Goal: Information Seeking & Learning: Learn about a topic

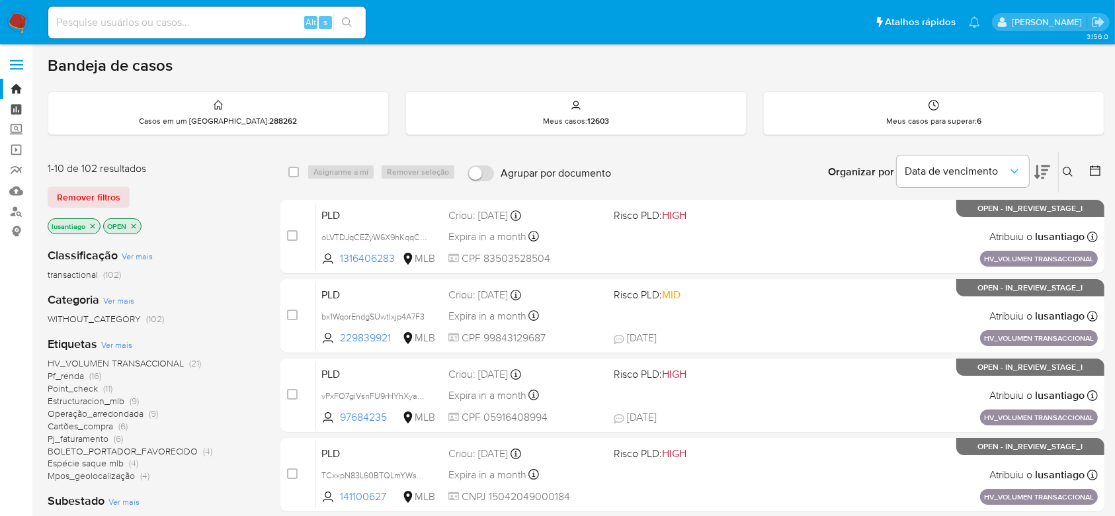
click at [20, 108] on link "Painel" at bounding box center [78, 109] width 157 height 20
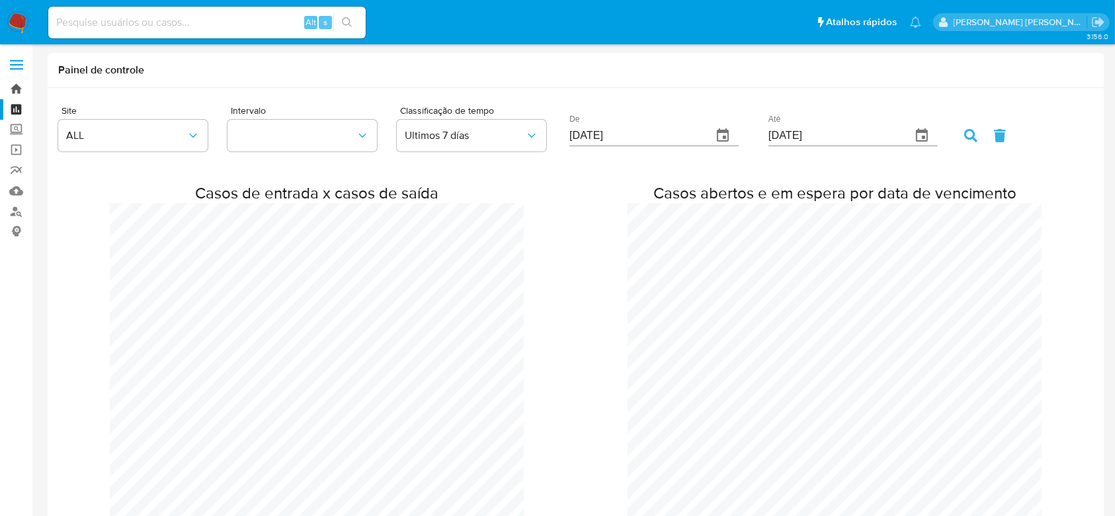
click at [19, 90] on link "Bandeja" at bounding box center [78, 89] width 157 height 20
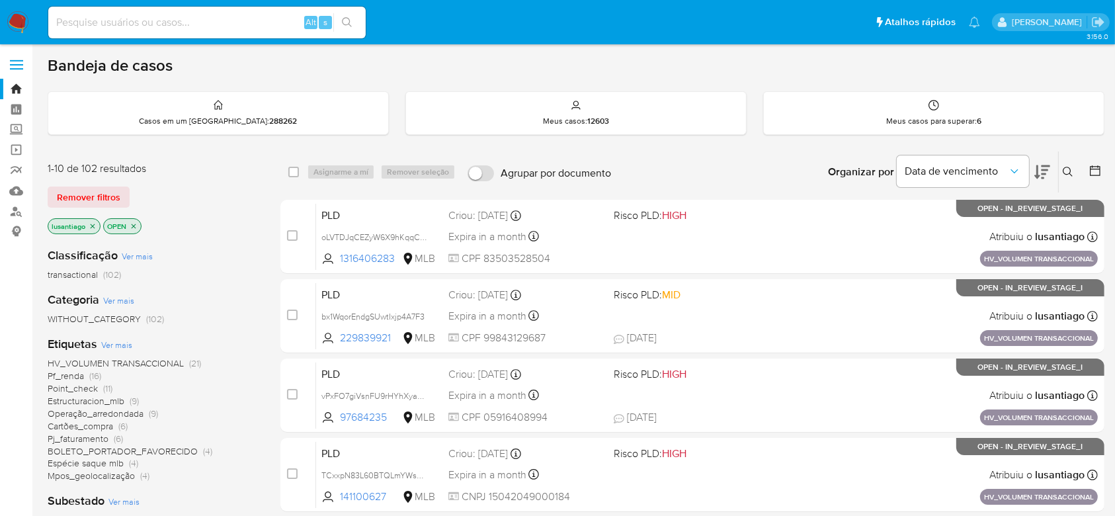
click at [237, 24] on input at bounding box center [206, 22] width 317 height 17
paste input "1068012233"
type input "1068012233"
click at [345, 24] on icon "search-icon" at bounding box center [347, 22] width 11 height 11
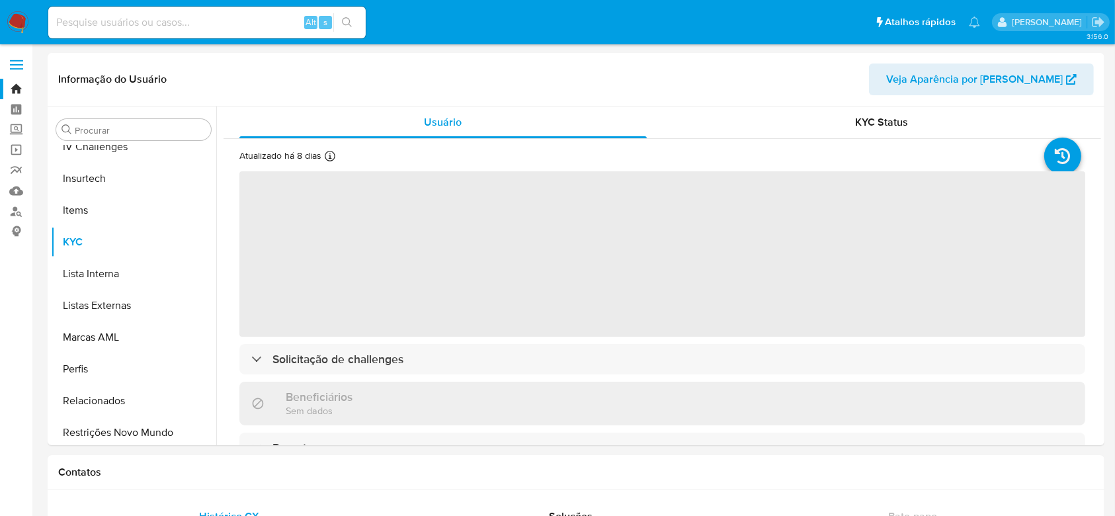
scroll to position [591, 0]
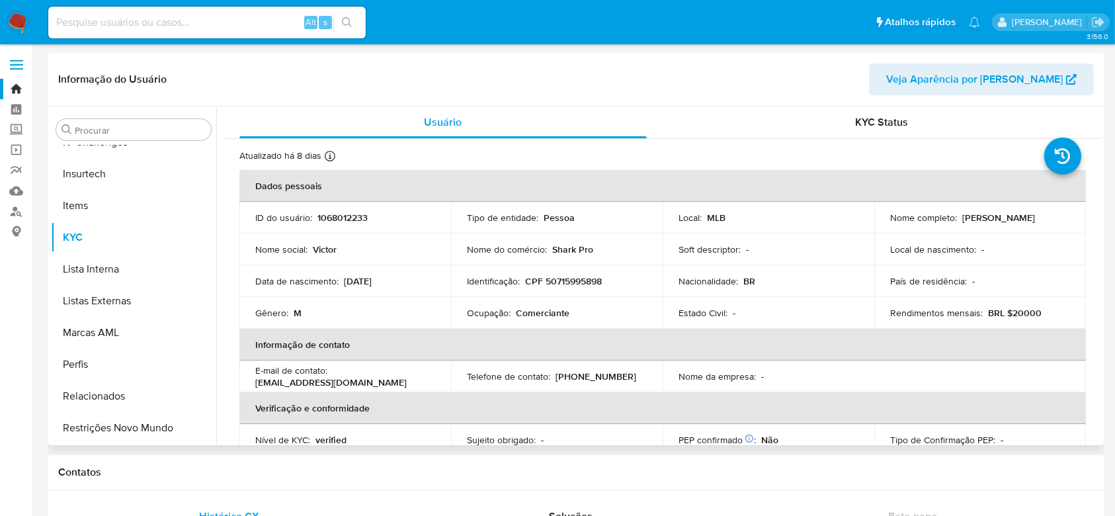
select select "10"
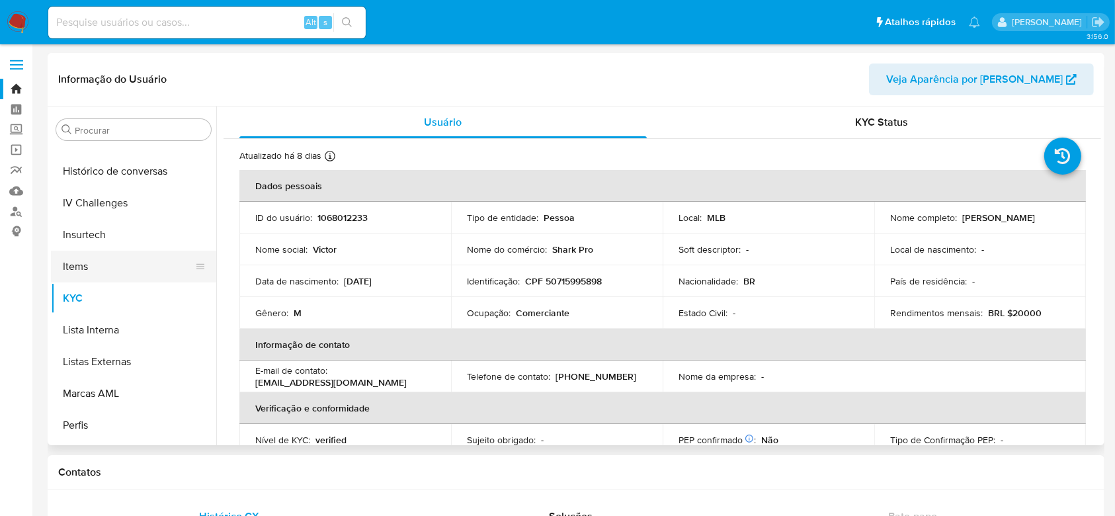
scroll to position [503, 0]
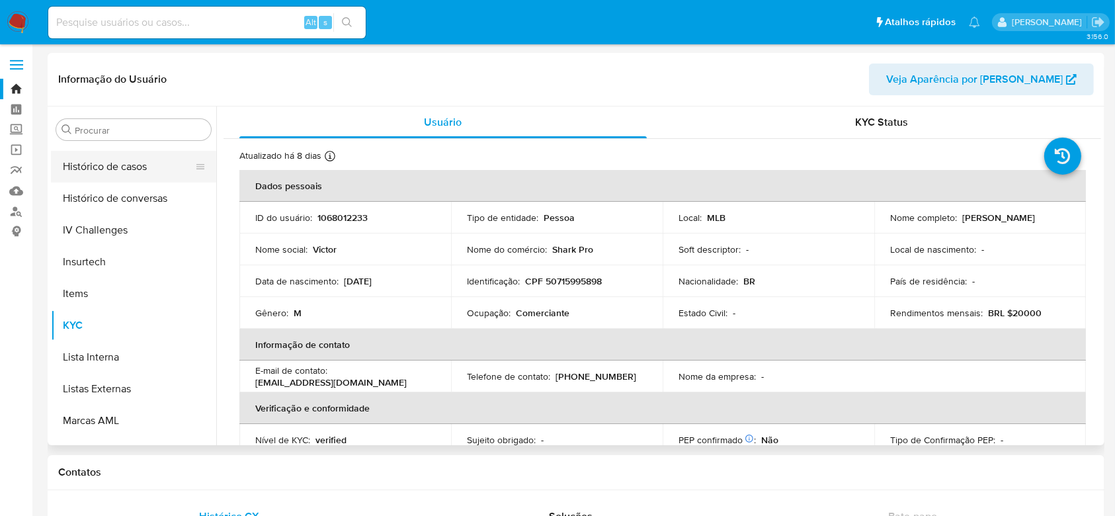
click at [121, 170] on button "Histórico de casos" at bounding box center [128, 167] width 155 height 32
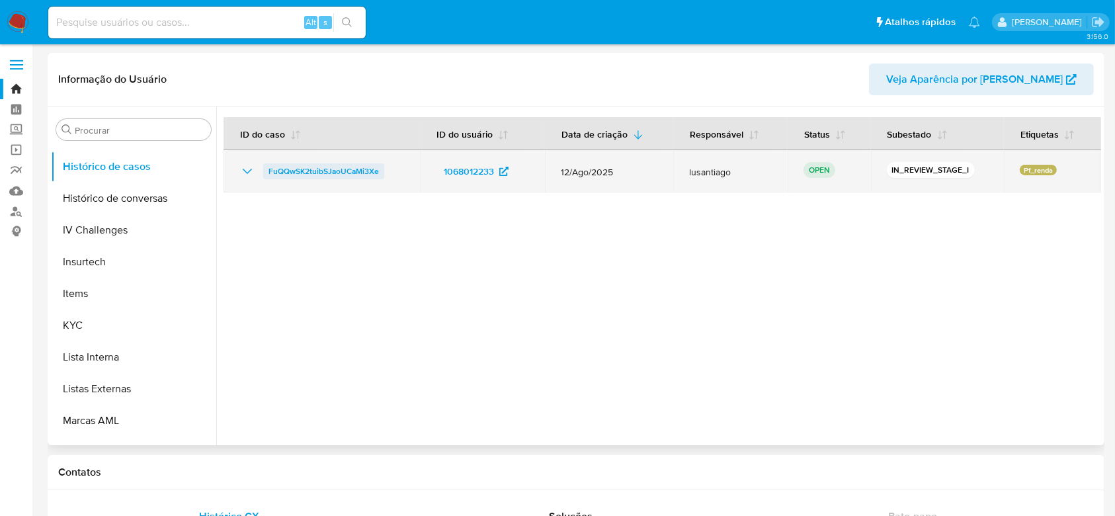
click at [315, 173] on span "FuQQwSK2tuibSJaoUCaMi3Xe" at bounding box center [323, 171] width 110 height 16
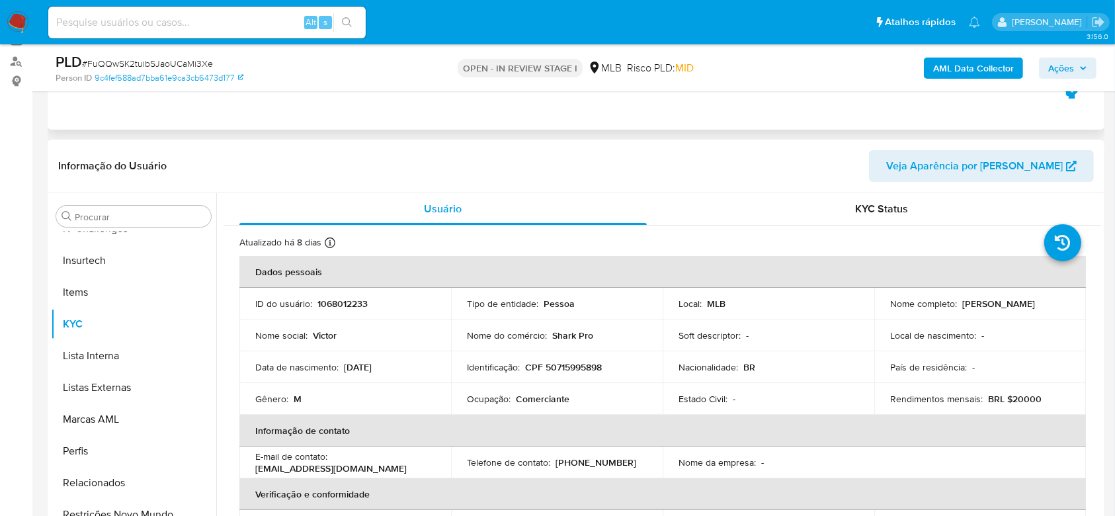
scroll to position [176, 0]
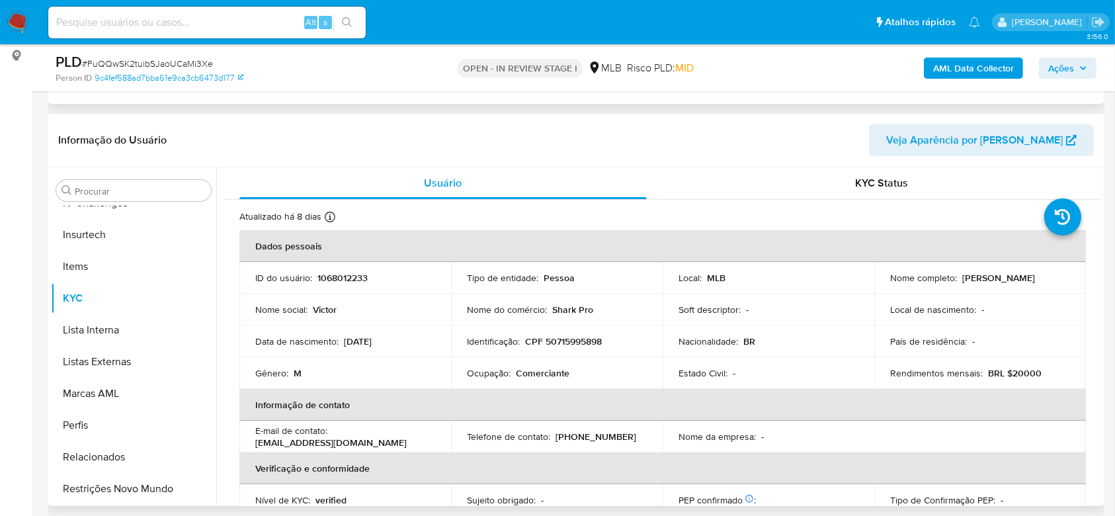
select select "10"
click at [571, 341] on p "CPF 50715995898" at bounding box center [563, 341] width 77 height 12
copy p "50715995898"
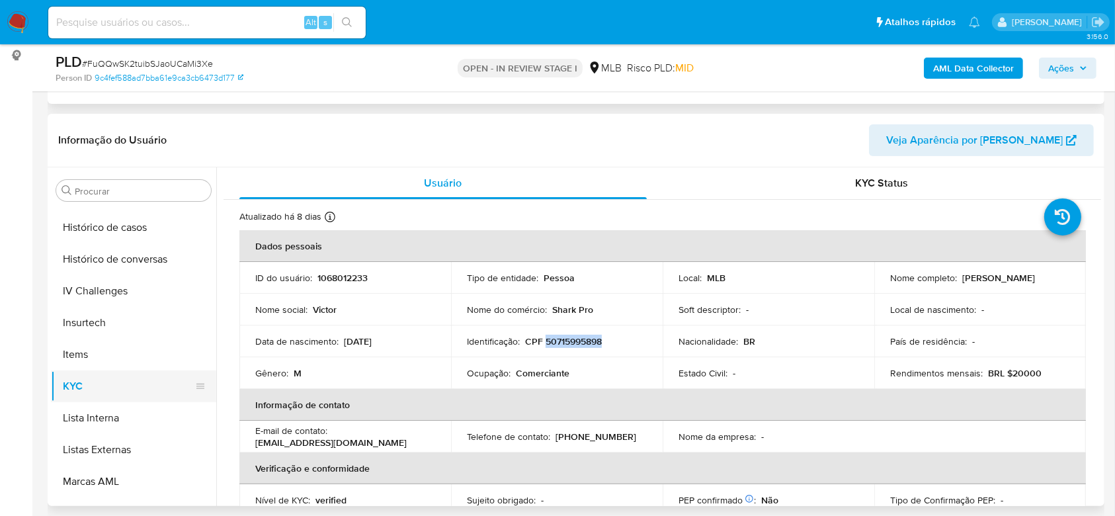
scroll to position [326, 0]
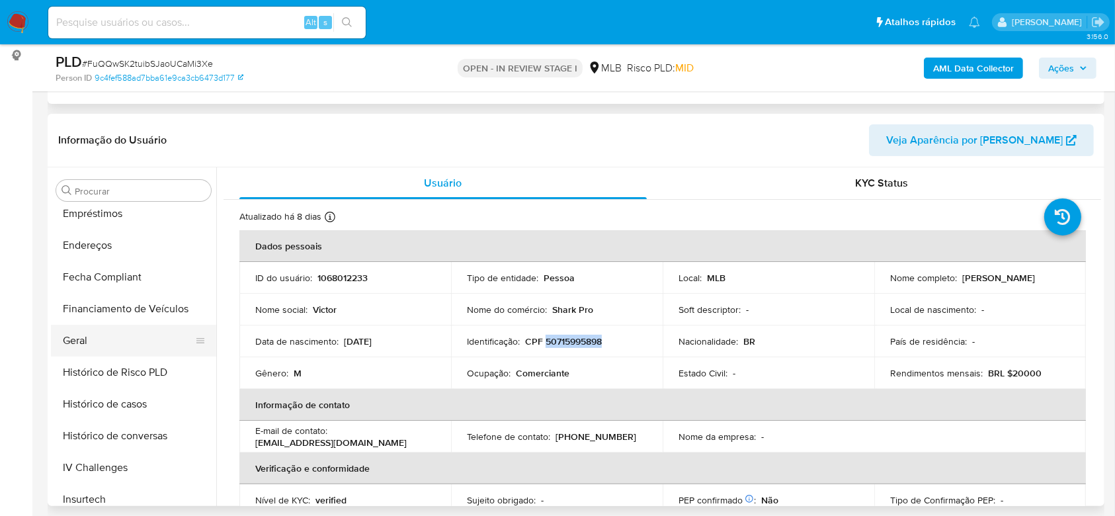
click at [93, 330] on button "Geral" at bounding box center [128, 341] width 155 height 32
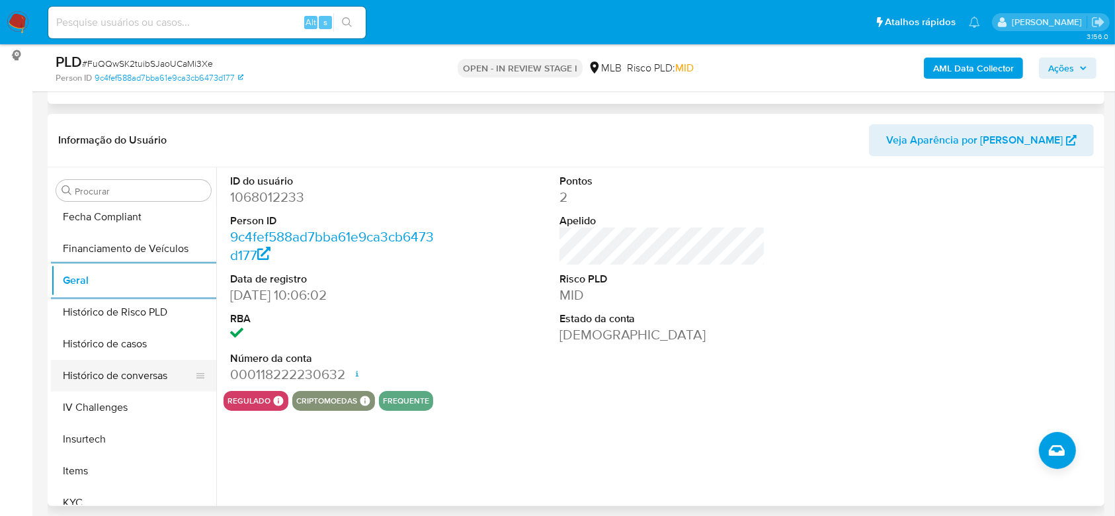
scroll to position [414, 0]
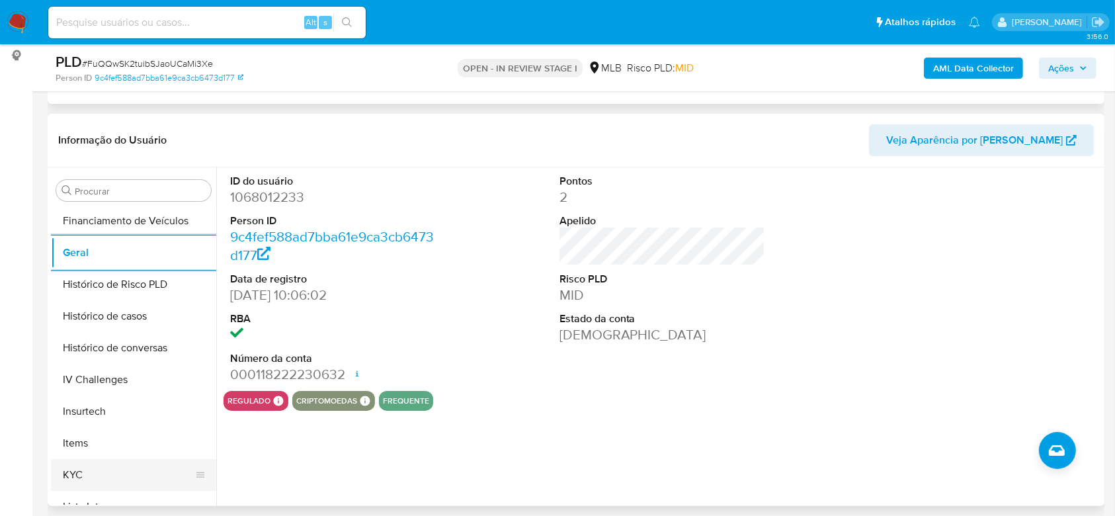
click at [114, 468] on button "KYC" at bounding box center [128, 475] width 155 height 32
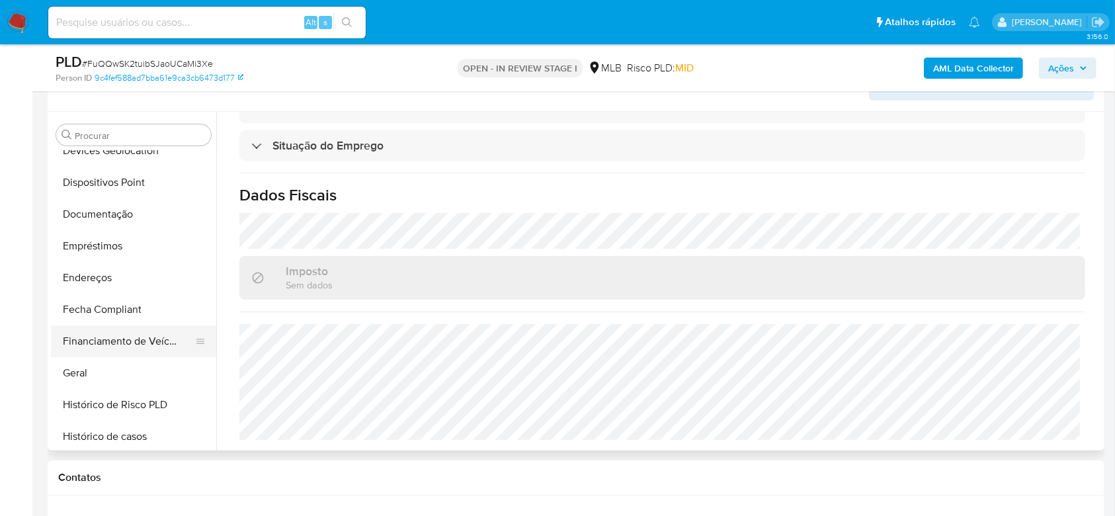
scroll to position [149, 0]
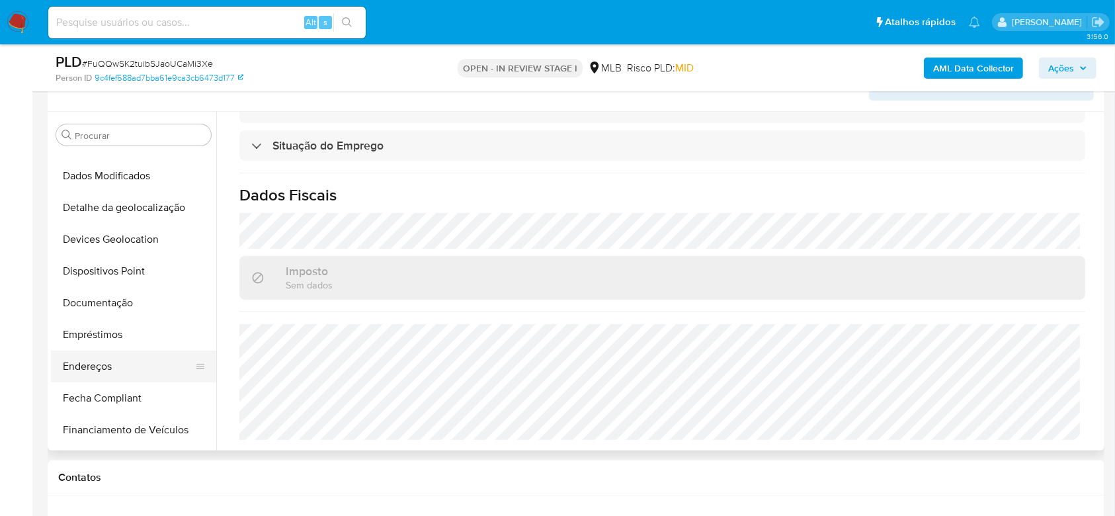
click at [99, 363] on button "Endereços" at bounding box center [128, 366] width 155 height 32
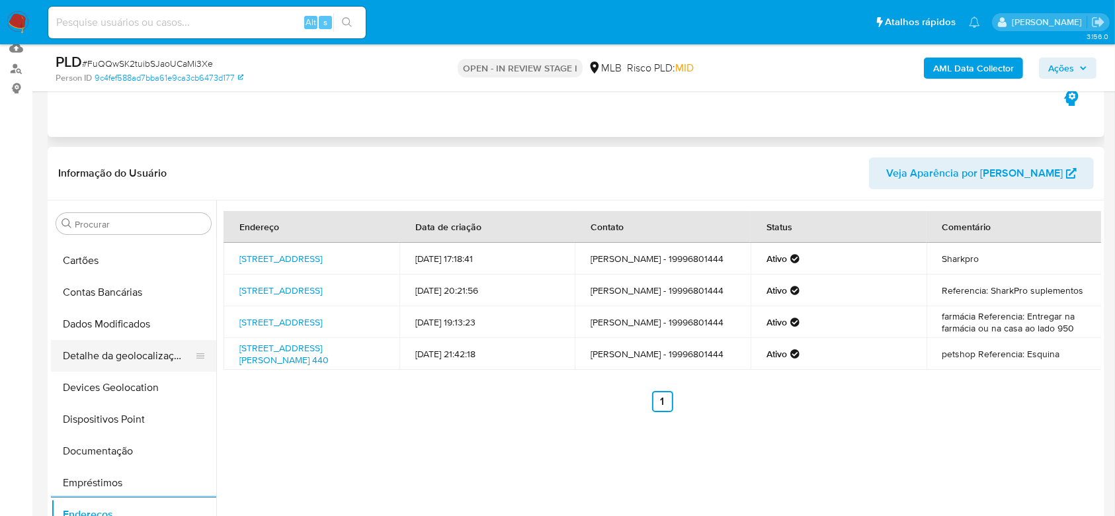
scroll to position [61, 0]
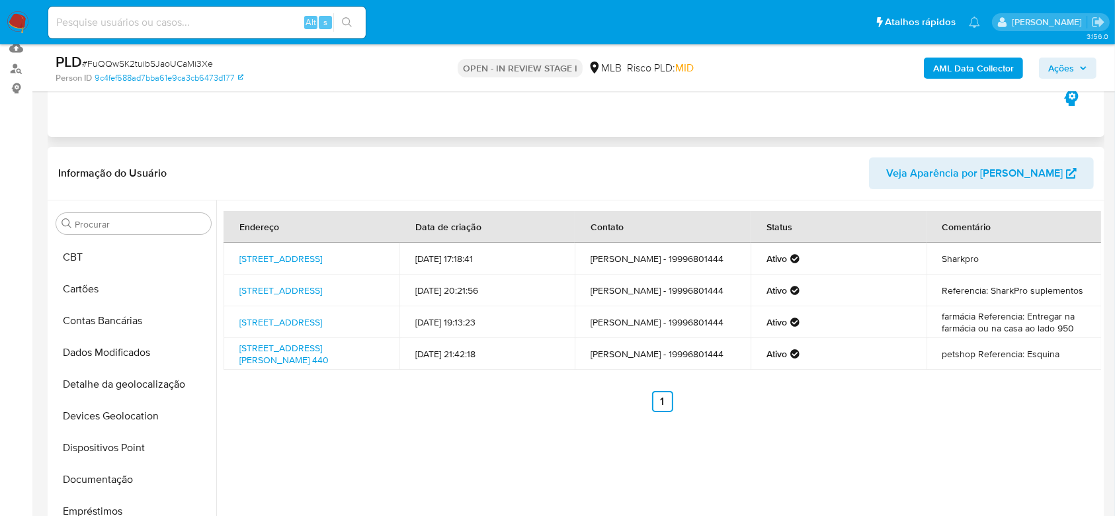
drag, startPoint x: 141, startPoint y: 379, endPoint x: 368, endPoint y: 393, distance: 227.2
click at [141, 379] on button "Detalhe da geolocalização" at bounding box center [133, 384] width 165 height 32
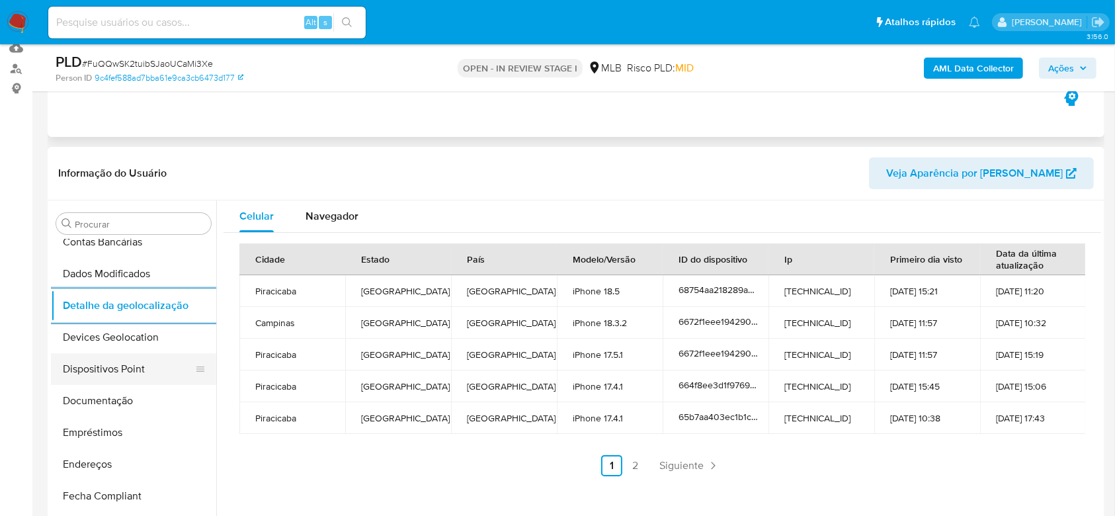
scroll to position [591, 0]
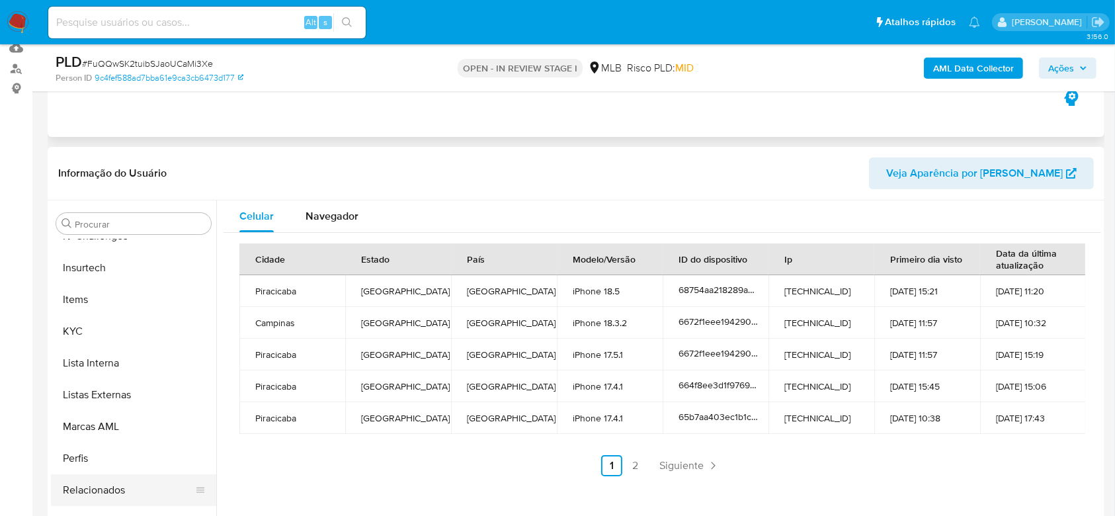
click at [120, 492] on button "Relacionados" at bounding box center [128, 490] width 155 height 32
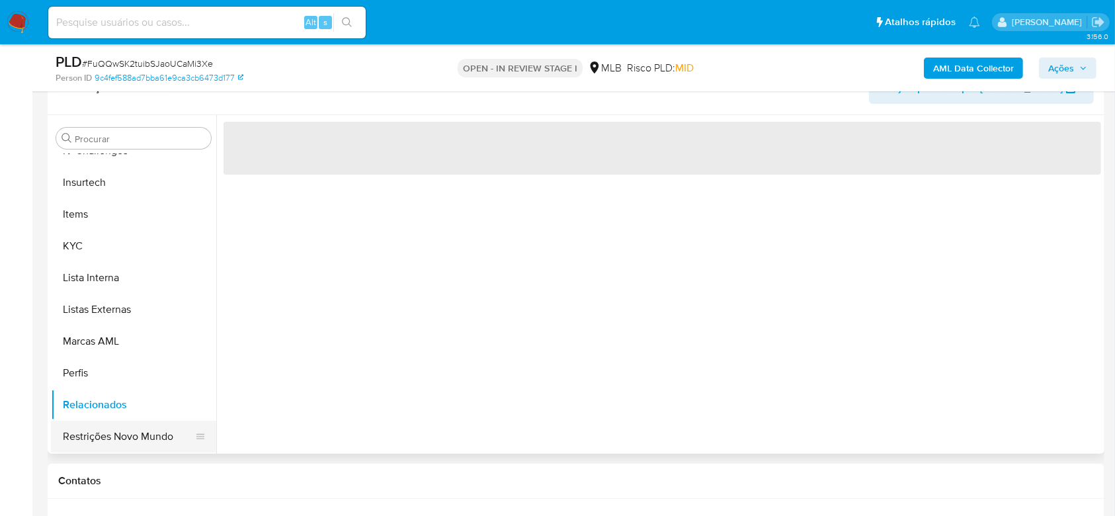
scroll to position [231, 0]
click at [116, 424] on button "Restrições Novo Mundo" at bounding box center [128, 433] width 155 height 32
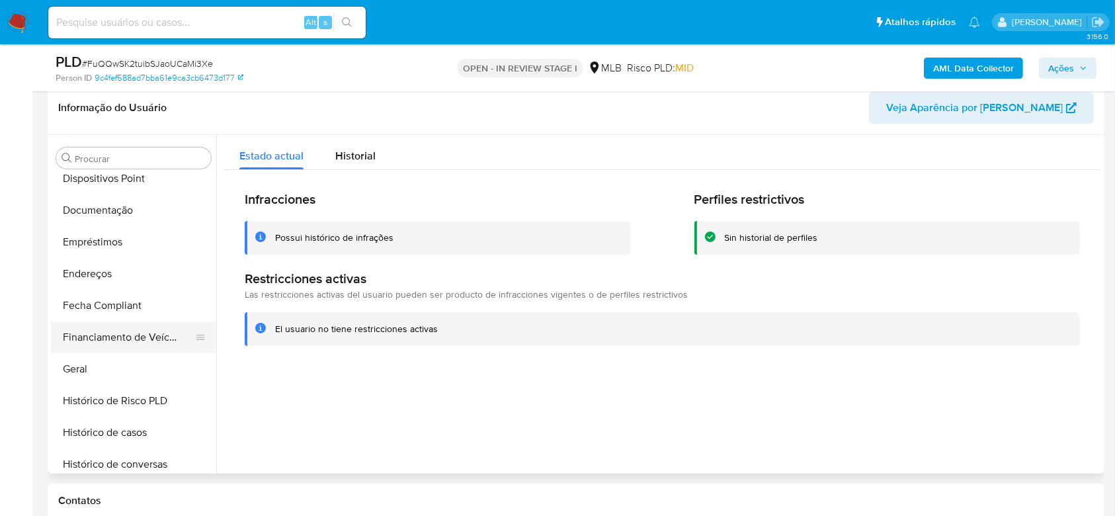
scroll to position [238, 0]
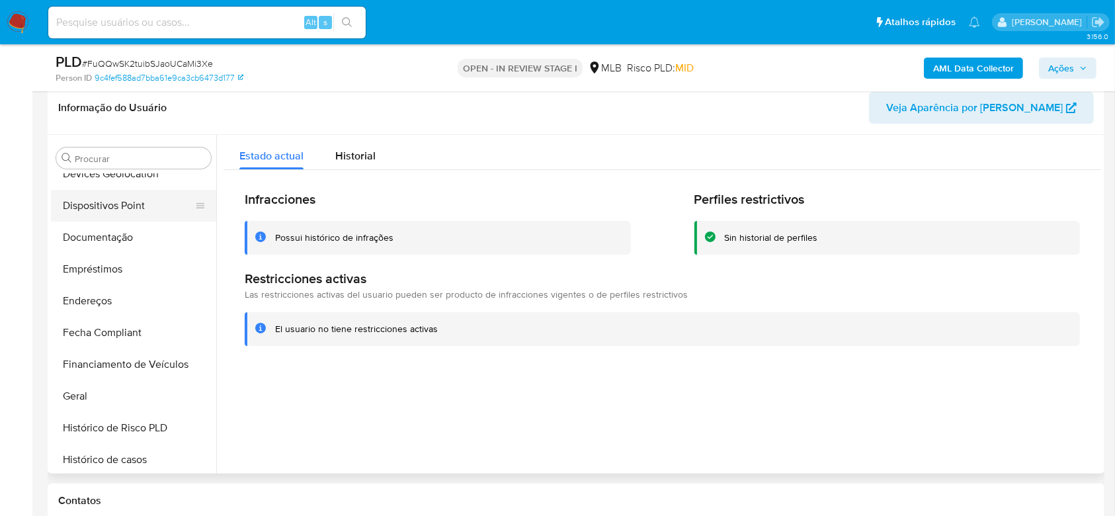
click at [104, 203] on button "Dispositivos Point" at bounding box center [128, 206] width 155 height 32
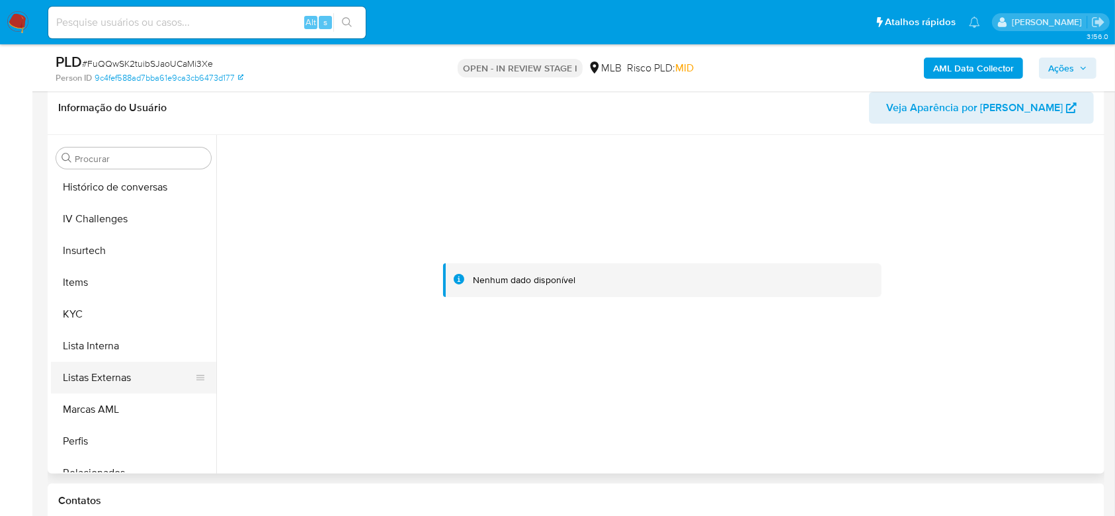
scroll to position [591, 0]
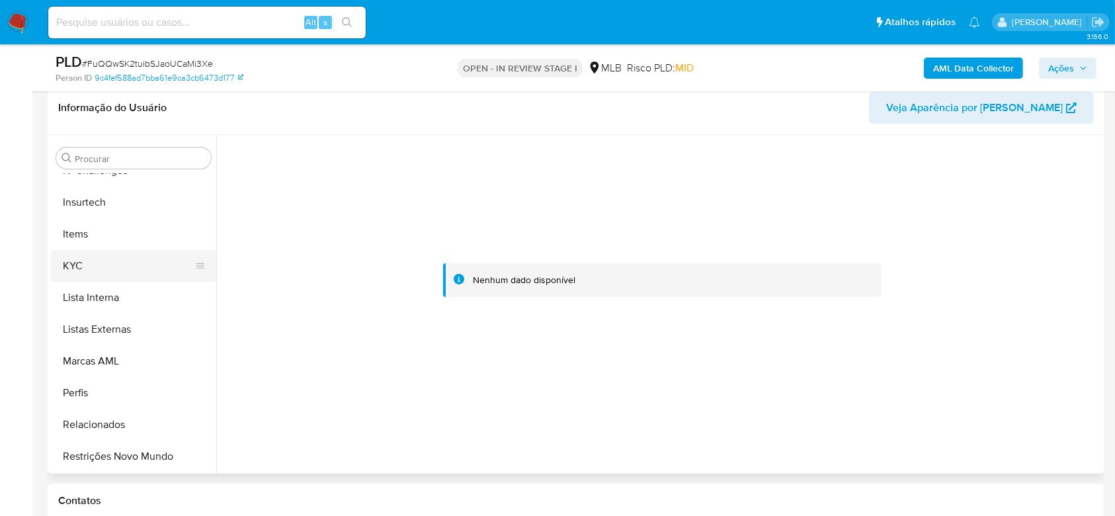
click at [88, 262] on button "KYC" at bounding box center [128, 266] width 155 height 32
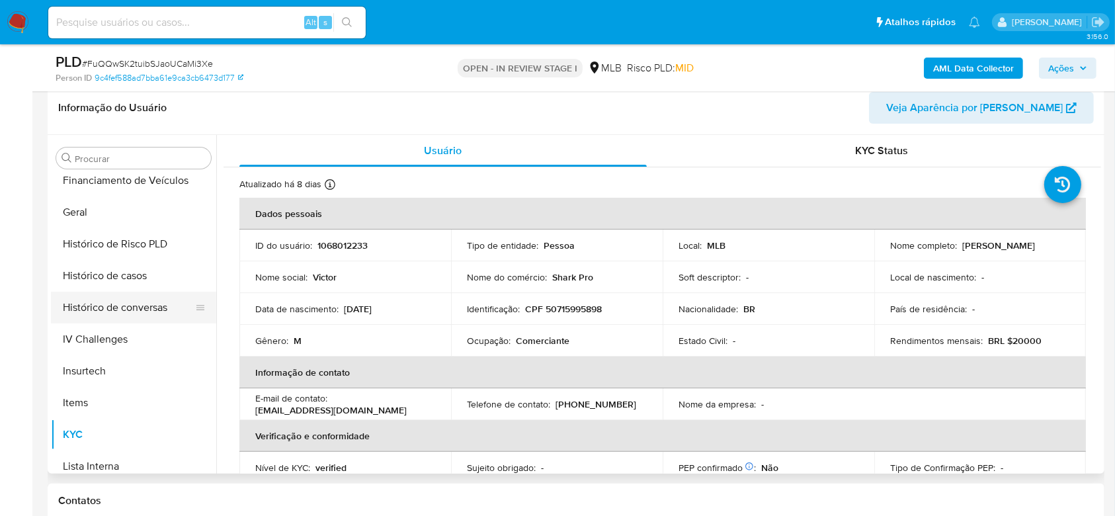
scroll to position [414, 0]
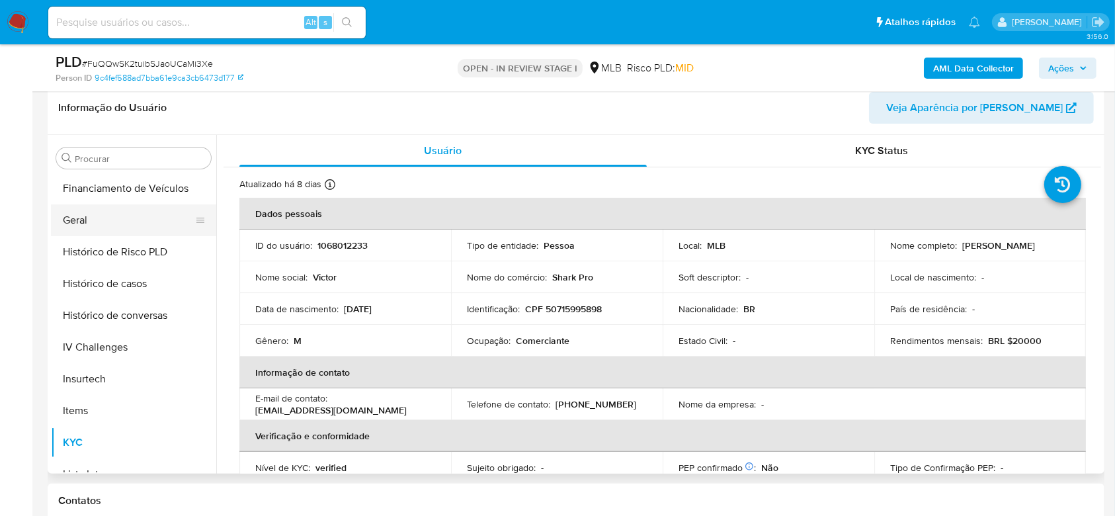
click at [101, 225] on button "Geral" at bounding box center [128, 220] width 155 height 32
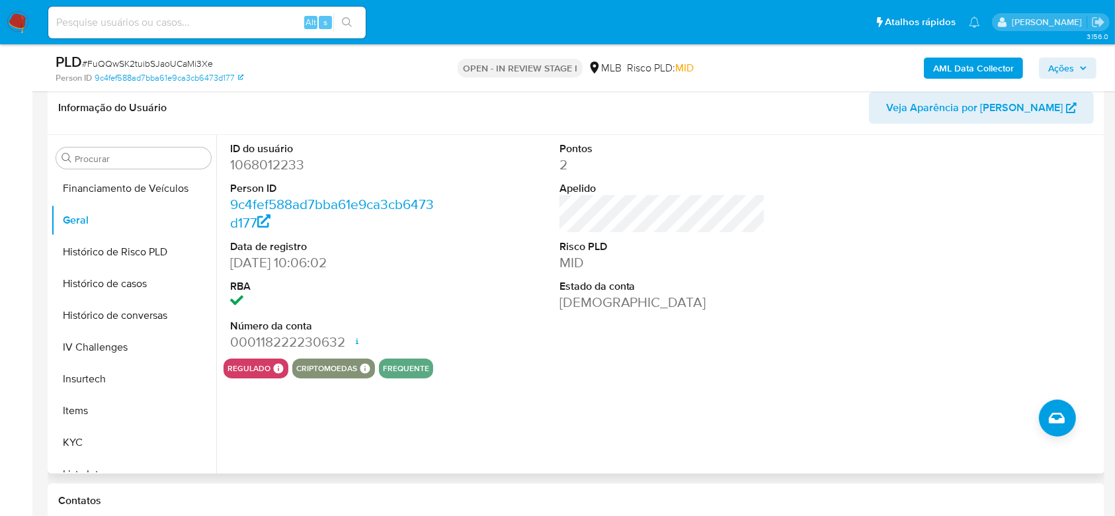
click at [1077, 312] on div at bounding box center [991, 247] width 220 height 224
click at [102, 434] on button "KYC" at bounding box center [128, 443] width 155 height 32
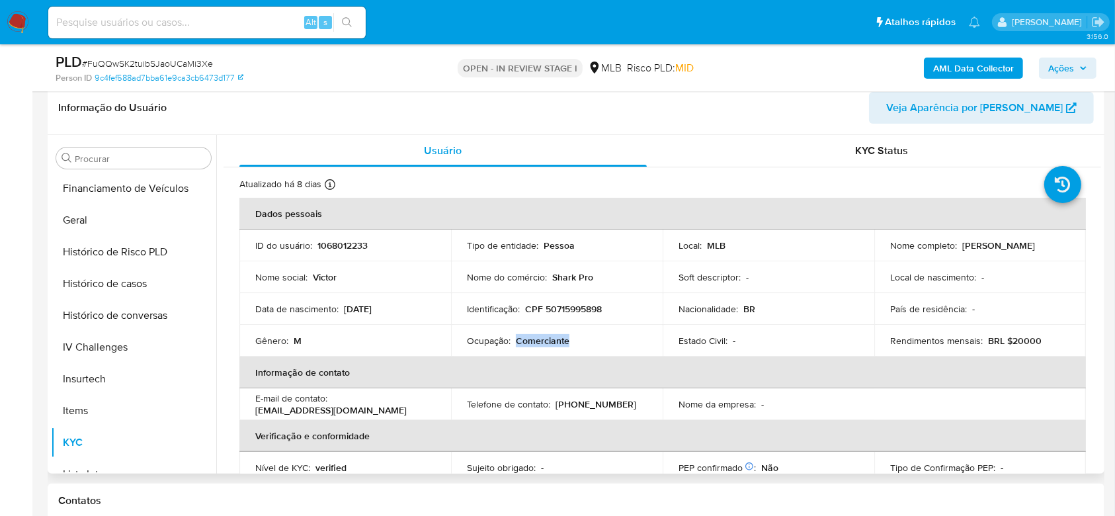
drag, startPoint x: 566, startPoint y: 343, endPoint x: 514, endPoint y: 338, distance: 52.4
click at [516, 338] on p "Comerciante" at bounding box center [543, 341] width 54 height 12
copy p "Comerciante"
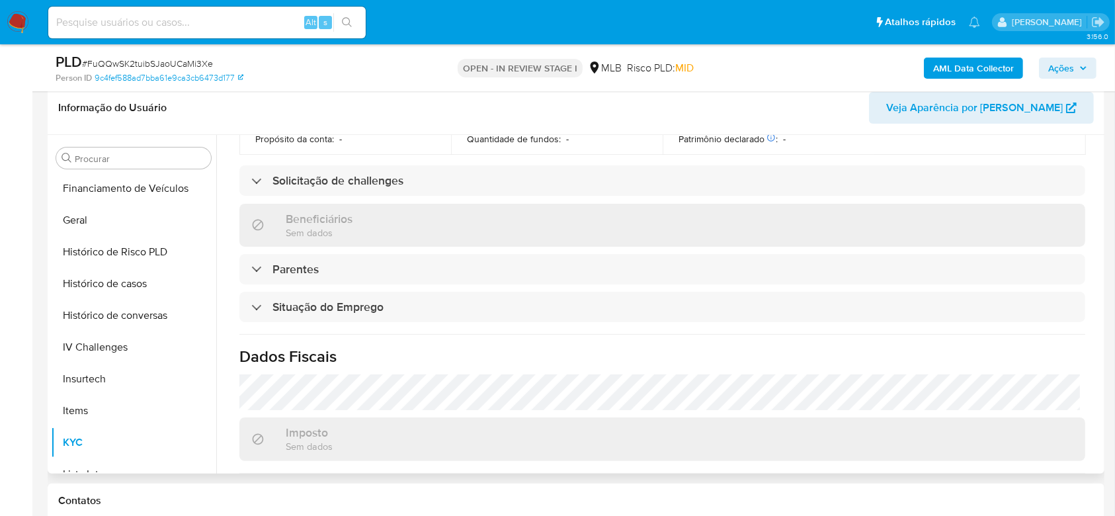
scroll to position [562, 0]
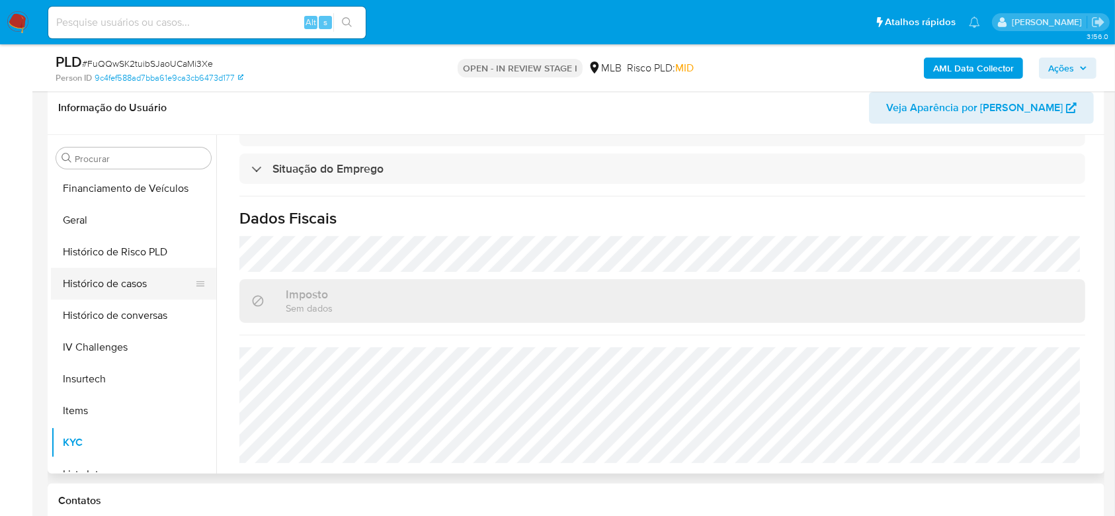
click at [124, 282] on button "Histórico de casos" at bounding box center [128, 284] width 155 height 32
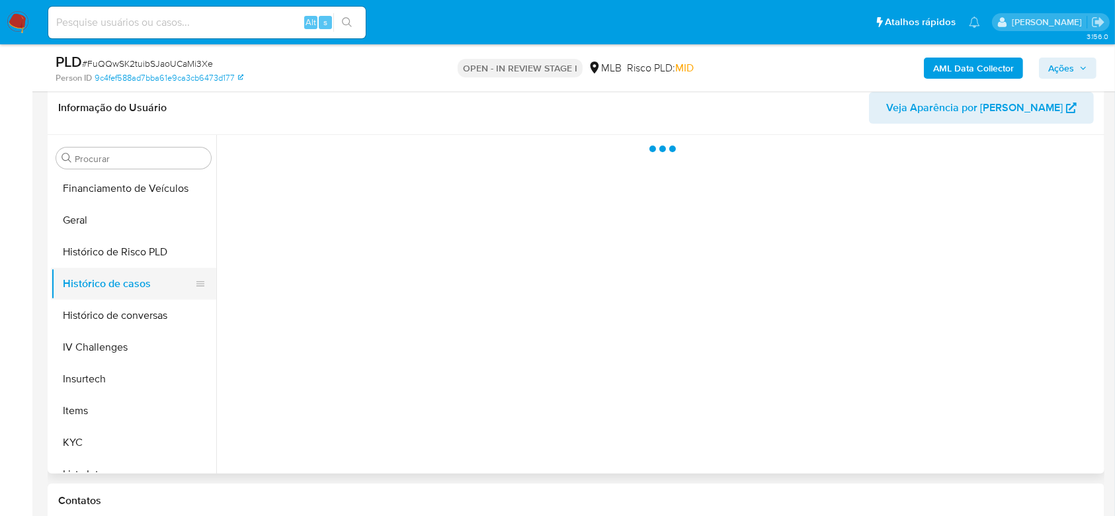
scroll to position [0, 0]
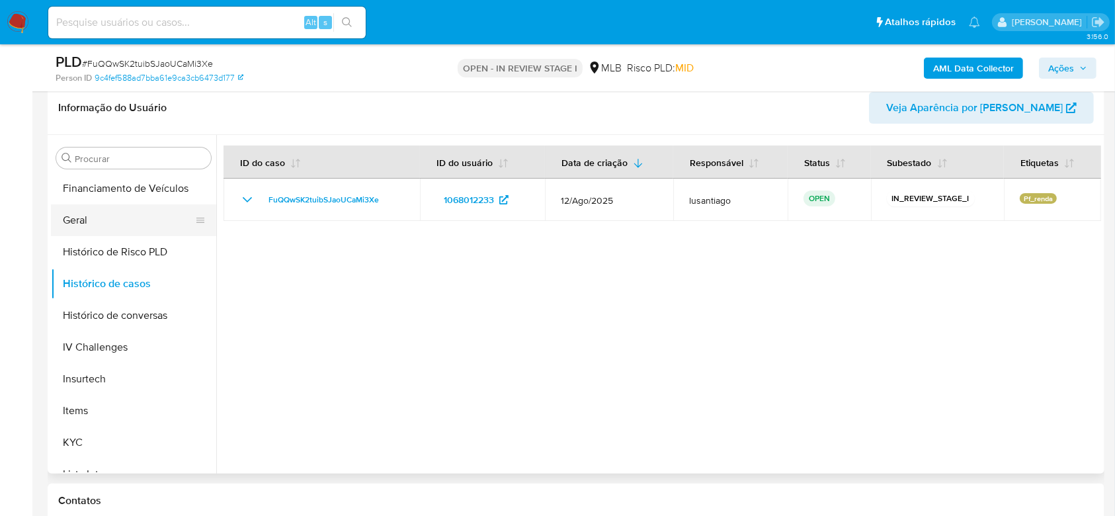
click at [113, 221] on button "Geral" at bounding box center [128, 220] width 155 height 32
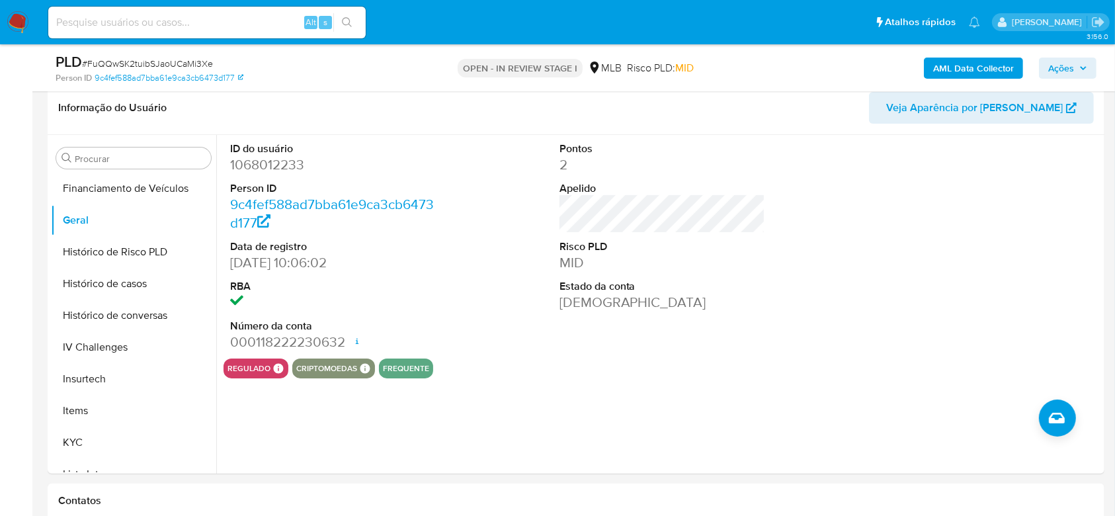
click at [1069, 58] on span "Ações" at bounding box center [1061, 68] width 26 height 21
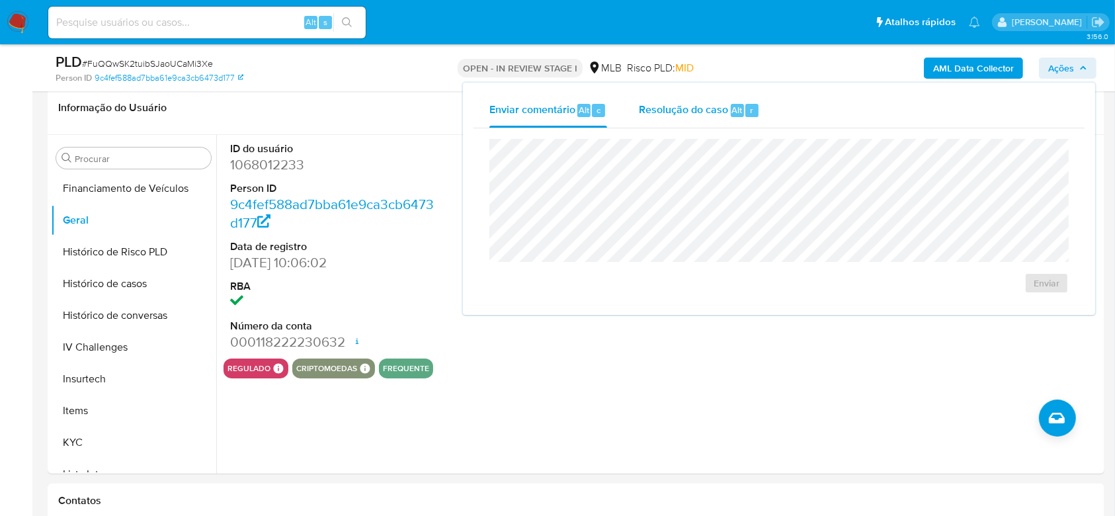
drag, startPoint x: 679, startPoint y: 99, endPoint x: 678, endPoint y: 125, distance: 25.8
click at [678, 100] on div "Resolução do caso Alt r" at bounding box center [699, 110] width 121 height 34
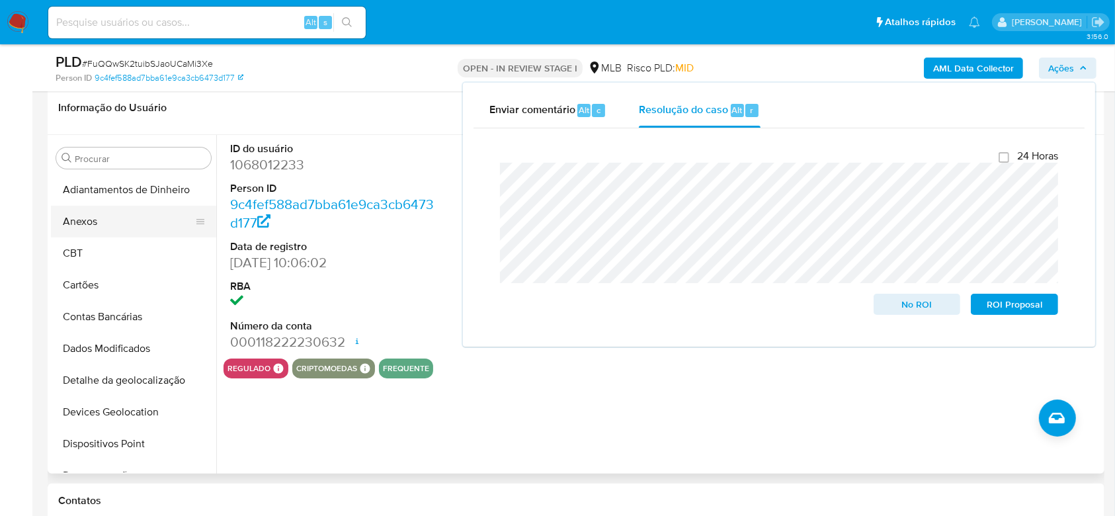
click at [108, 230] on button "Anexos" at bounding box center [128, 222] width 155 height 32
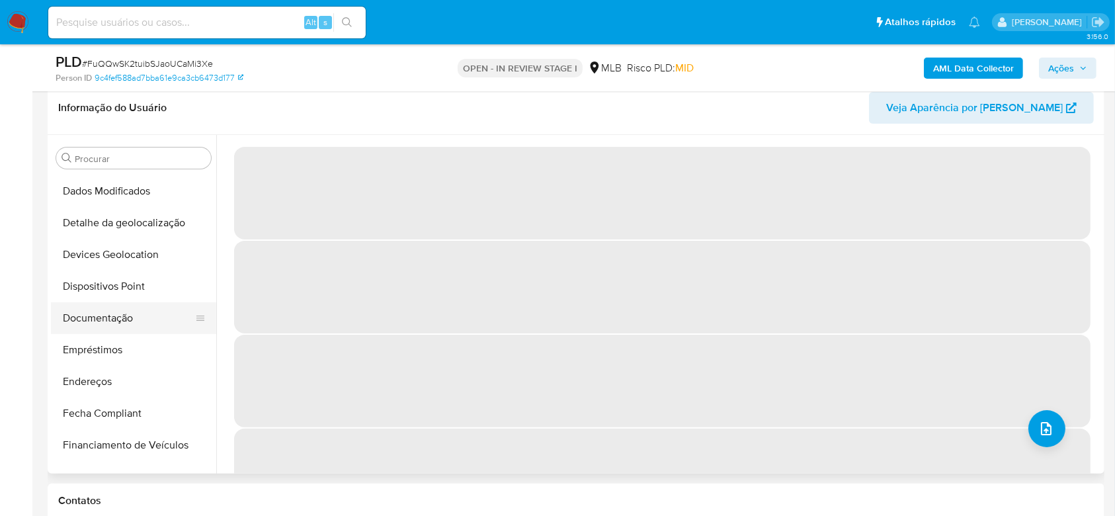
scroll to position [176, 0]
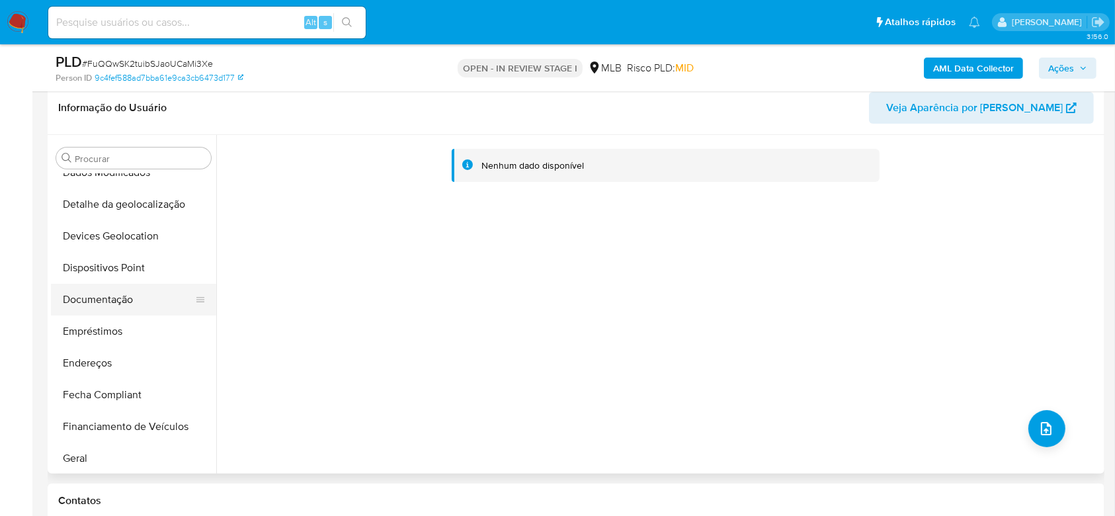
click at [138, 299] on button "Documentação" at bounding box center [128, 300] width 155 height 32
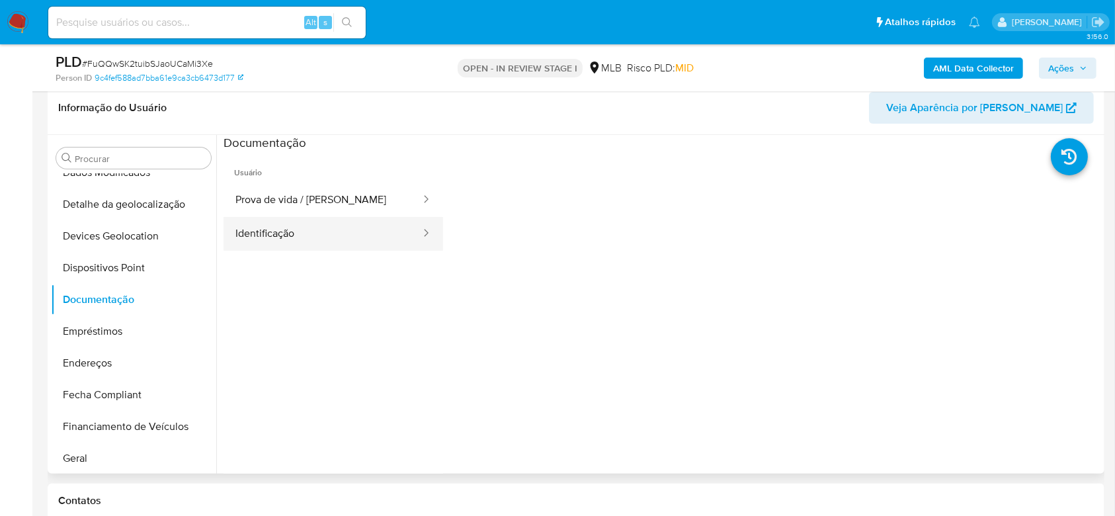
click at [299, 235] on button "Identificação" at bounding box center [323, 234] width 198 height 34
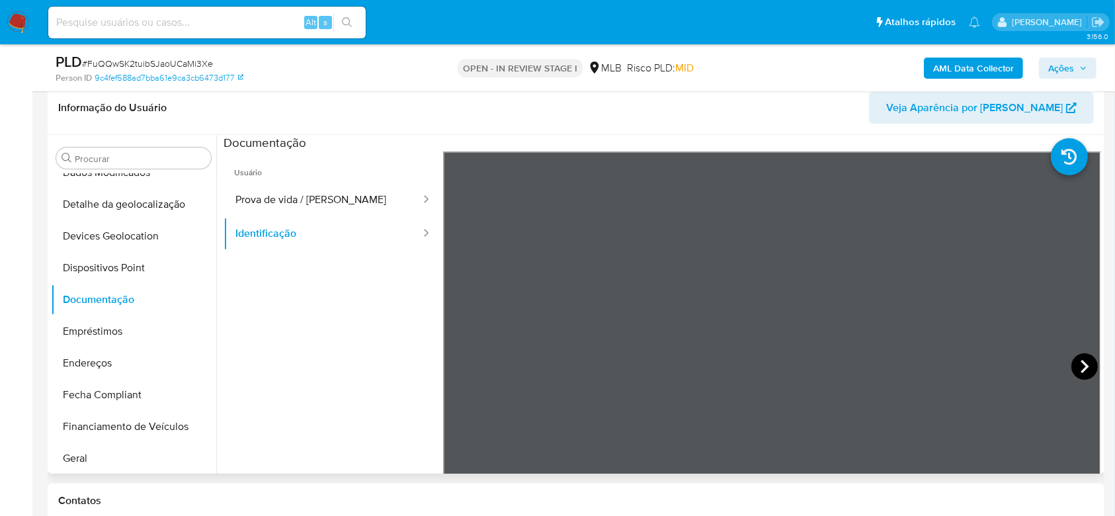
click at [1078, 359] on icon at bounding box center [1084, 366] width 26 height 26
click at [294, 200] on button "Prova de vida / Selfie" at bounding box center [323, 200] width 198 height 34
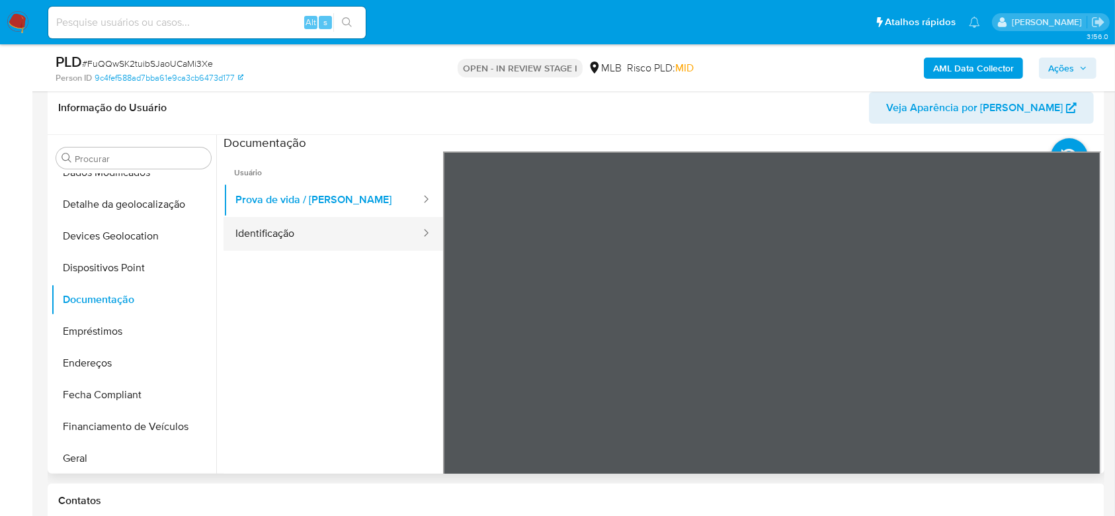
click at [286, 241] on button "Identificação" at bounding box center [323, 234] width 198 height 34
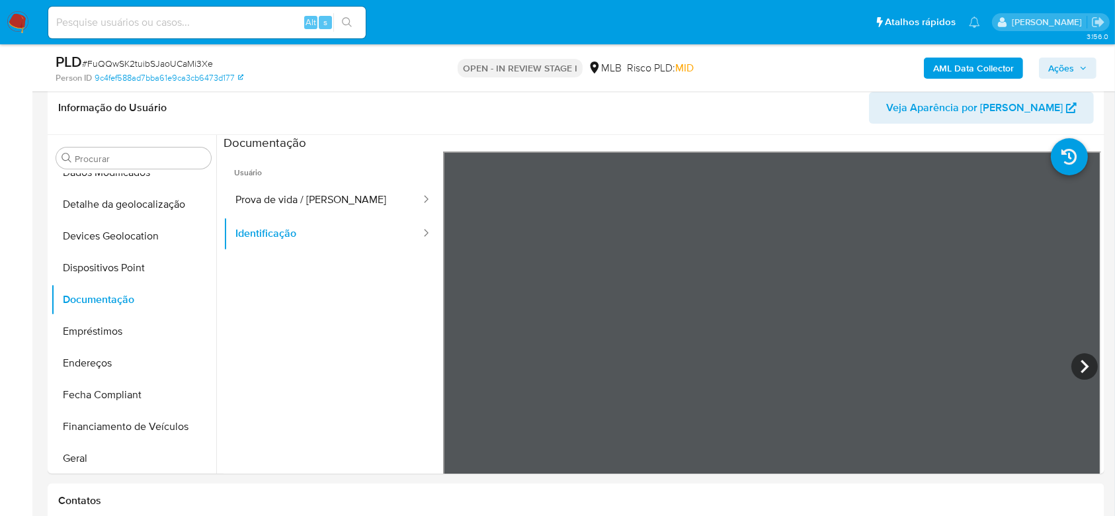
click at [953, 70] on b "AML Data Collector" at bounding box center [973, 68] width 81 height 21
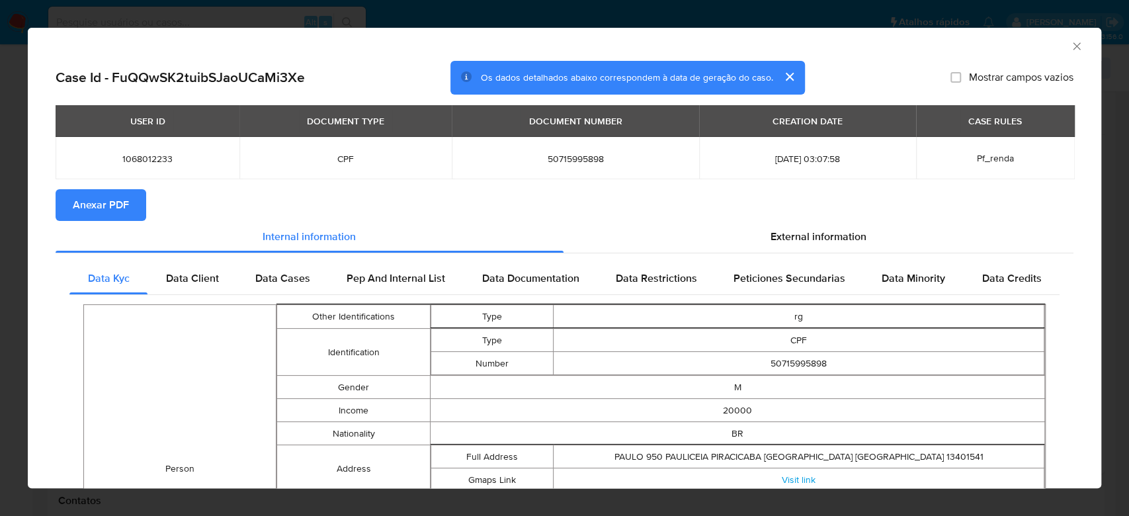
click at [116, 214] on span "Anexar PDF" at bounding box center [101, 204] width 56 height 29
click at [1070, 51] on icon "Fechar a janela" at bounding box center [1076, 46] width 13 height 13
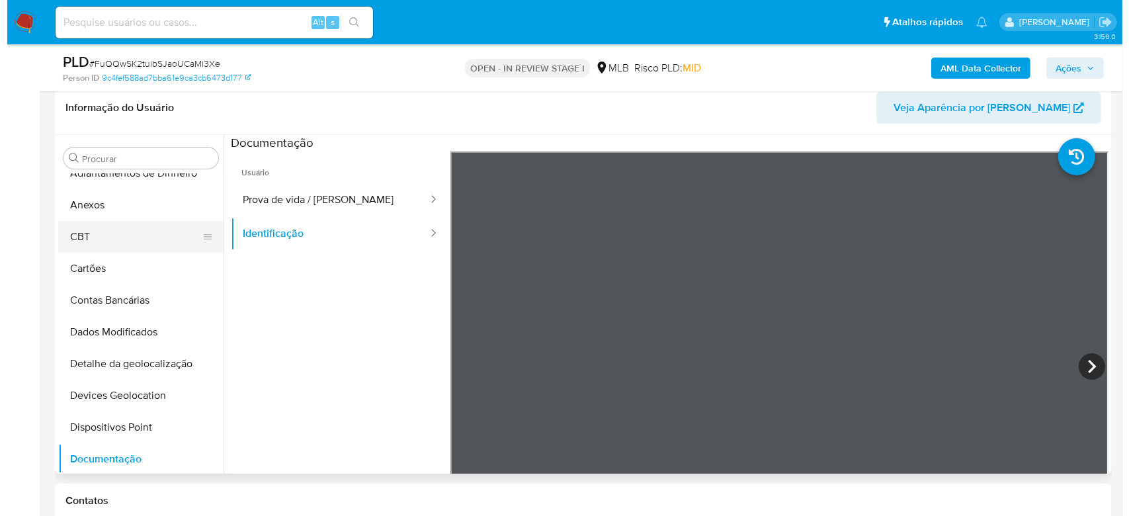
scroll to position [0, 0]
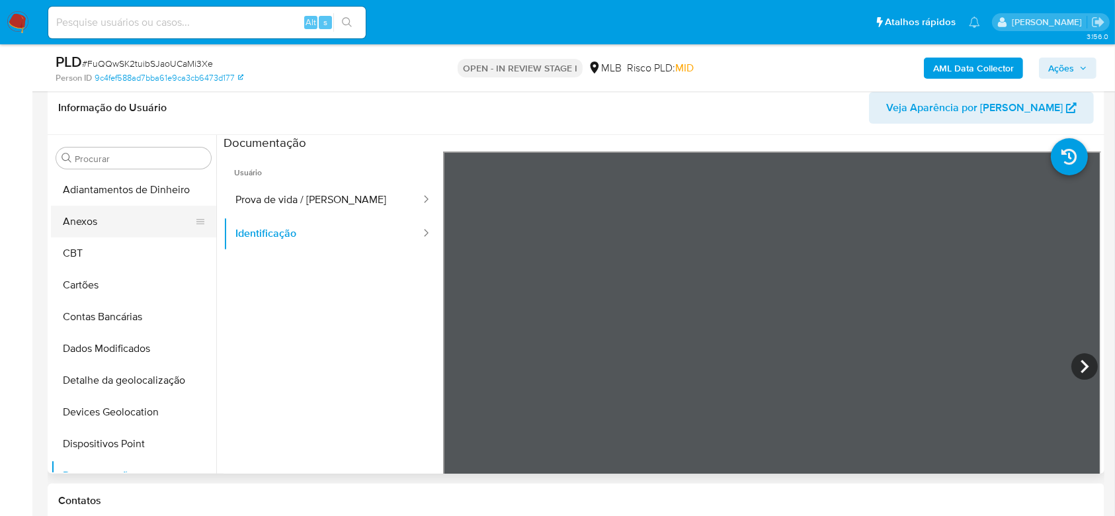
click at [97, 225] on button "Anexos" at bounding box center [128, 222] width 155 height 32
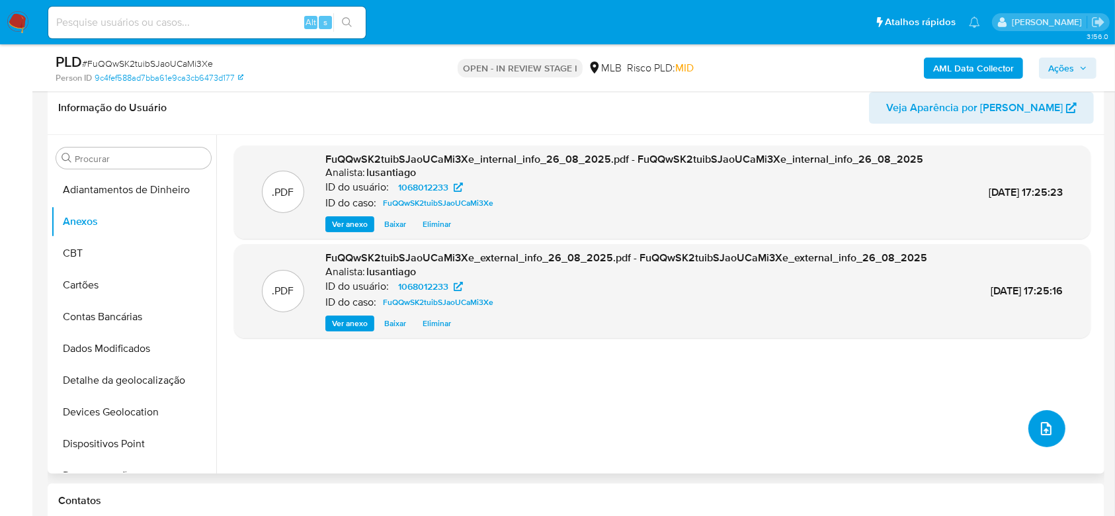
click at [1041, 424] on icon "upload-file" at bounding box center [1046, 429] width 16 height 16
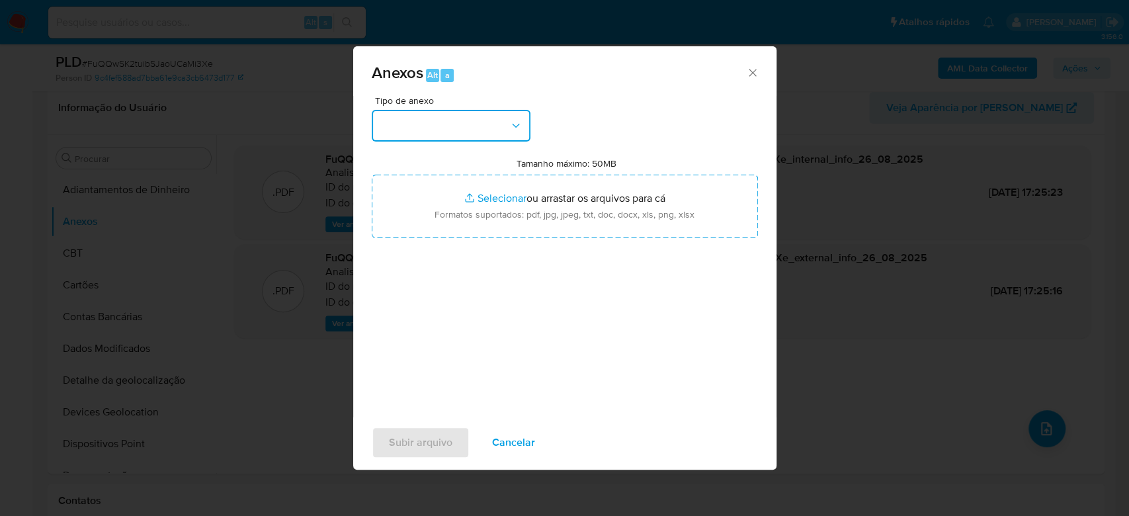
click at [480, 125] on button "button" at bounding box center [451, 126] width 159 height 32
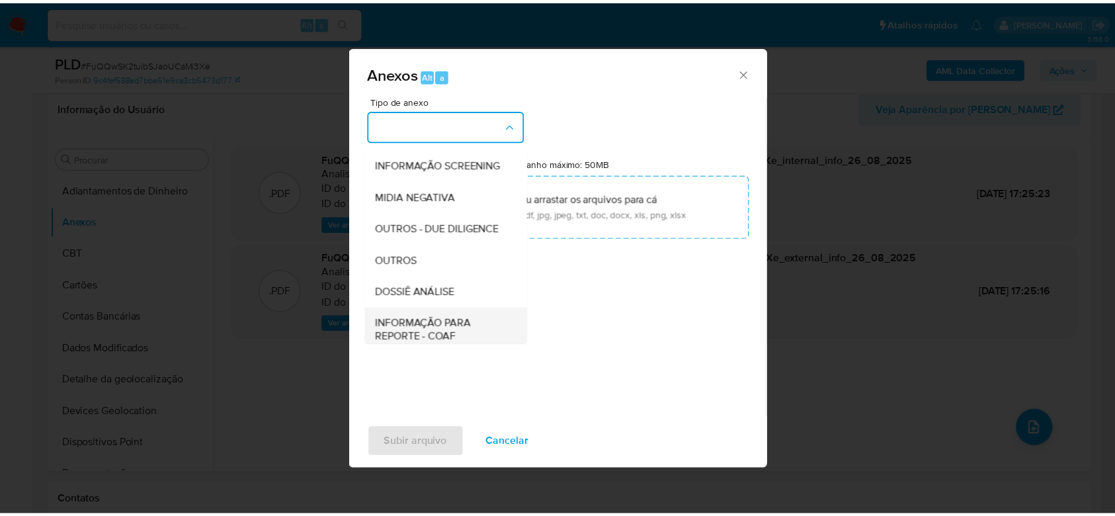
scroll to position [203, 0]
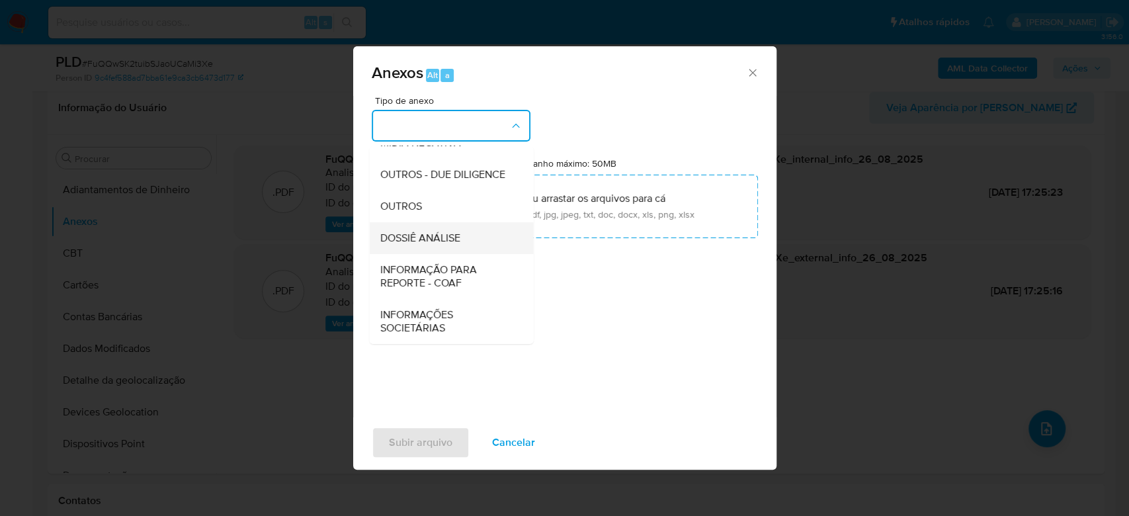
click at [436, 241] on span "DOSSIÊ ANÁLISE" at bounding box center [420, 237] width 80 height 13
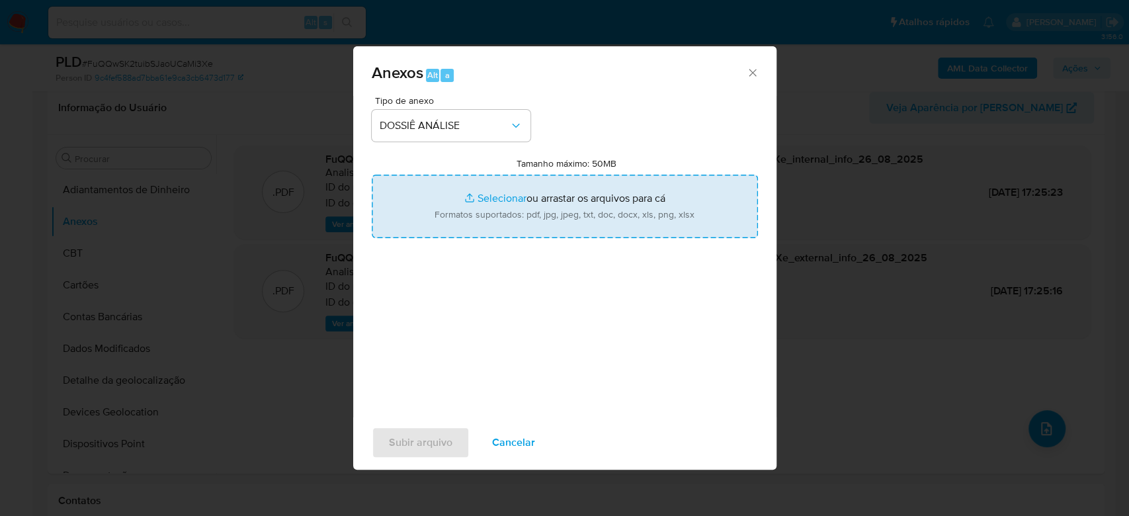
type input "C:\fakepath\Caselog FuQQwSK2tuibSJaoUCaMi3Xe_2025_08_25_16_31_51 - CPF 50715995…"
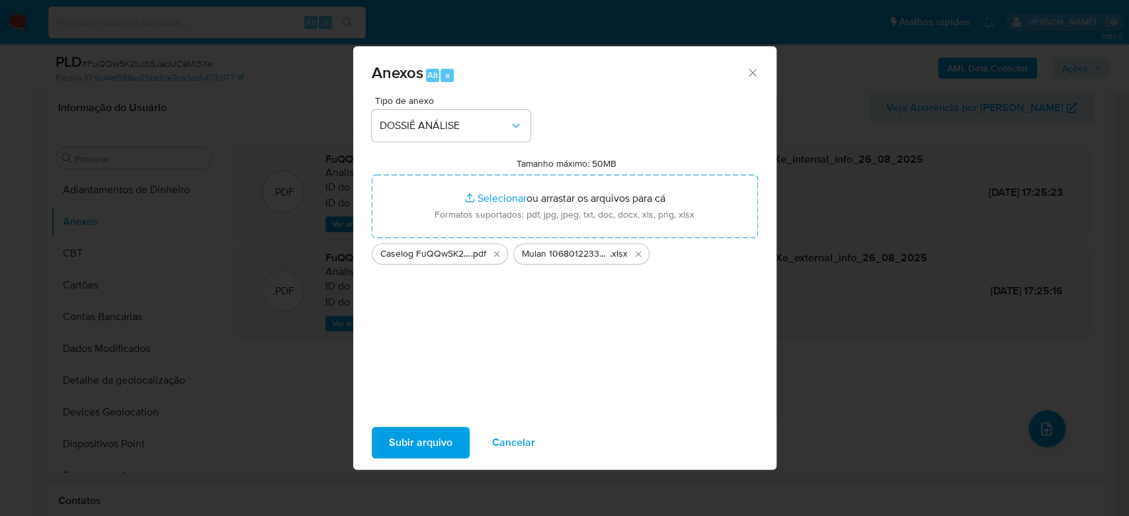
click at [432, 441] on span "Subir arquivo" at bounding box center [420, 442] width 63 height 29
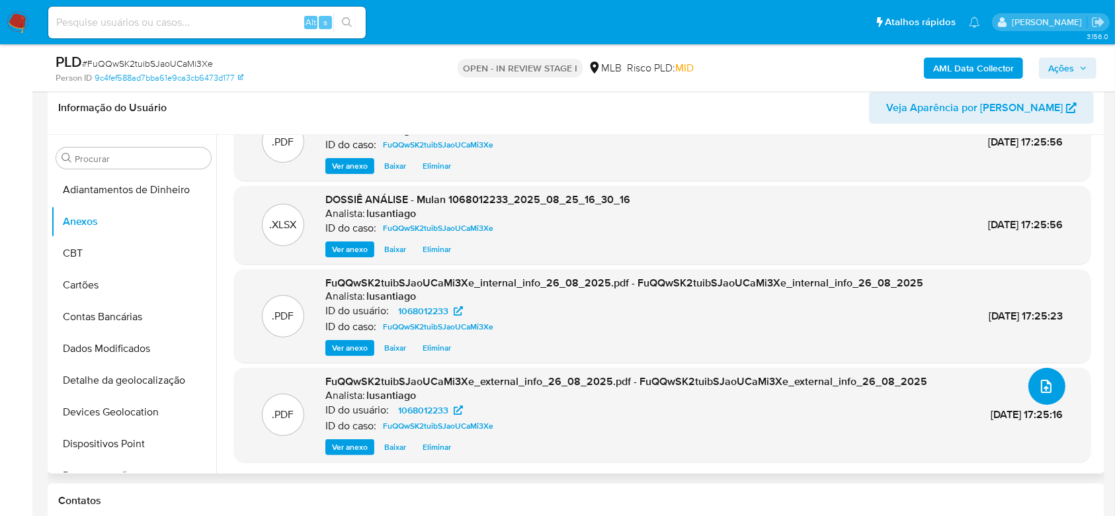
scroll to position [0, 0]
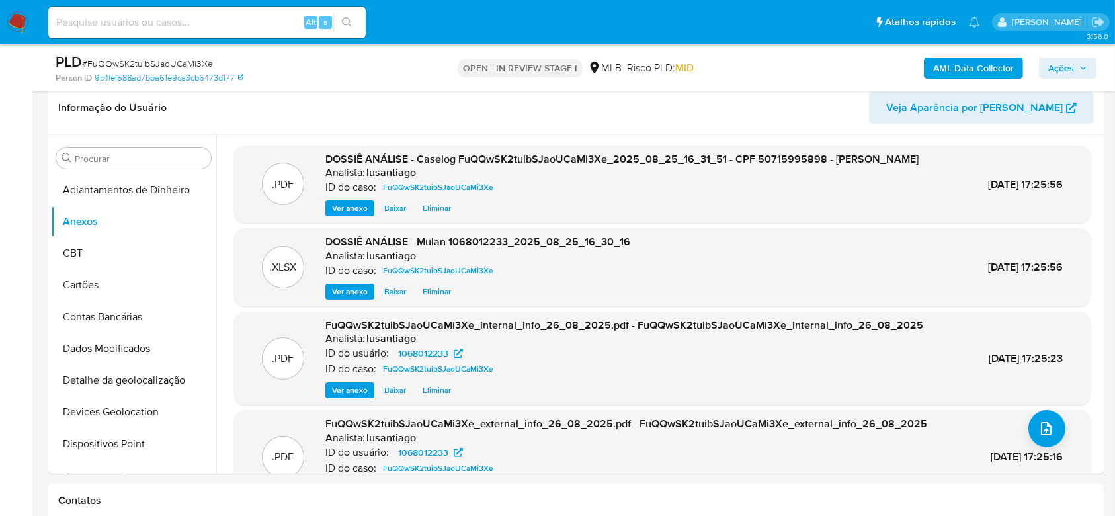
click at [1069, 71] on span "Ações" at bounding box center [1061, 68] width 26 height 21
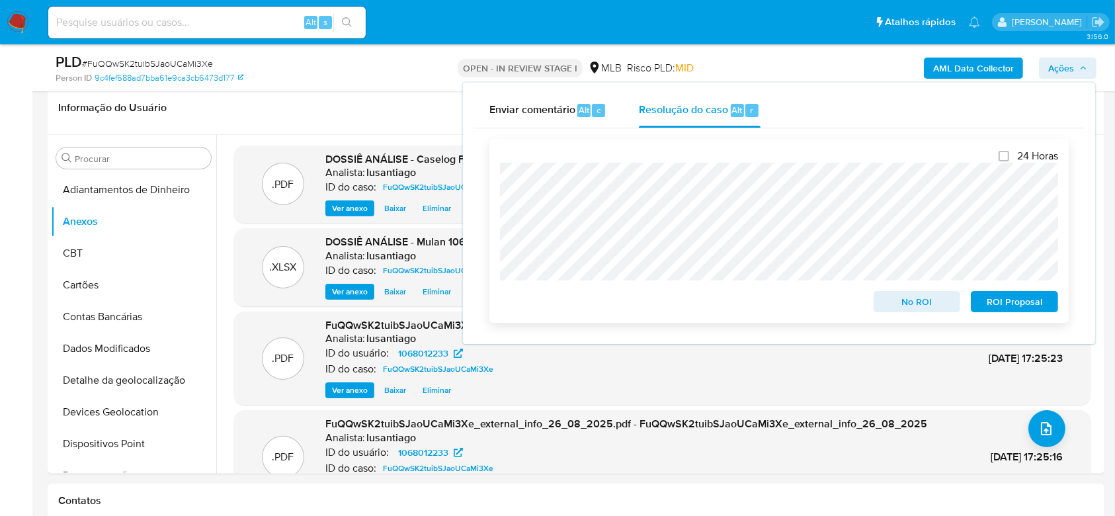
click at [925, 309] on span "No ROI" at bounding box center [917, 301] width 69 height 19
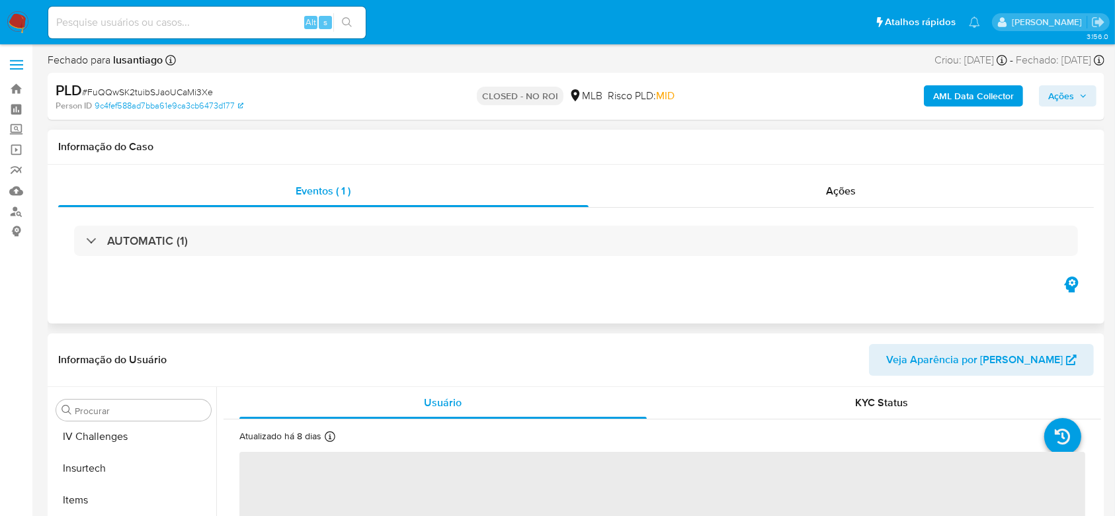
scroll to position [591, 0]
click at [16, 85] on link "Bandeja" at bounding box center [78, 89] width 157 height 20
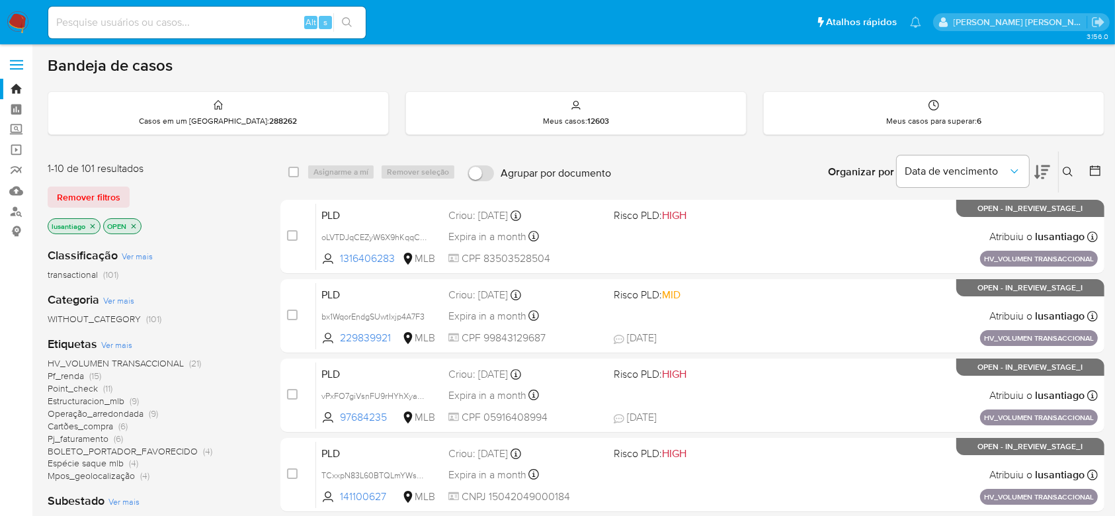
click at [175, 24] on input at bounding box center [206, 22] width 317 height 17
paste input "2377342860"
type input "2377342860"
click at [352, 24] on button "search-icon" at bounding box center [346, 22] width 27 height 19
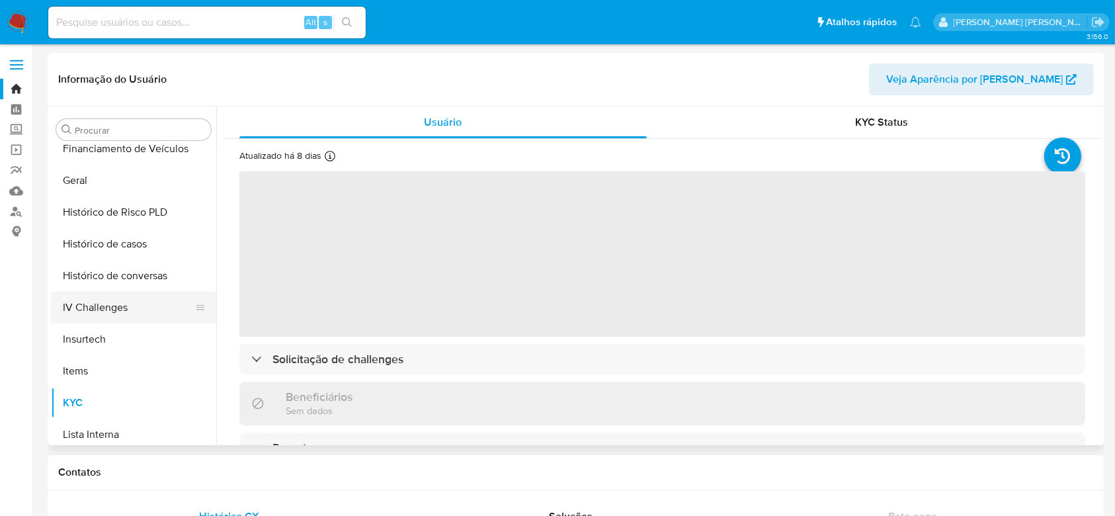
scroll to position [414, 0]
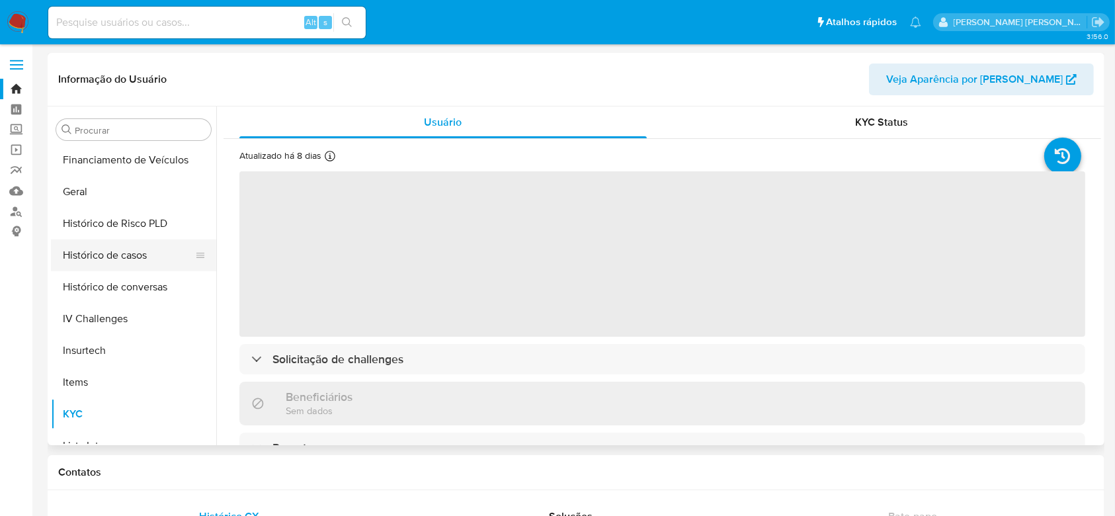
click at [116, 246] on button "Histórico de casos" at bounding box center [128, 255] width 155 height 32
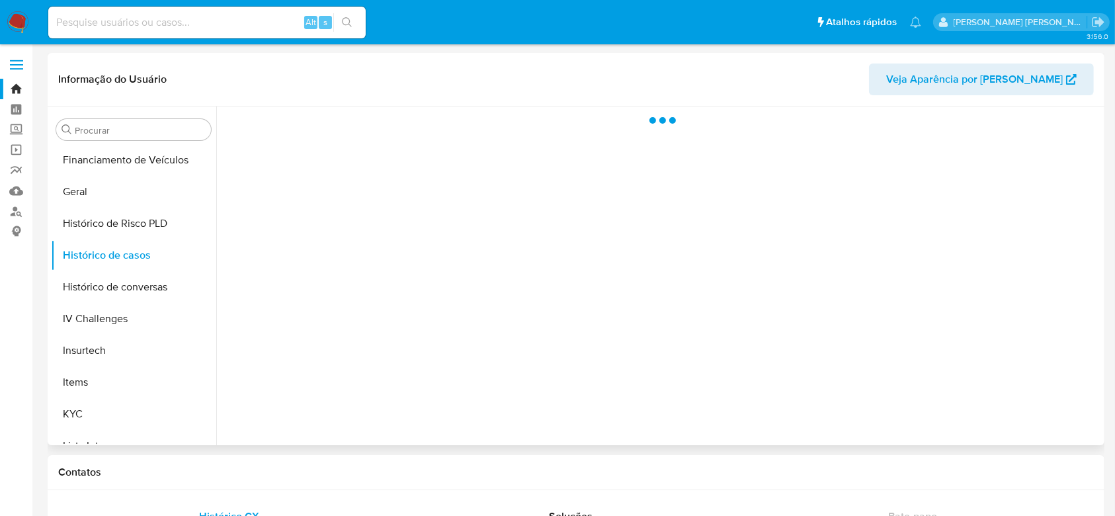
select select "10"
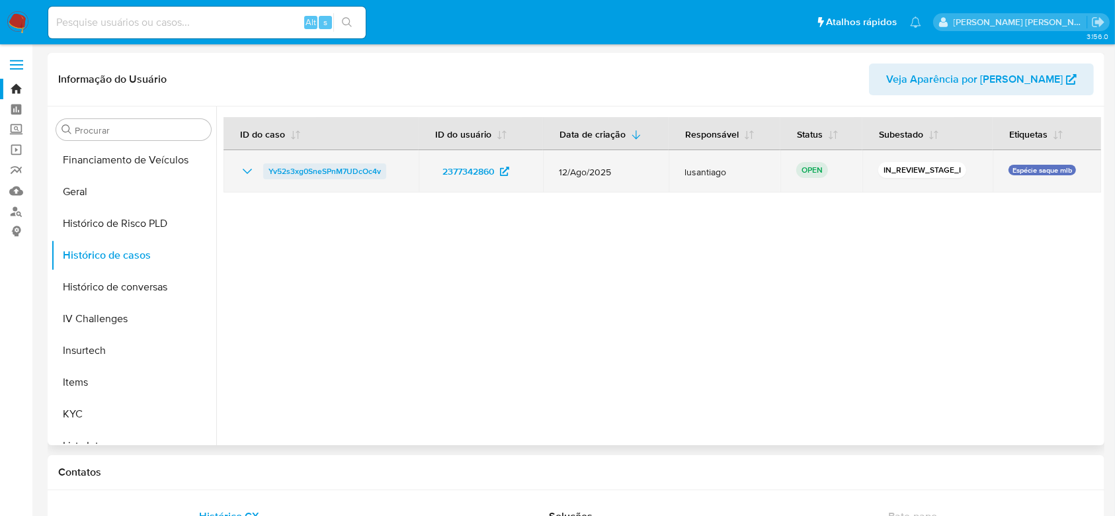
click at [313, 172] on span "Yv52s3xg0SneSPnM7UDcOc4v" at bounding box center [324, 171] width 112 height 16
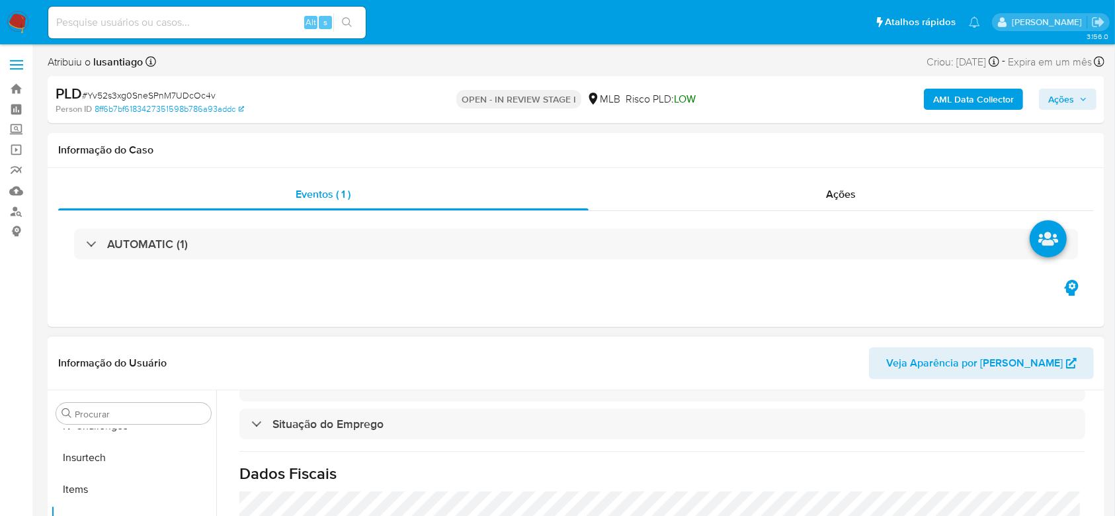
scroll to position [265, 0]
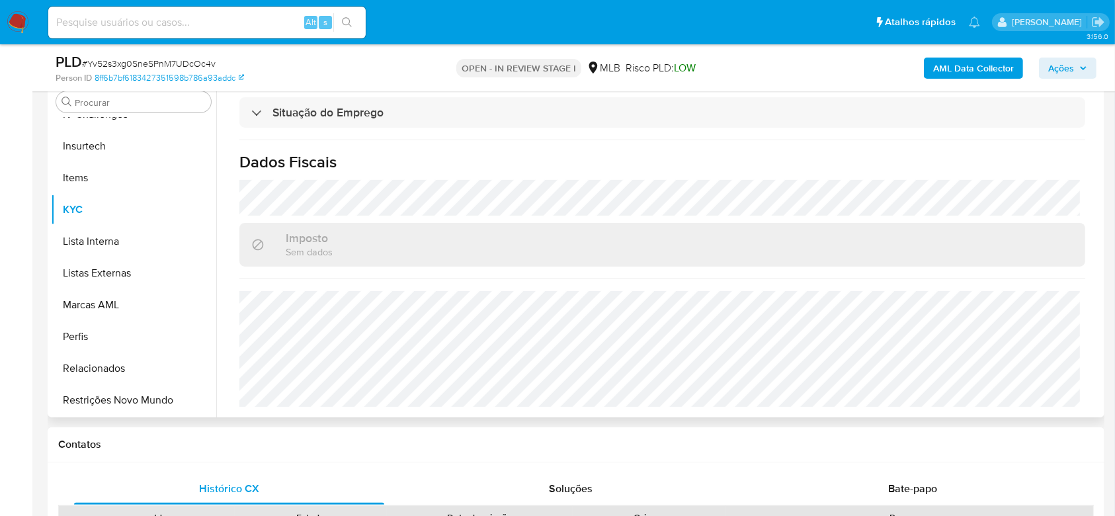
select select "10"
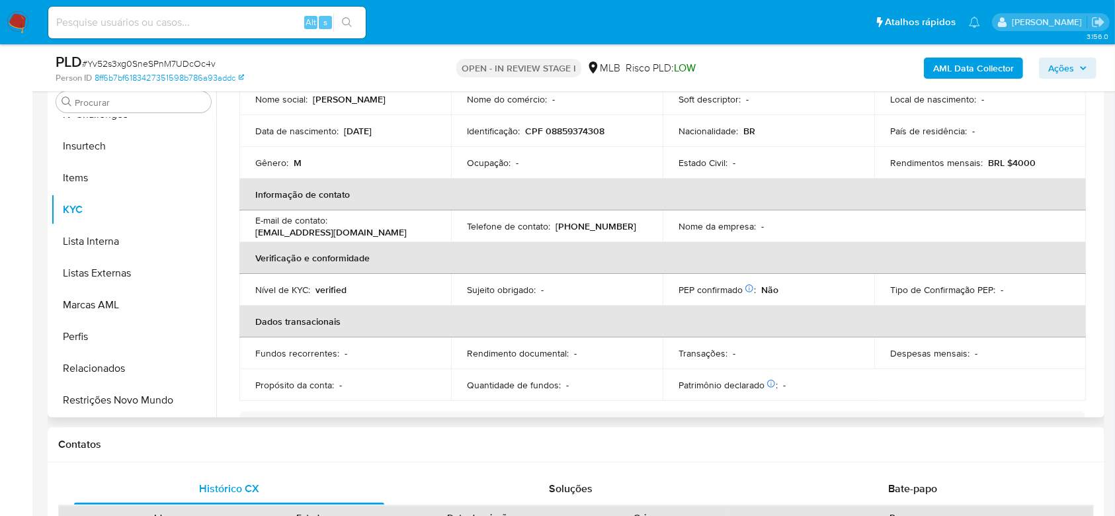
scroll to position [33, 0]
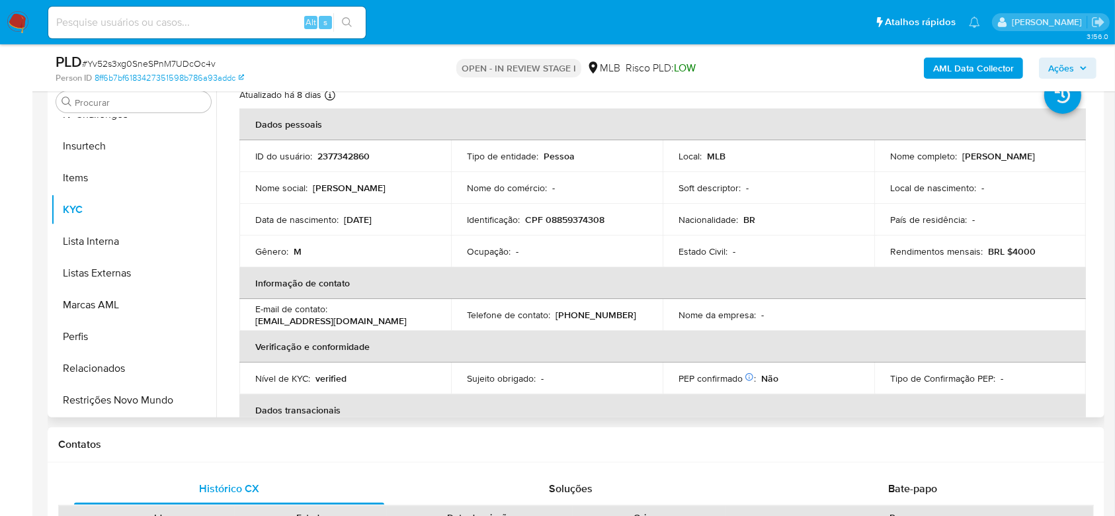
click at [567, 217] on p "CPF 08859374308" at bounding box center [564, 220] width 79 height 12
copy p "08859374308"
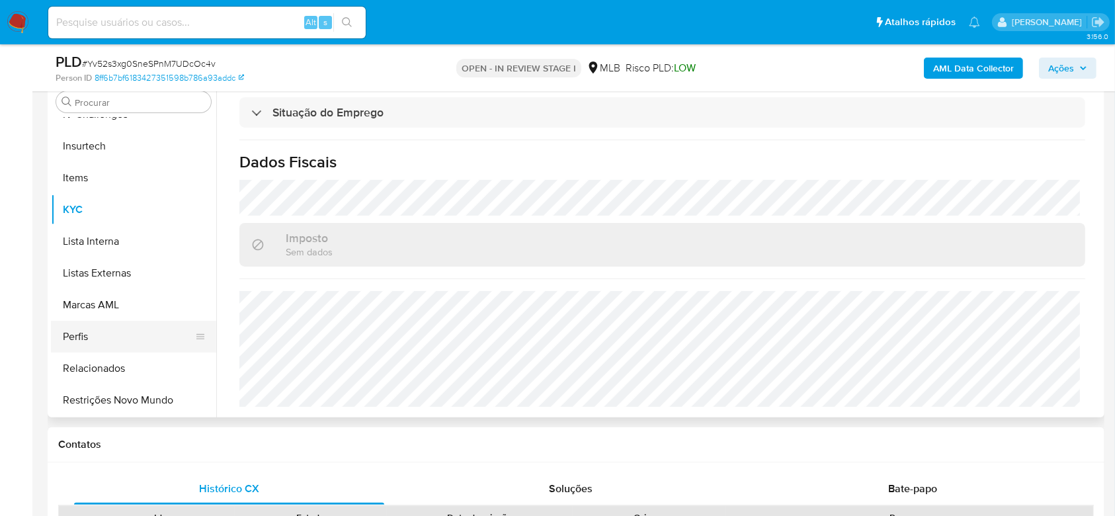
scroll to position [326, 0]
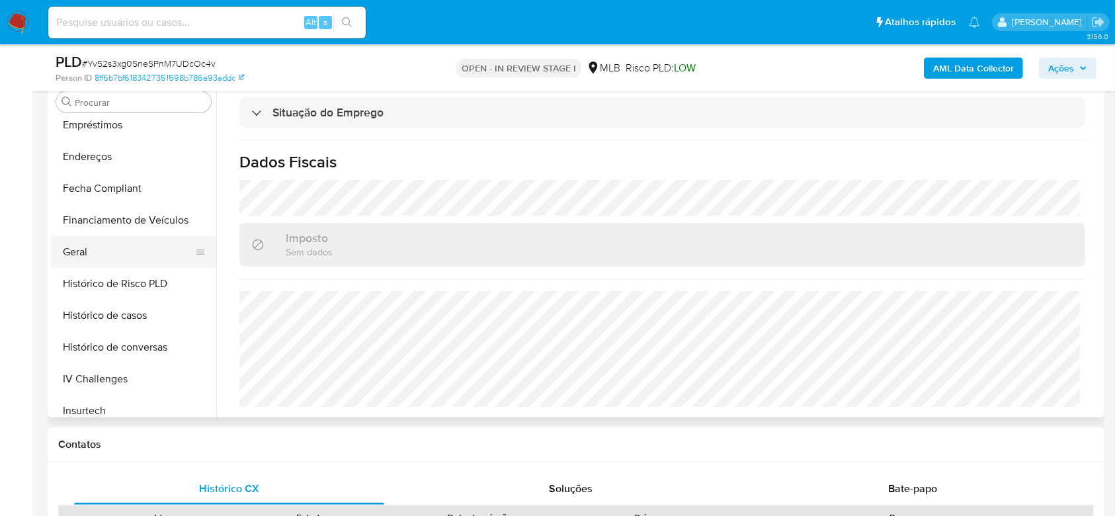
click at [106, 249] on button "Geral" at bounding box center [128, 252] width 155 height 32
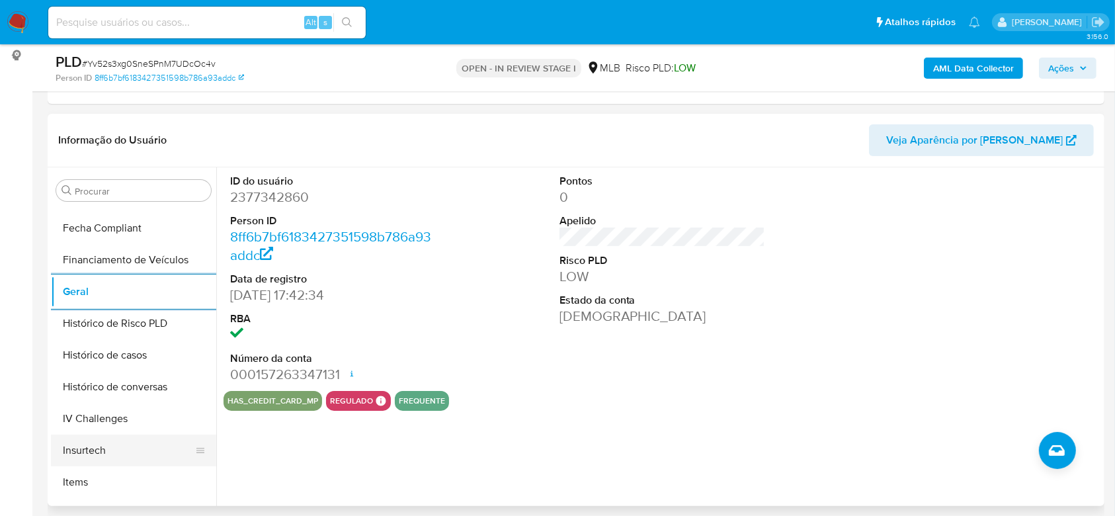
scroll to position [591, 0]
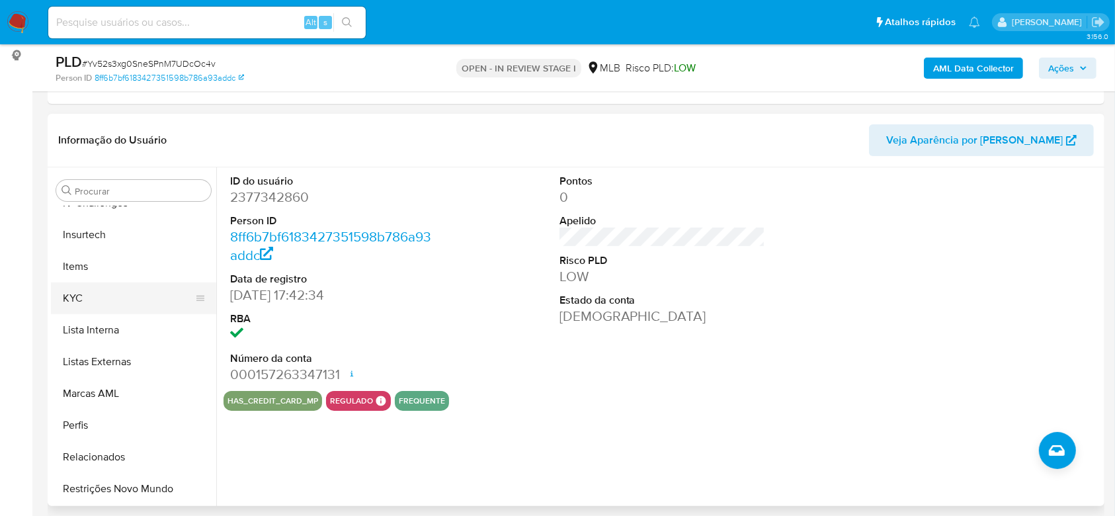
click at [114, 283] on button "KYC" at bounding box center [128, 298] width 155 height 32
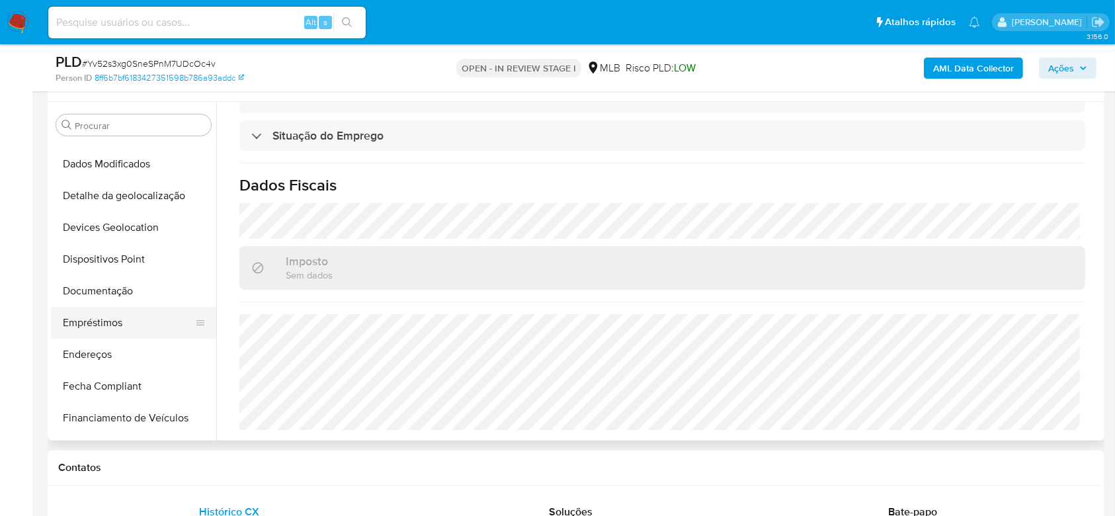
scroll to position [149, 0]
click at [108, 351] on button "Endereços" at bounding box center [128, 357] width 155 height 32
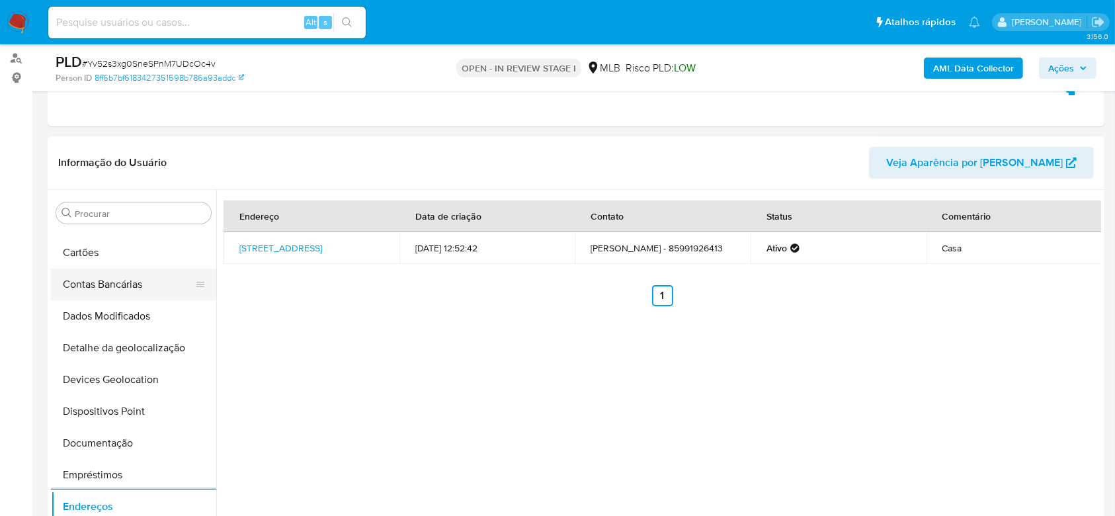
scroll to position [0, 0]
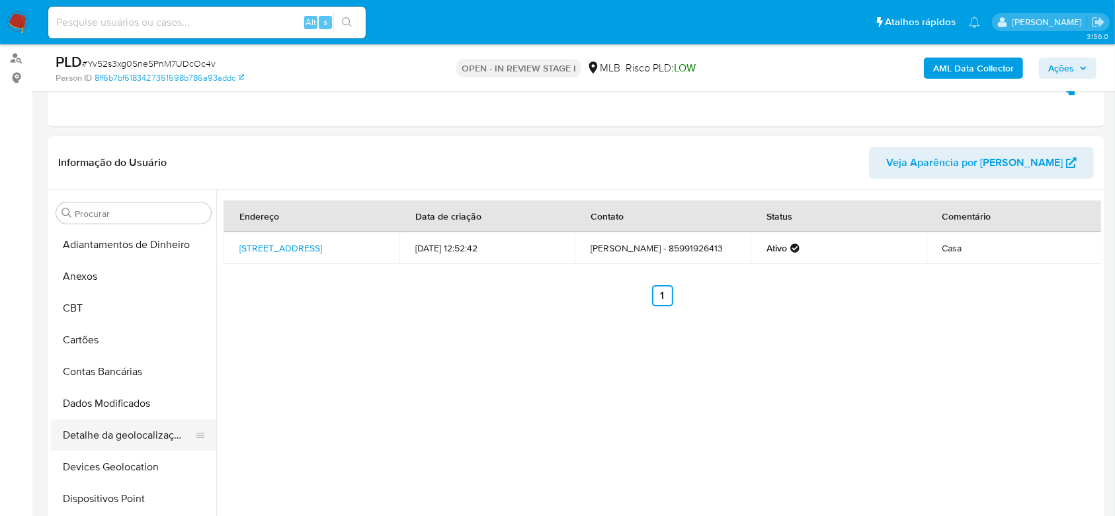
click at [119, 446] on button "Detalhe da geolocalização" at bounding box center [128, 435] width 155 height 32
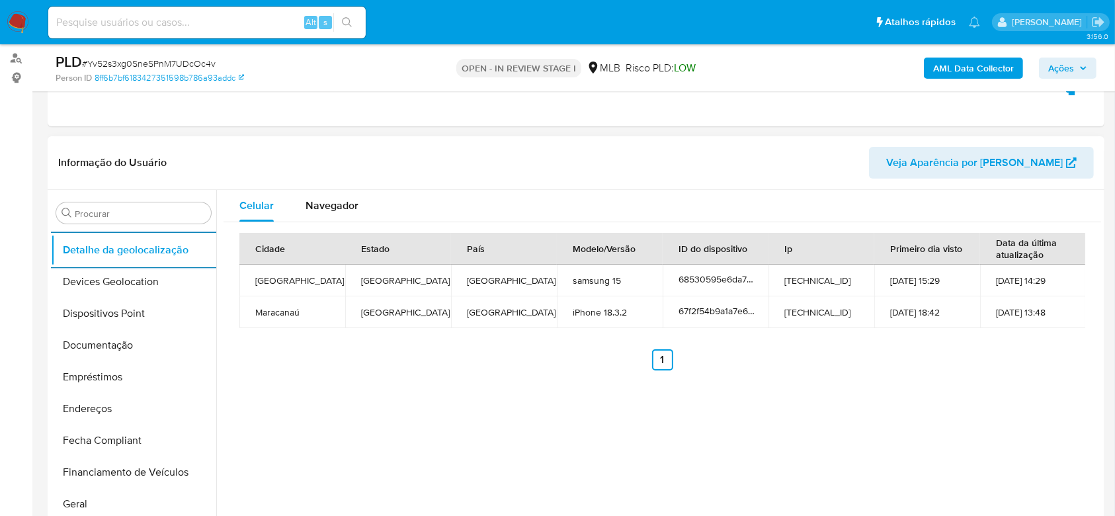
scroll to position [591, 0]
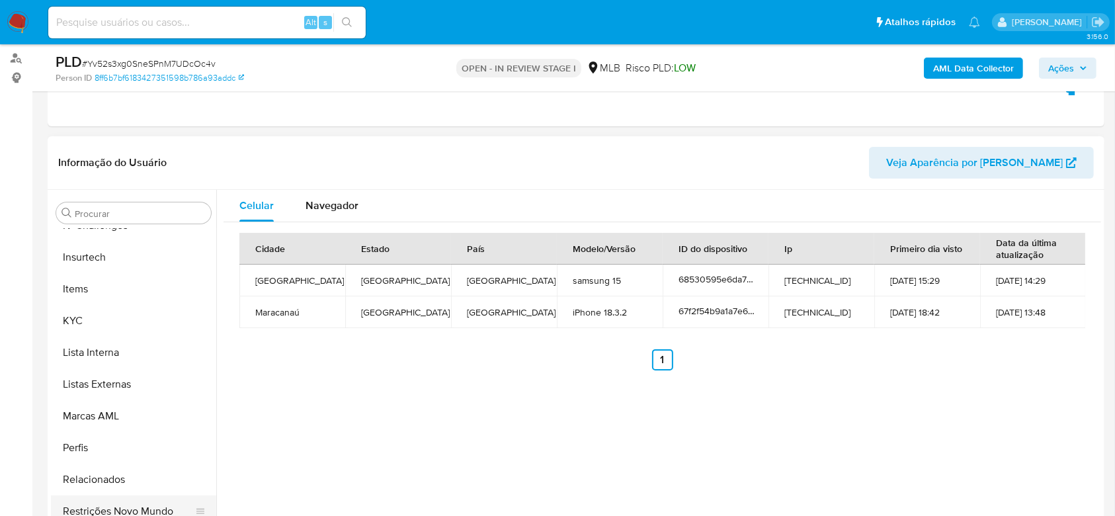
click at [117, 503] on button "Restrições Novo Mundo" at bounding box center [128, 511] width 155 height 32
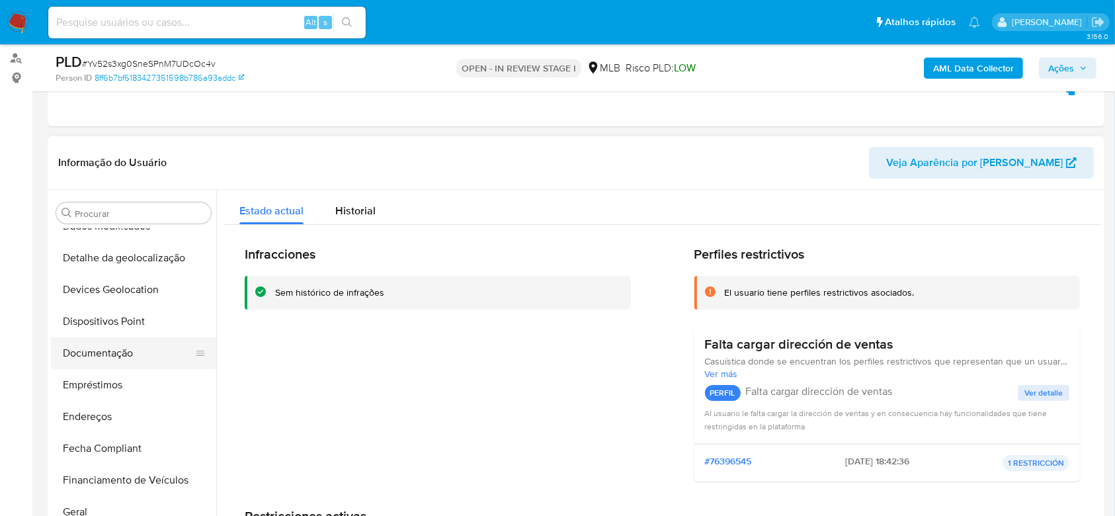
scroll to position [149, 0]
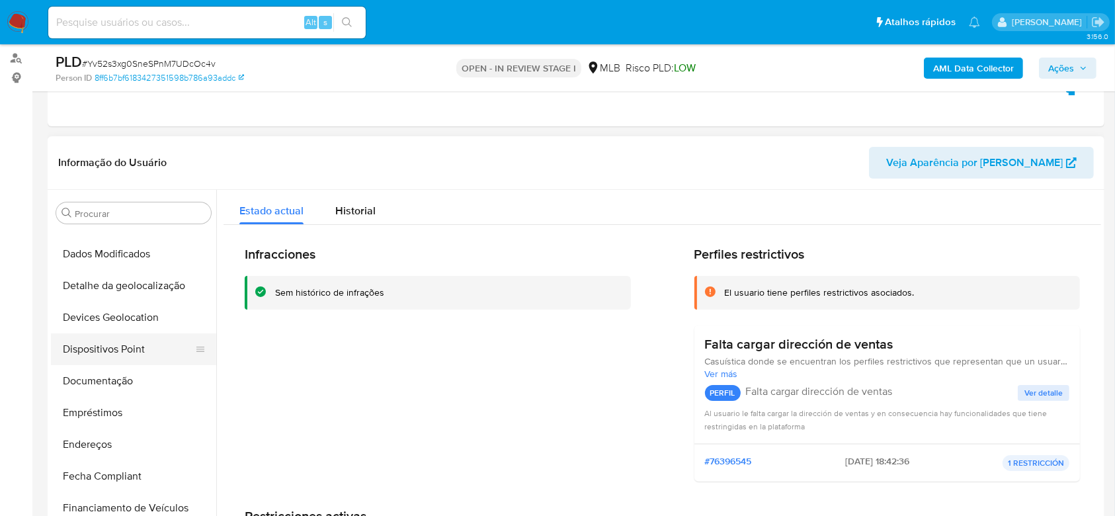
click at [116, 352] on button "Dispositivos Point" at bounding box center [128, 349] width 155 height 32
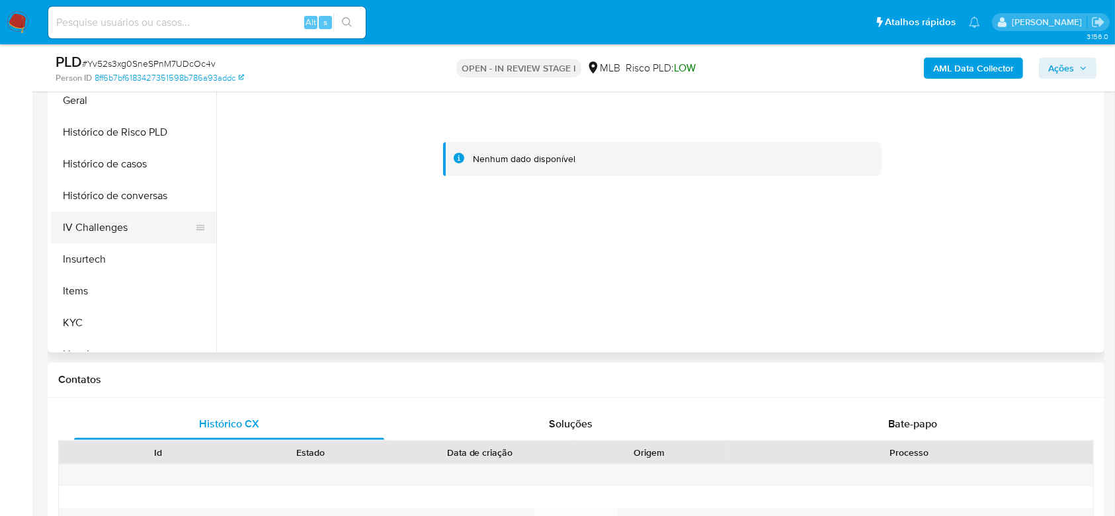
scroll to position [414, 0]
click at [90, 314] on button "KYC" at bounding box center [128, 322] width 155 height 32
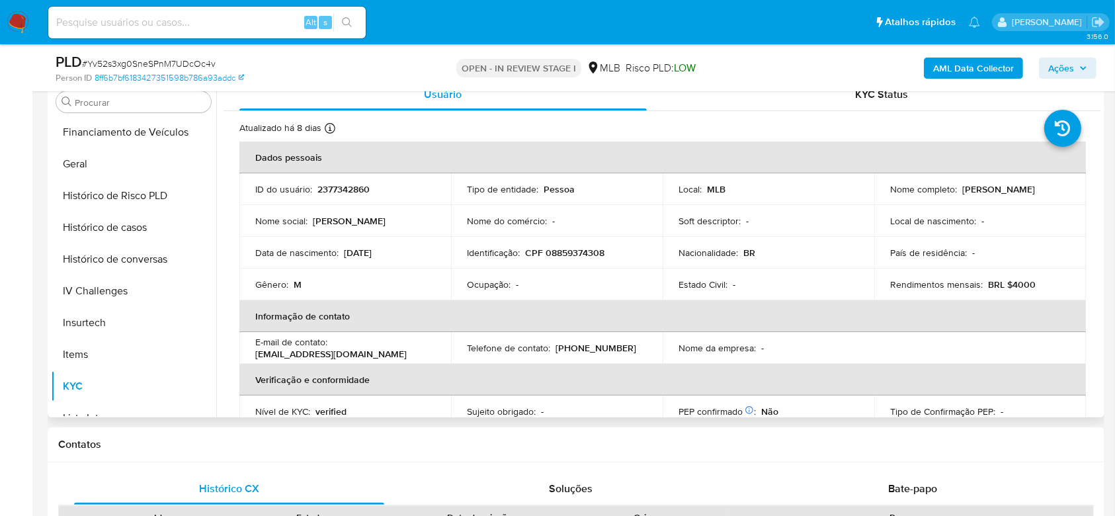
scroll to position [241, 0]
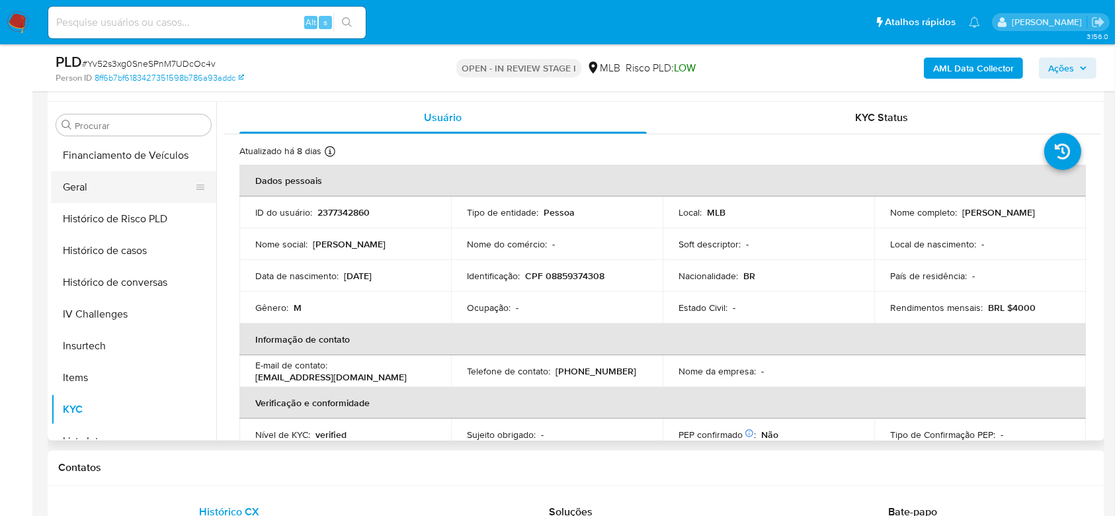
click at [127, 187] on button "Geral" at bounding box center [128, 187] width 155 height 32
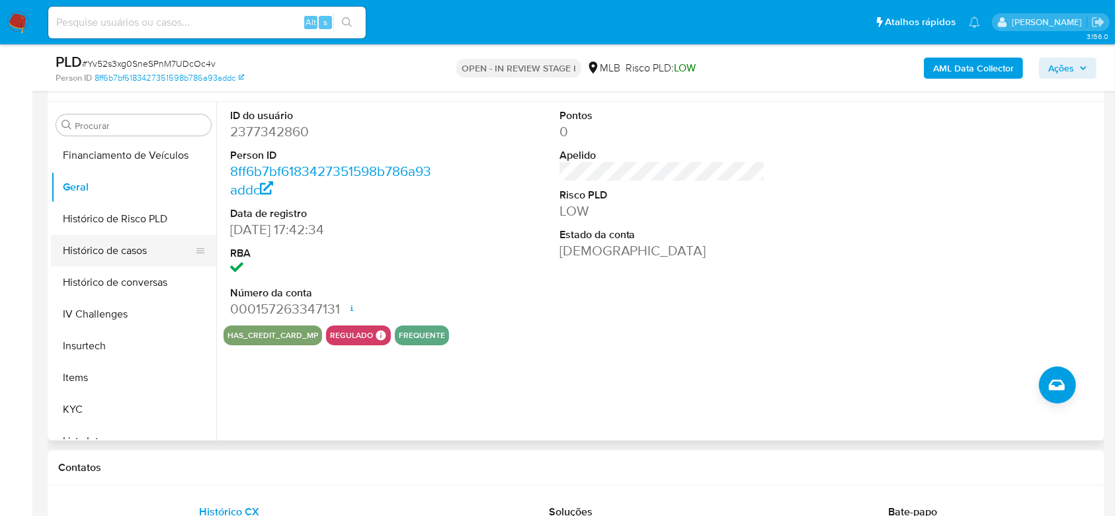
click at [150, 263] on button "Histórico de casos" at bounding box center [128, 251] width 155 height 32
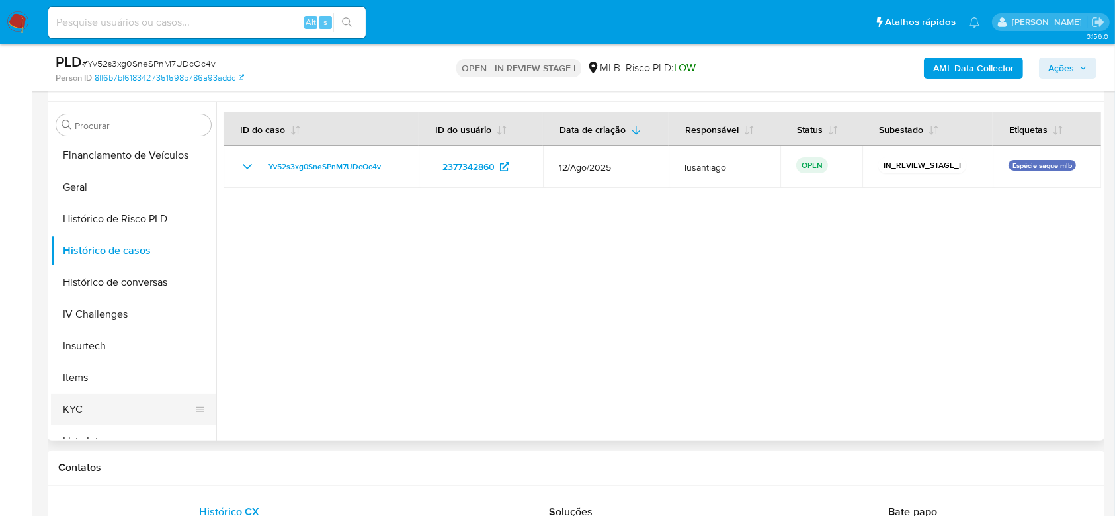
click at [121, 409] on button "KYC" at bounding box center [128, 409] width 155 height 32
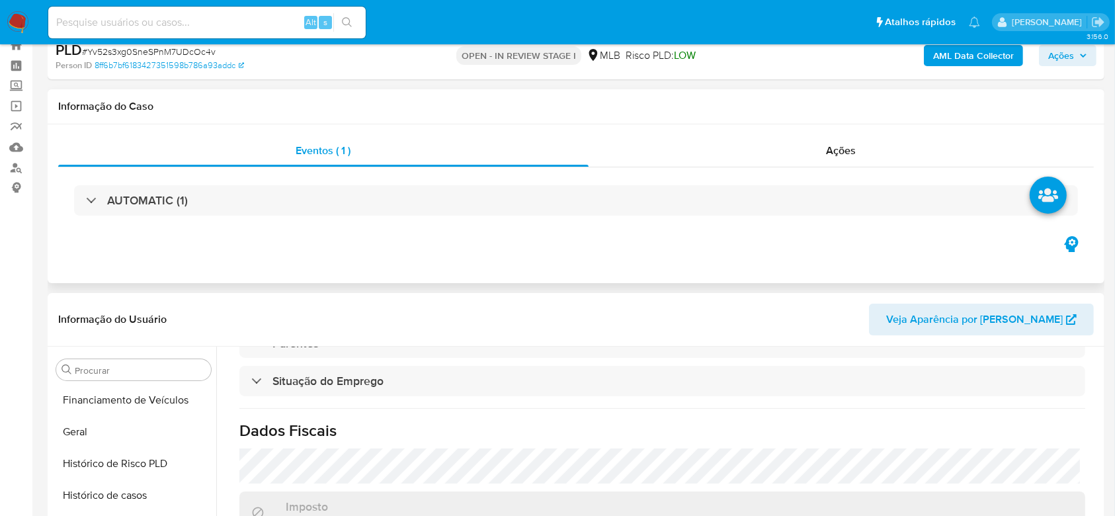
scroll to position [0, 0]
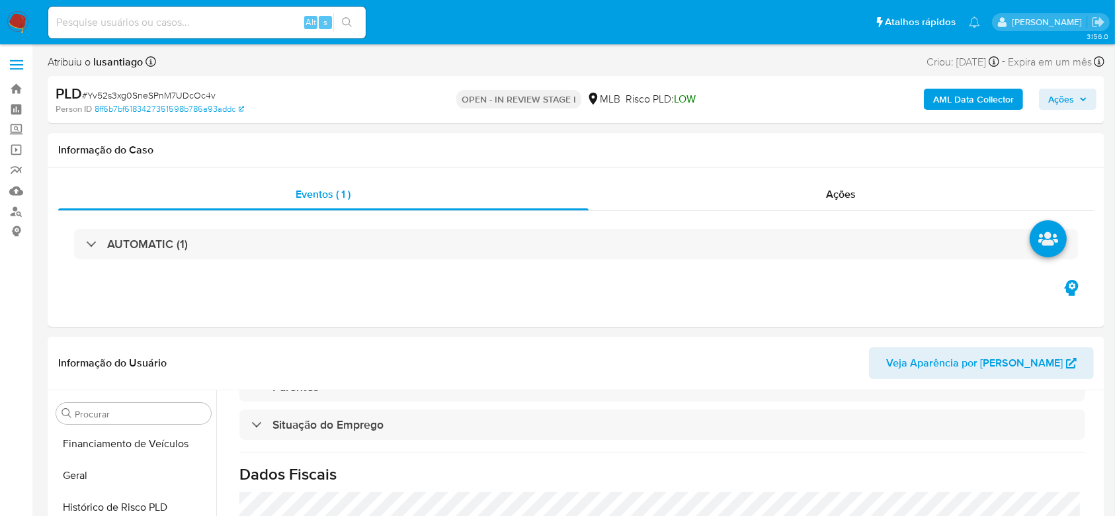
drag, startPoint x: 1071, startPoint y: 107, endPoint x: 1057, endPoint y: 109, distance: 14.7
click at [1069, 106] on span "Ações" at bounding box center [1061, 99] width 26 height 21
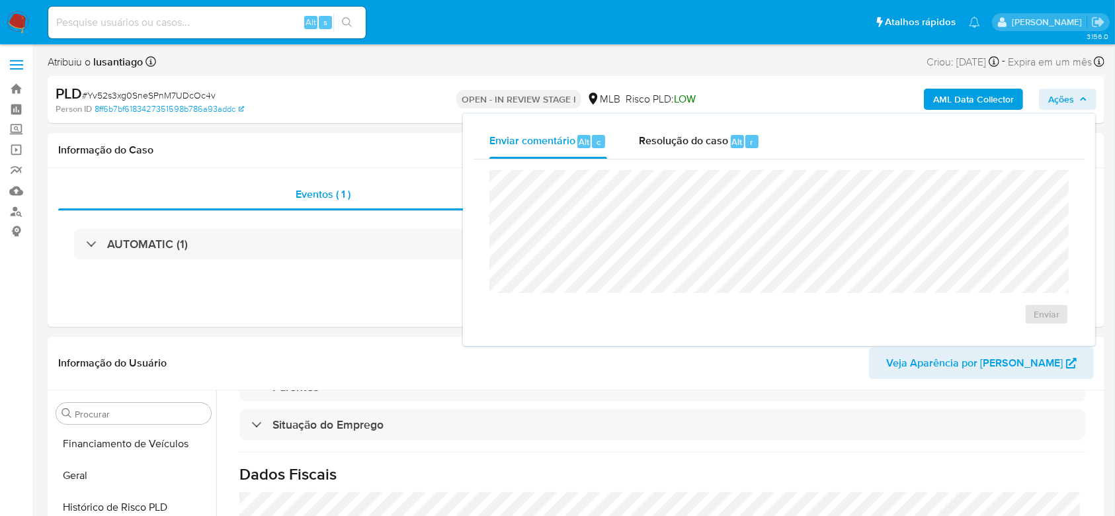
drag, startPoint x: 690, startPoint y: 144, endPoint x: 668, endPoint y: 167, distance: 31.3
click at [683, 150] on div "Resolução do caso Alt r" at bounding box center [699, 141] width 121 height 34
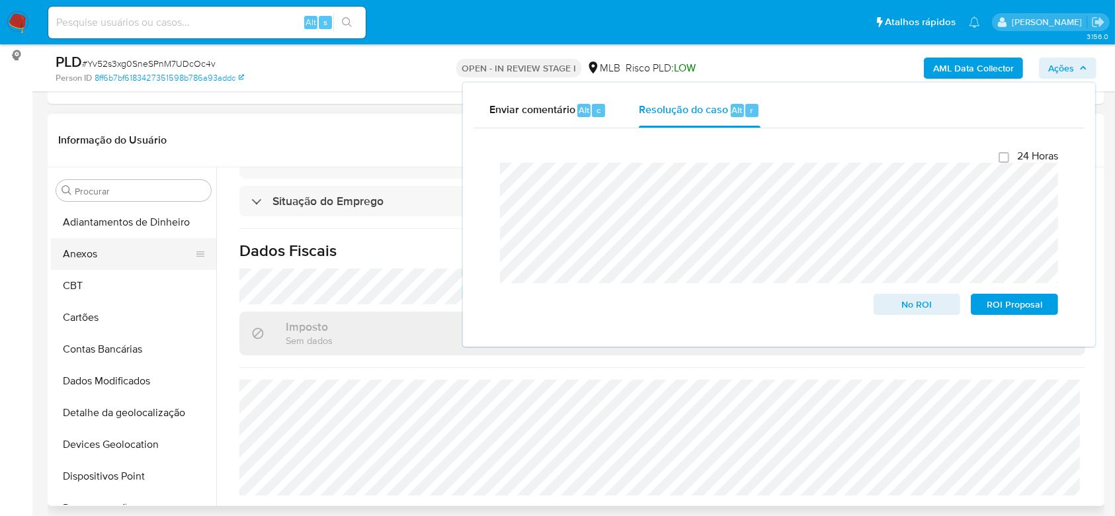
click at [101, 252] on button "Anexos" at bounding box center [128, 254] width 155 height 32
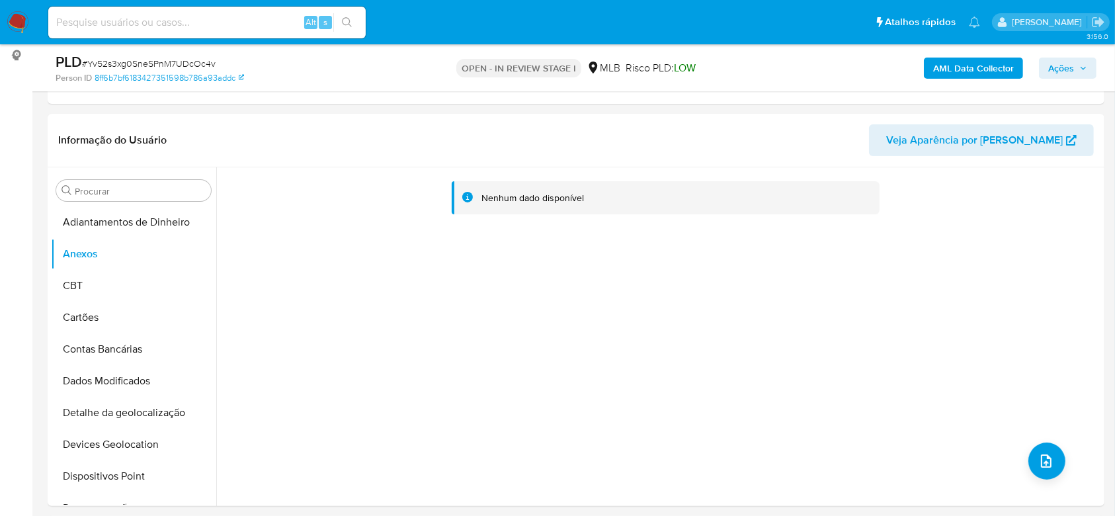
click at [1073, 69] on span "Ações" at bounding box center [1061, 68] width 26 height 21
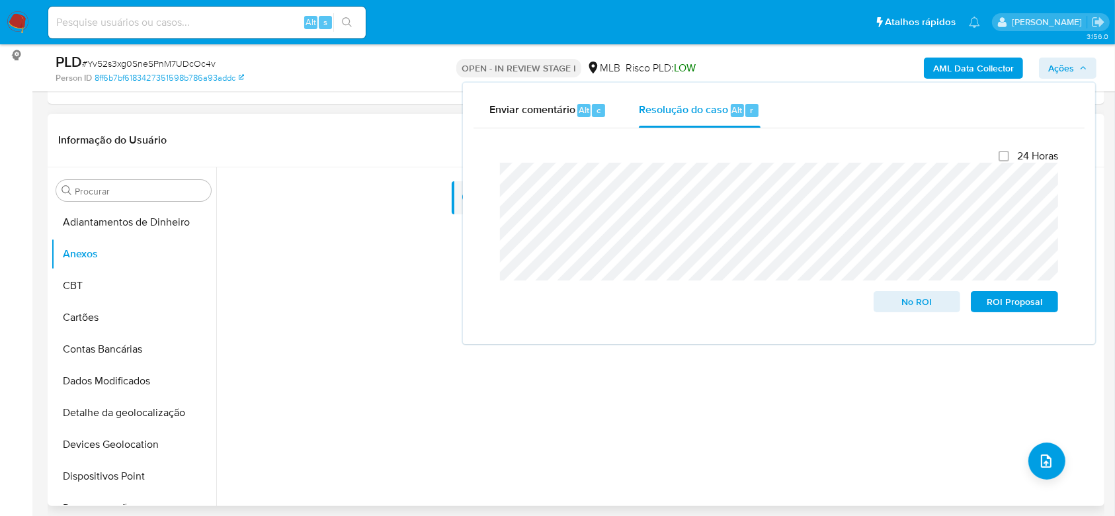
click at [356, 302] on div "Nenhum dado disponível" at bounding box center [658, 336] width 885 height 339
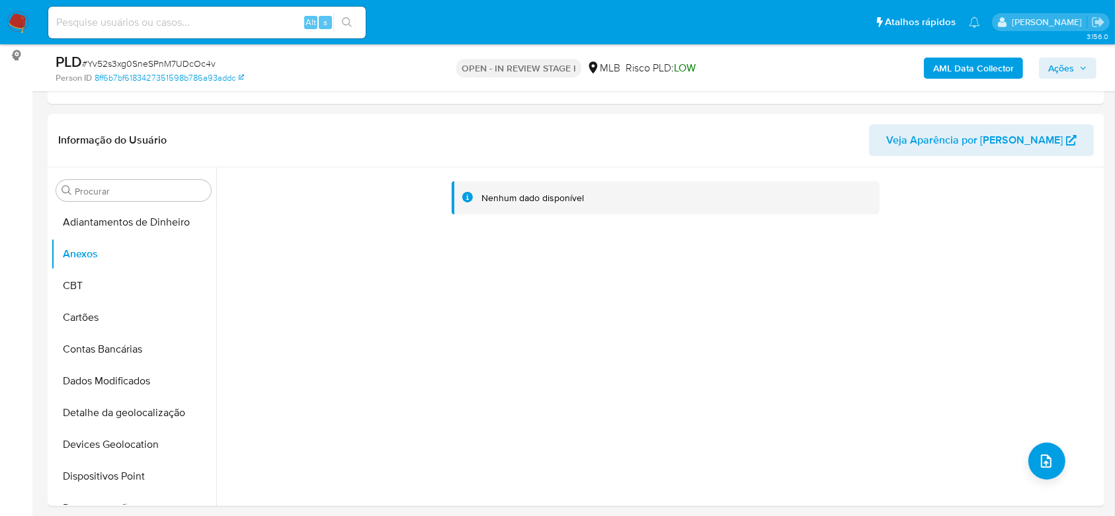
click at [962, 65] on b "AML Data Collector" at bounding box center [973, 68] width 81 height 21
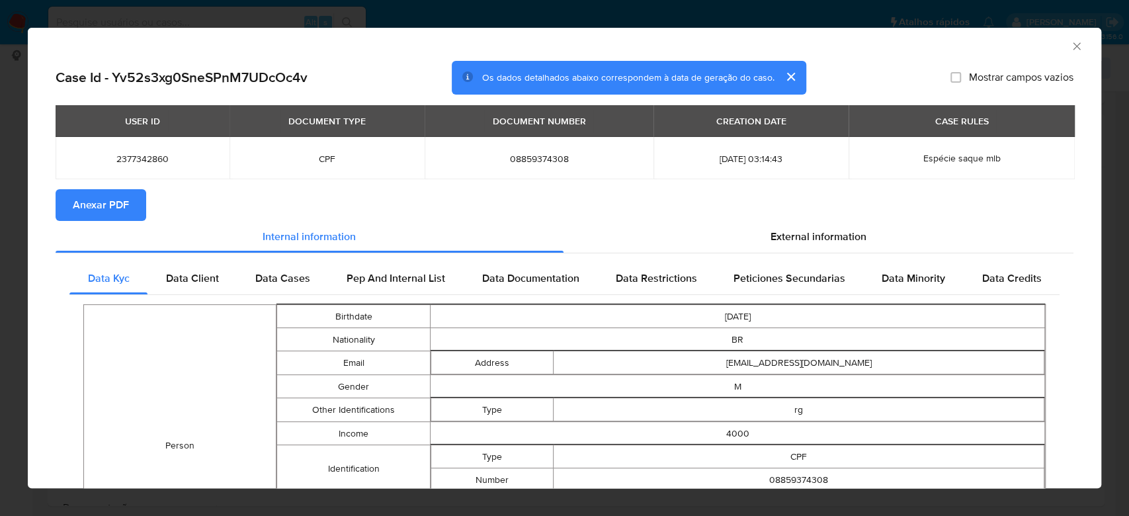
click at [118, 206] on span "Anexar PDF" at bounding box center [101, 204] width 56 height 29
click at [1070, 46] on icon "Fechar a janela" at bounding box center [1076, 46] width 13 height 13
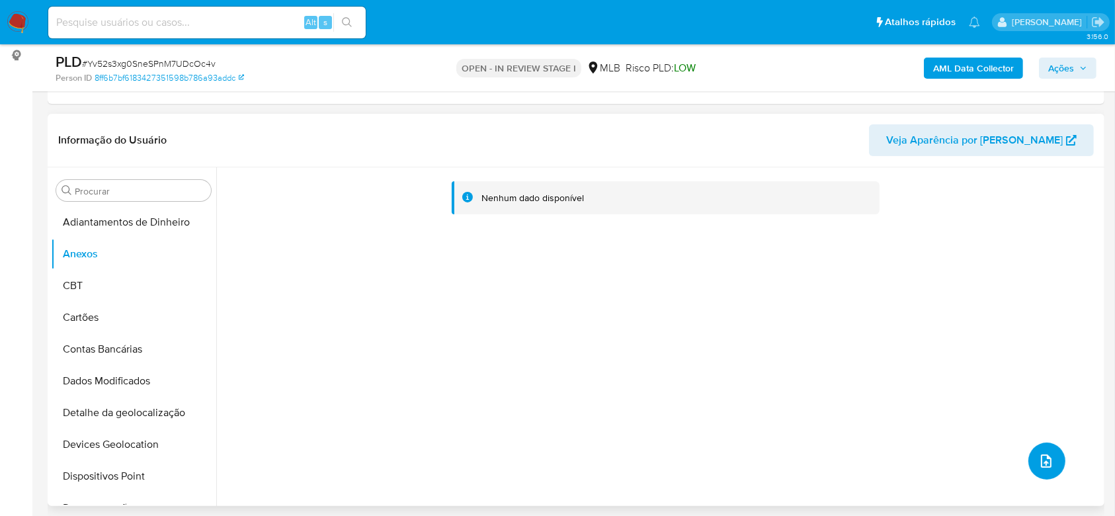
click at [1049, 458] on button "upload-file" at bounding box center [1046, 460] width 37 height 37
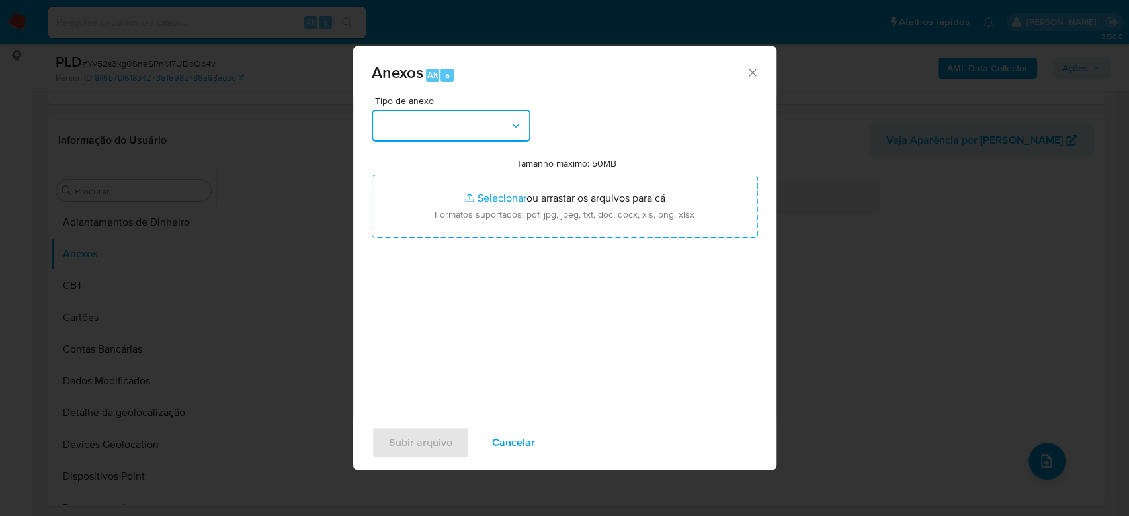
click at [440, 133] on button "button" at bounding box center [451, 126] width 159 height 32
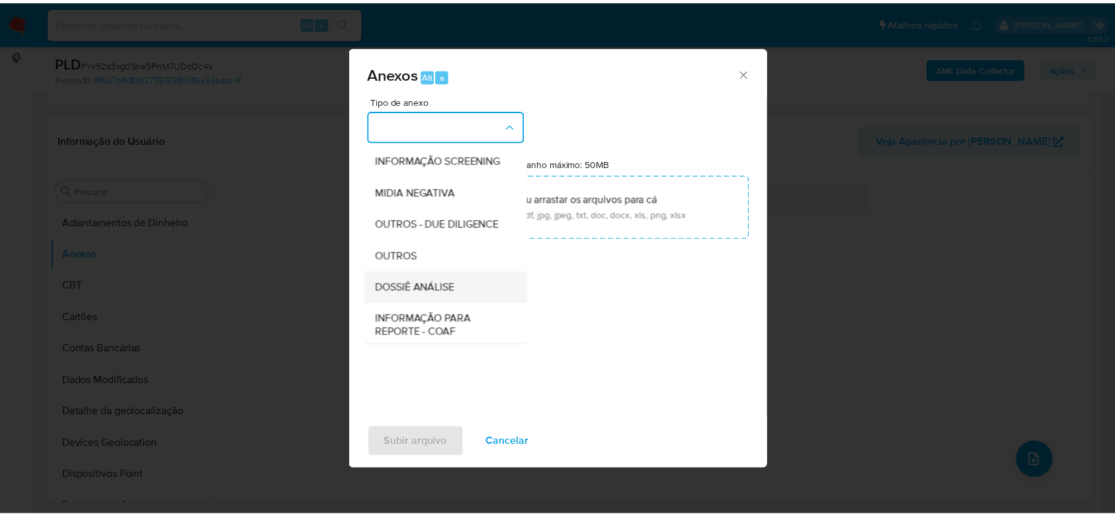
scroll to position [203, 0]
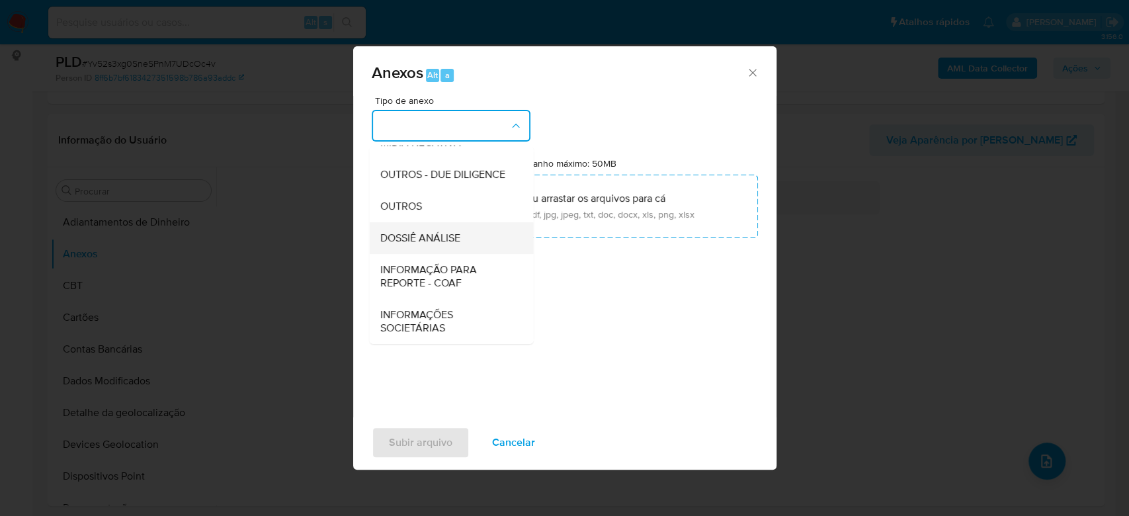
click at [432, 241] on span "DOSSIÊ ANÁLISE" at bounding box center [420, 237] width 80 height 13
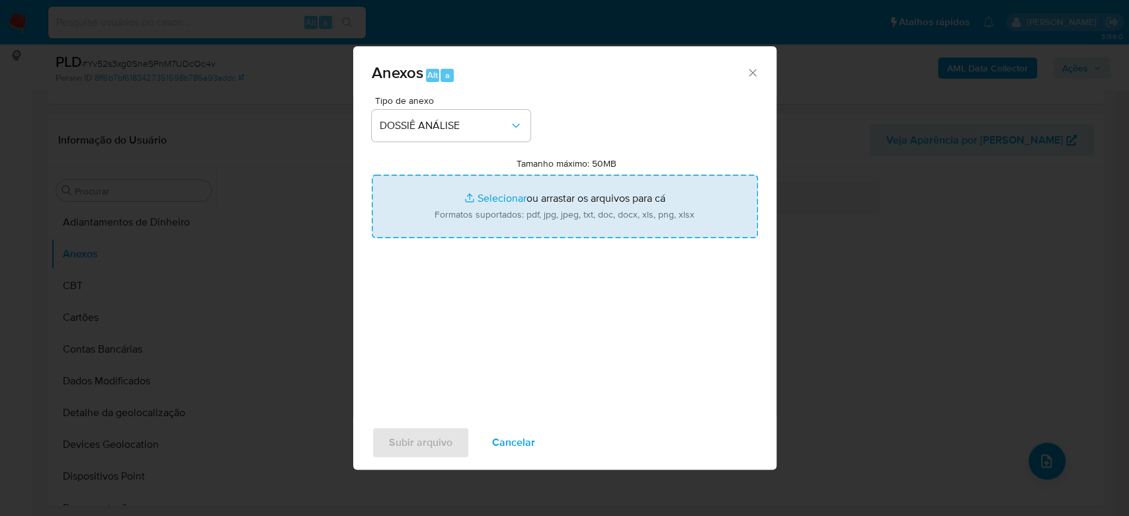
type input "C:\fakepath\Mulan 2377342860_2025_08_25_16_31_36.xlsx"
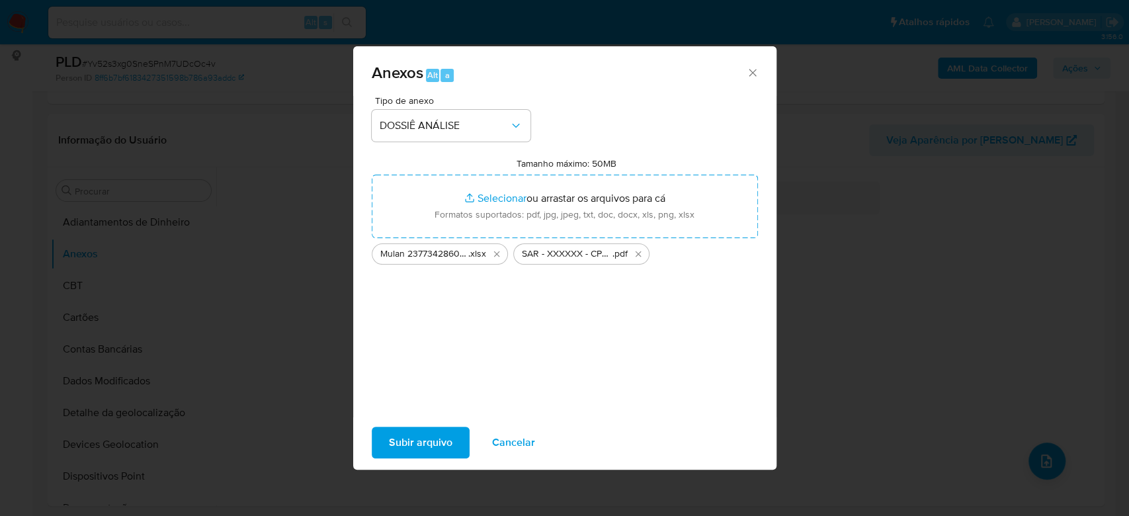
click at [418, 446] on span "Subir arquivo" at bounding box center [420, 442] width 63 height 29
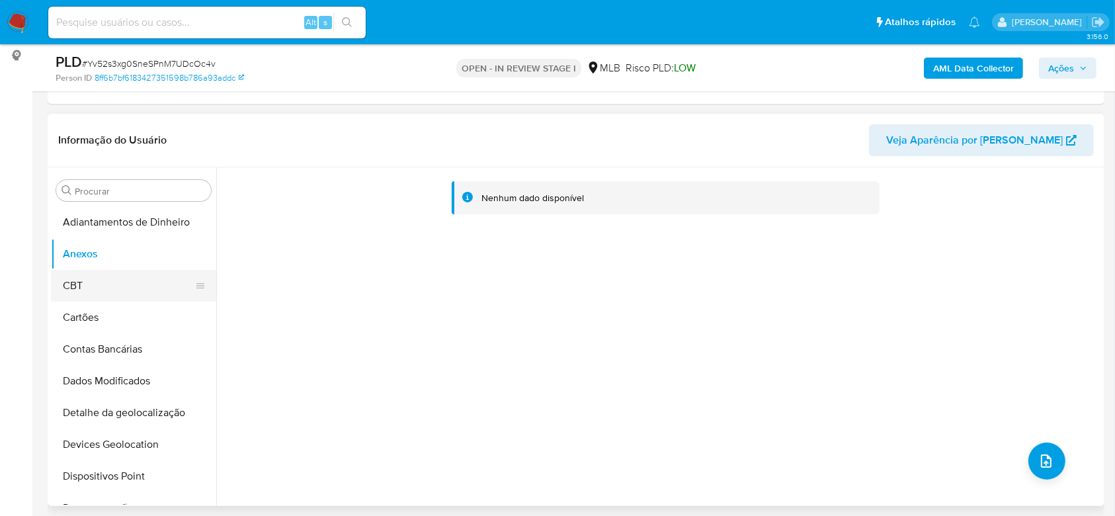
click at [112, 284] on button "CBT" at bounding box center [128, 286] width 155 height 32
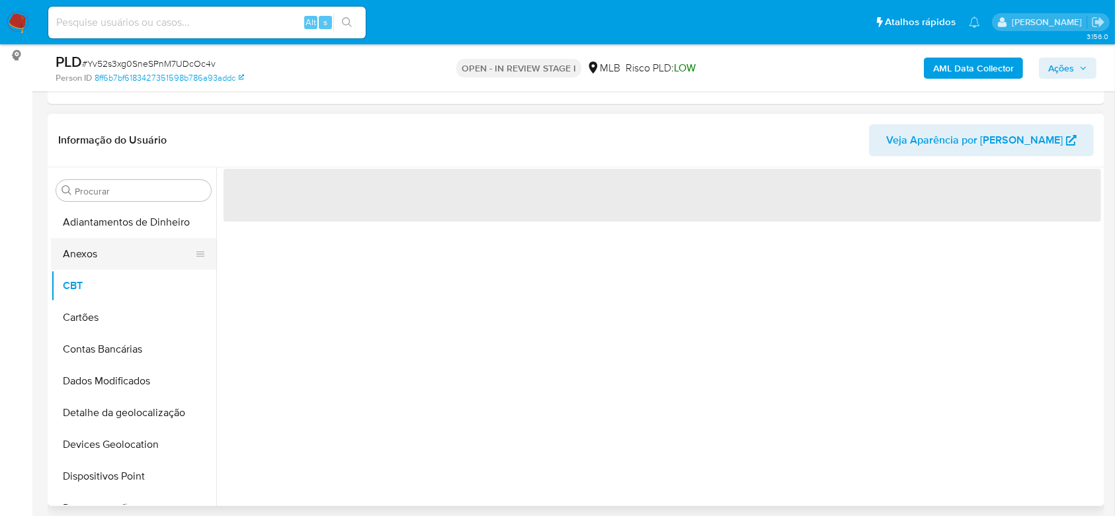
click at [111, 254] on button "Anexos" at bounding box center [128, 254] width 155 height 32
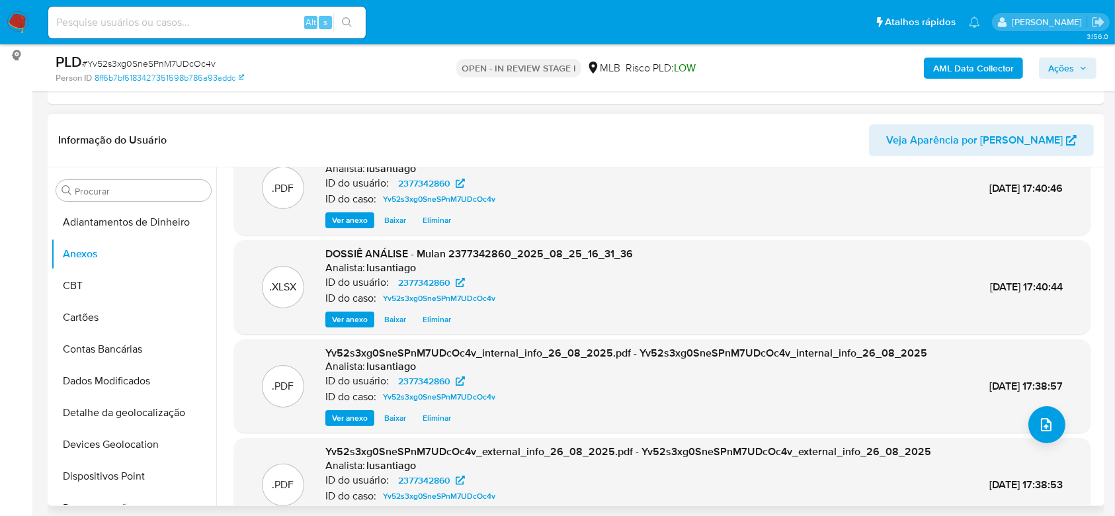
scroll to position [0, 0]
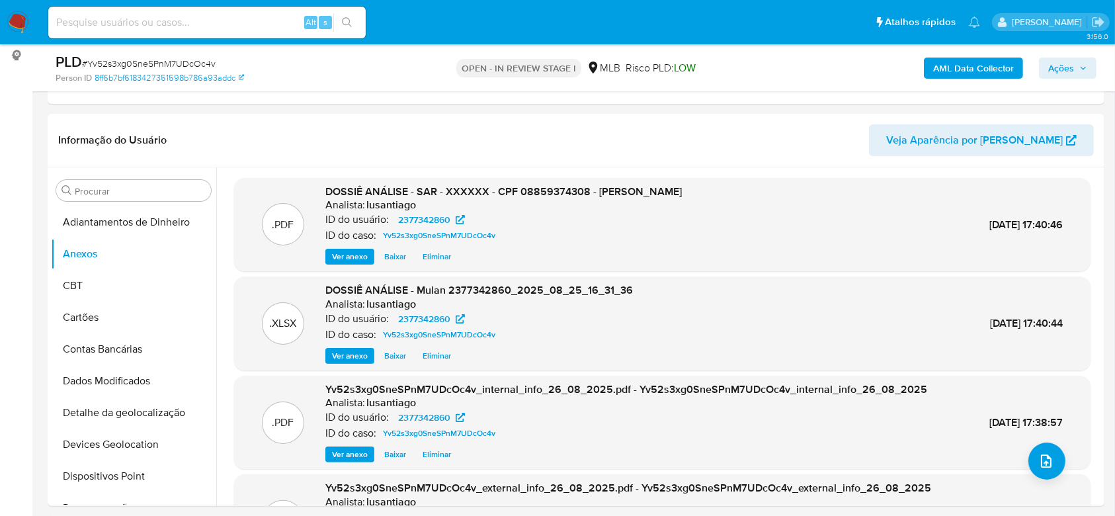
click at [1058, 65] on span "Ações" at bounding box center [1061, 68] width 26 height 21
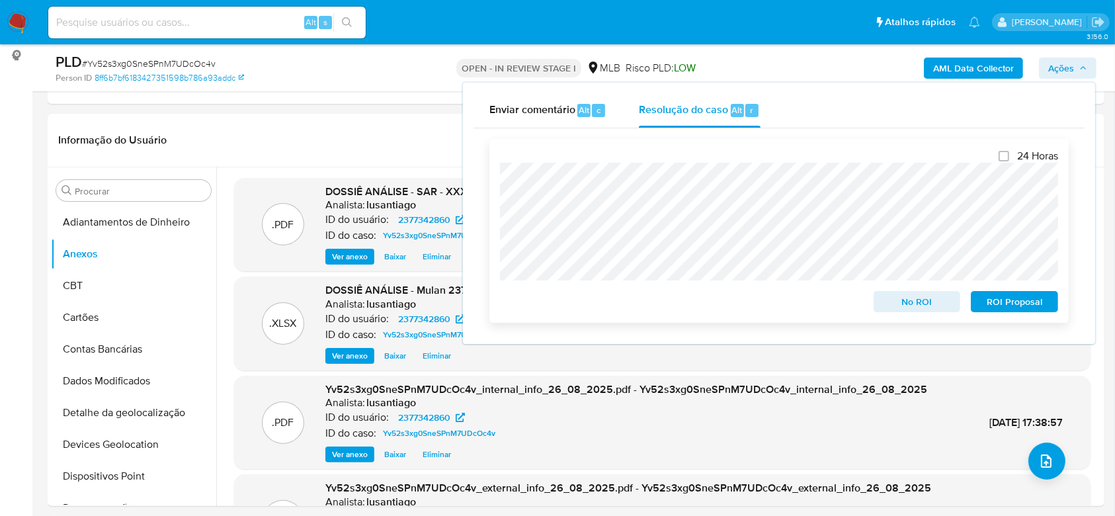
click at [1012, 299] on span "ROI Proposal" at bounding box center [1014, 301] width 69 height 19
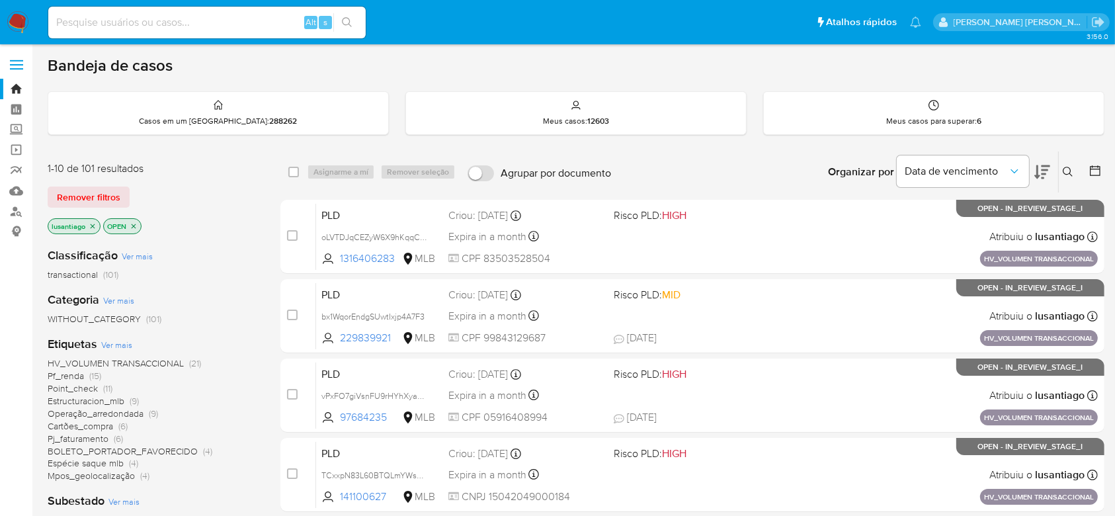
click at [147, 19] on input at bounding box center [206, 22] width 317 height 17
paste input "469503143"
type input "469503143"
click at [350, 24] on button "search-icon" at bounding box center [346, 22] width 27 height 19
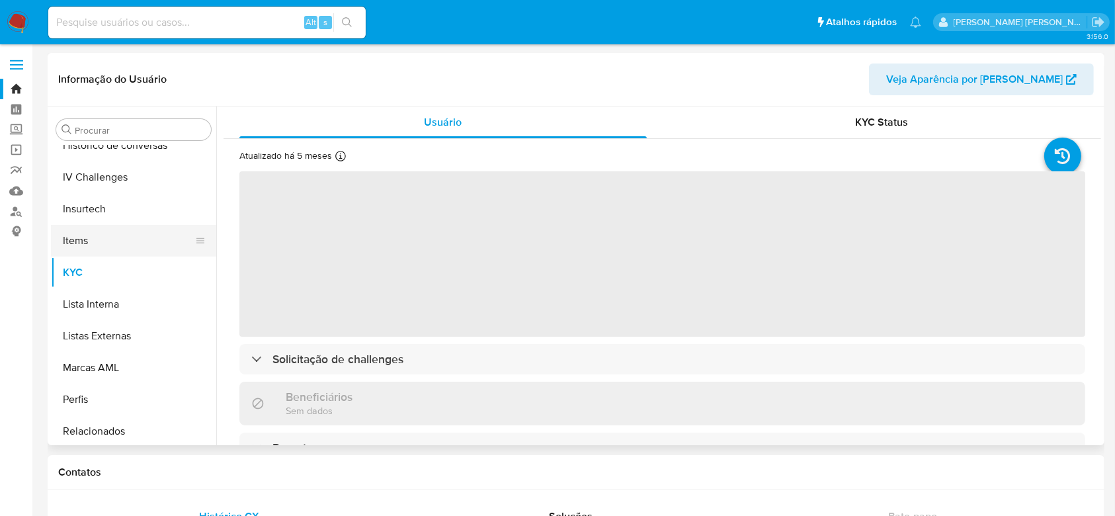
scroll to position [503, 0]
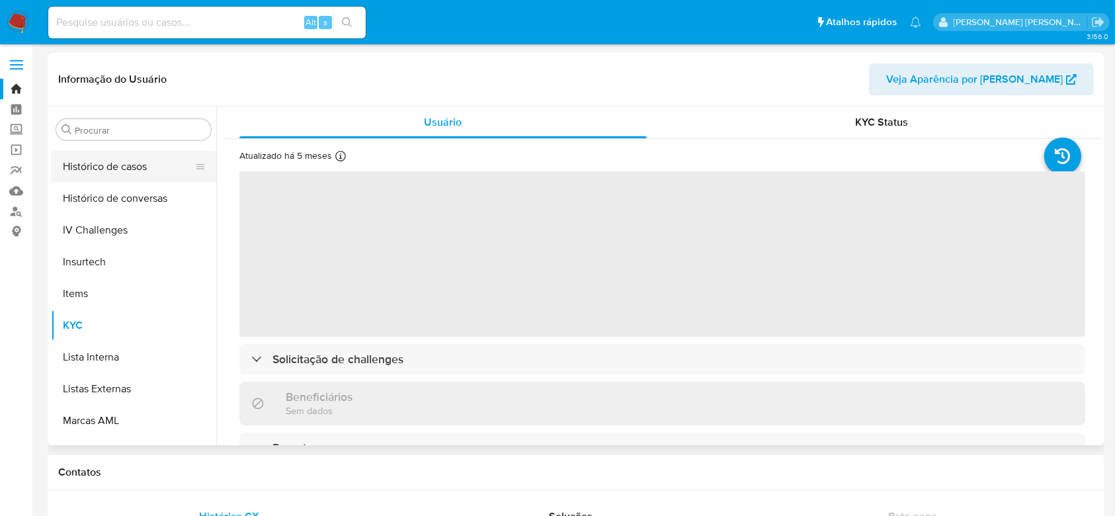
click at [132, 172] on button "Histórico de casos" at bounding box center [128, 167] width 155 height 32
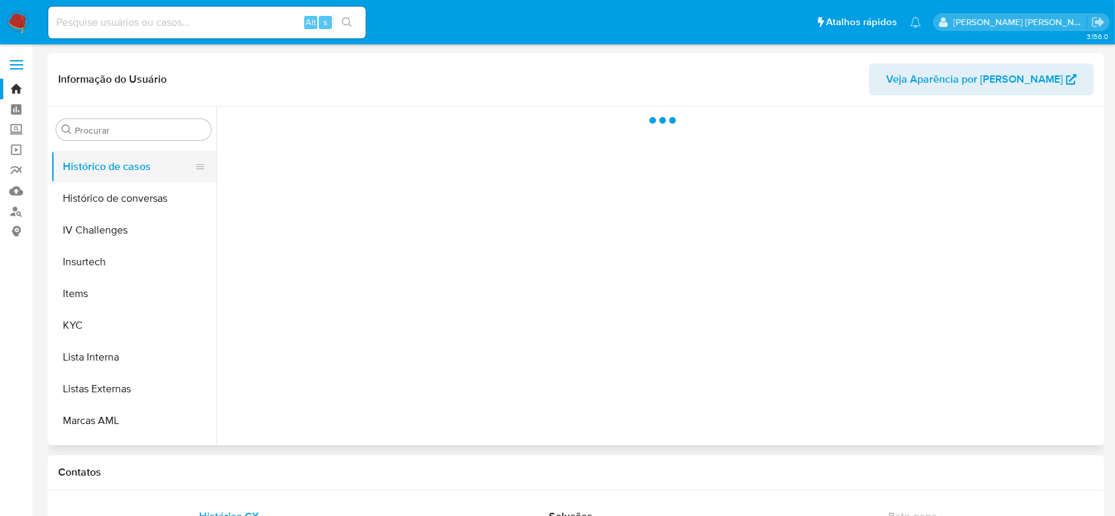
select select "10"
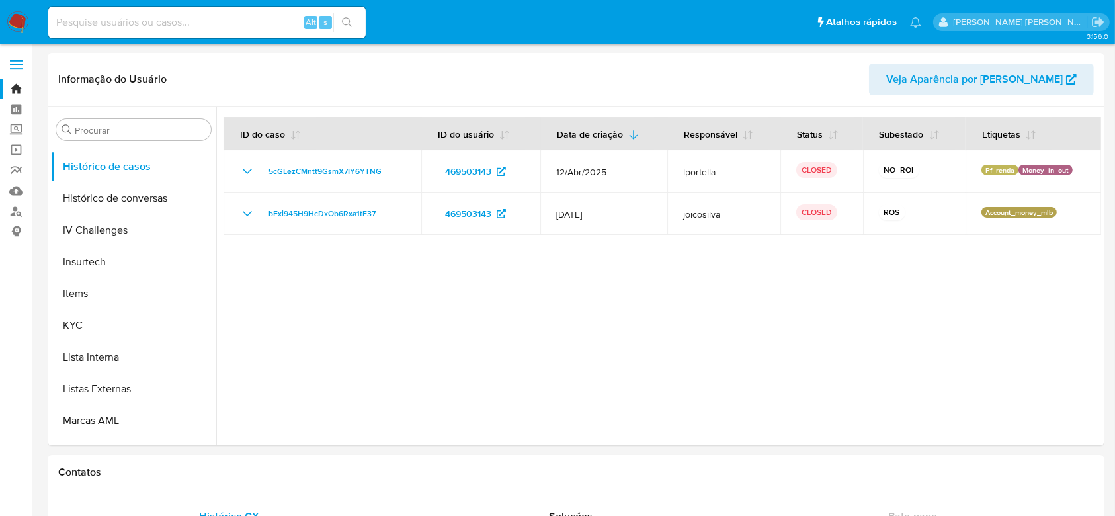
click at [203, 20] on input at bounding box center [206, 22] width 317 height 17
paste input "2534404956"
type input "2534404956"
click at [345, 19] on icon "search-icon" at bounding box center [347, 22] width 11 height 11
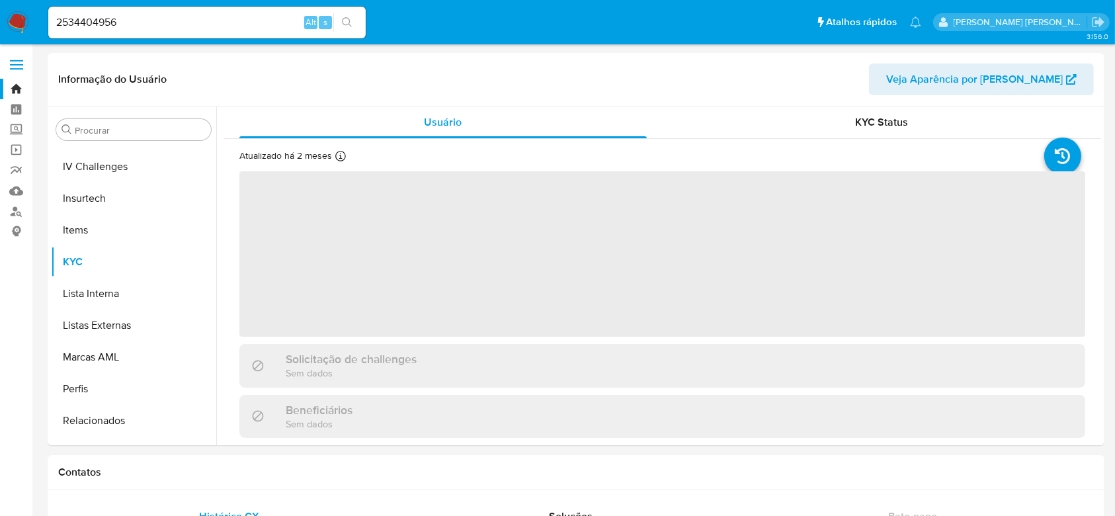
scroll to position [591, 0]
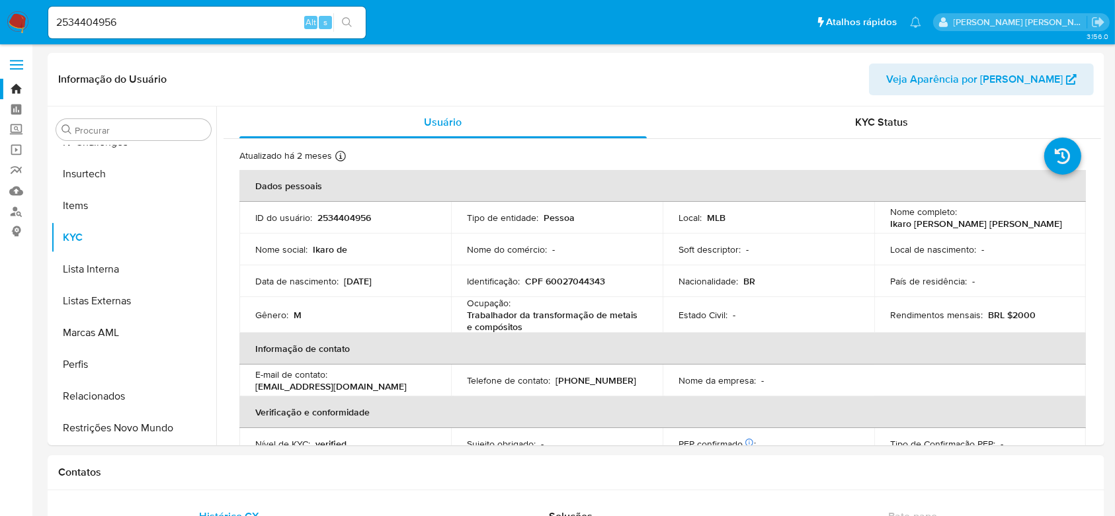
select select "10"
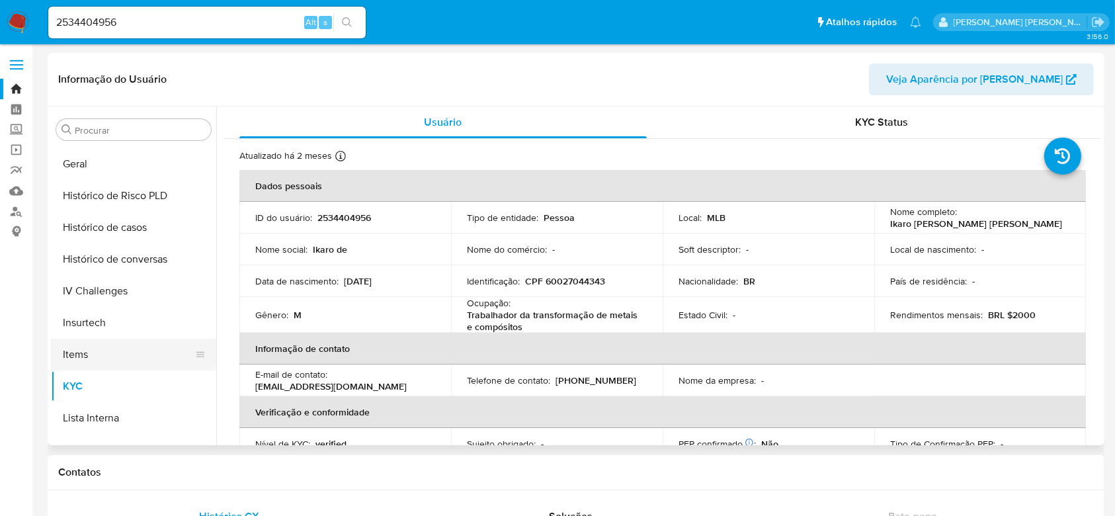
scroll to position [414, 0]
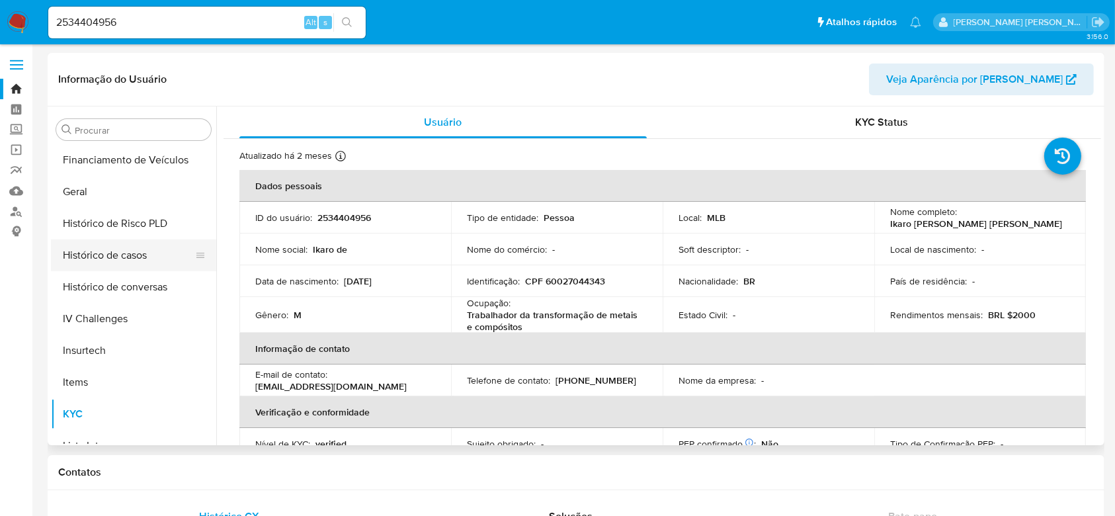
click at [128, 253] on button "Histórico de casos" at bounding box center [128, 255] width 155 height 32
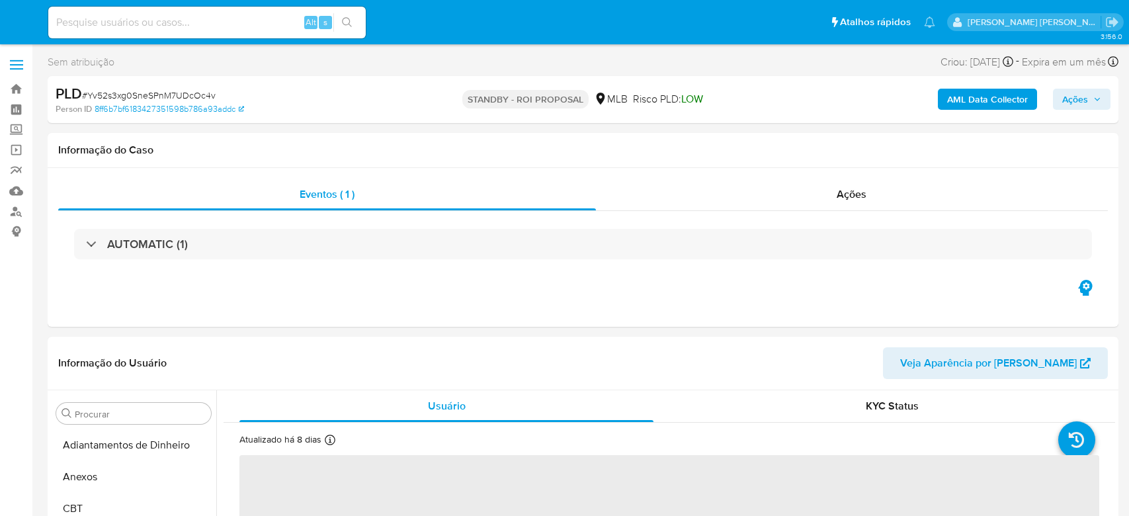
select select "10"
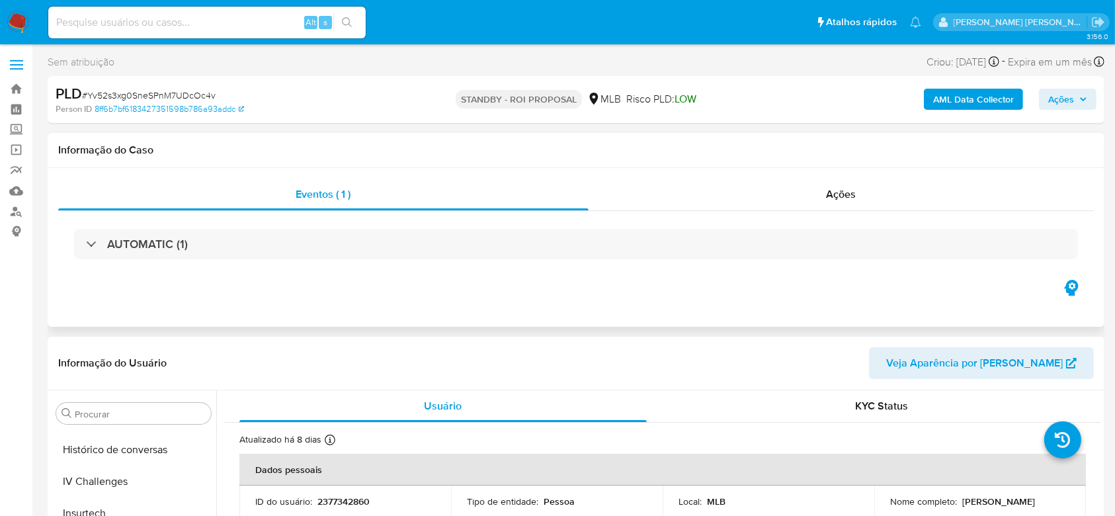
scroll to position [591, 0]
click at [18, 93] on link "Bandeja" at bounding box center [78, 89] width 157 height 20
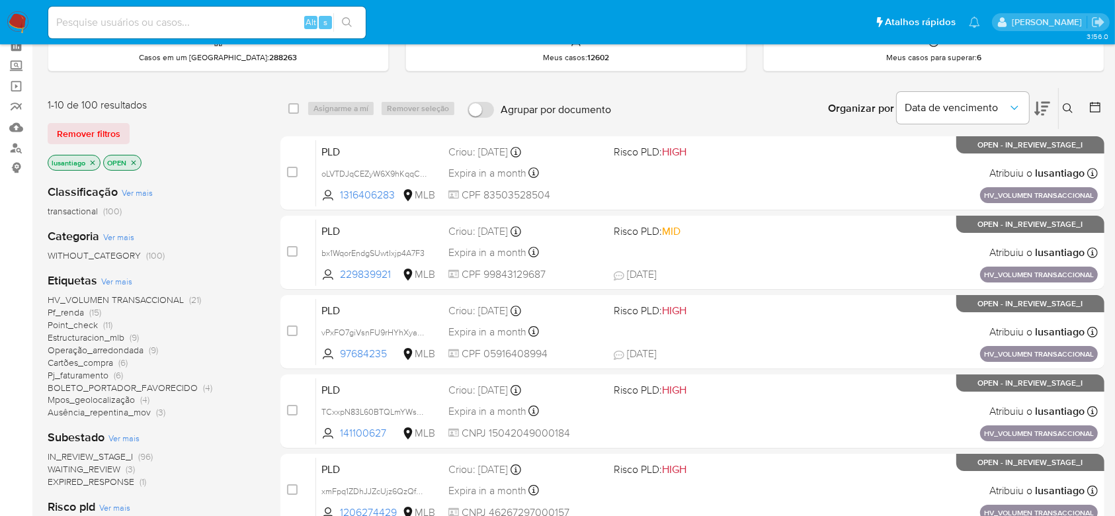
scroll to position [88, 0]
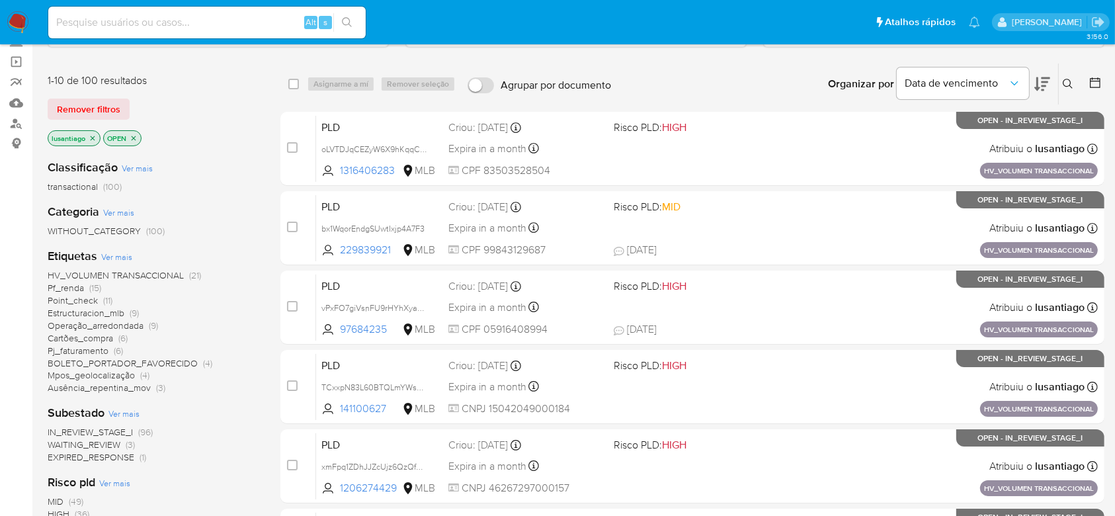
click at [67, 284] on span "Pf_renda" at bounding box center [66, 287] width 36 height 13
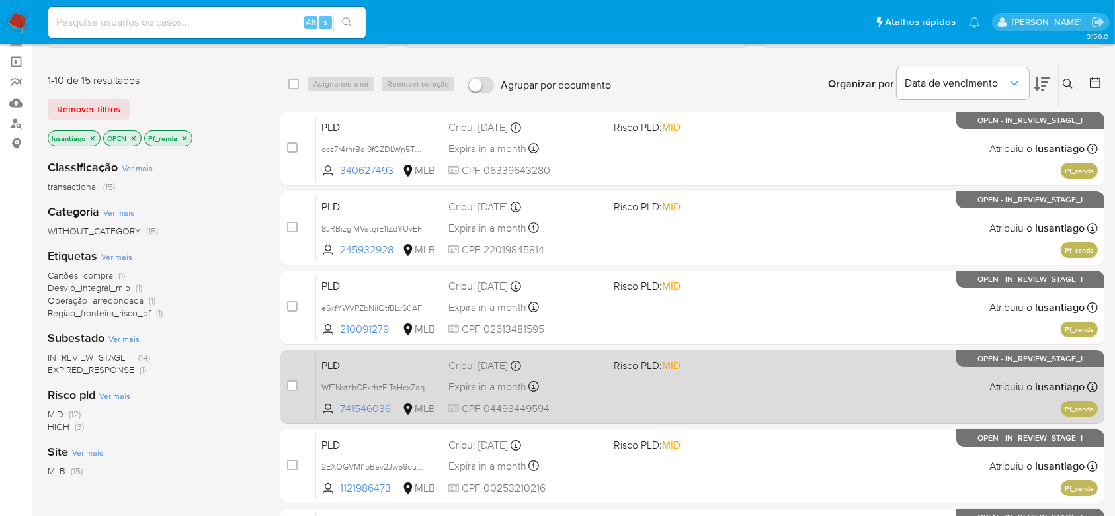
scroll to position [527, 0]
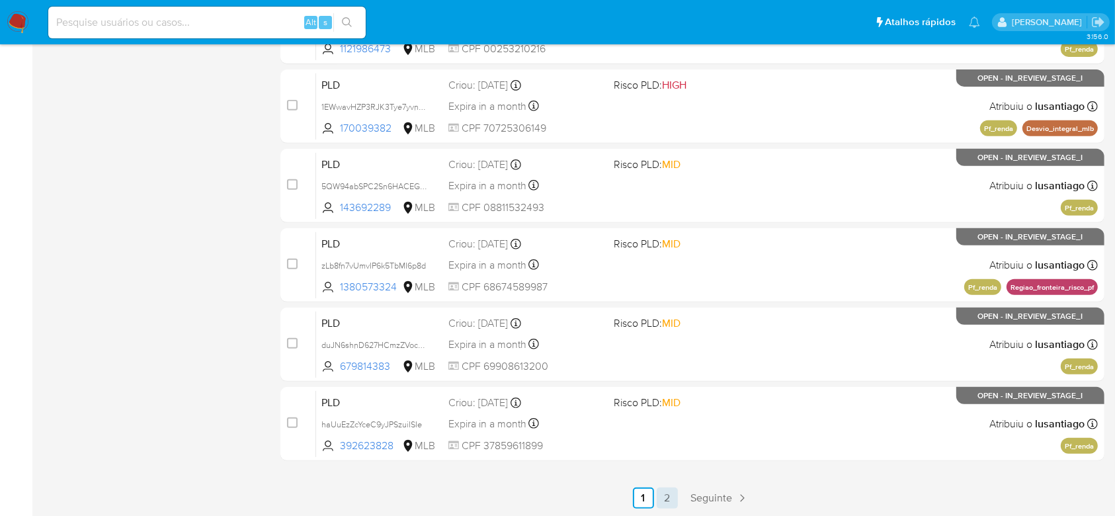
click at [671, 494] on link "2" at bounding box center [667, 497] width 21 height 21
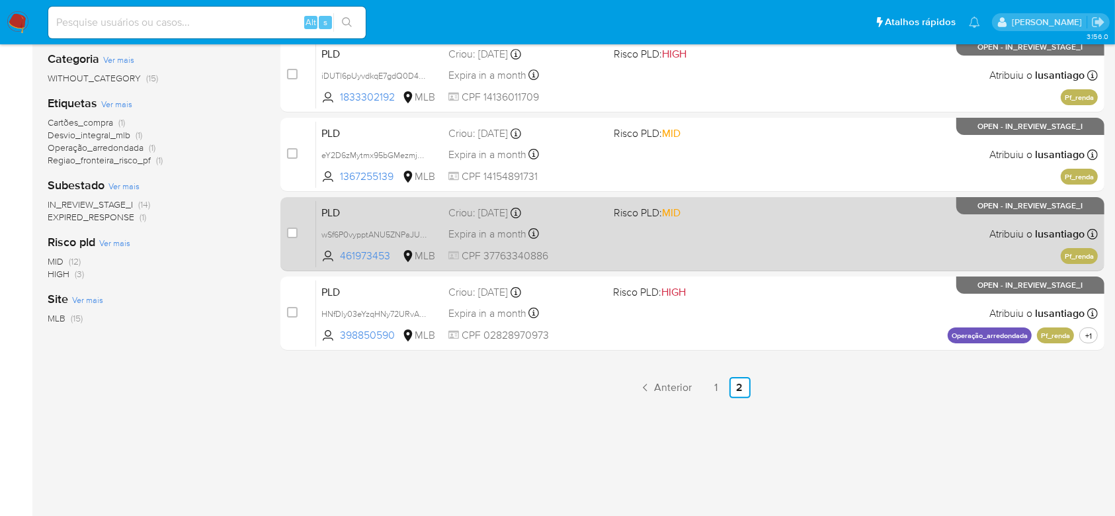
scroll to position [153, 0]
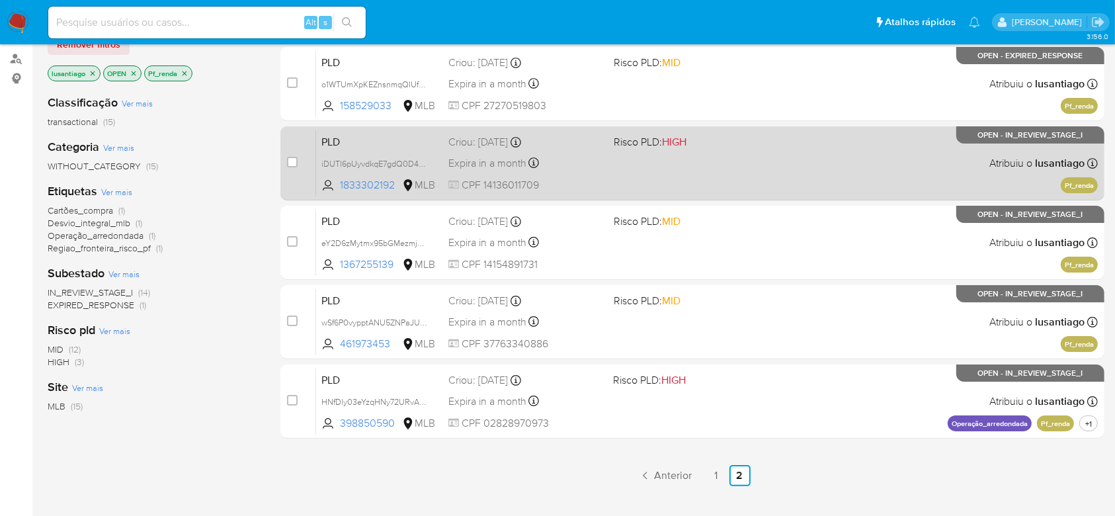
click at [590, 157] on div "Expira in a month Expira em 26/09/2025 00:07:04" at bounding box center [525, 163] width 154 height 18
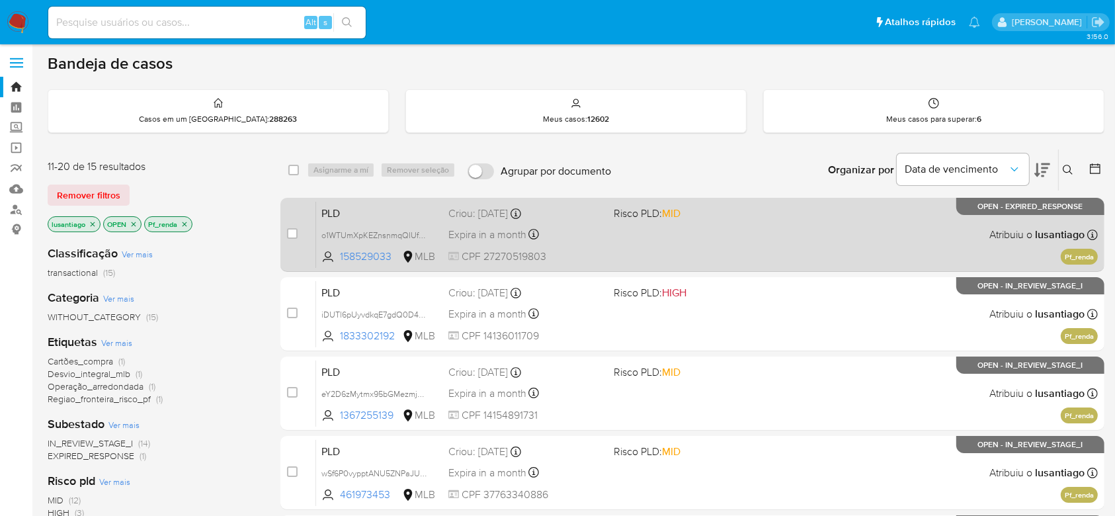
scroll to position [0, 0]
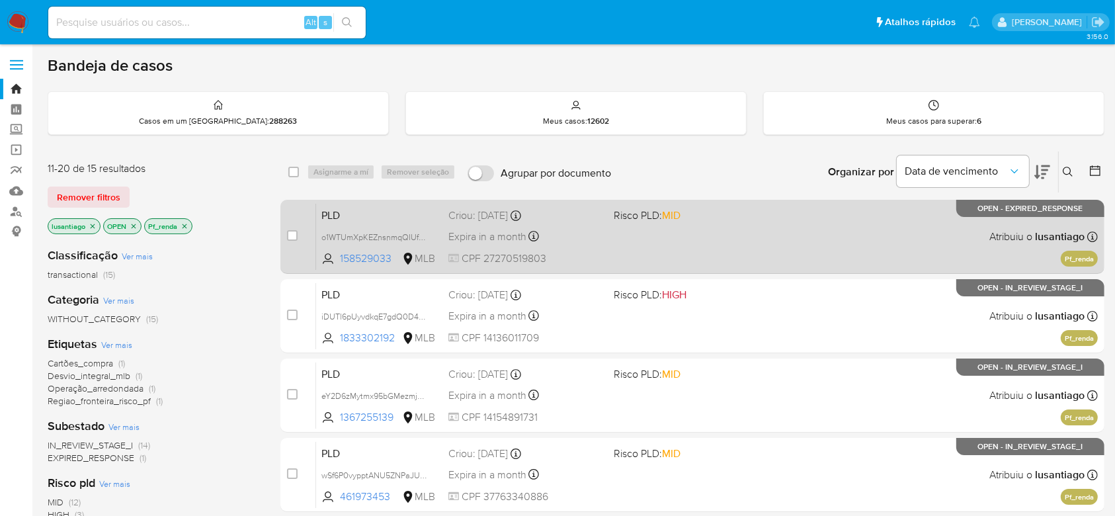
click at [573, 229] on div "Expira in a month Expira em 26/09/2025 00:07:53" at bounding box center [525, 236] width 154 height 18
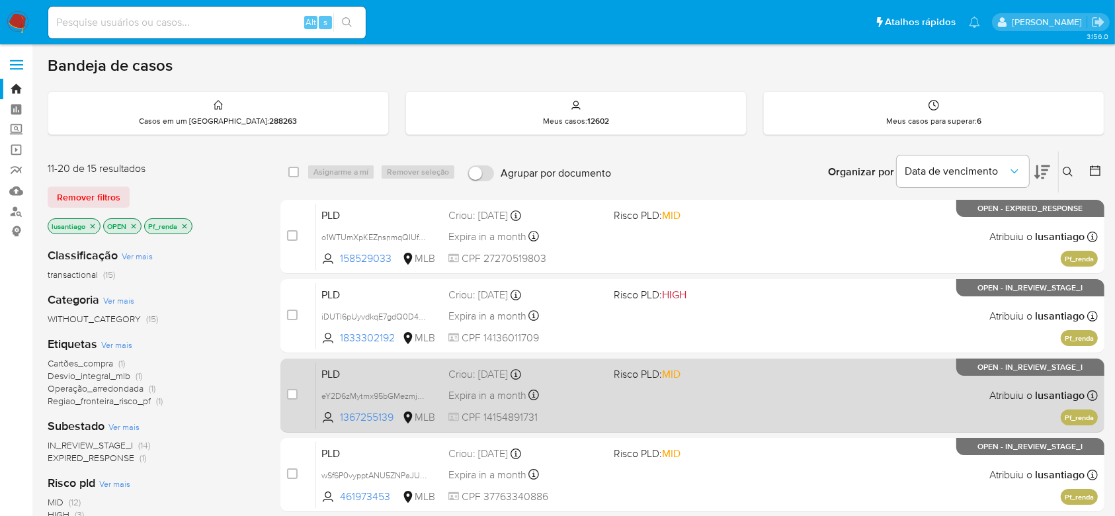
click at [577, 390] on div "Expira in a month Expira em 26/09/2025 00:06:49" at bounding box center [525, 395] width 154 height 18
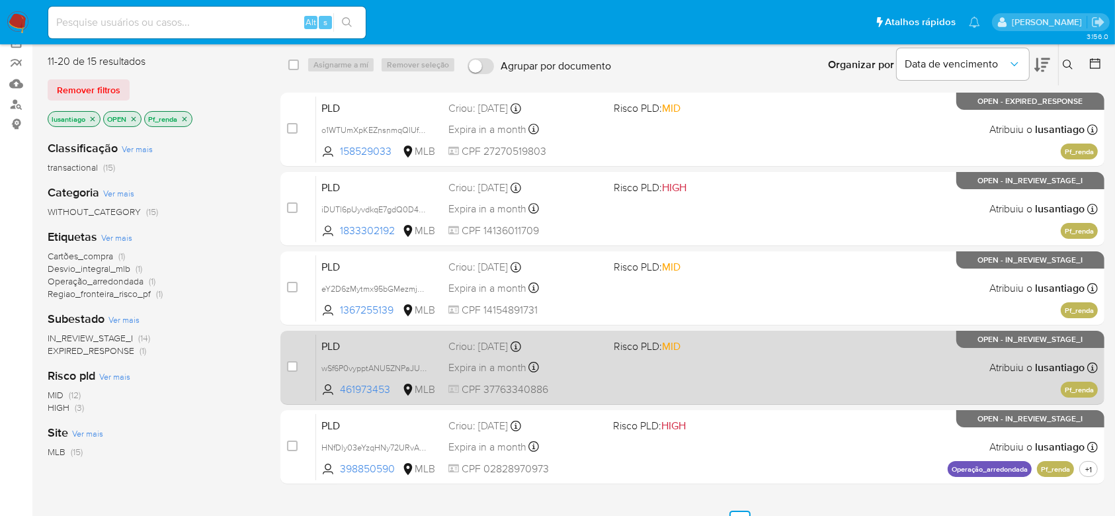
scroll to position [176, 0]
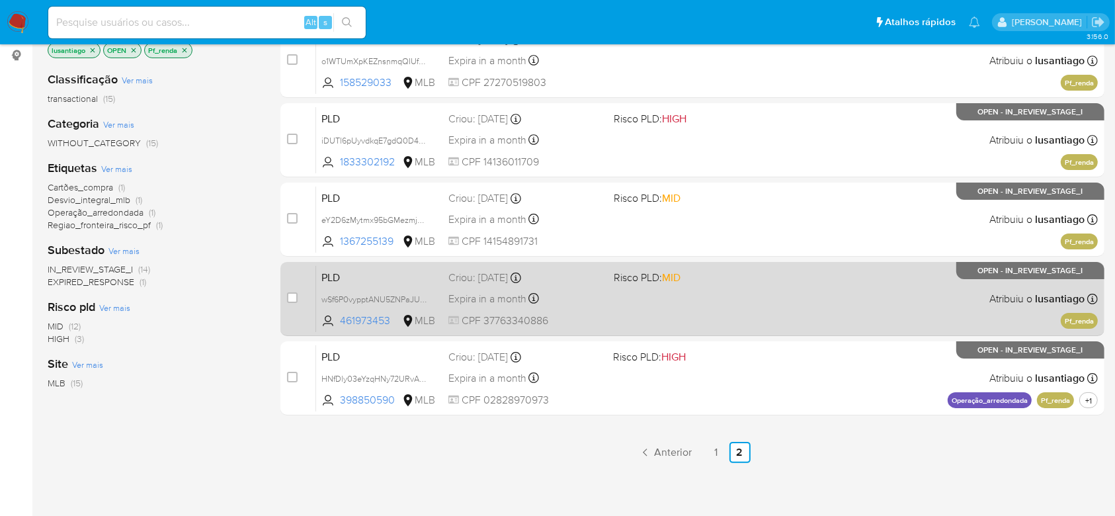
click at [575, 296] on div "Expira in a month Expira em 26/09/2025 00:06:23" at bounding box center [525, 299] width 154 height 18
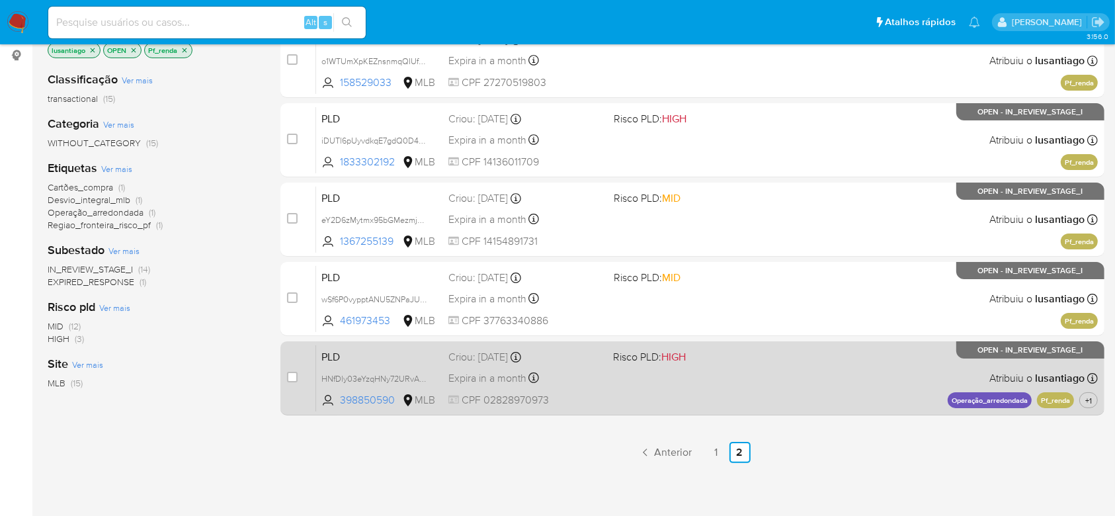
click at [598, 382] on div "Expira in a month Expira em 26/09/2025 00:06:16" at bounding box center [525, 378] width 154 height 18
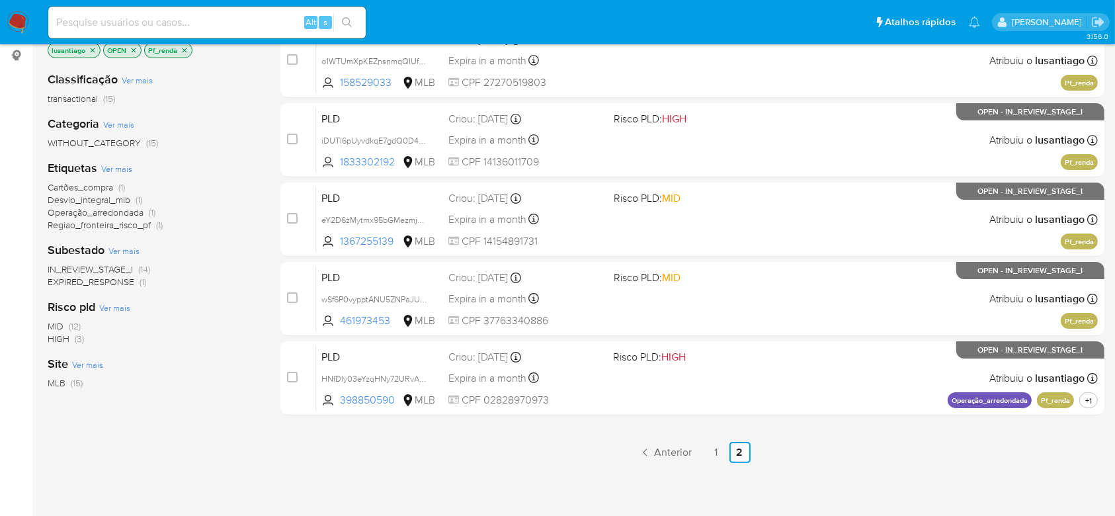
scroll to position [0, 0]
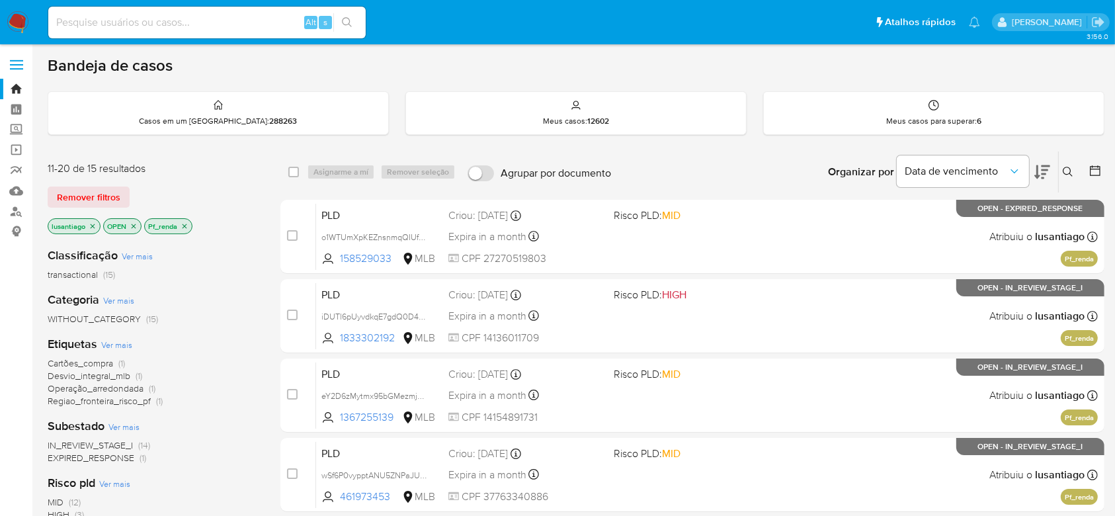
click at [184, 224] on icon "close-filter" at bounding box center [185, 226] width 8 height 8
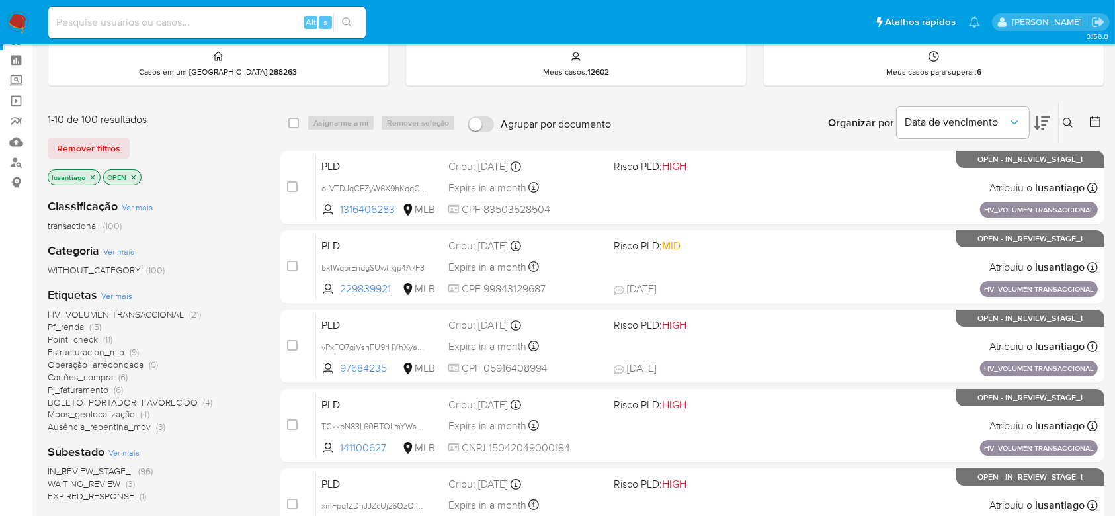
scroll to position [88, 0]
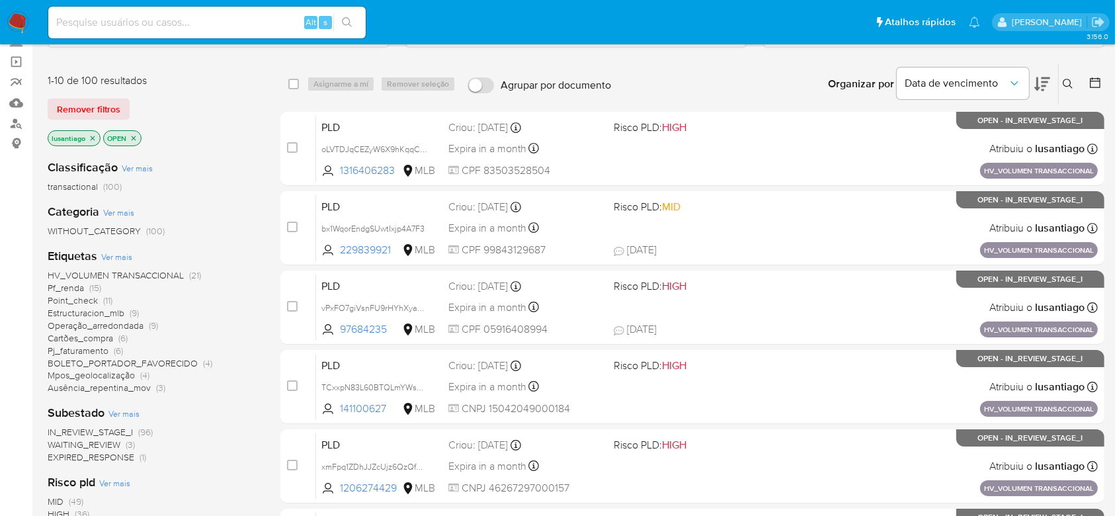
click at [116, 388] on span "Ausência_repentina_mov" at bounding box center [99, 387] width 103 height 13
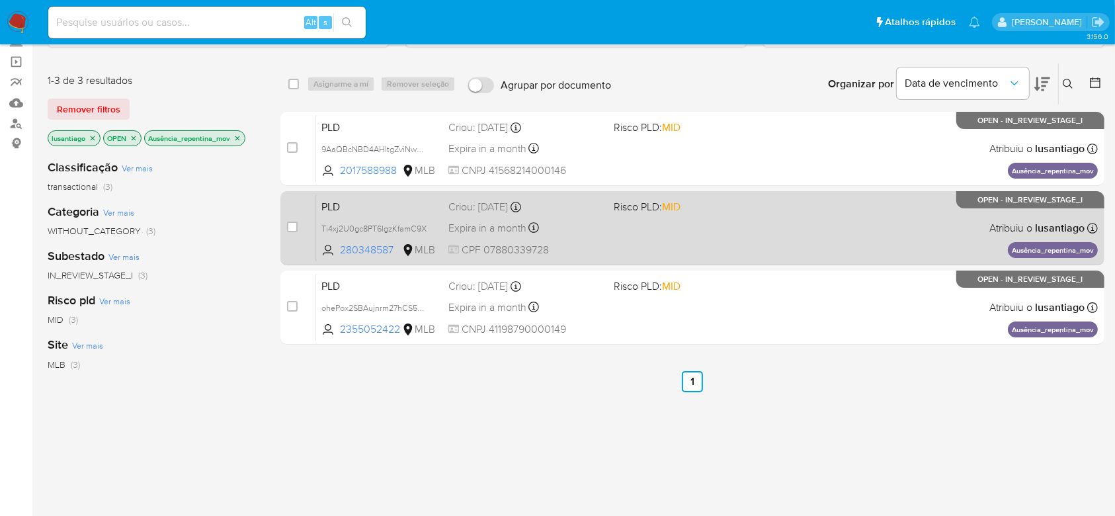
click at [597, 234] on div "Expira in a month Expira em 26/09/2025 00:18:19" at bounding box center [525, 228] width 154 height 18
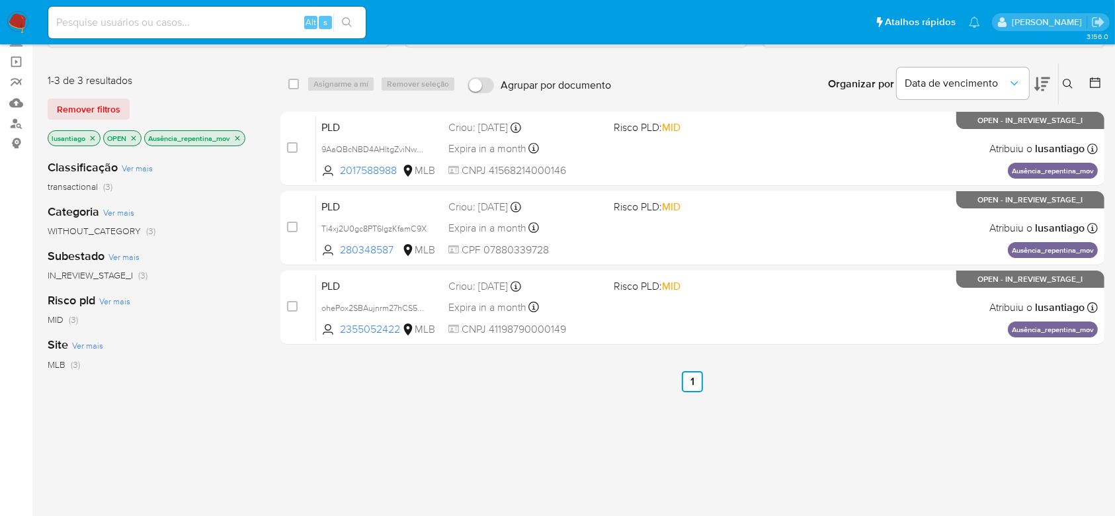
click at [242, 138] on p "Ausência_repentina_mov" at bounding box center [195, 138] width 100 height 15
click at [236, 136] on icon "close-filter" at bounding box center [237, 138] width 8 height 8
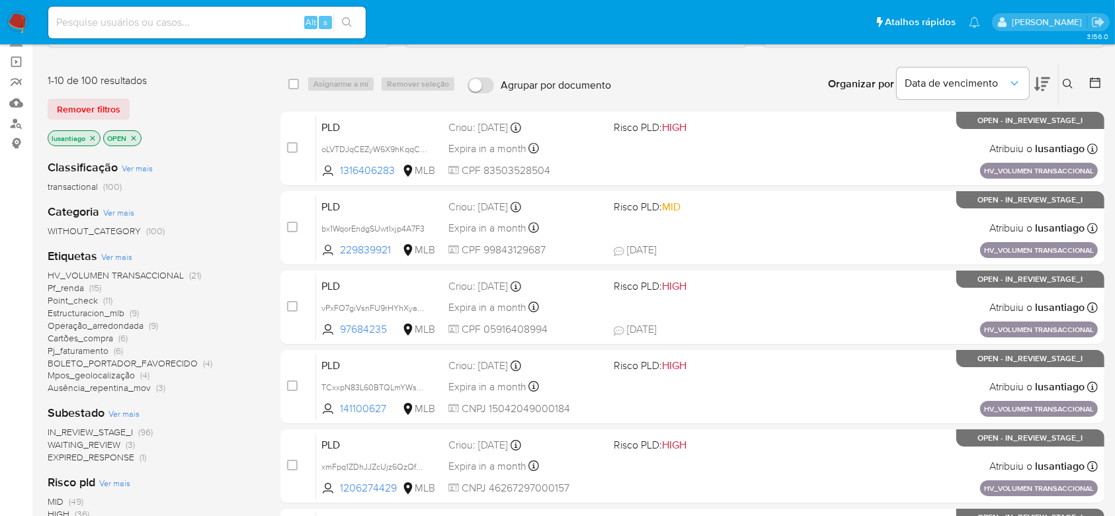
click at [97, 323] on span "Operação_arredondada" at bounding box center [96, 325] width 96 height 13
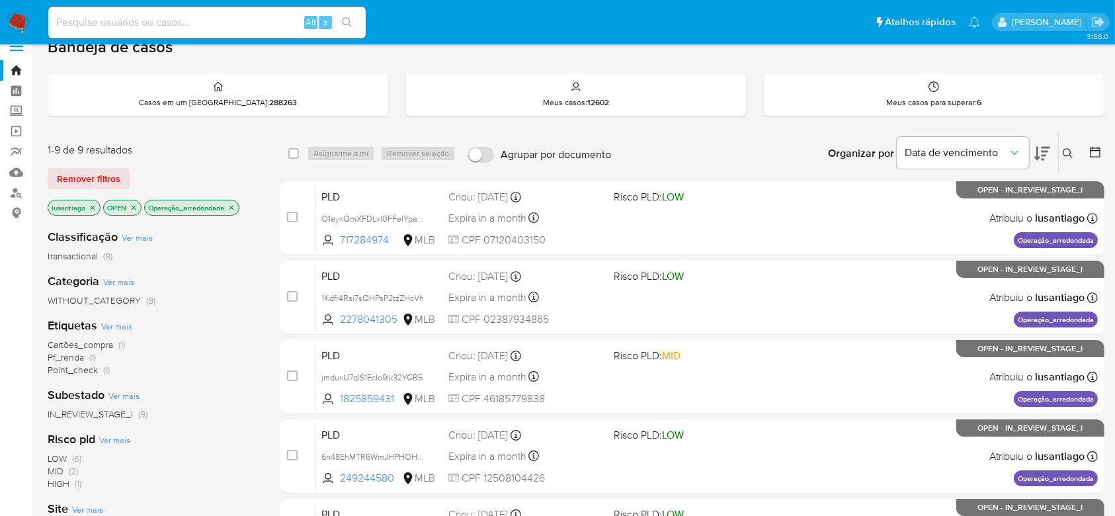
scroll to position [7, 0]
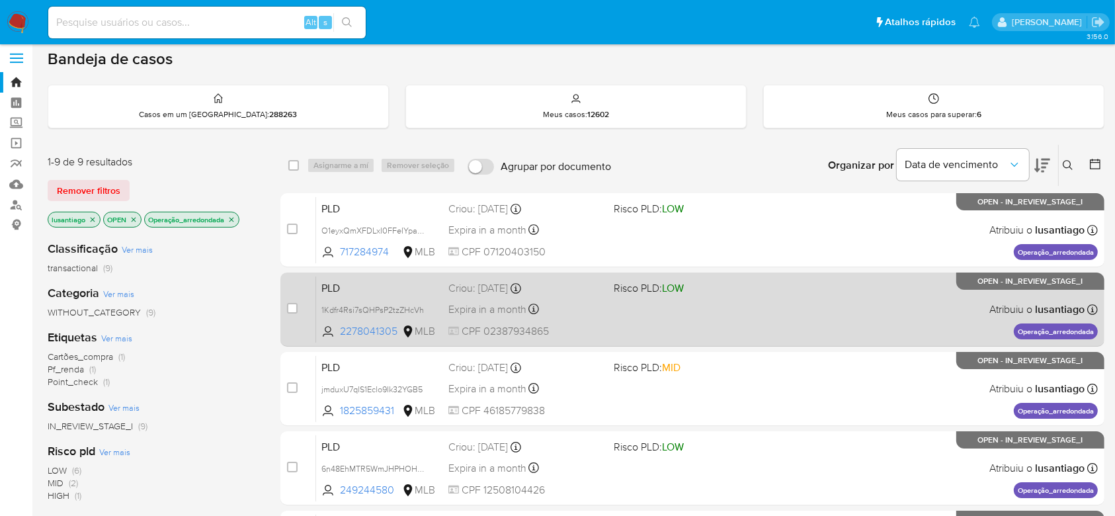
click at [610, 306] on div "PLD 1Kdfr4Rsi7sQHPsP2tzZHcVh 2278041305 MLB Risco PLD: LOW Criou: 12/08/2025 Cr…" at bounding box center [707, 309] width 782 height 67
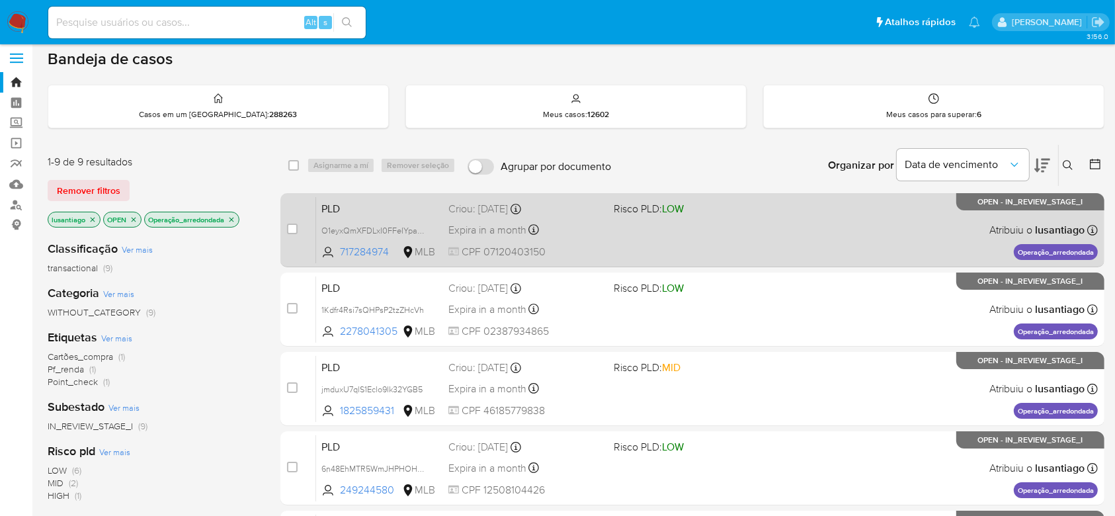
click at [563, 229] on div "Expira in a month Expira em 26/09/2025 00:31:59" at bounding box center [525, 230] width 154 height 18
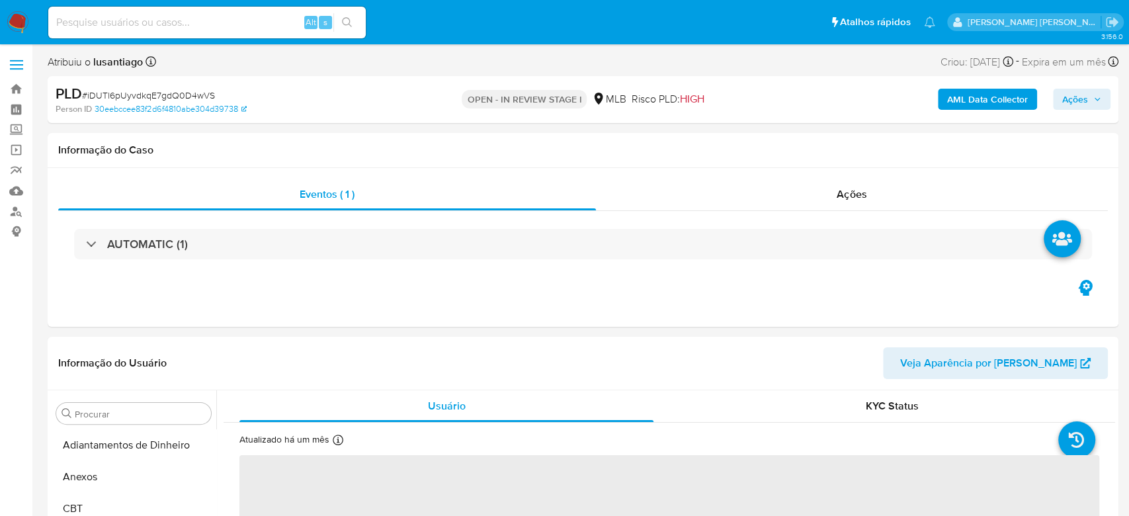
select select "10"
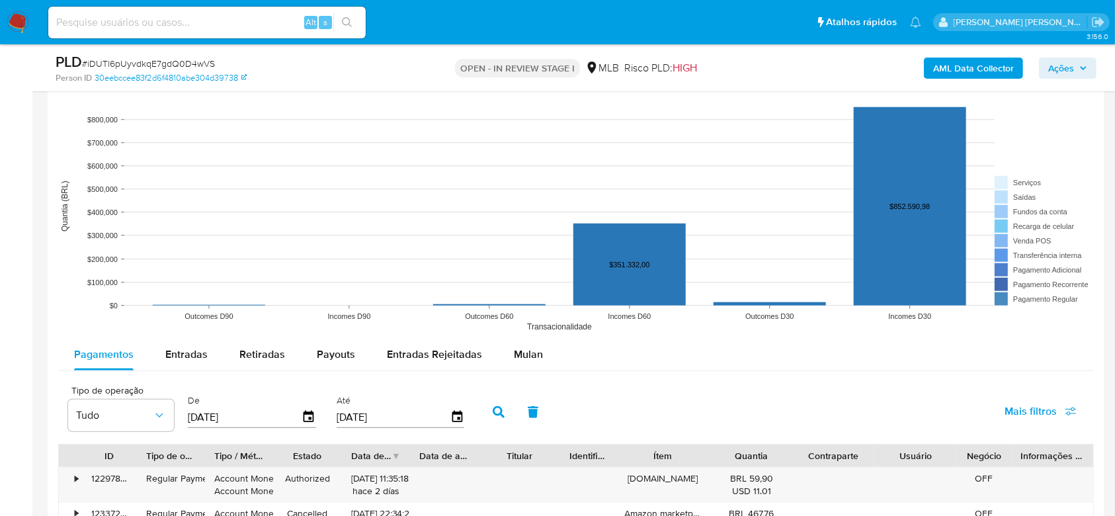
scroll to position [1146, 0]
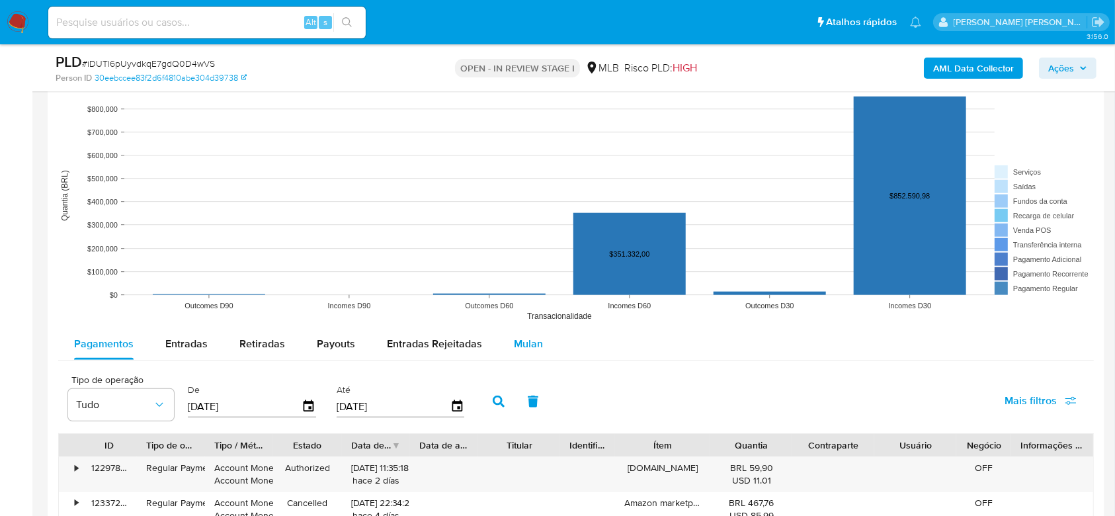
click at [528, 342] on span "Mulan" at bounding box center [528, 343] width 29 height 15
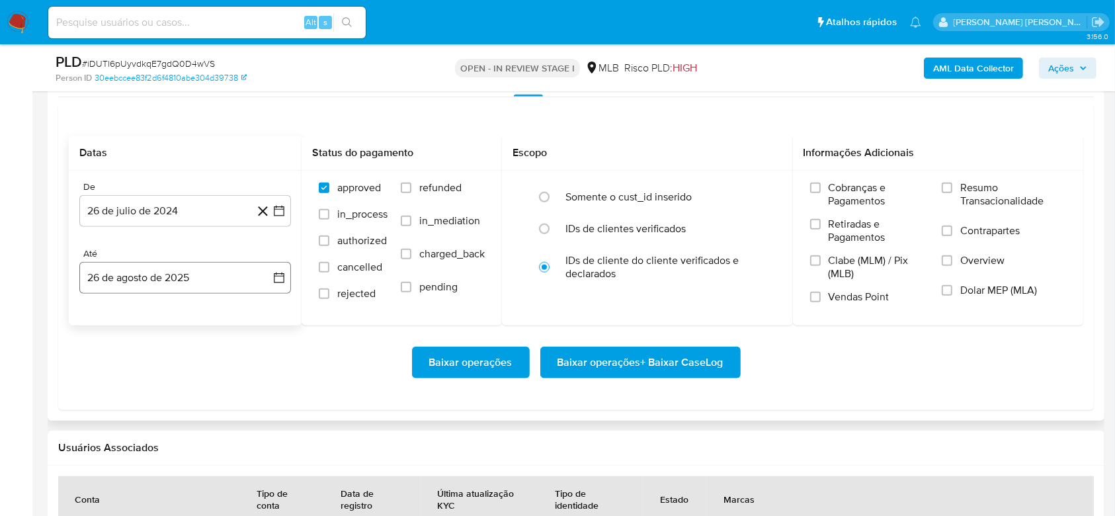
scroll to position [1411, 0]
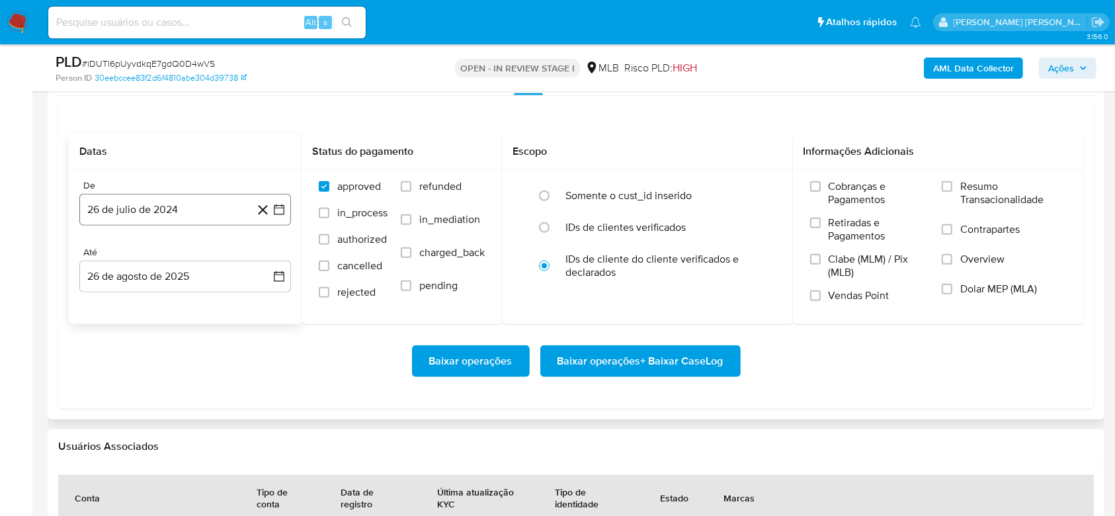
drag, startPoint x: 142, startPoint y: 208, endPoint x: 150, endPoint y: 225, distance: 18.3
click at [143, 208] on button "26 de julio de 2024" at bounding box center [185, 210] width 212 height 32
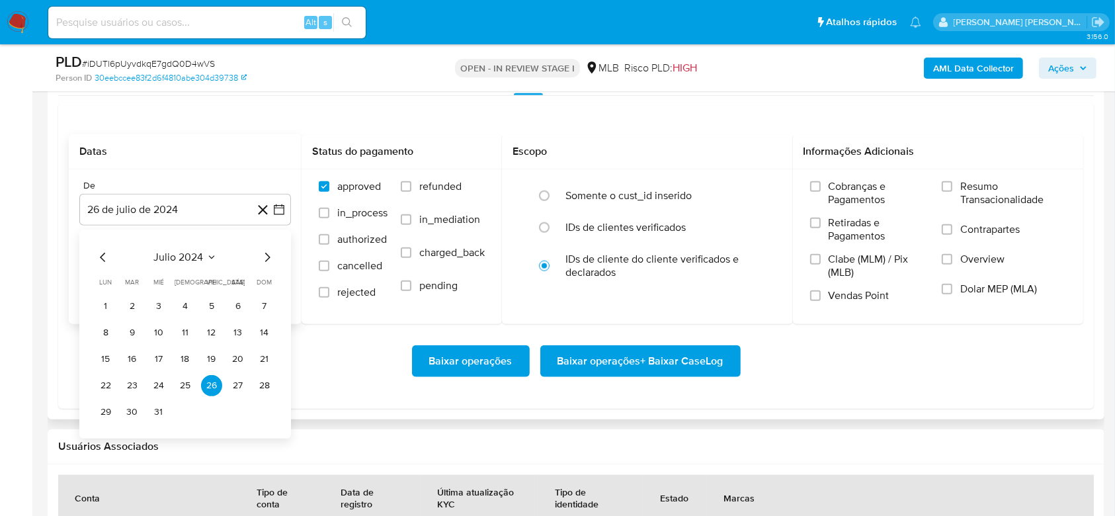
click at [186, 251] on span "julio 2024" at bounding box center [179, 257] width 50 height 13
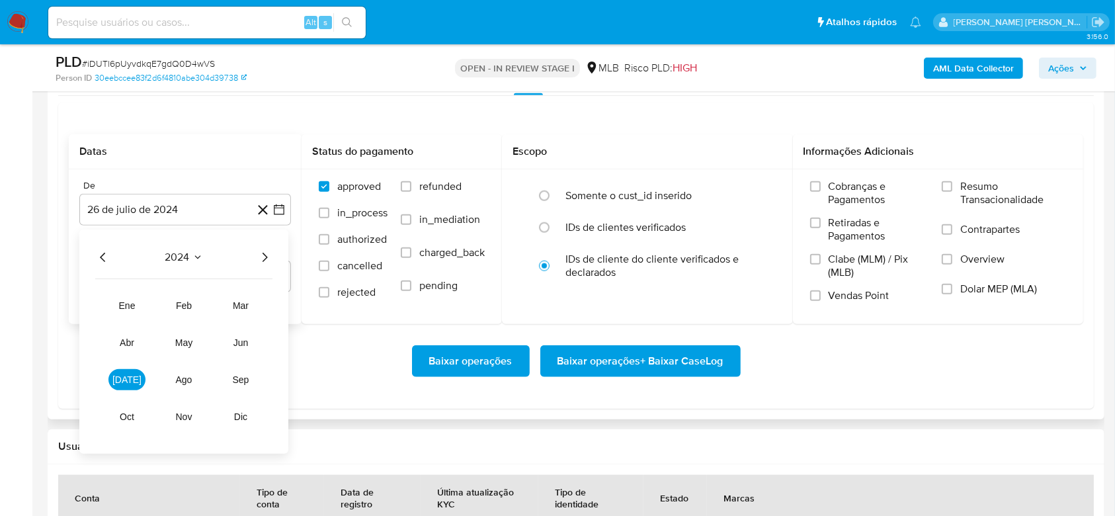
drag, startPoint x: 265, startPoint y: 252, endPoint x: 254, endPoint y: 287, distance: 36.8
click at [265, 253] on icon "Año siguiente" at bounding box center [265, 257] width 16 height 16
click at [132, 382] on span "[DATE]" at bounding box center [126, 379] width 29 height 11
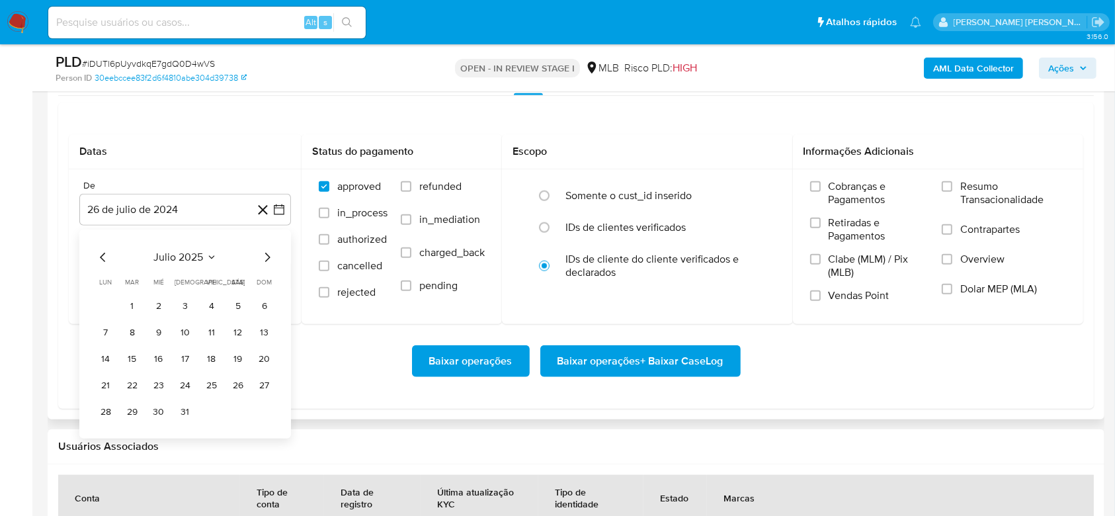
drag, startPoint x: 132, startPoint y: 309, endPoint x: 149, endPoint y: 337, distance: 32.7
click at [132, 309] on button "1" at bounding box center [132, 306] width 21 height 21
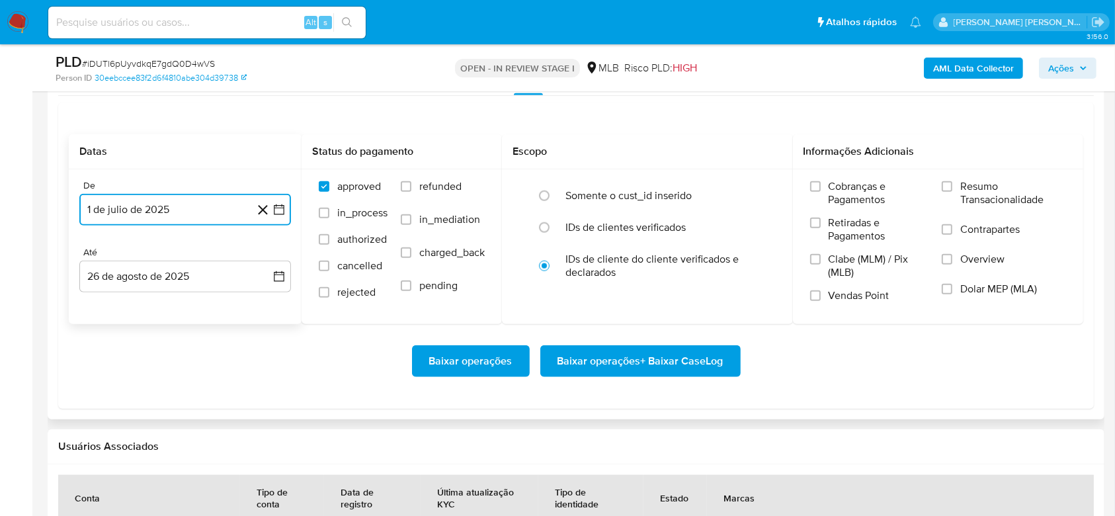
click at [214, 208] on button "1 de julio de 2025" at bounding box center [185, 210] width 212 height 32
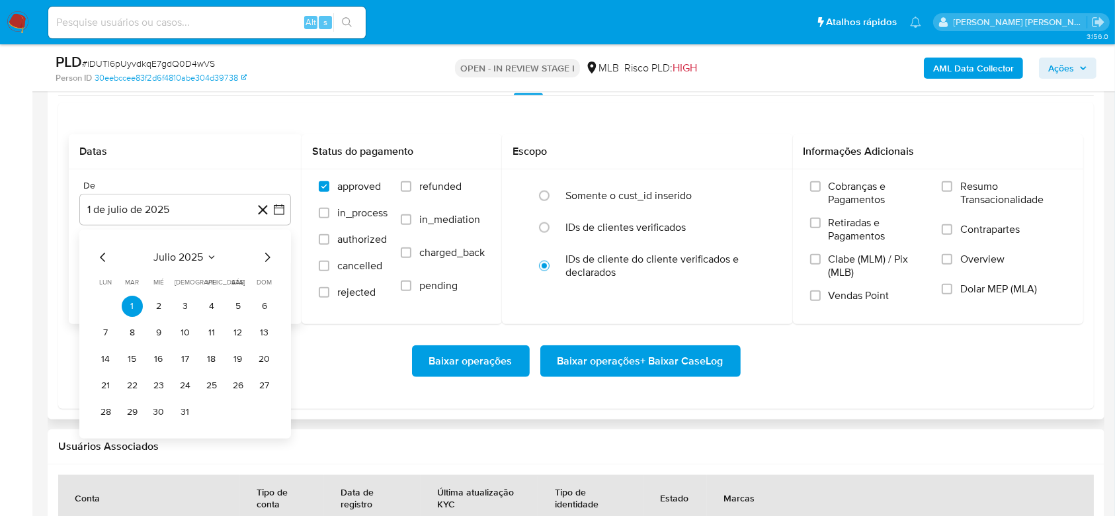
click at [201, 181] on div "De" at bounding box center [185, 186] width 212 height 12
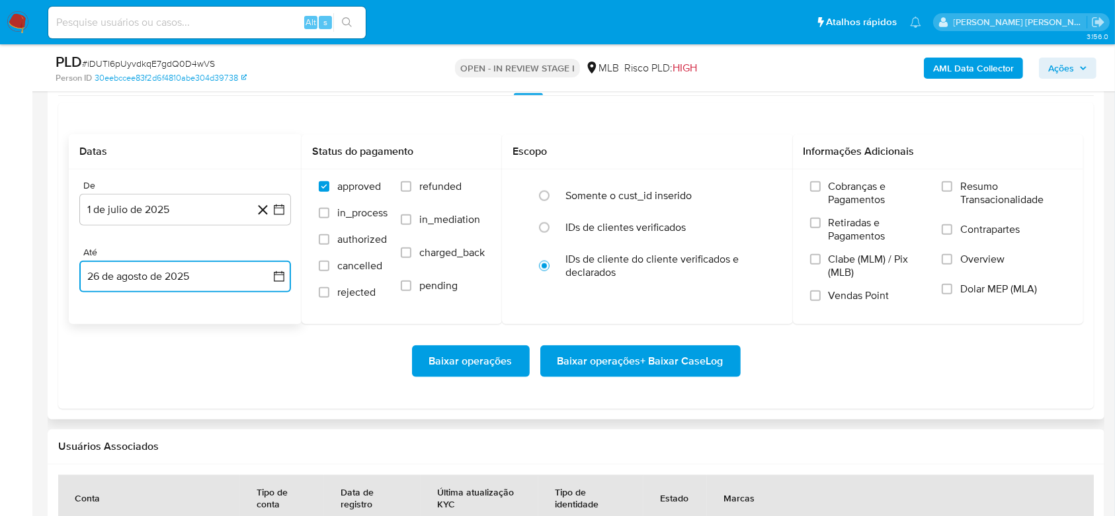
click at [182, 278] on button "26 de agosto de 2025" at bounding box center [185, 277] width 212 height 32
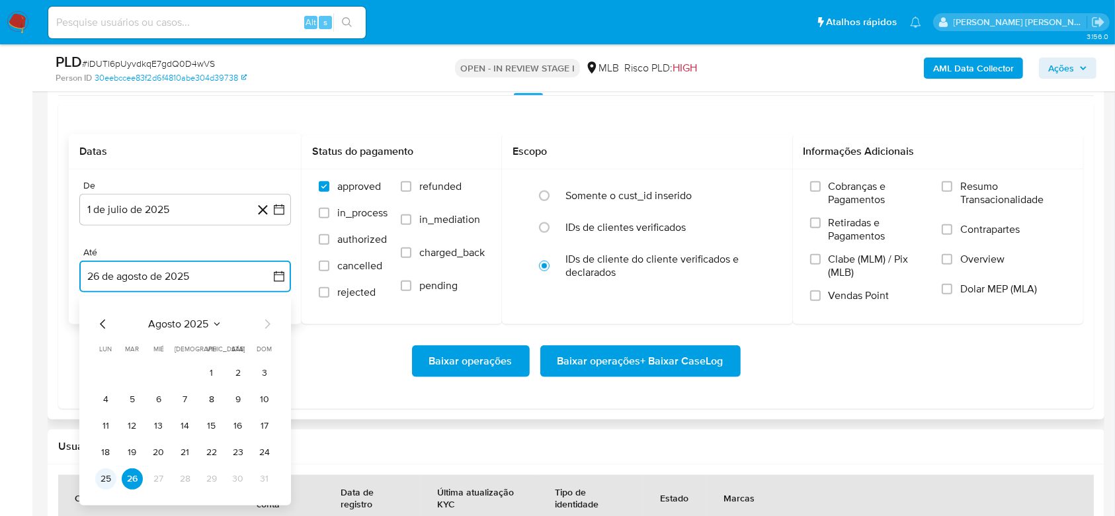
click at [104, 479] on button "25" at bounding box center [105, 478] width 21 height 21
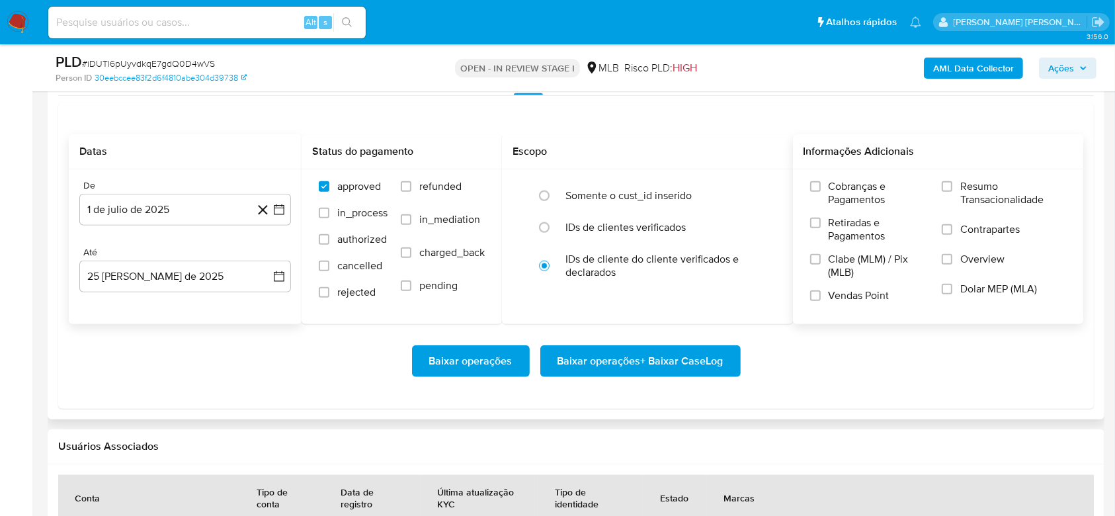
click at [975, 186] on span "Resumo Transacionalidade" at bounding box center [1013, 193] width 106 height 26
click at [952, 186] on input "Resumo Transacionalidade" at bounding box center [947, 186] width 11 height 11
click at [682, 357] on span "Baixar operações + Baixar CaseLog" at bounding box center [640, 361] width 166 height 29
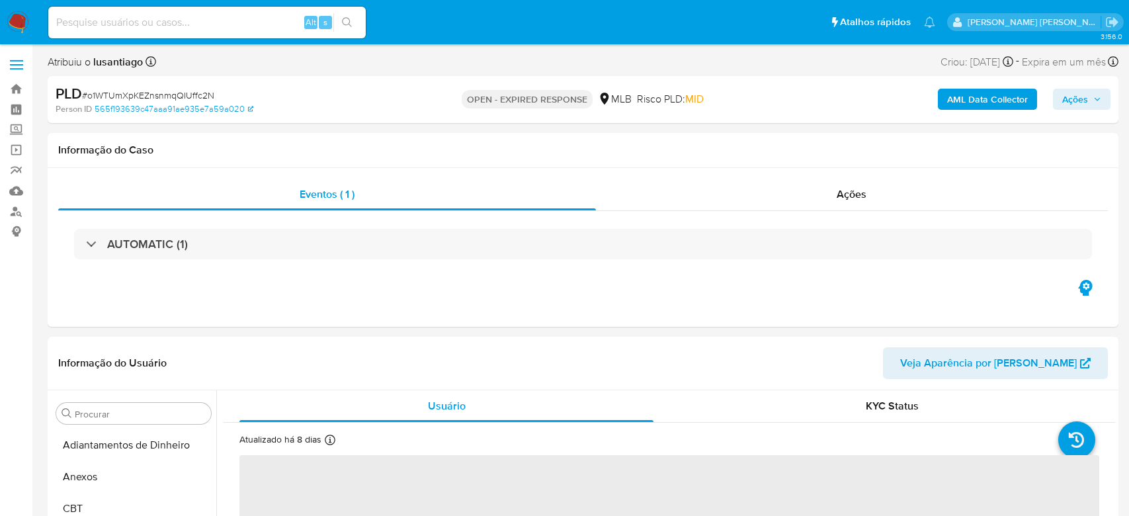
select select "10"
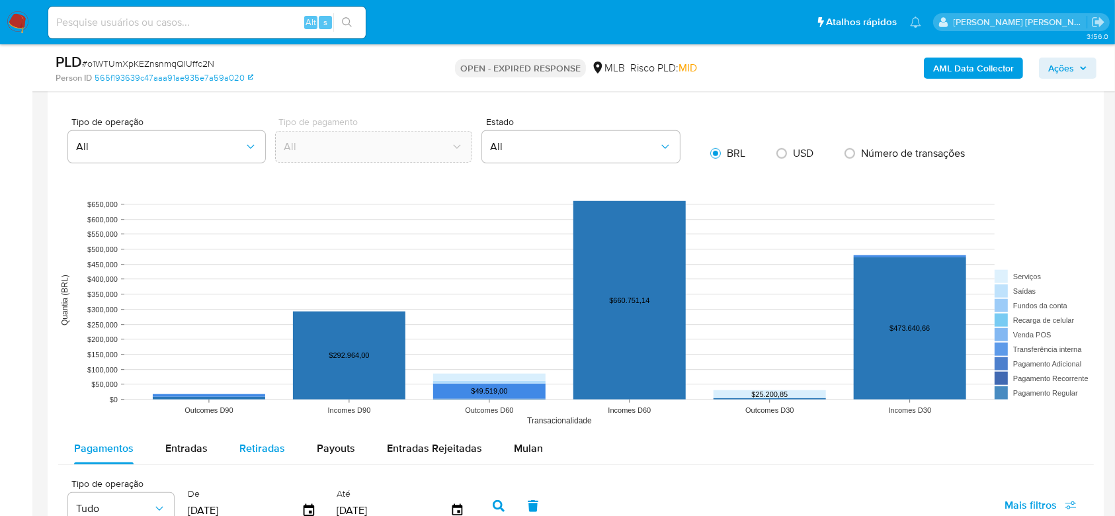
scroll to position [1234, 0]
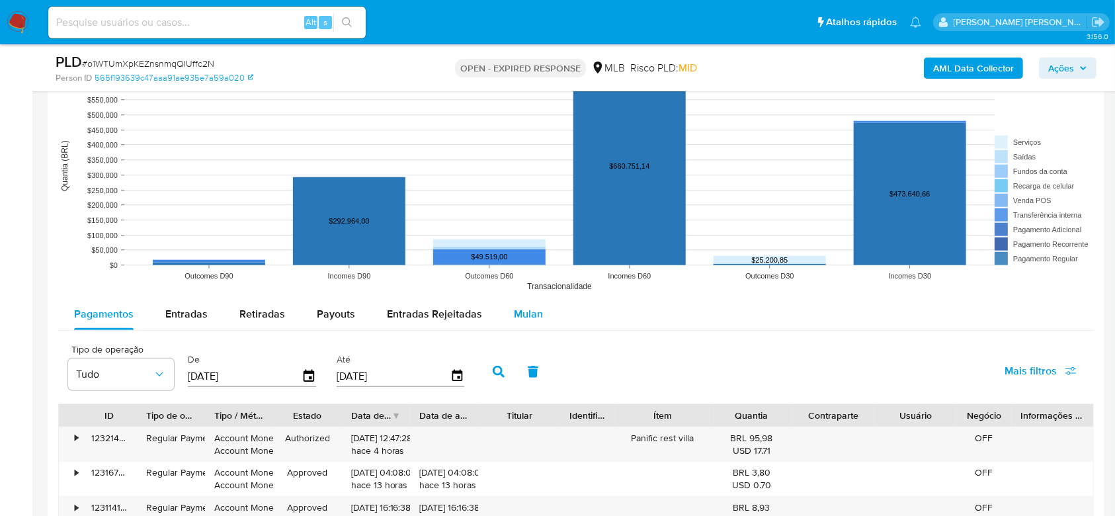
click at [529, 310] on span "Mulan" at bounding box center [528, 313] width 29 height 15
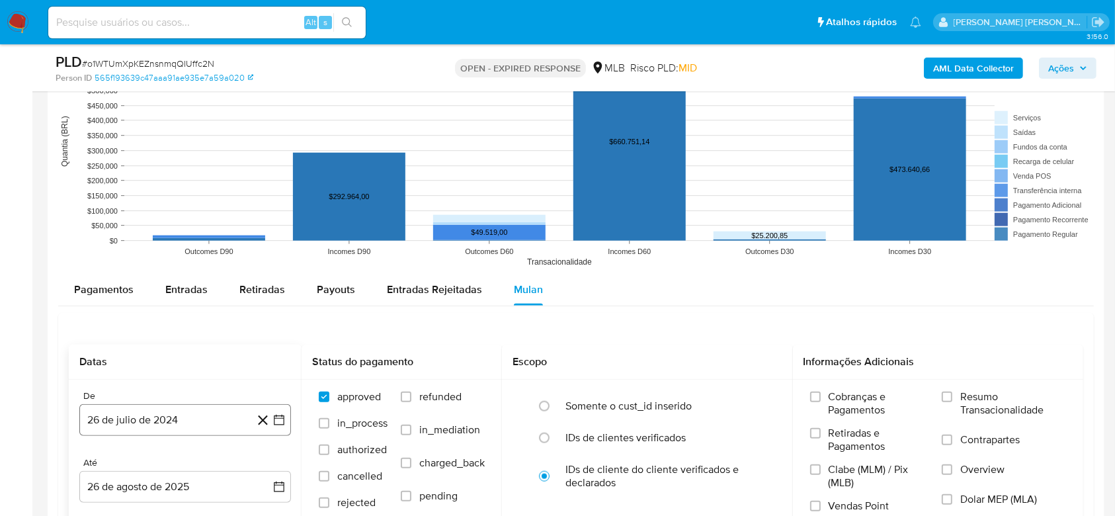
scroll to position [1411, 0]
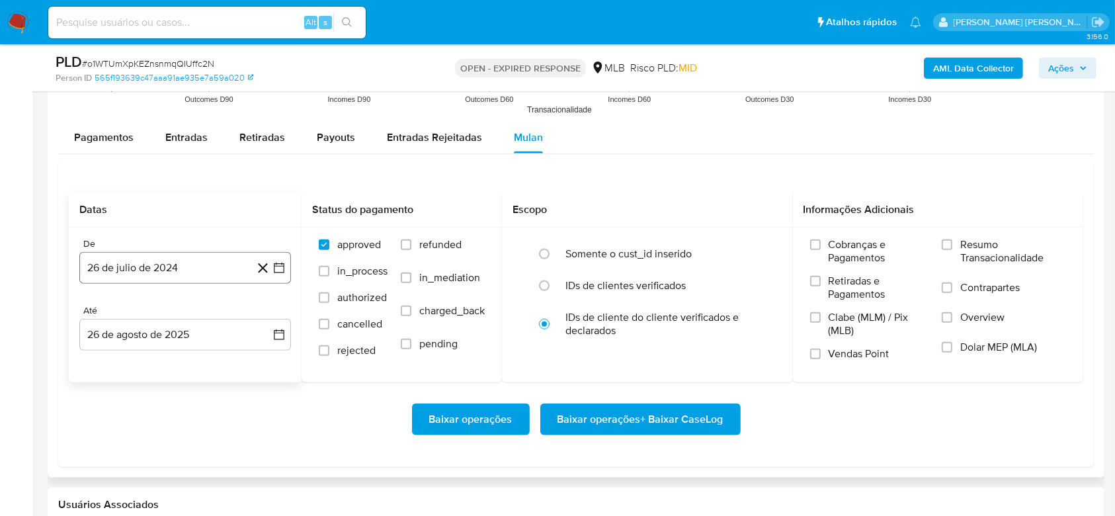
click at [134, 262] on button "26 de julio de 2024" at bounding box center [185, 268] width 212 height 32
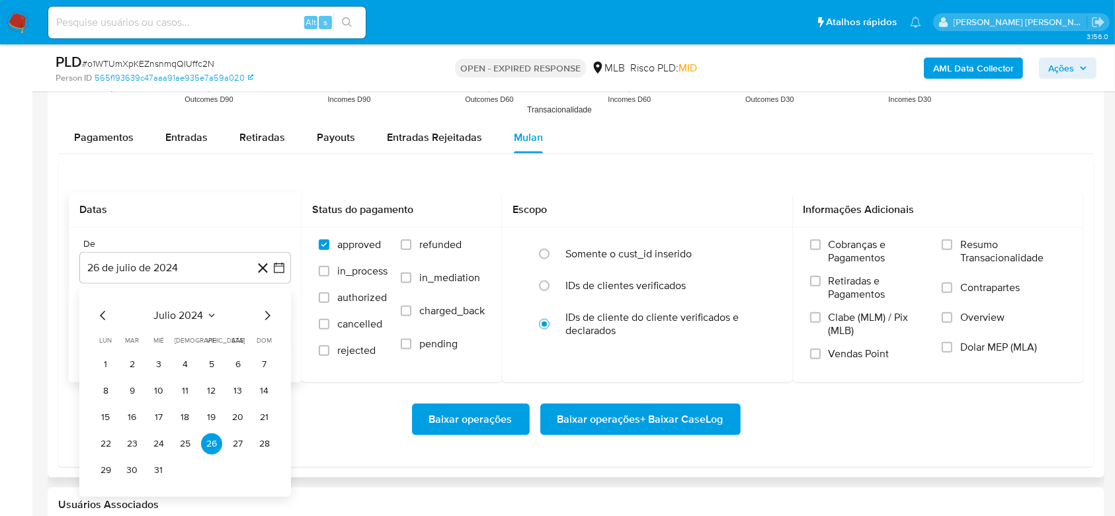
click at [183, 315] on span "julio 2024" at bounding box center [179, 315] width 50 height 13
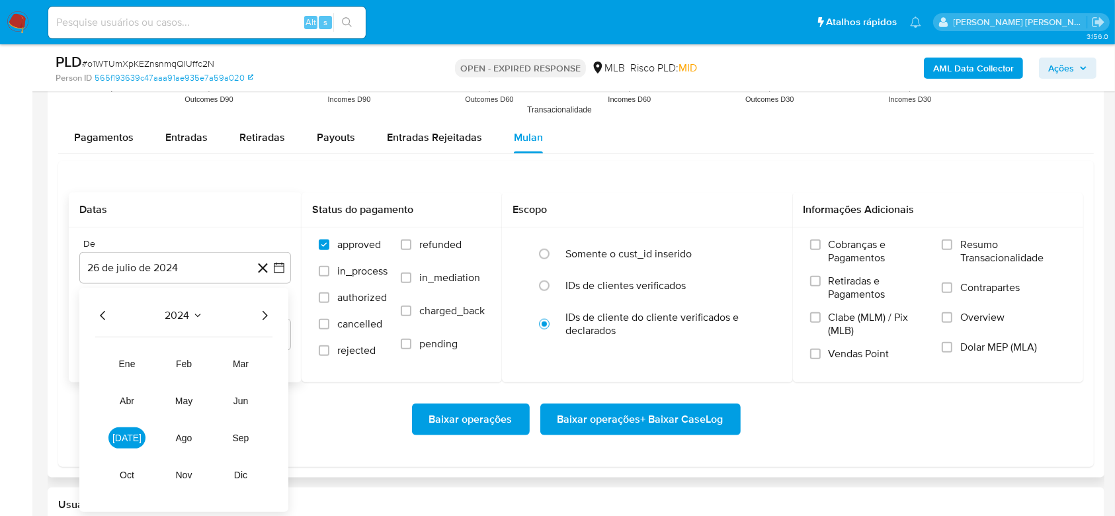
drag, startPoint x: 266, startPoint y: 315, endPoint x: 229, endPoint y: 350, distance: 51.0
click at [266, 316] on icon "Año siguiente" at bounding box center [265, 315] width 16 height 16
click at [130, 445] on button "[DATE]" at bounding box center [126, 437] width 37 height 21
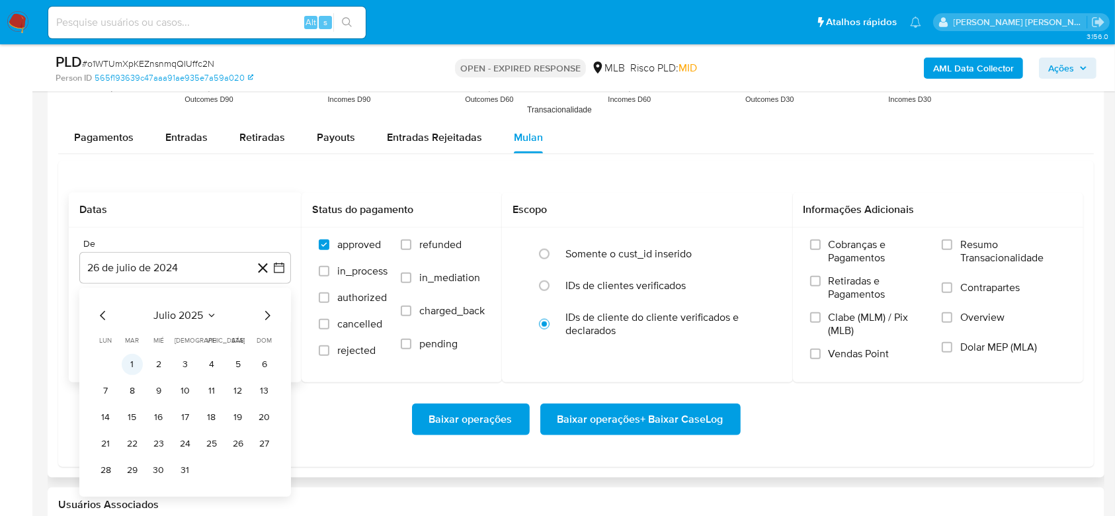
click at [129, 364] on button "1" at bounding box center [132, 364] width 21 height 21
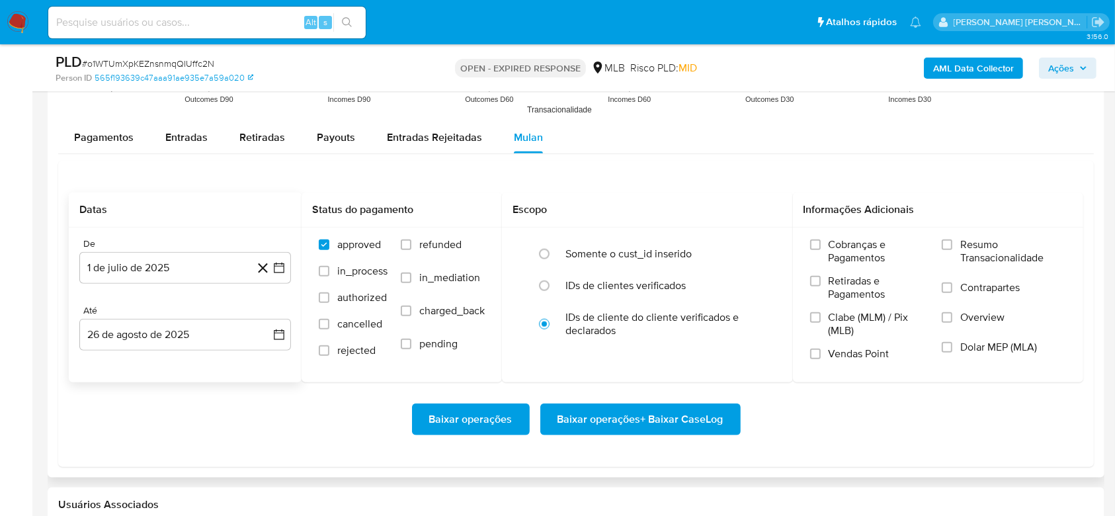
drag, startPoint x: 143, startPoint y: 308, endPoint x: 138, endPoint y: 330, distance: 22.6
click at [143, 312] on div "Até" at bounding box center [185, 311] width 212 height 12
drag, startPoint x: 137, startPoint y: 331, endPoint x: 140, endPoint y: 337, distance: 7.1
click at [137, 331] on button "26 de agosto de 2025" at bounding box center [185, 335] width 212 height 32
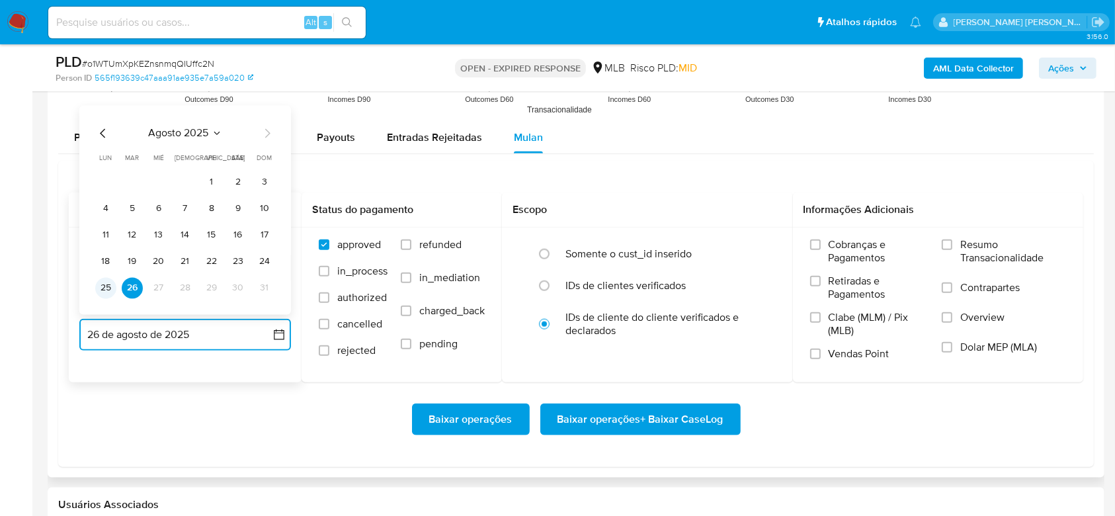
click at [102, 290] on button "25" at bounding box center [105, 287] width 21 height 21
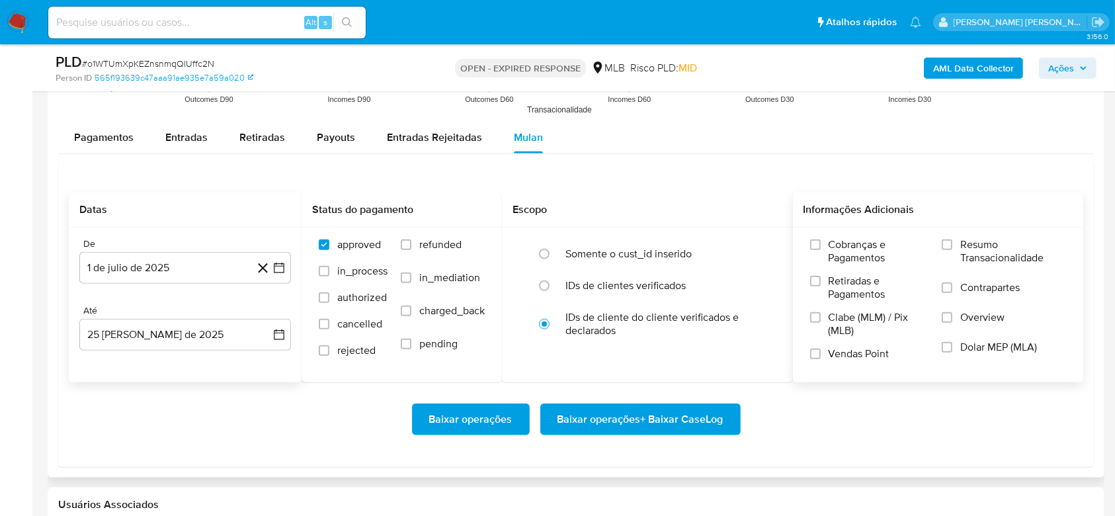
click at [977, 245] on span "Resumo Transacionalidade" at bounding box center [1013, 251] width 106 height 26
click at [952, 245] on input "Resumo Transacionalidade" at bounding box center [947, 244] width 11 height 11
click at [690, 421] on span "Baixar operações + Baixar CaseLog" at bounding box center [640, 419] width 166 height 29
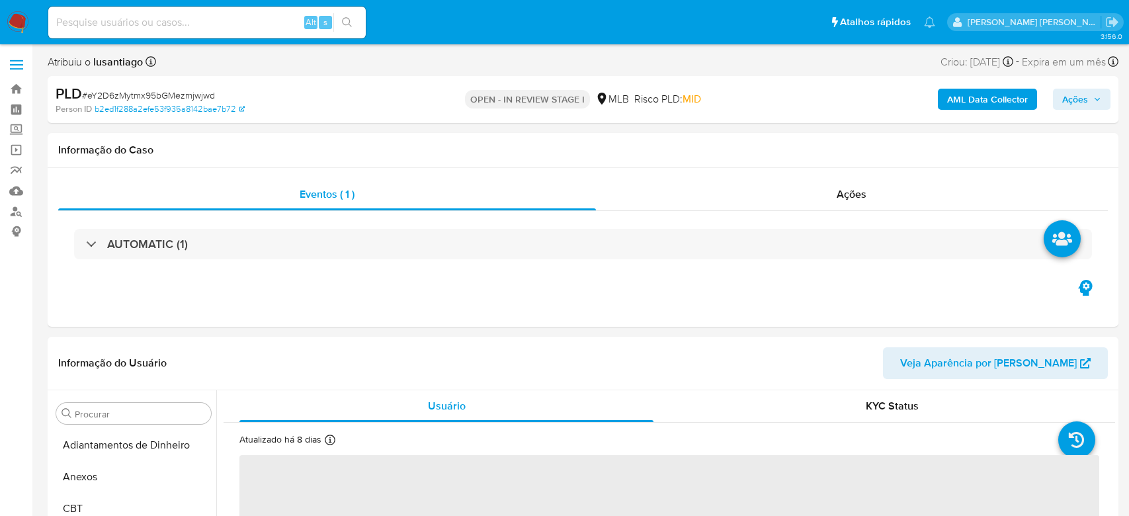
select select "10"
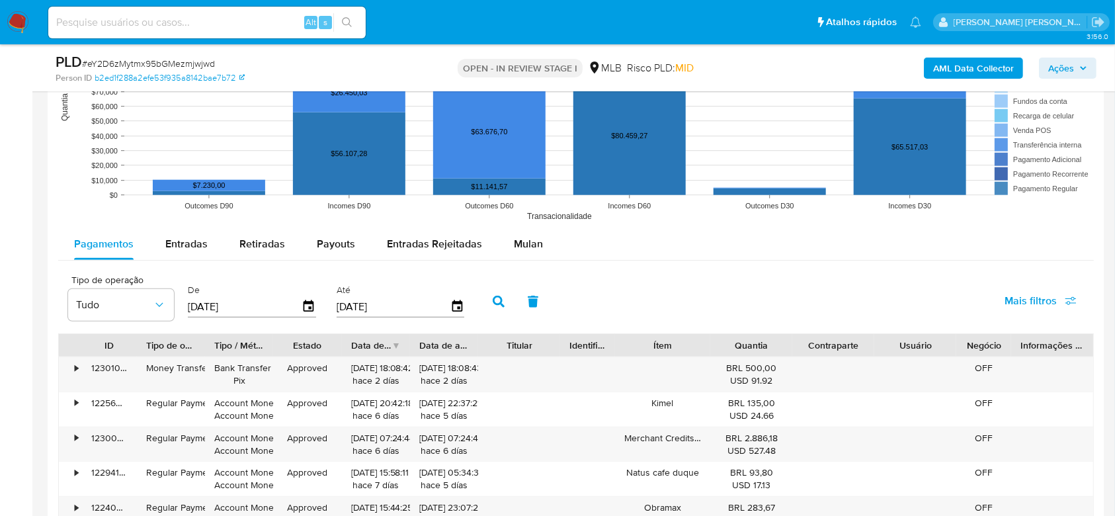
scroll to position [1323, 0]
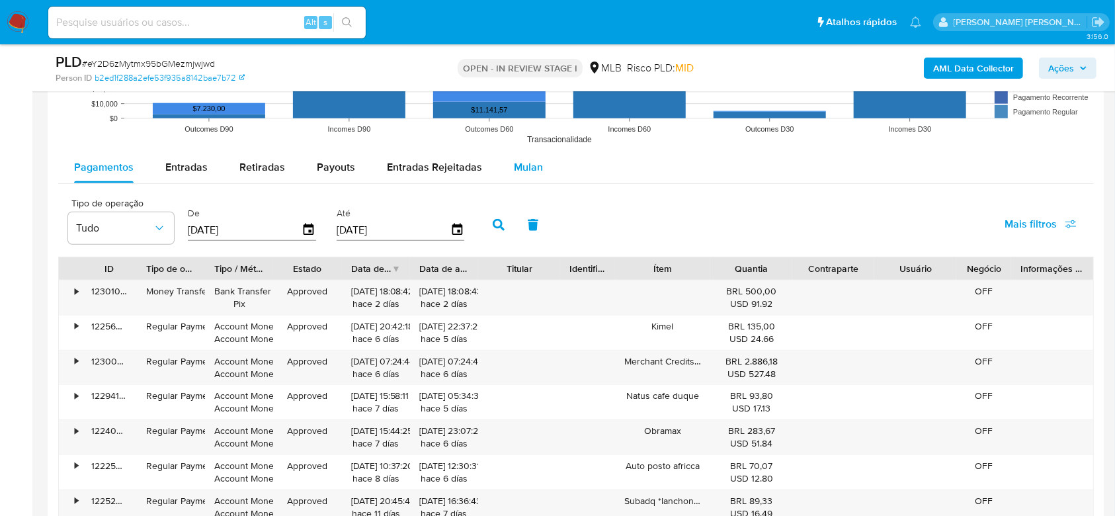
click at [521, 168] on span "Mulan" at bounding box center [528, 166] width 29 height 15
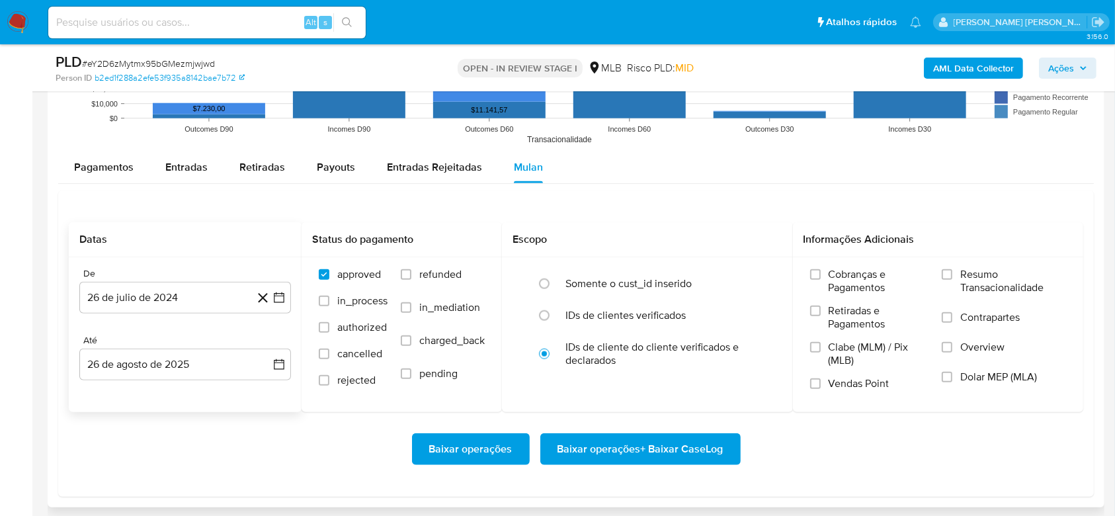
scroll to position [1498, 0]
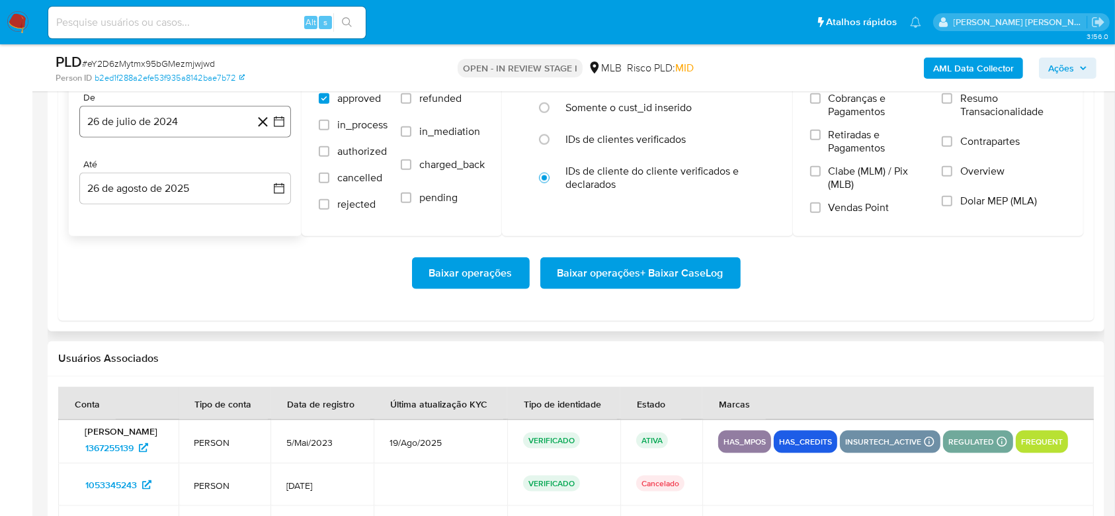
click at [164, 110] on button "26 de julio de 2024" at bounding box center [185, 122] width 212 height 32
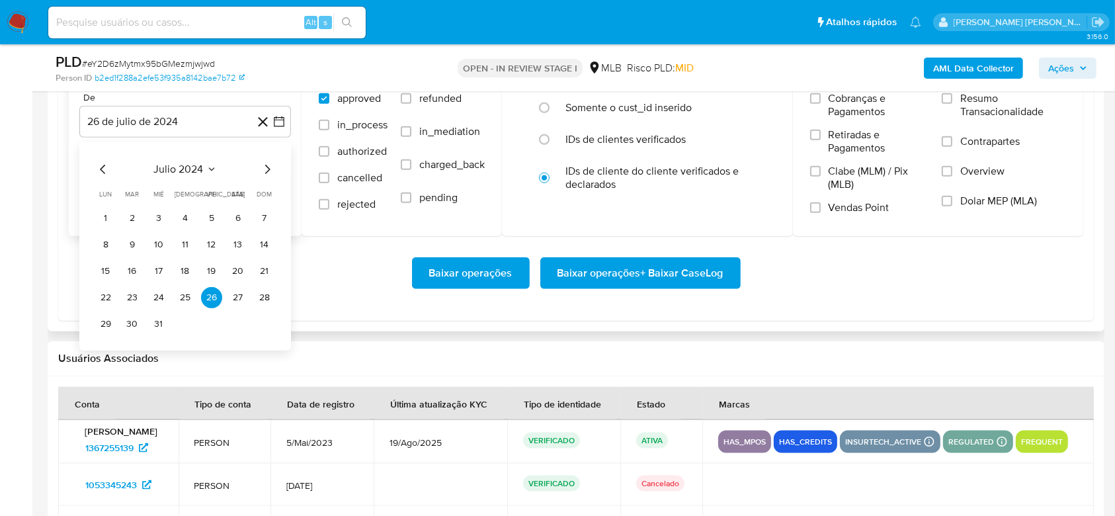
click at [173, 171] on span "julio 2024" at bounding box center [179, 169] width 50 height 13
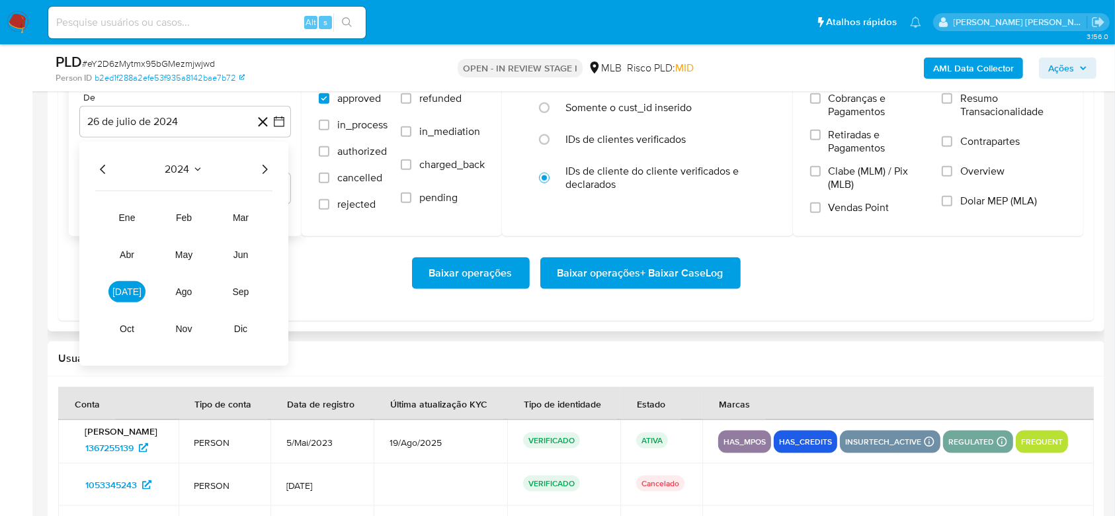
click at [264, 169] on icon "Año siguiente" at bounding box center [265, 169] width 16 height 16
click at [131, 294] on span "[DATE]" at bounding box center [126, 291] width 29 height 11
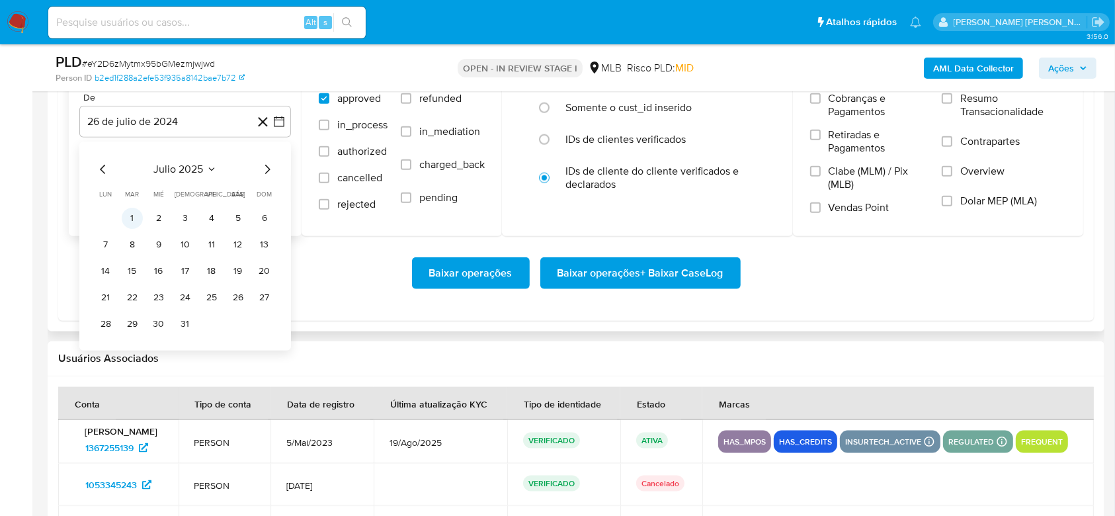
click at [132, 225] on button "1" at bounding box center [132, 218] width 21 height 21
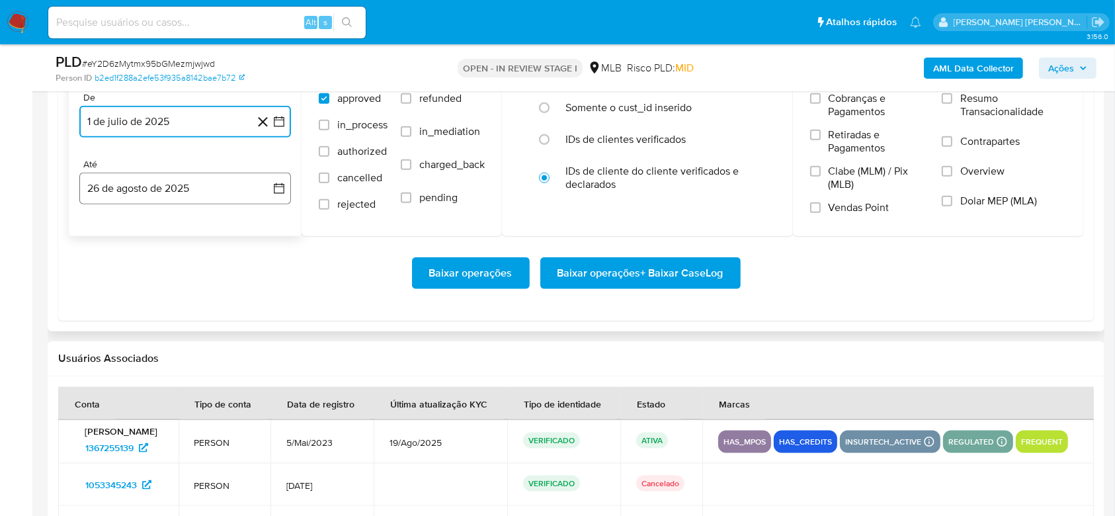
click at [125, 189] on button "26 de agosto de 2025" at bounding box center [185, 189] width 212 height 32
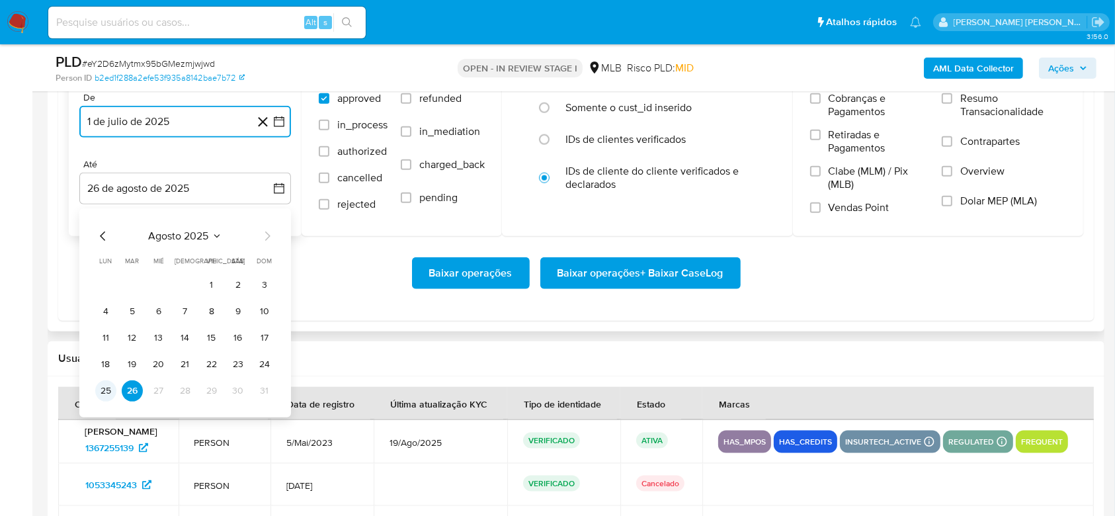
click at [106, 389] on button "25" at bounding box center [105, 390] width 21 height 21
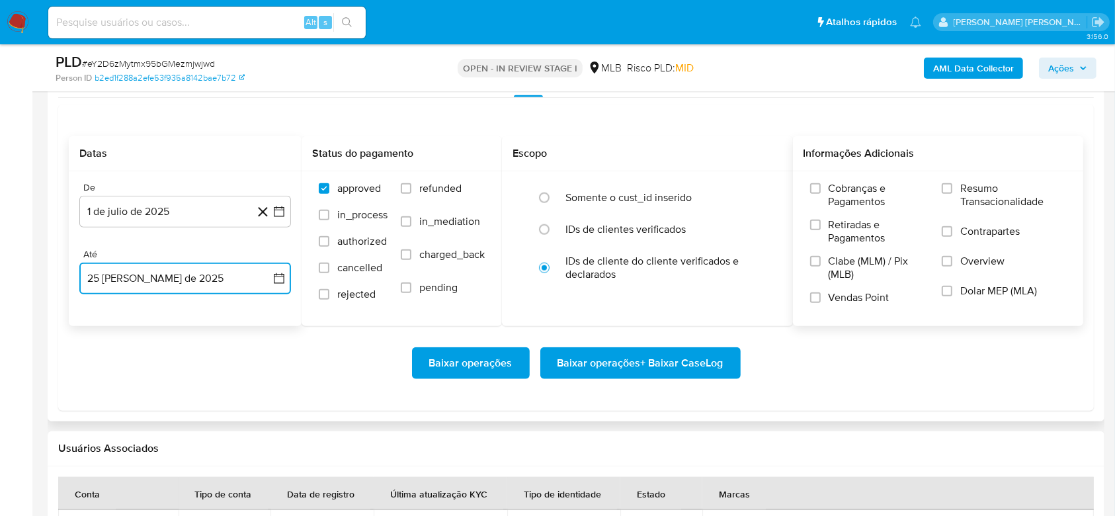
scroll to position [1411, 0]
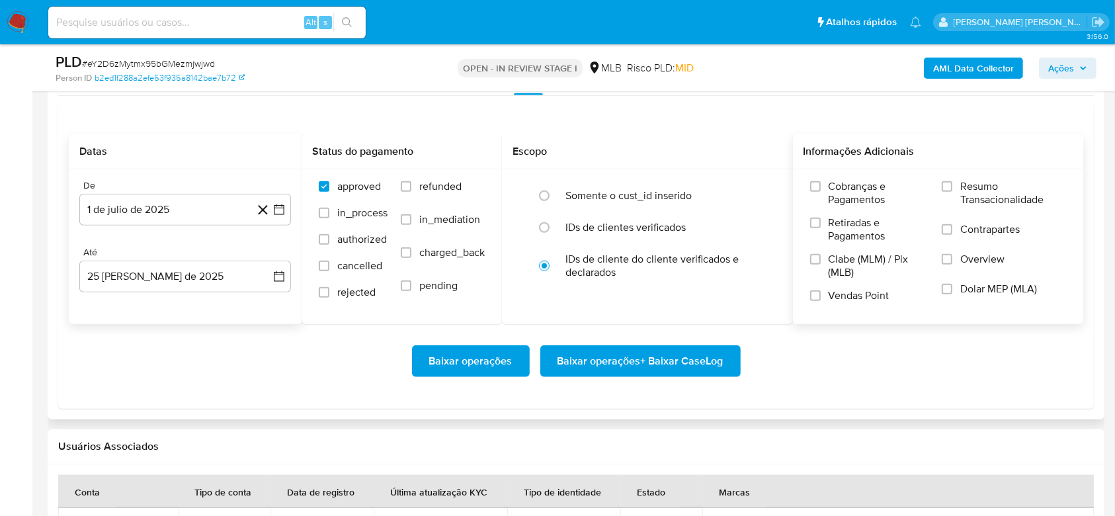
click at [984, 202] on span "Resumo Transacionalidade" at bounding box center [1013, 193] width 106 height 26
click at [952, 192] on input "Resumo Transacionalidade" at bounding box center [947, 186] width 11 height 11
click at [695, 362] on span "Baixar operações + Baixar CaseLog" at bounding box center [640, 361] width 166 height 29
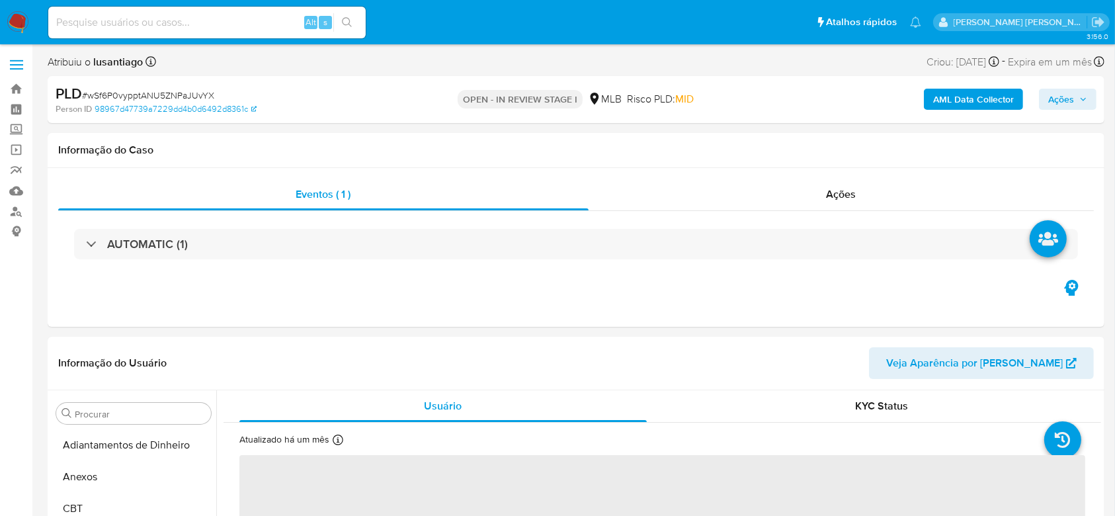
select select "10"
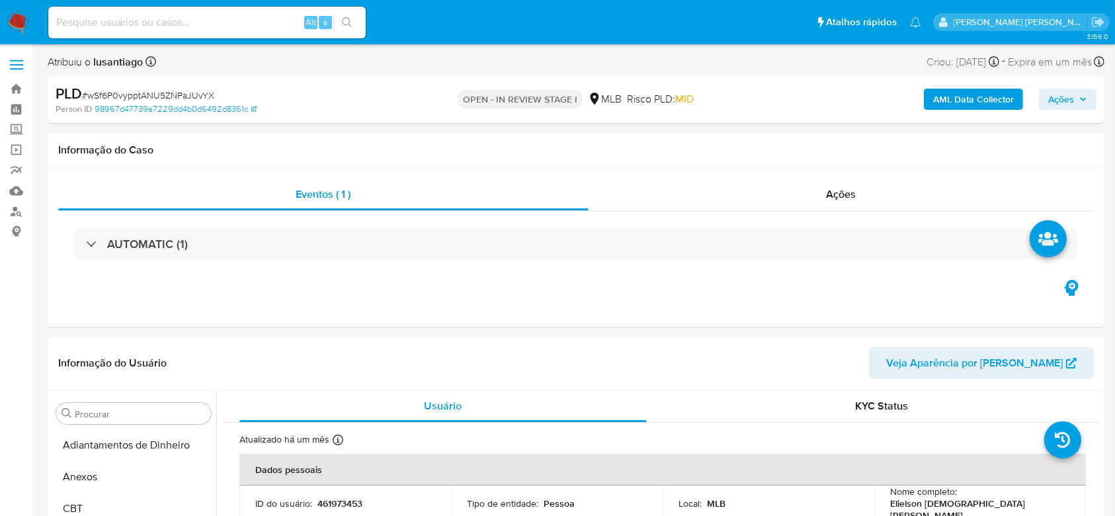
scroll to position [591, 0]
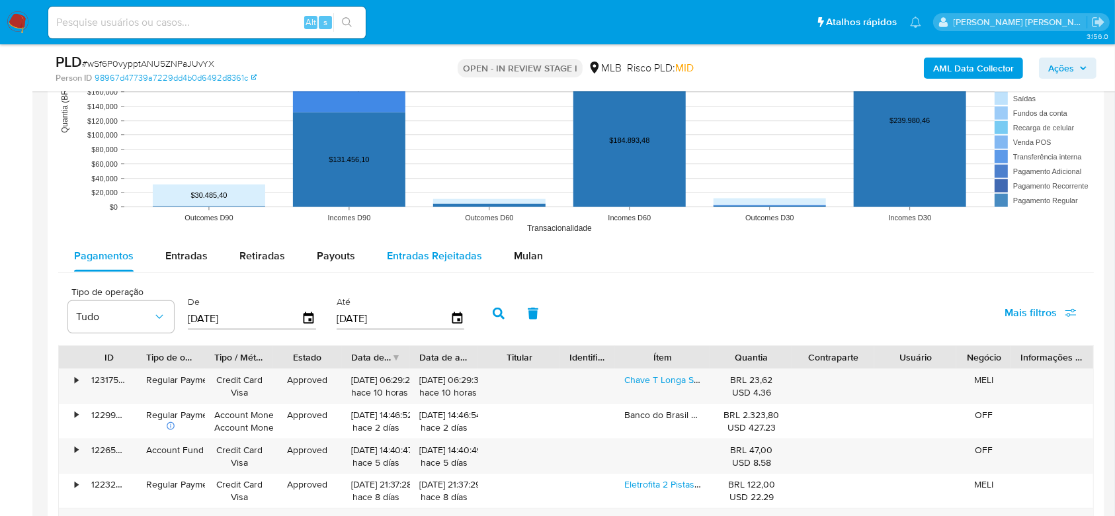
drag, startPoint x: 538, startPoint y: 258, endPoint x: 487, endPoint y: 258, distance: 50.3
click at [535, 258] on button "Mulan" at bounding box center [528, 256] width 61 height 32
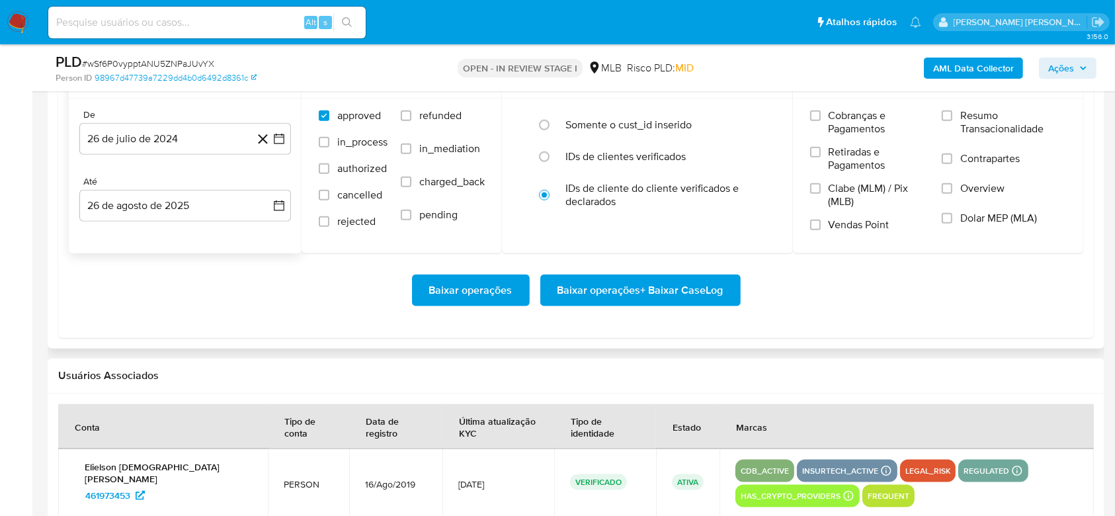
scroll to position [1498, 0]
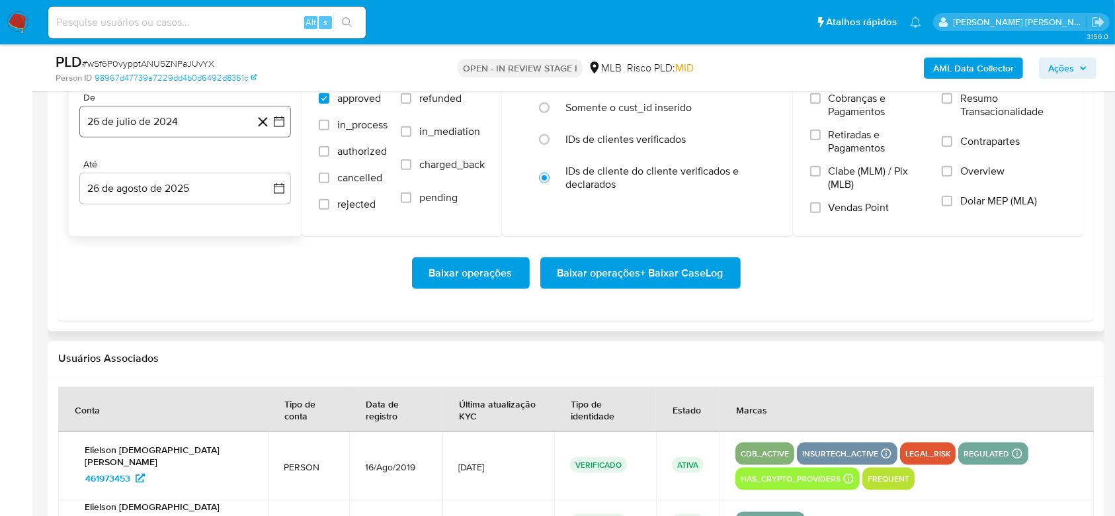
click at [139, 125] on button "26 de julio de 2024" at bounding box center [185, 122] width 212 height 32
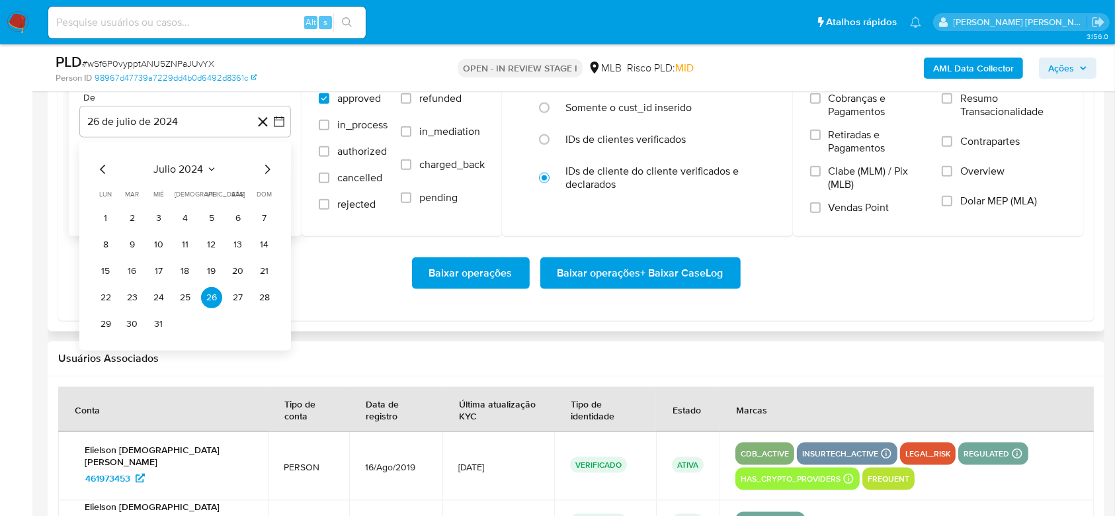
click at [170, 168] on span "julio 2024" at bounding box center [179, 169] width 50 height 13
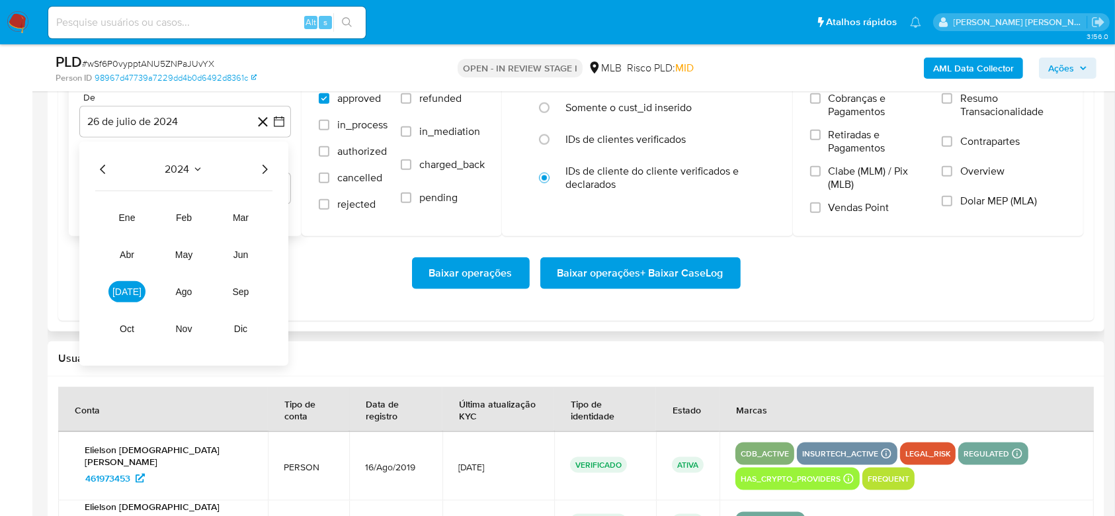
drag, startPoint x: 267, startPoint y: 172, endPoint x: 249, endPoint y: 188, distance: 23.9
click at [266, 173] on icon "Año siguiente" at bounding box center [265, 169] width 16 height 16
click at [131, 296] on span "[DATE]" at bounding box center [126, 291] width 29 height 11
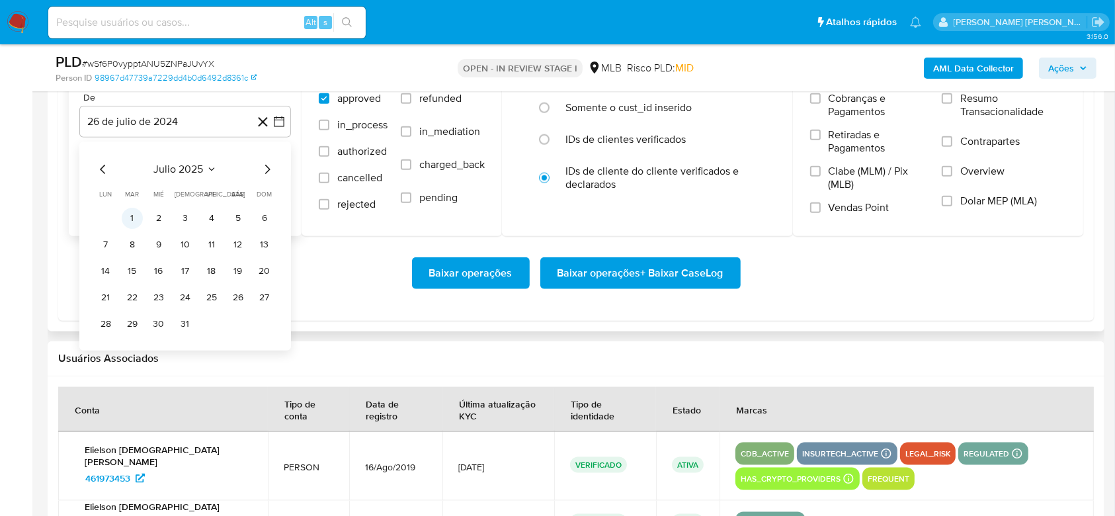
click at [133, 223] on button "1" at bounding box center [132, 218] width 21 height 21
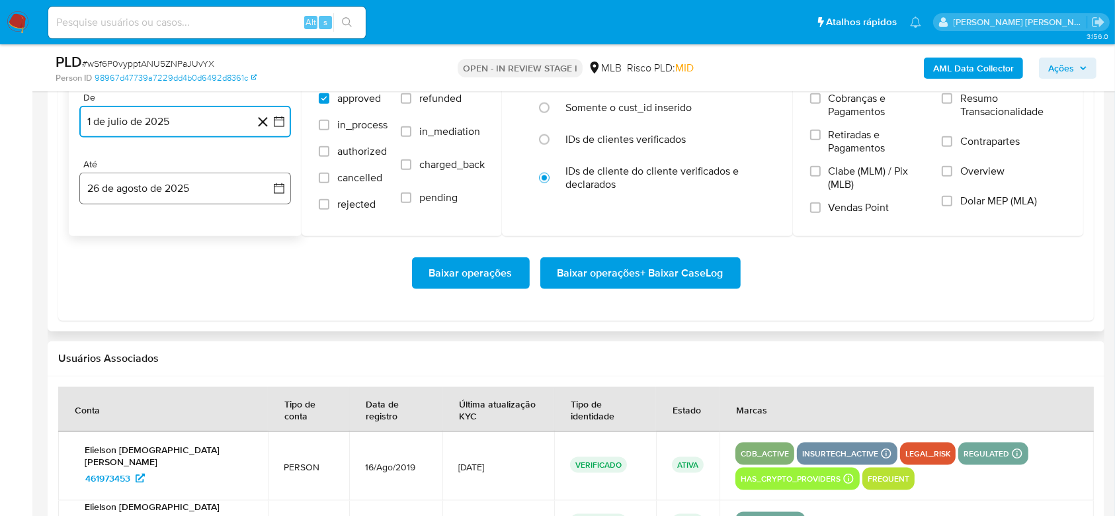
click at [152, 182] on button "26 de agosto de 2025" at bounding box center [185, 189] width 212 height 32
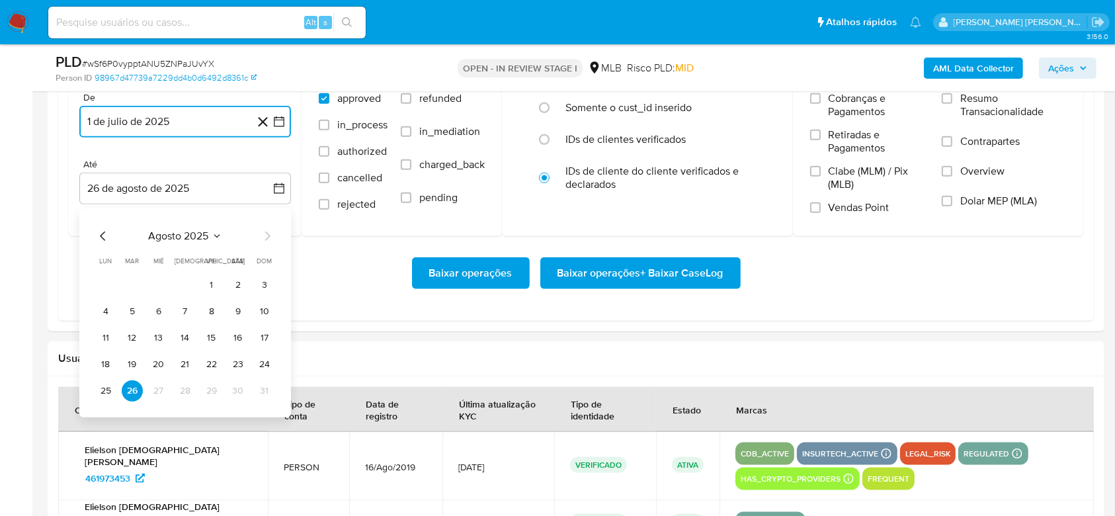
click at [105, 385] on button "25" at bounding box center [105, 390] width 21 height 21
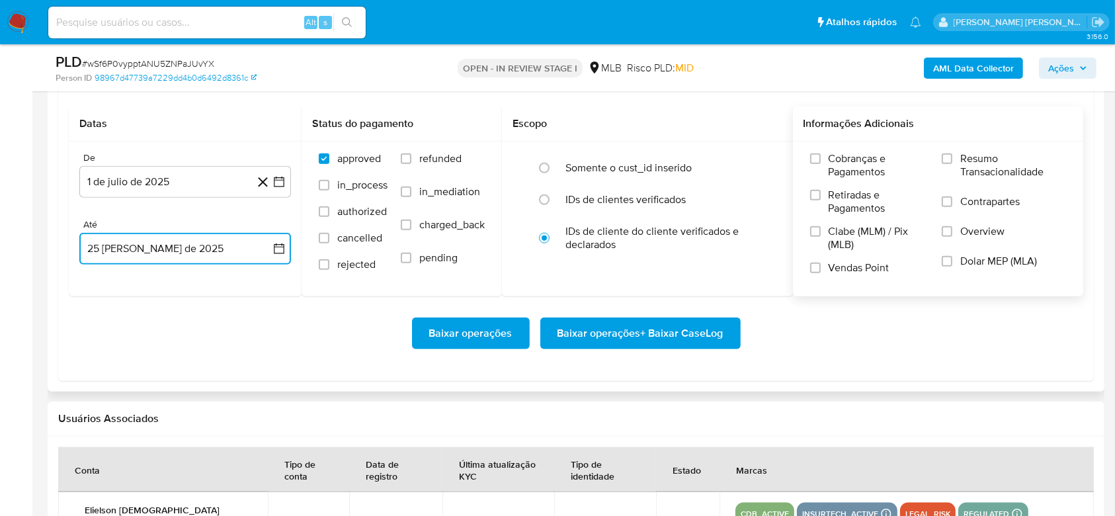
scroll to position [1411, 0]
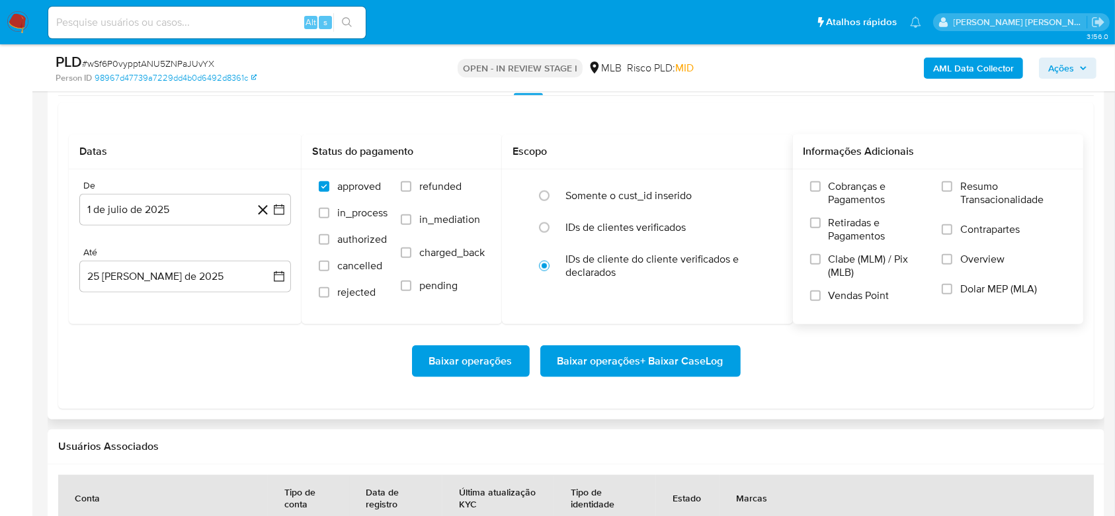
click at [970, 205] on span "Resumo Transacionalidade" at bounding box center [1013, 193] width 106 height 26
click at [952, 192] on input "Resumo Transacionalidade" at bounding box center [947, 186] width 11 height 11
click at [652, 365] on span "Baixar operações + Baixar CaseLog" at bounding box center [640, 361] width 166 height 29
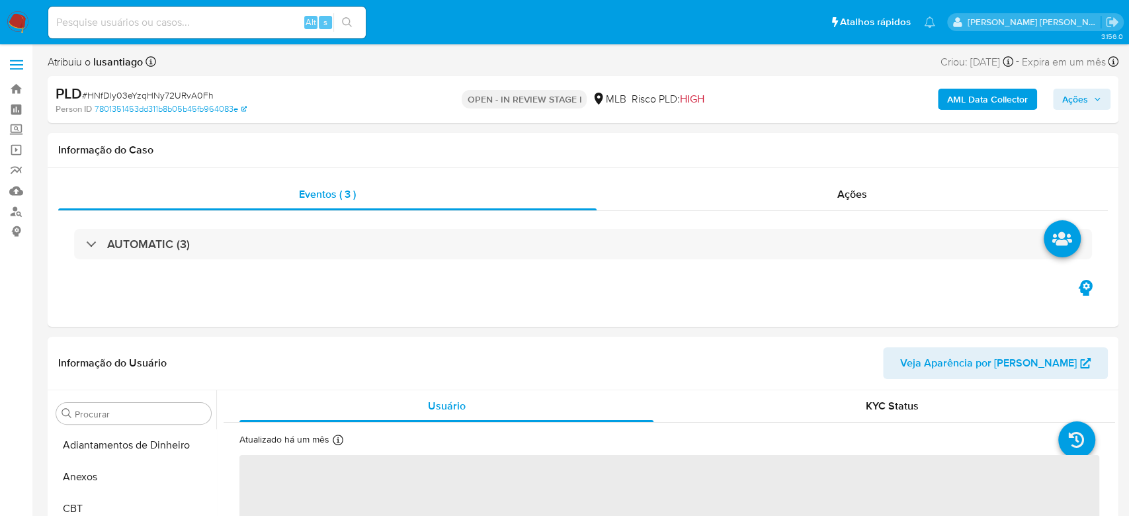
select select "10"
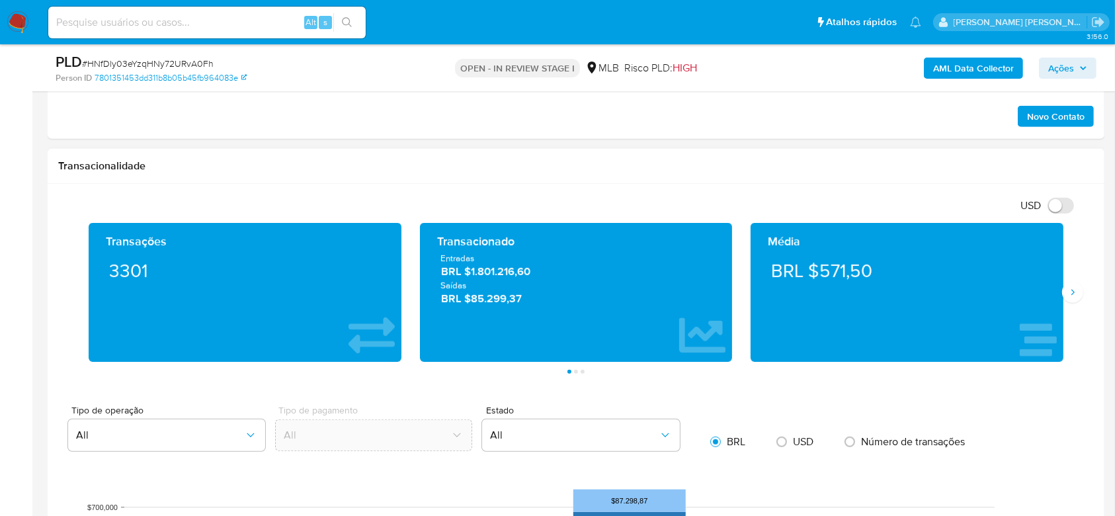
scroll to position [1234, 0]
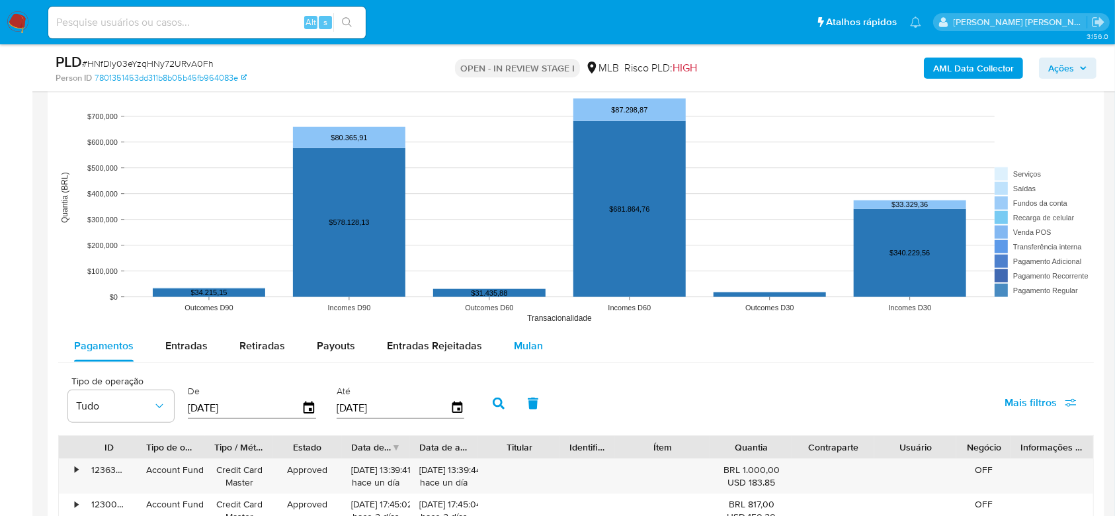
drag, startPoint x: 522, startPoint y: 337, endPoint x: 509, endPoint y: 338, distance: 13.2
click at [522, 338] on span "Mulan" at bounding box center [528, 345] width 29 height 15
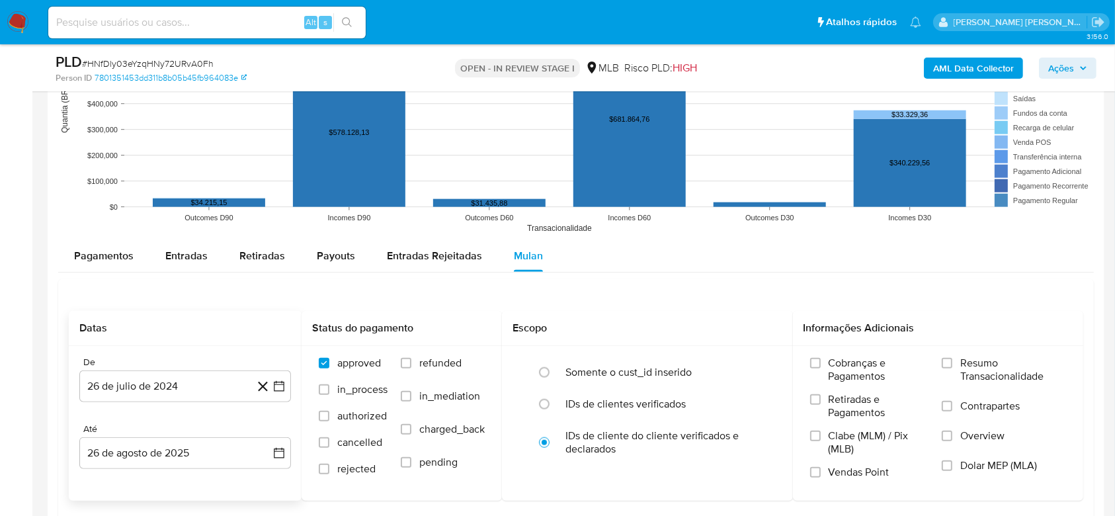
scroll to position [1411, 0]
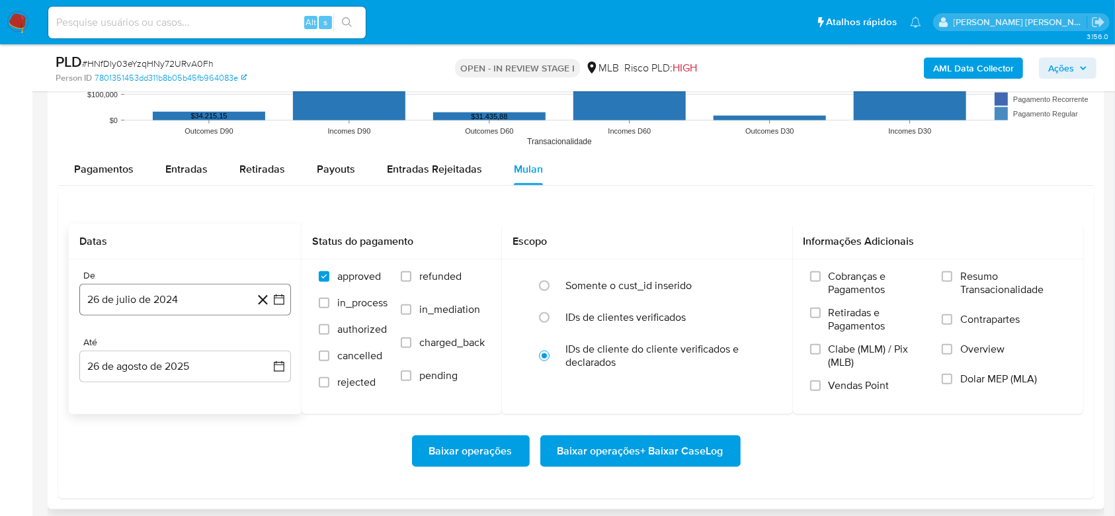
drag, startPoint x: 110, startPoint y: 300, endPoint x: 155, endPoint y: 320, distance: 48.5
click at [114, 304] on button "26 de julio de 2024" at bounding box center [185, 300] width 212 height 32
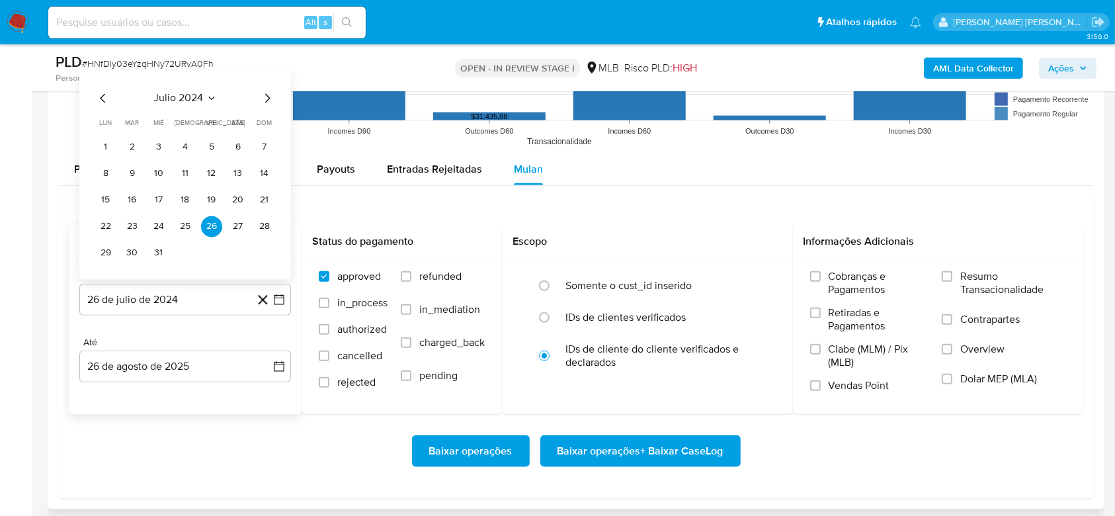
click at [179, 101] on span "julio 2024" at bounding box center [179, 97] width 50 height 13
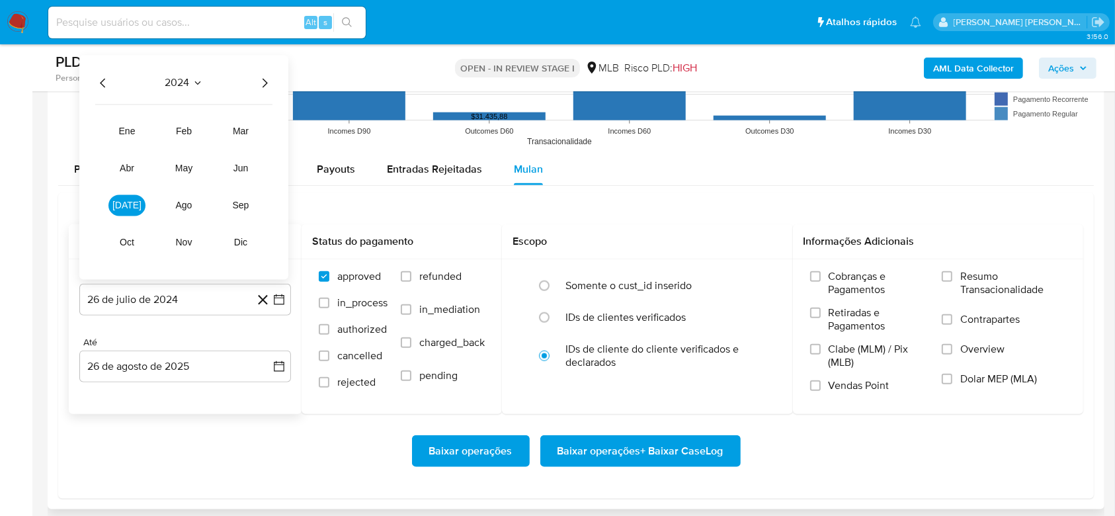
click at [261, 84] on icon "Año siguiente" at bounding box center [265, 83] width 16 height 16
click at [126, 204] on span "[DATE]" at bounding box center [126, 205] width 29 height 11
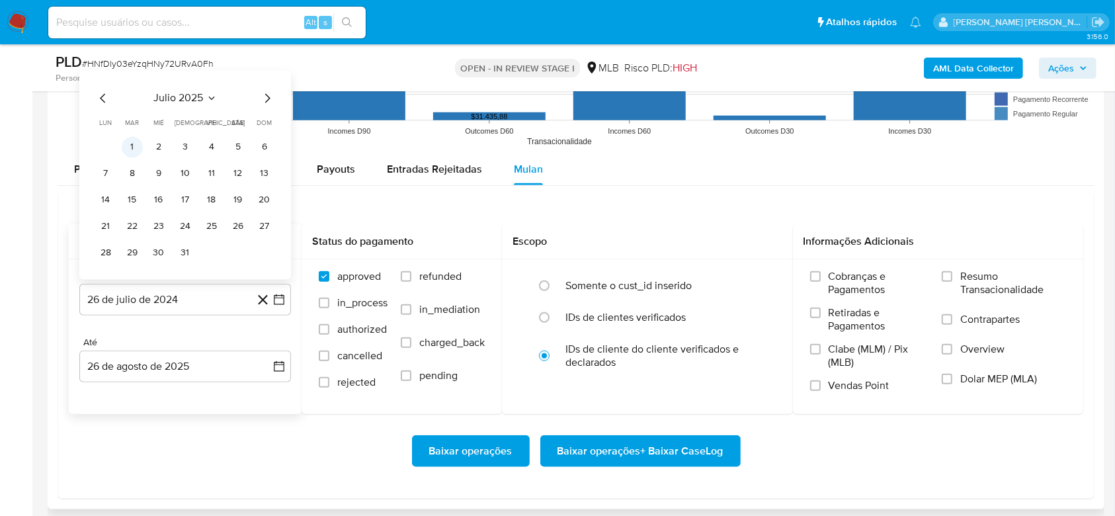
click at [138, 145] on button "1" at bounding box center [132, 146] width 21 height 21
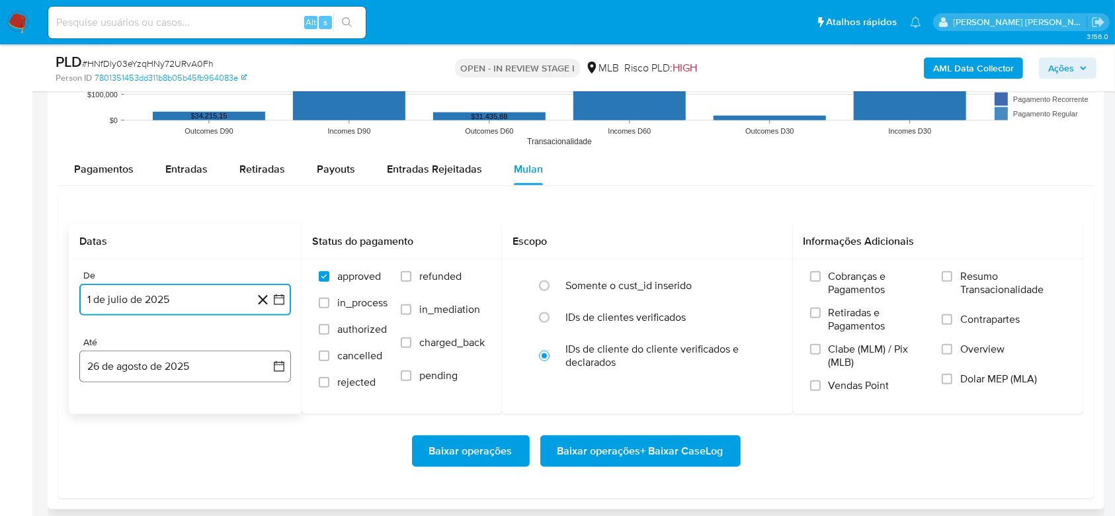
click at [127, 362] on button "26 de agosto de 2025" at bounding box center [185, 366] width 212 height 32
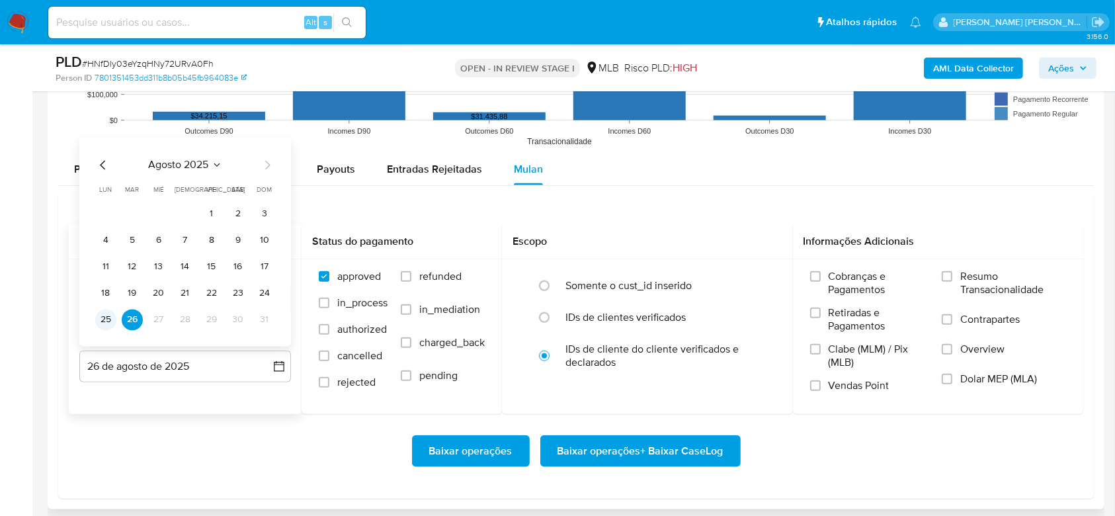
click at [101, 317] on button "25" at bounding box center [105, 319] width 21 height 21
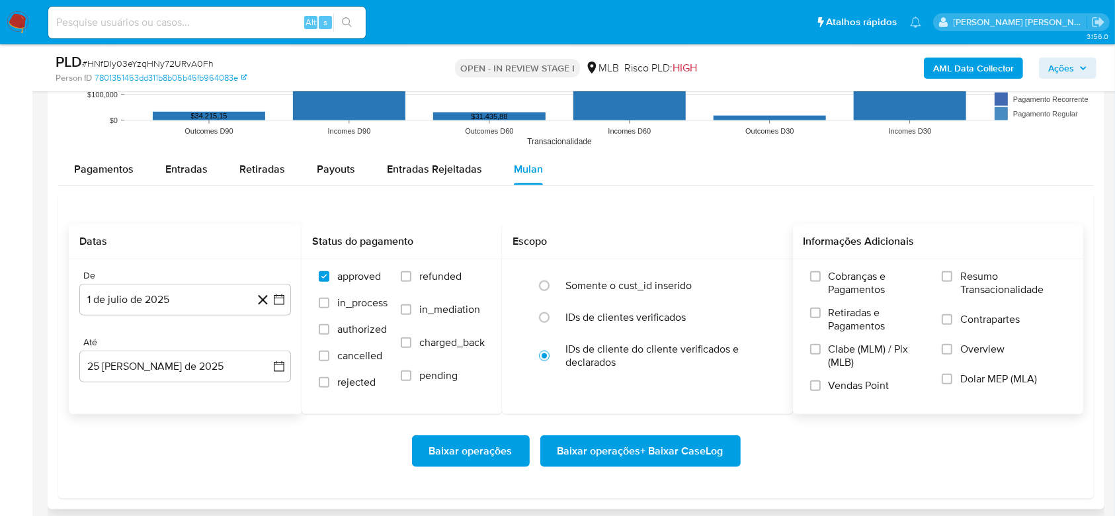
click at [963, 276] on span "Resumo Transacionalidade" at bounding box center [1013, 283] width 106 height 26
click at [952, 276] on input "Resumo Transacionalidade" at bounding box center [947, 276] width 11 height 11
click at [655, 449] on span "Baixar operações + Baixar CaseLog" at bounding box center [640, 450] width 166 height 29
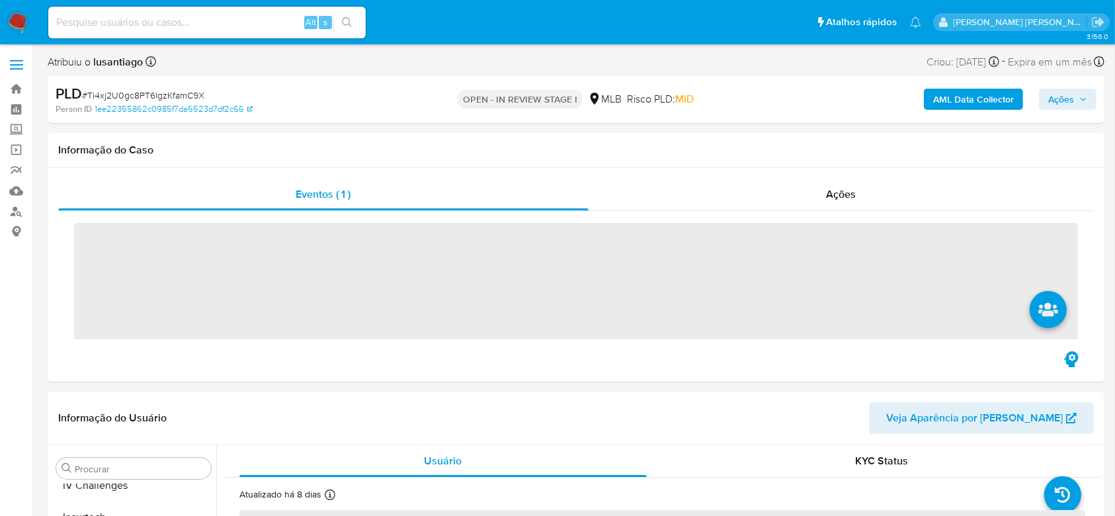
scroll to position [591, 0]
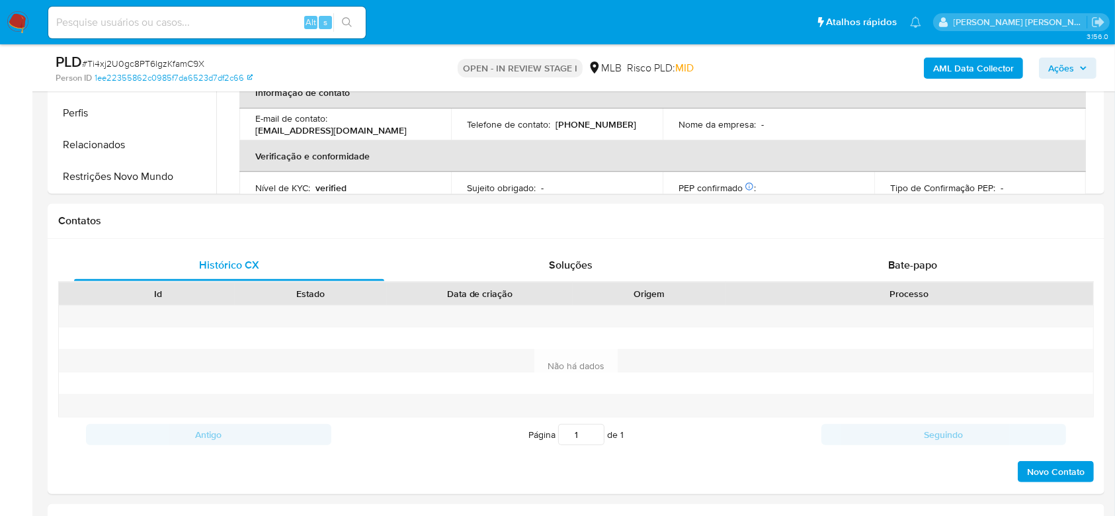
select select "10"
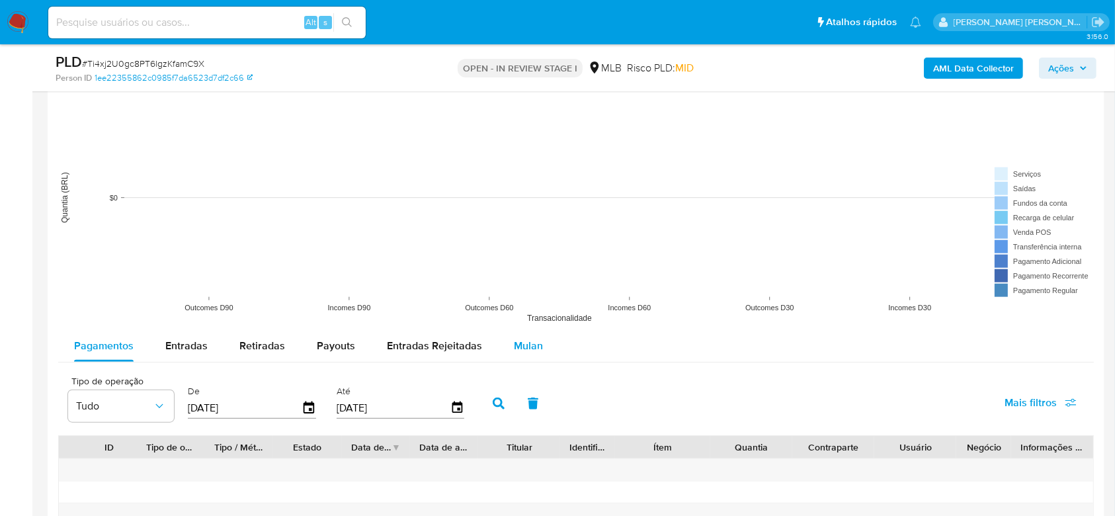
click at [517, 351] on span "Mulan" at bounding box center [528, 345] width 29 height 15
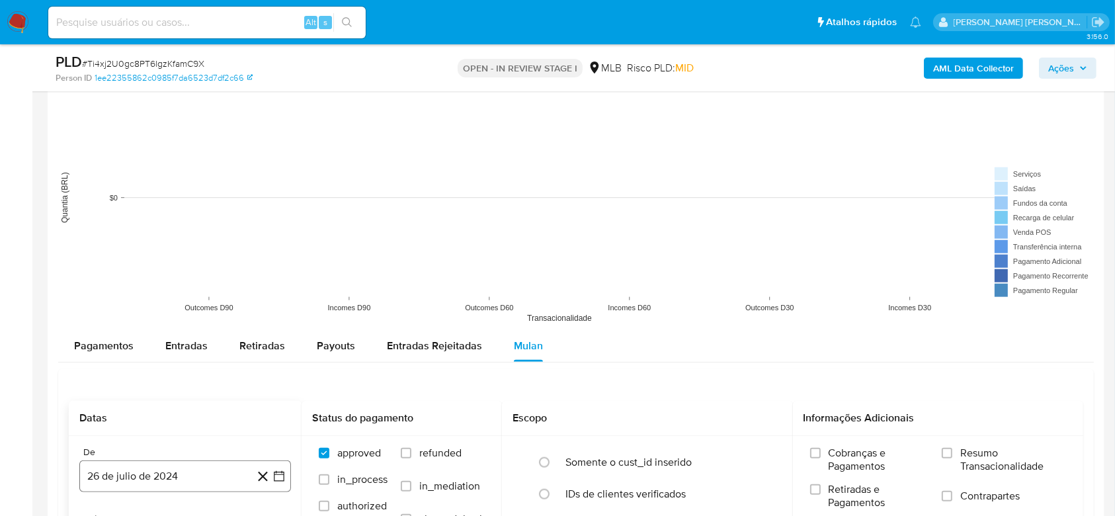
scroll to position [1411, 0]
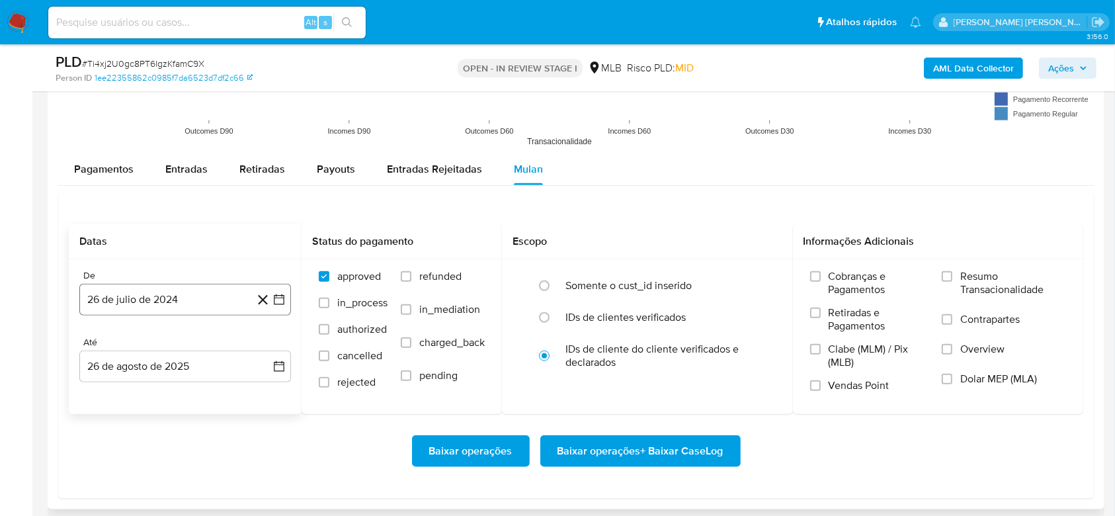
click at [173, 297] on button "26 de julio de 2024" at bounding box center [185, 300] width 212 height 32
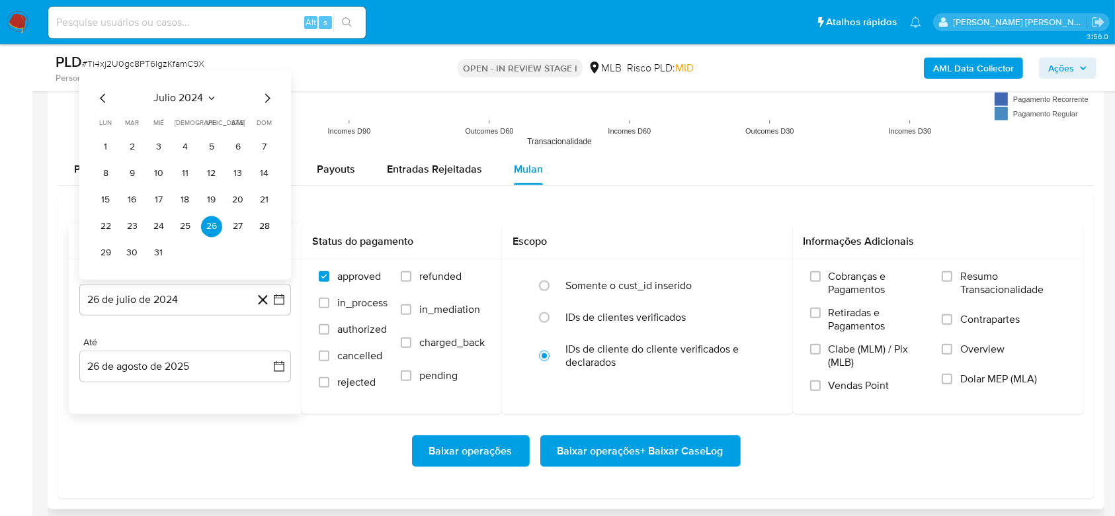
click at [191, 100] on span "julio 2024" at bounding box center [179, 97] width 50 height 13
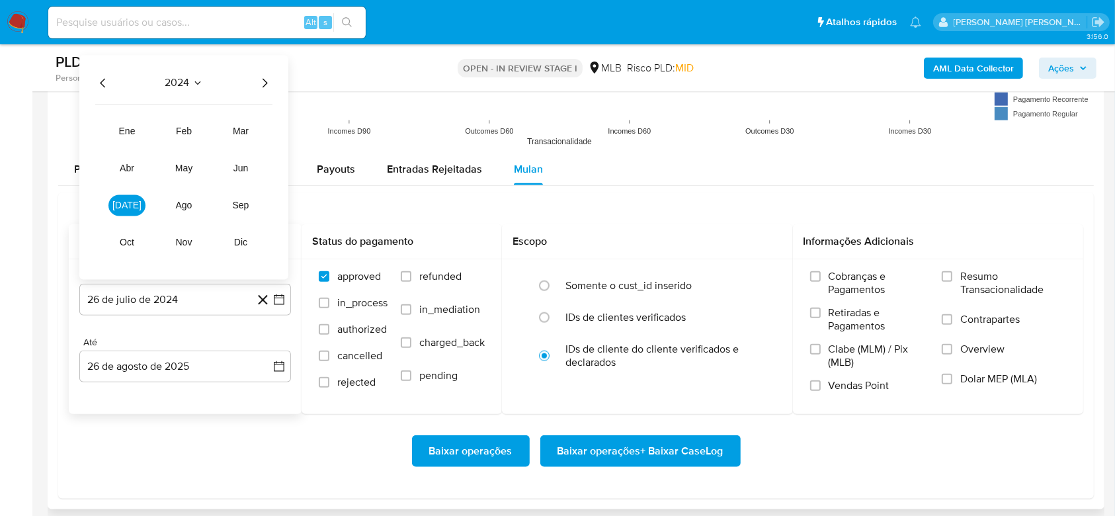
click at [258, 80] on icon "Año siguiente" at bounding box center [265, 83] width 16 height 16
click at [180, 123] on button "feb" at bounding box center [183, 130] width 37 height 21
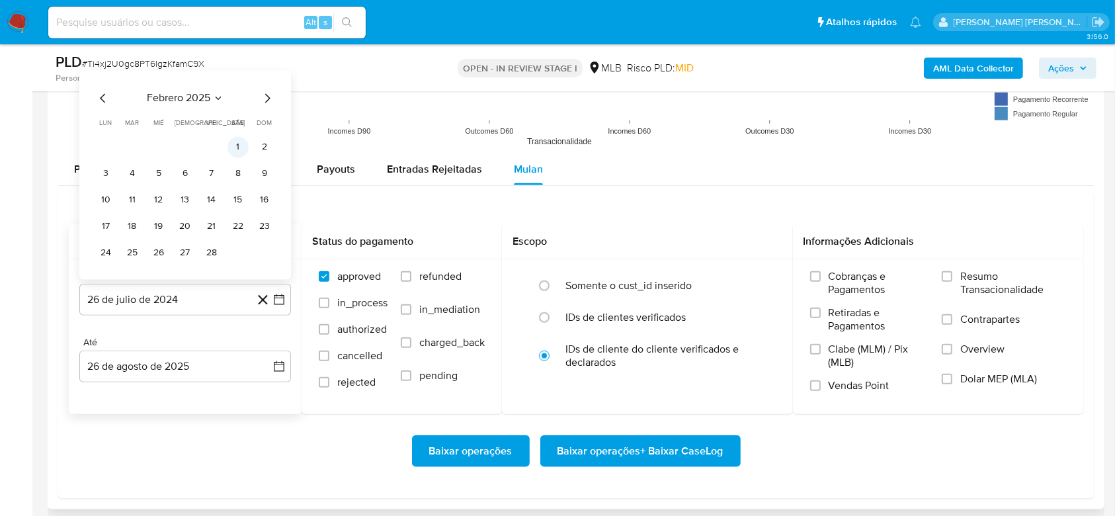
click at [235, 146] on button "1" at bounding box center [237, 146] width 21 height 21
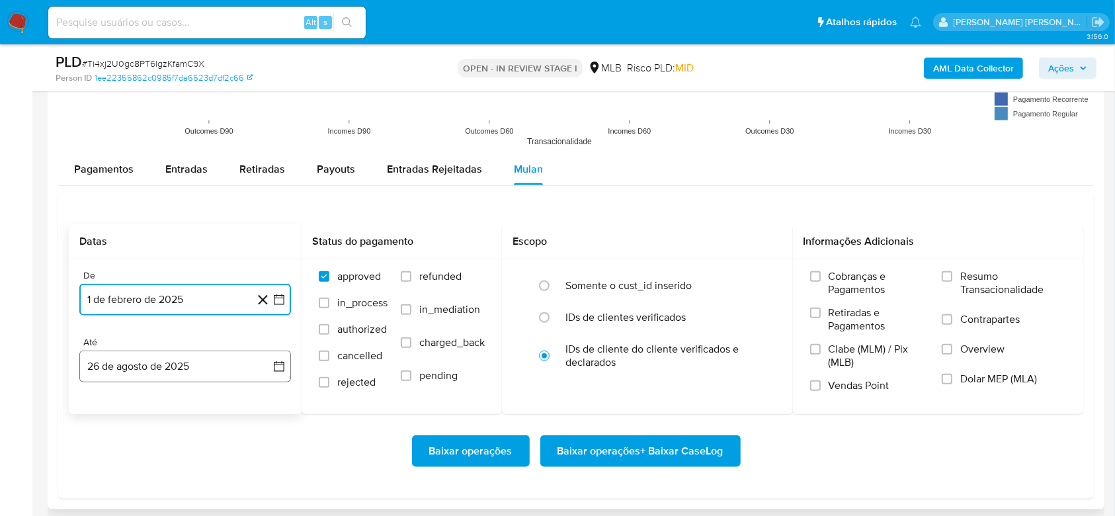
click at [128, 369] on button "26 de agosto de 2025" at bounding box center [185, 366] width 212 height 32
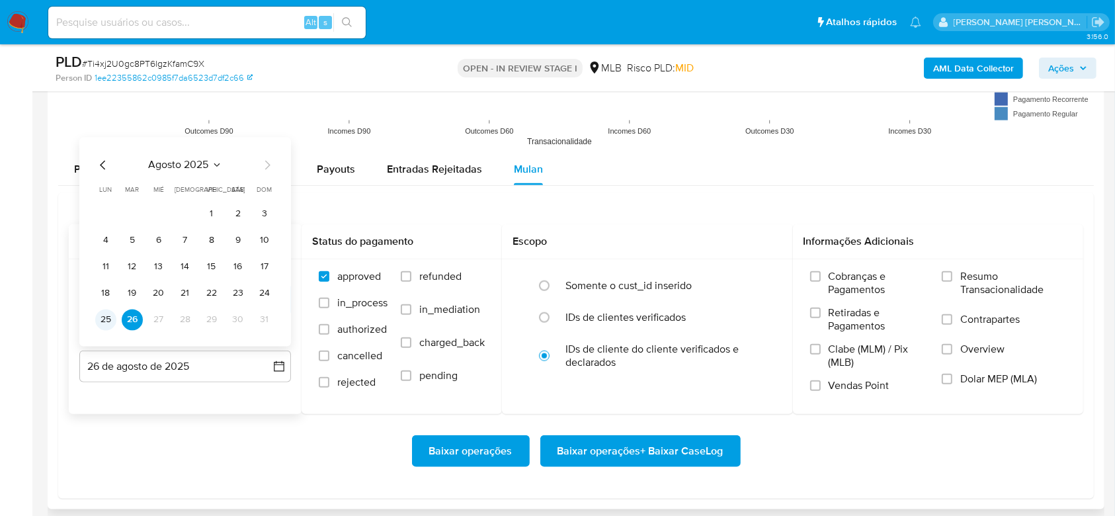
click at [112, 319] on button "25" at bounding box center [105, 319] width 21 height 21
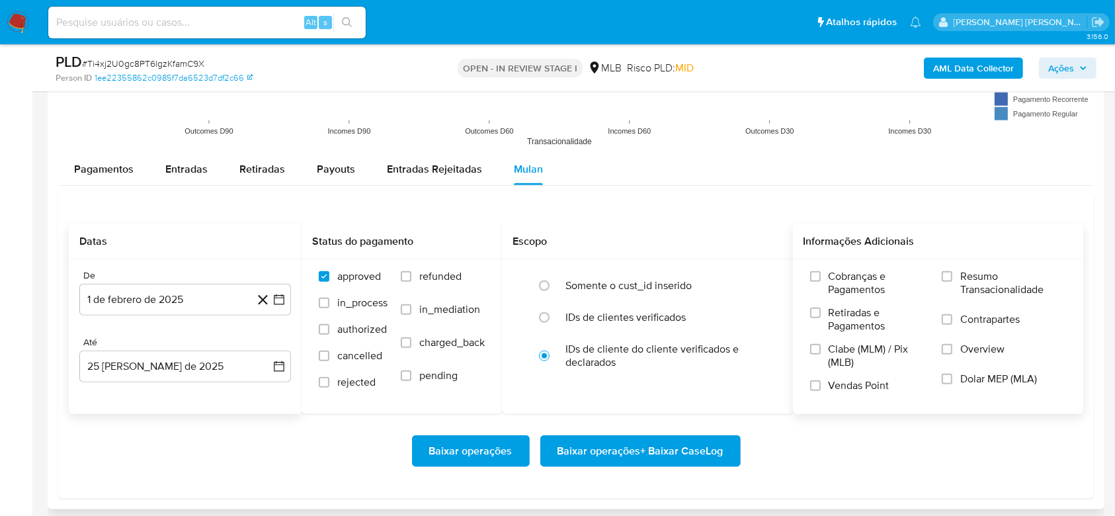
click at [973, 272] on span "Resumo Transacionalidade" at bounding box center [1013, 283] width 106 height 26
click at [952, 272] on input "Resumo Transacionalidade" at bounding box center [947, 276] width 11 height 11
click at [694, 449] on span "Baixar operações + Baixar CaseLog" at bounding box center [640, 450] width 166 height 29
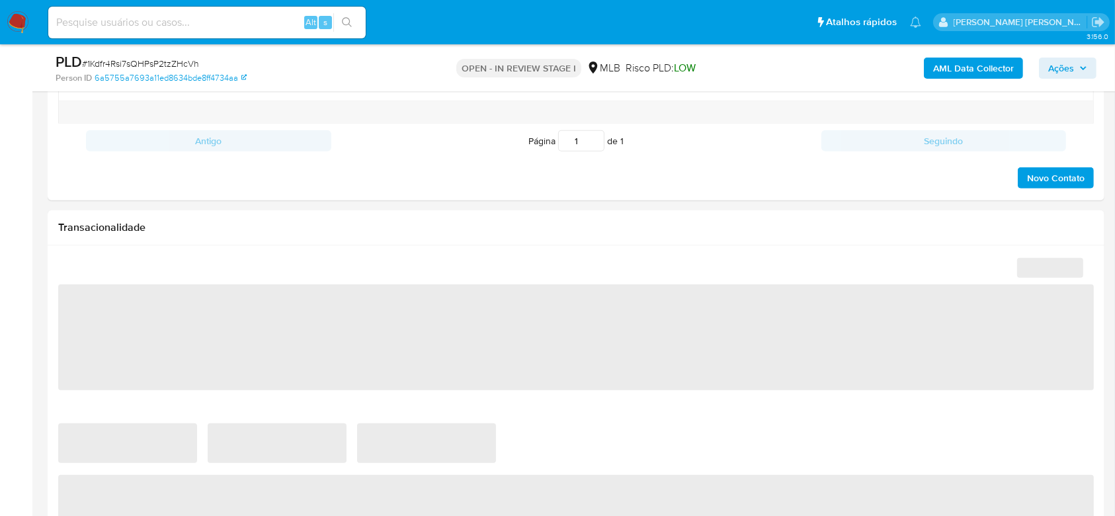
scroll to position [794, 0]
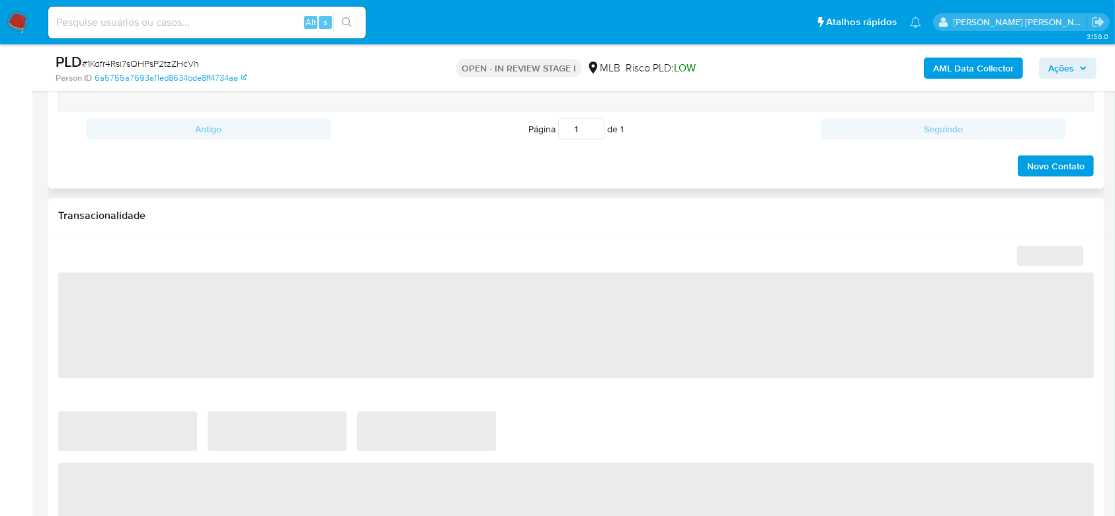
select select "10"
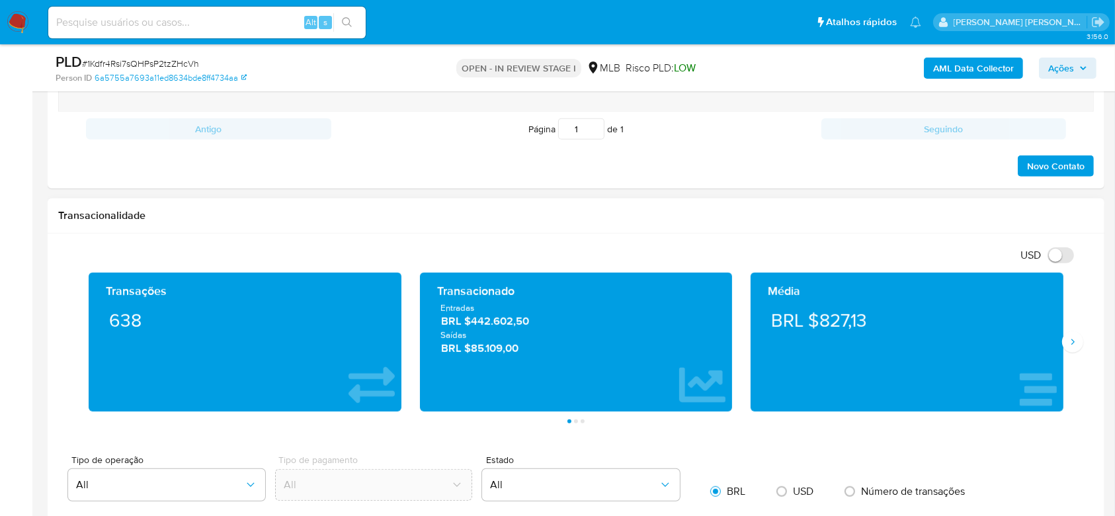
scroll to position [1234, 0]
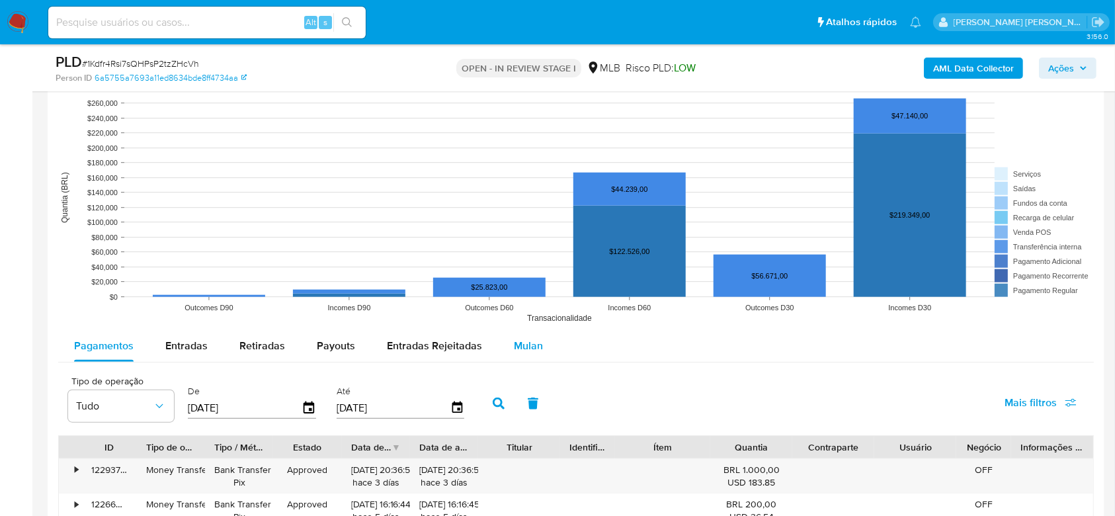
click at [528, 340] on span "Mulan" at bounding box center [528, 345] width 29 height 15
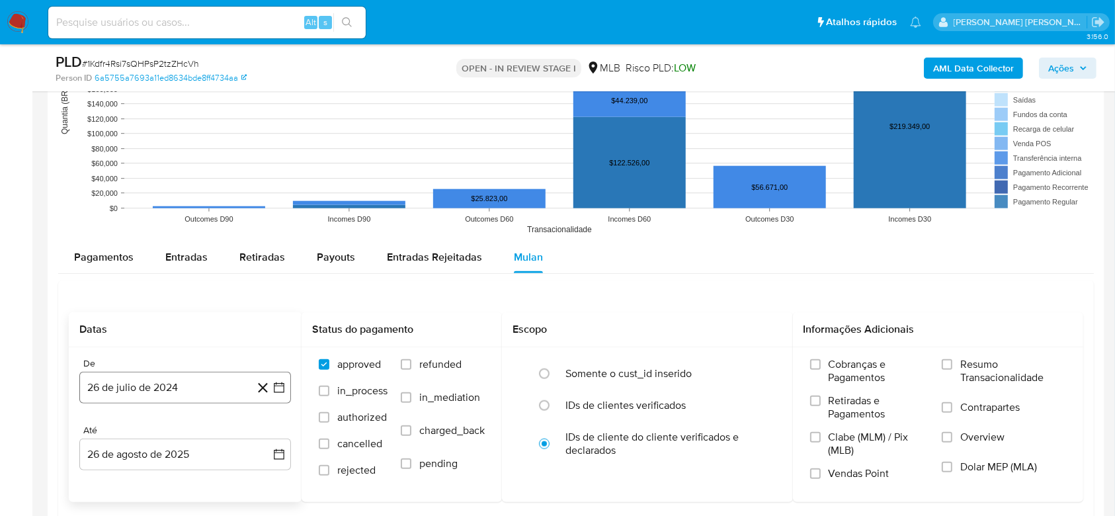
scroll to position [1411, 0]
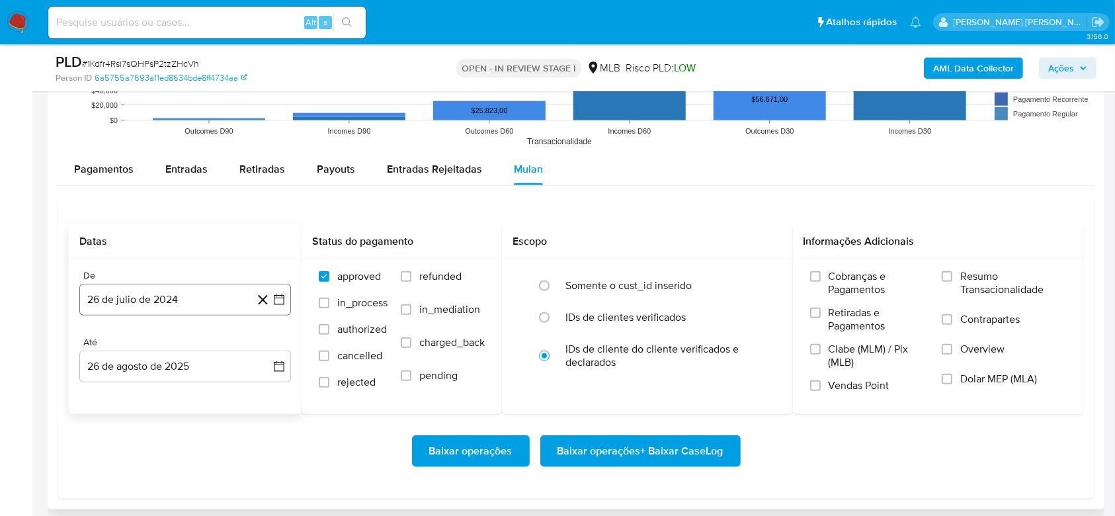
click at [138, 302] on button "26 de julio de 2024" at bounding box center [185, 300] width 212 height 32
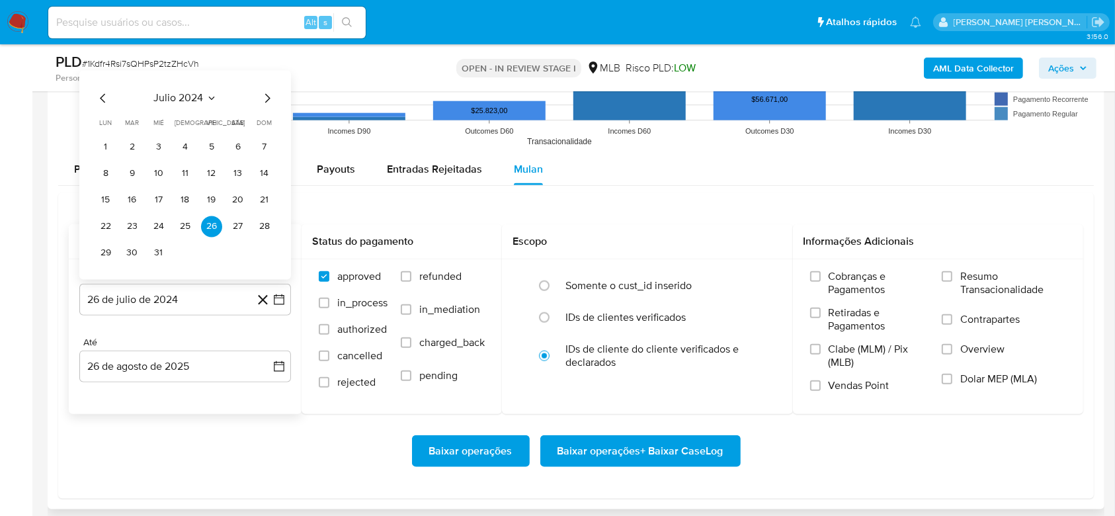
click at [183, 97] on span "julio 2024" at bounding box center [179, 97] width 50 height 13
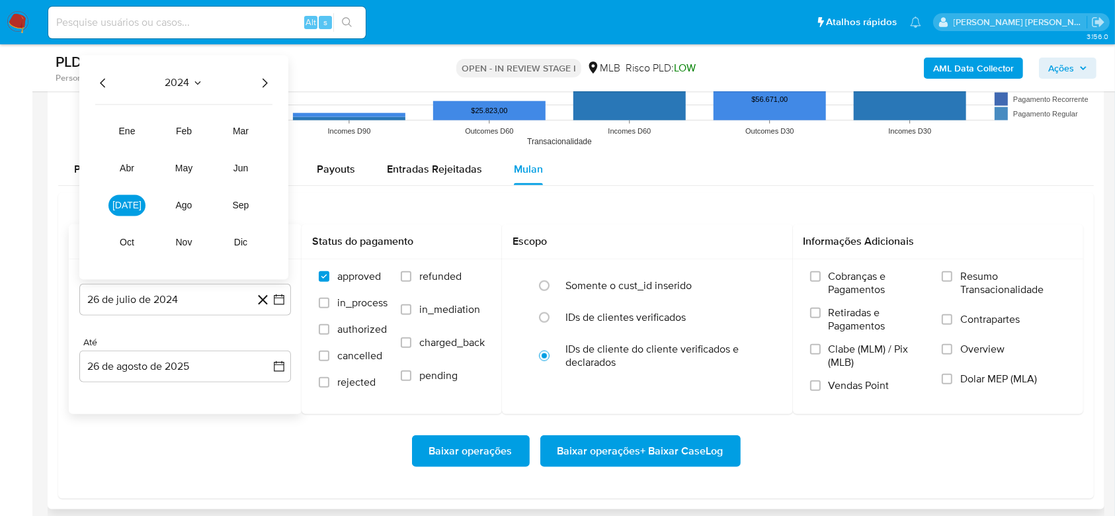
click at [267, 82] on icon "Año siguiente" at bounding box center [265, 83] width 16 height 16
click at [136, 208] on button "[DATE]" at bounding box center [126, 204] width 37 height 21
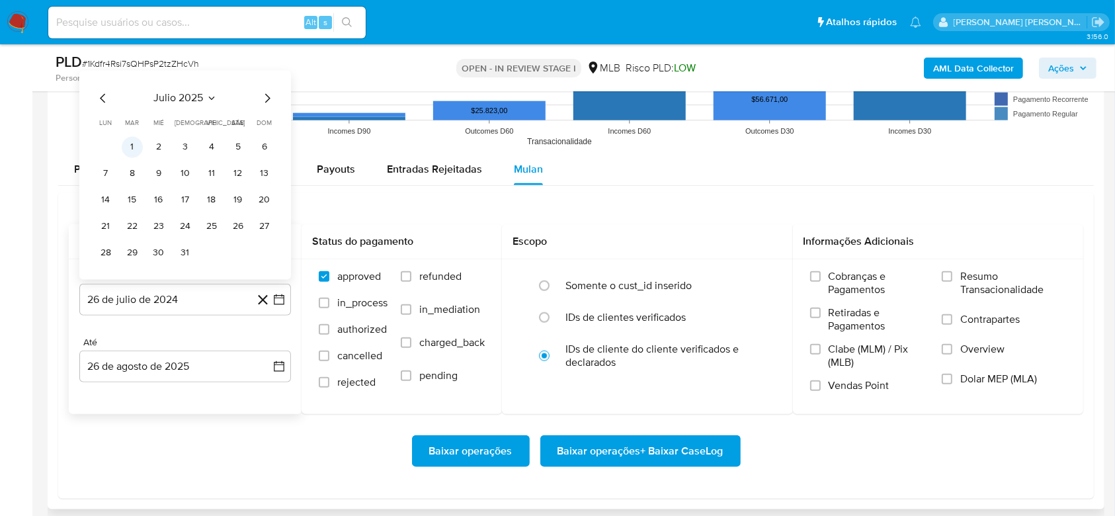
click at [136, 149] on button "1" at bounding box center [132, 146] width 21 height 21
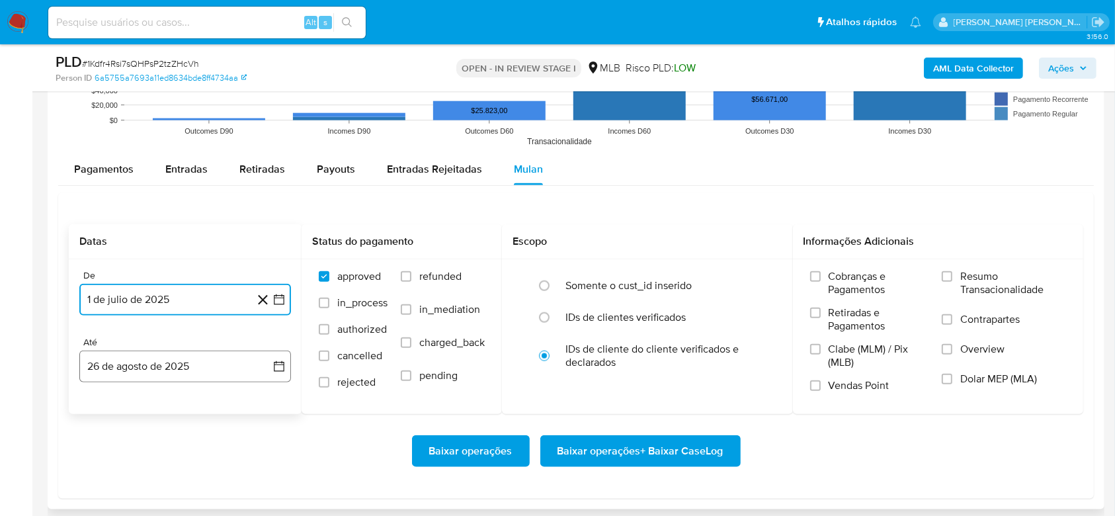
click at [131, 368] on button "26 de agosto de 2025" at bounding box center [185, 366] width 212 height 32
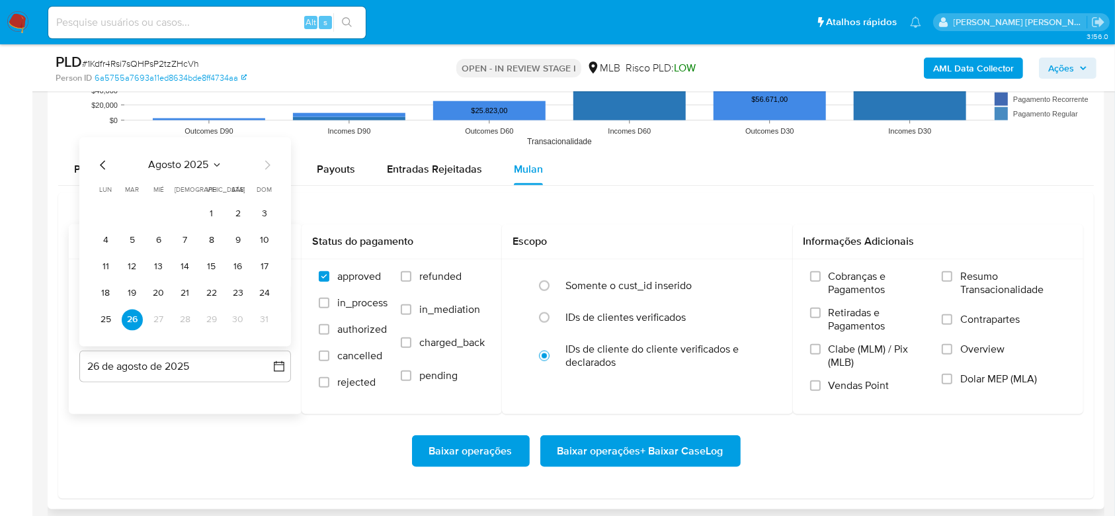
click at [93, 313] on div "agosto 2025 agosto 2025 lun lunes mar martes mié miércoles jue jueves vie viern…" at bounding box center [185, 241] width 212 height 209
click at [106, 319] on button "25" at bounding box center [105, 319] width 21 height 21
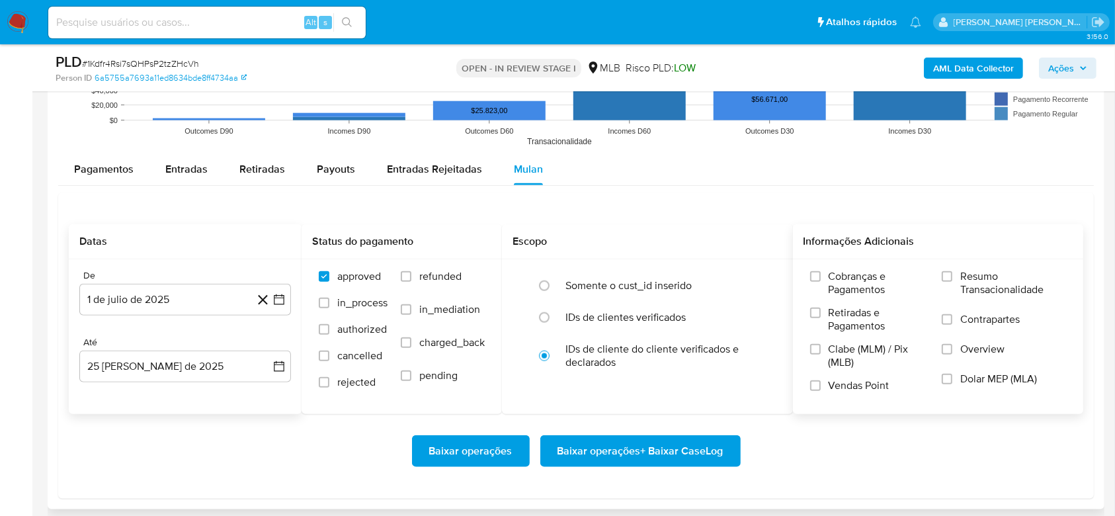
click at [983, 280] on span "Resumo Transacionalidade" at bounding box center [1013, 283] width 106 height 26
click at [952, 280] on input "Resumo Transacionalidade" at bounding box center [947, 276] width 11 height 11
click at [670, 447] on span "Baixar operações + Baixar CaseLog" at bounding box center [640, 450] width 166 height 29
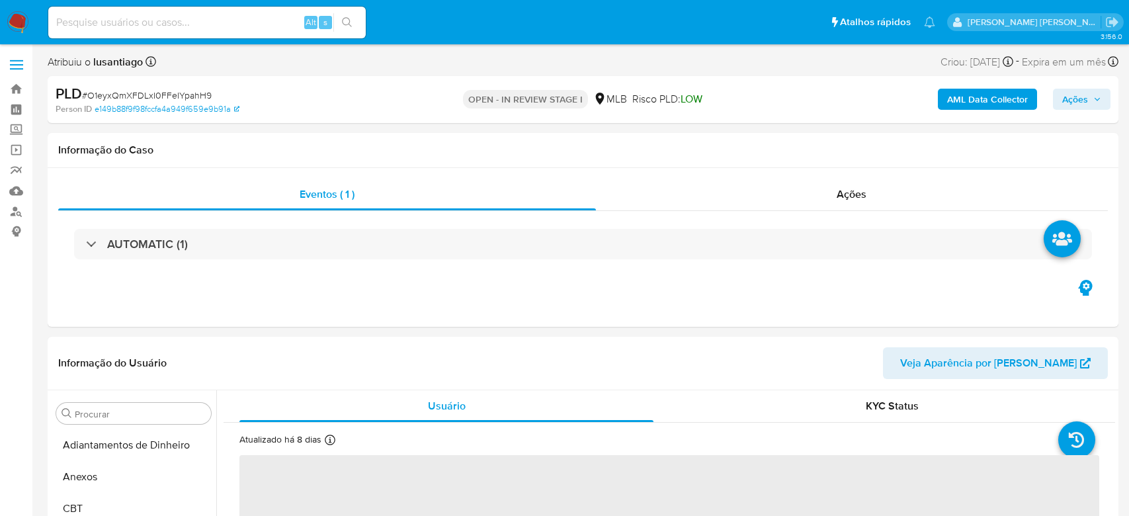
select select "10"
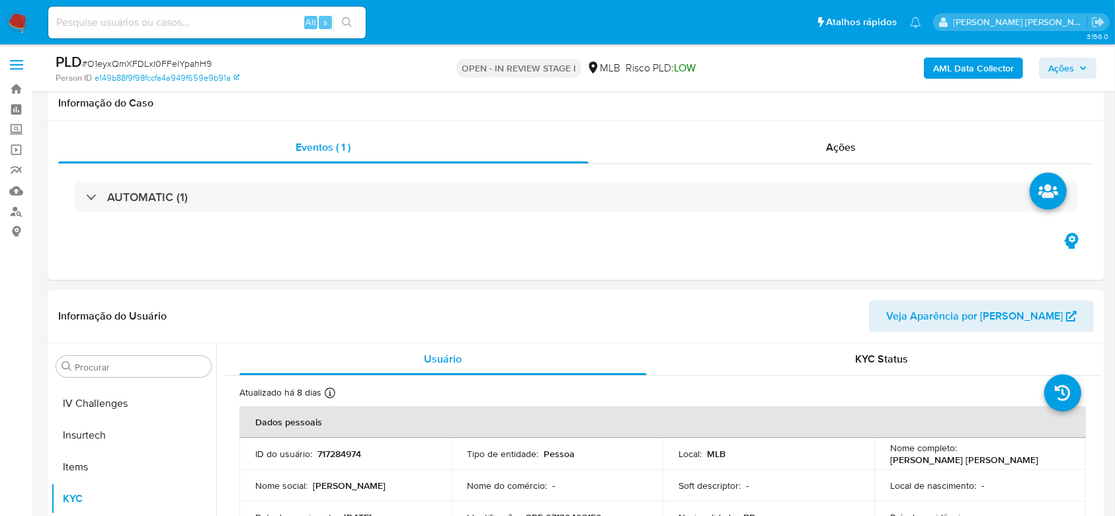
scroll to position [591, 0]
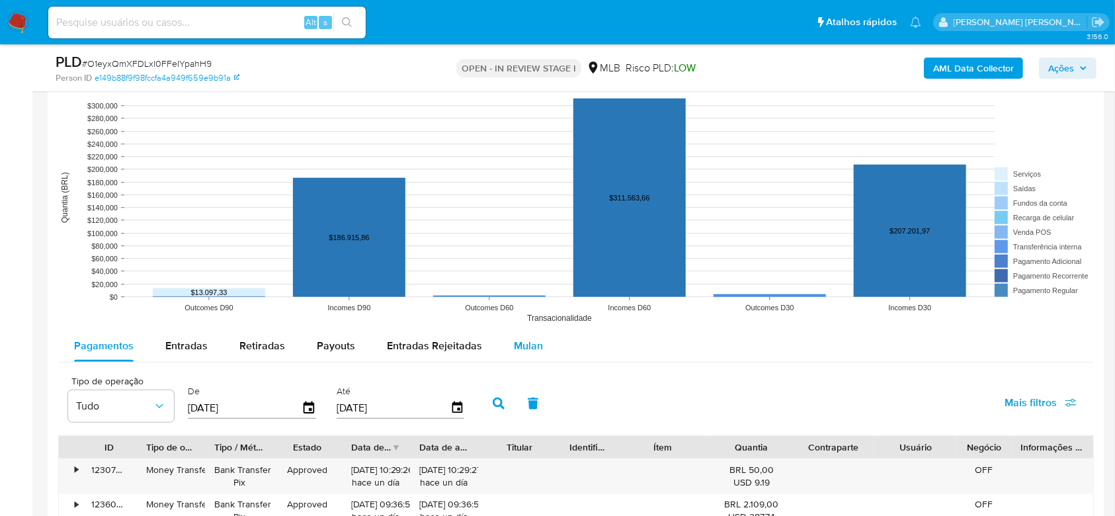
click at [537, 344] on span "Mulan" at bounding box center [528, 345] width 29 height 15
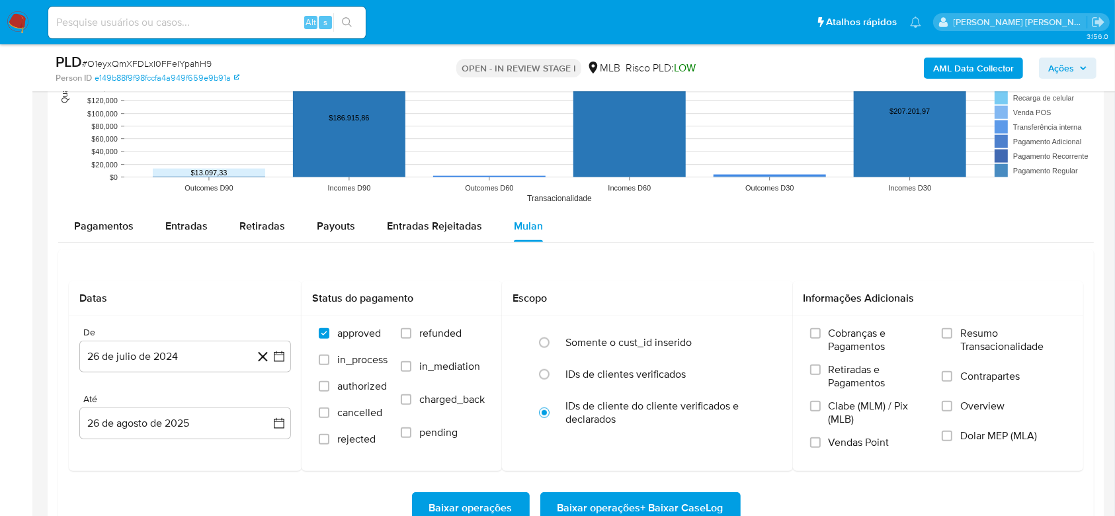
scroll to position [1498, 0]
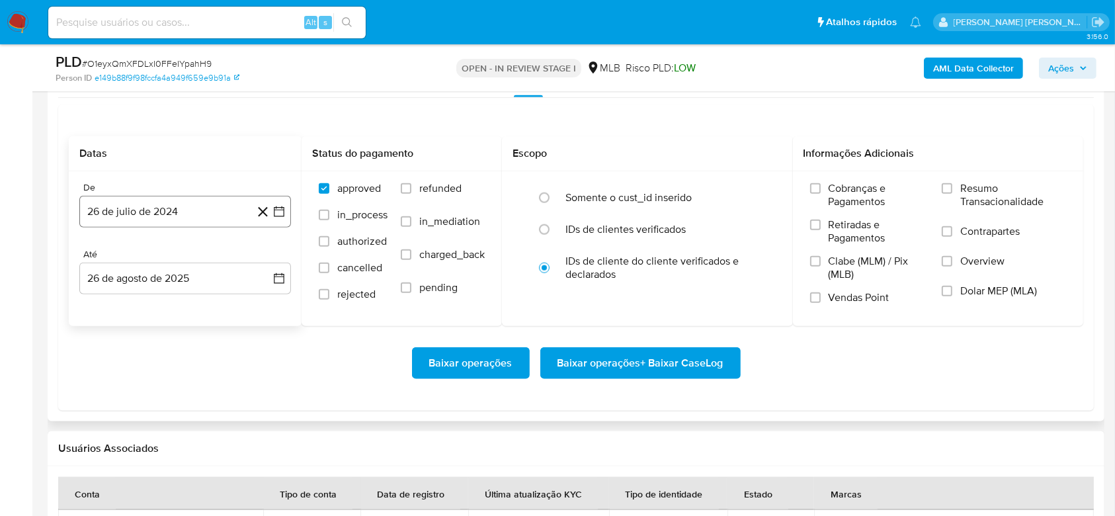
click at [147, 211] on button "26 de julio de 2024" at bounding box center [185, 212] width 212 height 32
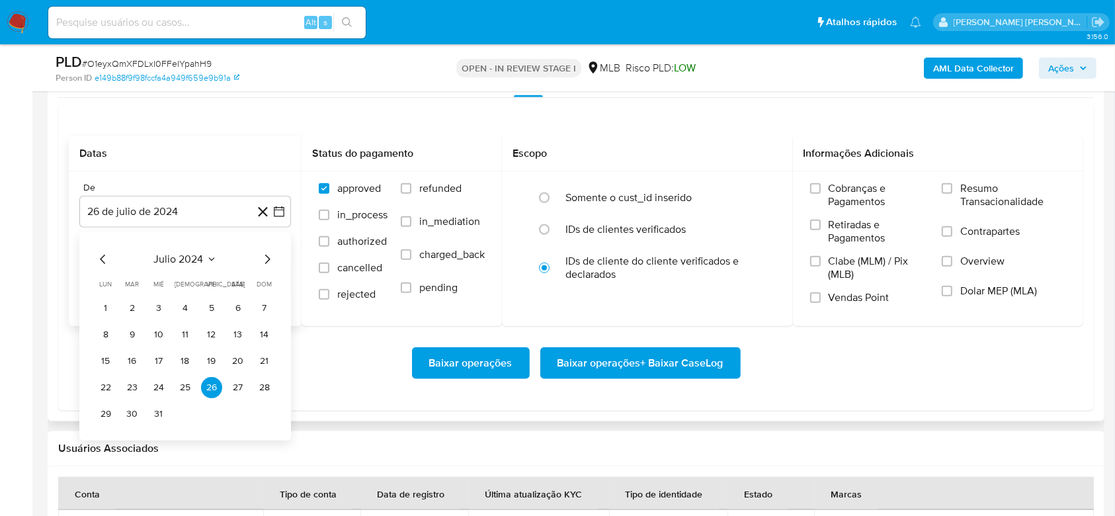
click at [175, 254] on span "julio 2024" at bounding box center [179, 259] width 50 height 13
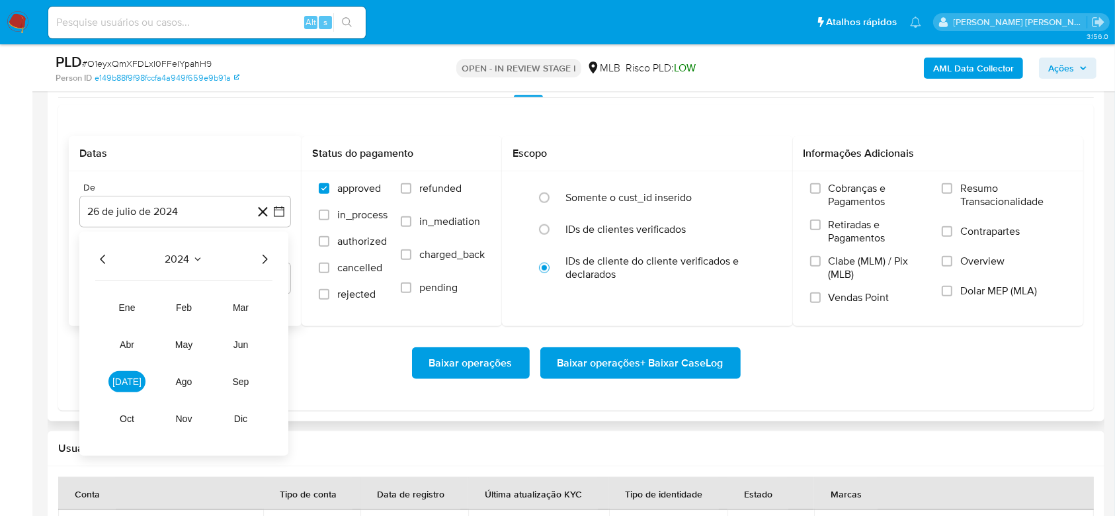
click at [264, 255] on icon "Año siguiente" at bounding box center [265, 259] width 5 height 9
click at [128, 382] on span "[DATE]" at bounding box center [126, 381] width 29 height 11
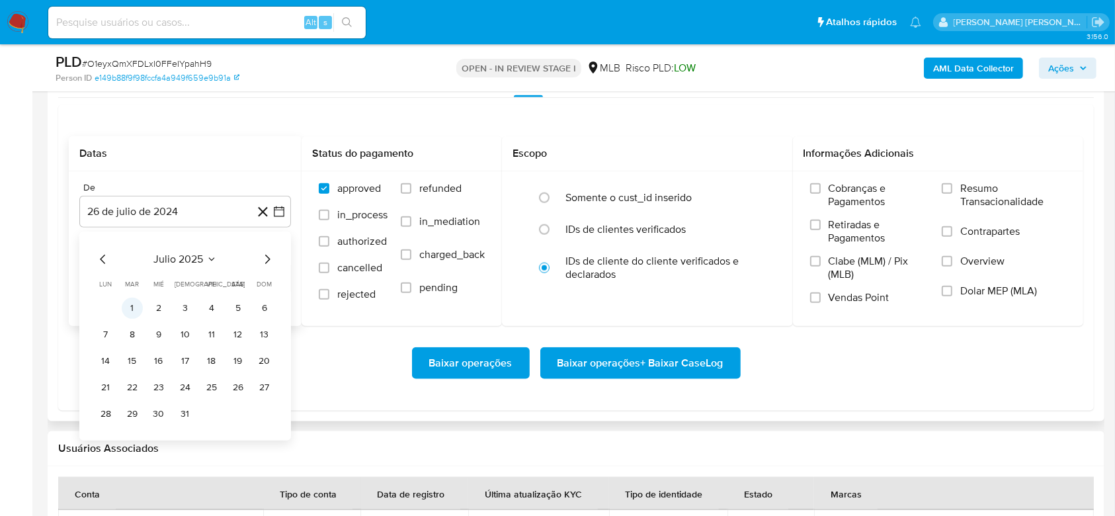
click at [133, 304] on button "1" at bounding box center [132, 308] width 21 height 21
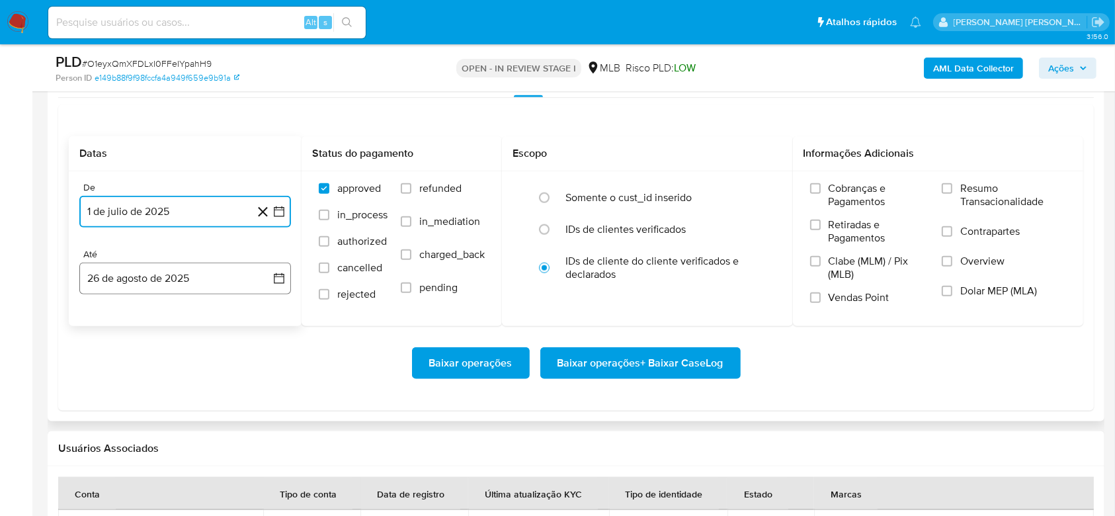
click at [153, 280] on button "26 de agosto de 2025" at bounding box center [185, 279] width 212 height 32
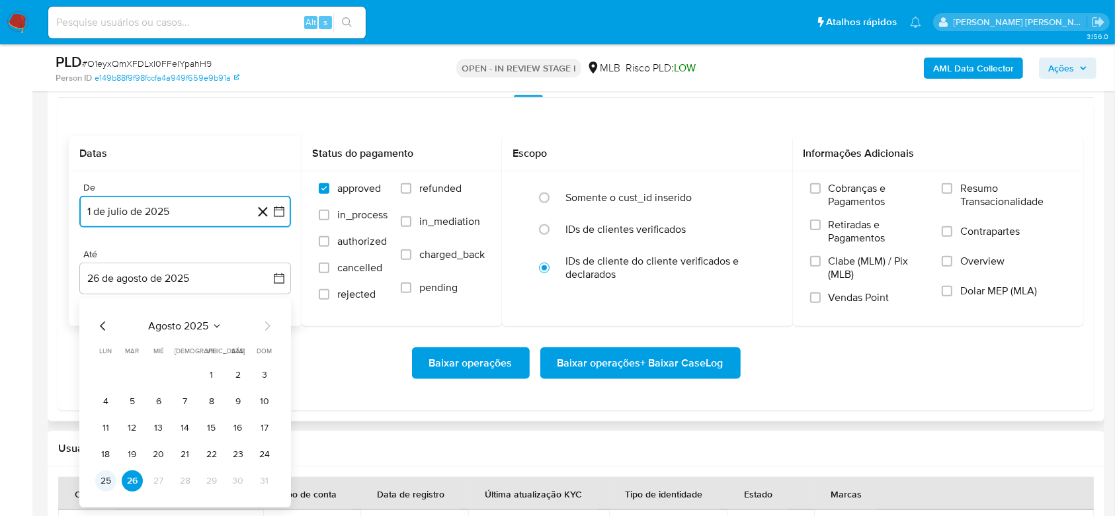
click at [105, 479] on button "25" at bounding box center [105, 480] width 21 height 21
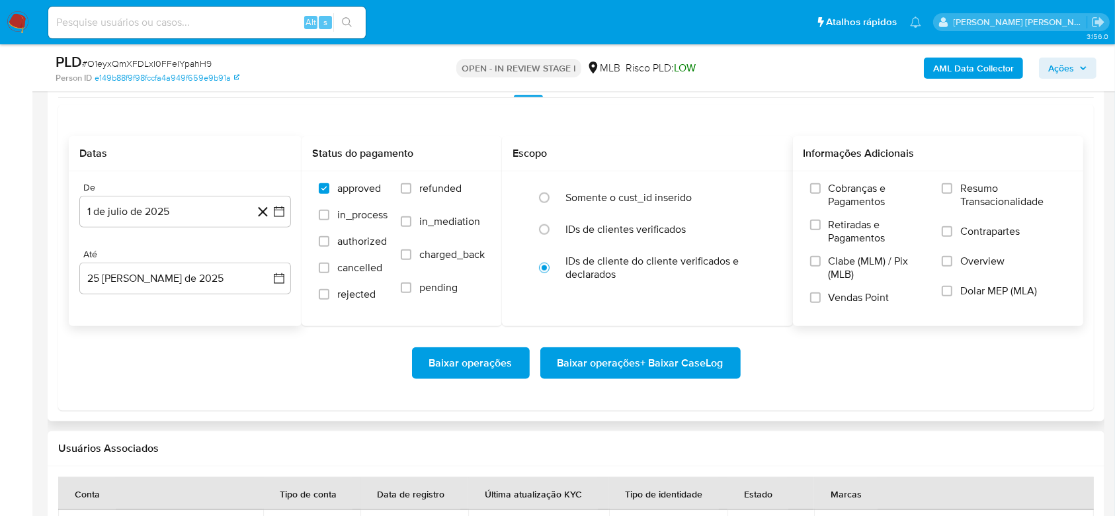
click at [969, 195] on span "Resumo Transacionalidade" at bounding box center [1013, 195] width 106 height 26
click at [952, 194] on input "Resumo Transacionalidade" at bounding box center [947, 188] width 11 height 11
click at [672, 370] on span "Baixar operações + Baixar CaseLog" at bounding box center [640, 362] width 166 height 29
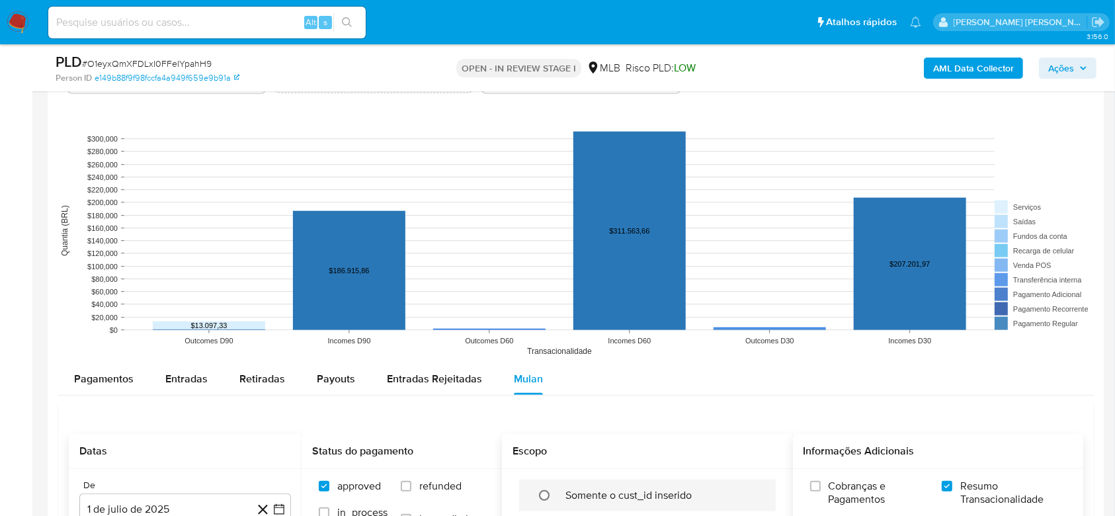
scroll to position [1411, 0]
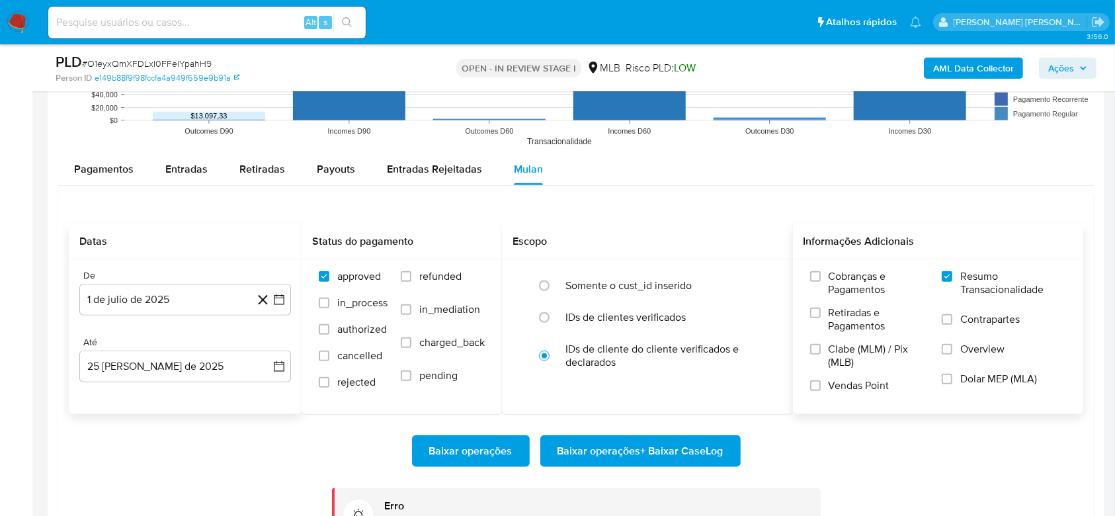
click at [645, 450] on span "Baixar operações + Baixar CaseLog" at bounding box center [640, 450] width 166 height 29
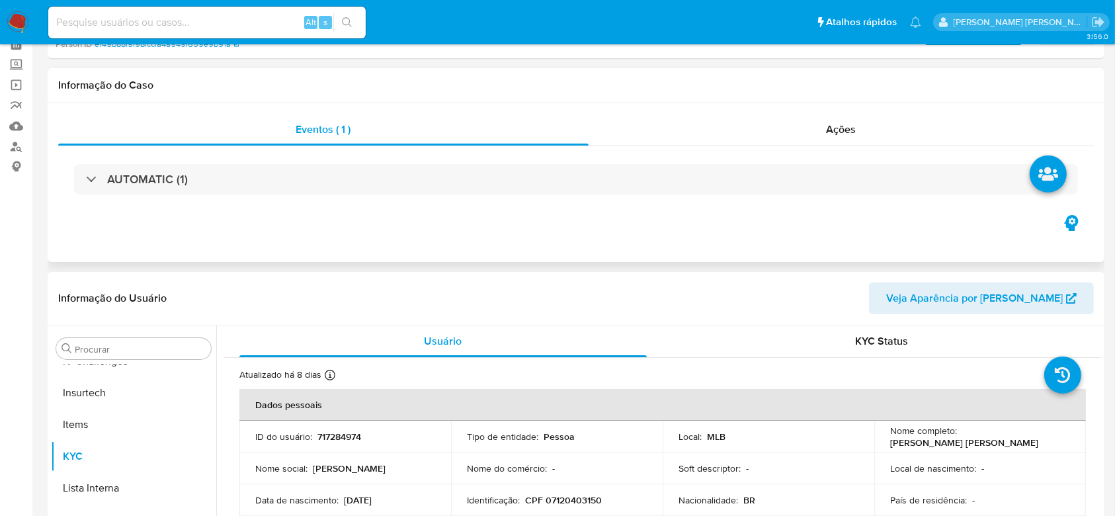
scroll to position [0, 0]
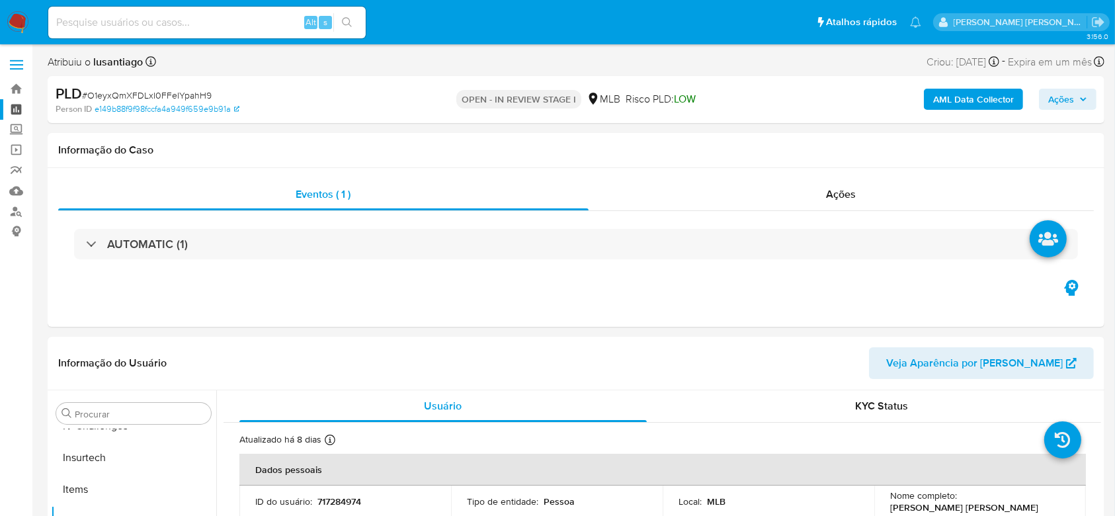
click at [19, 114] on link "Painel" at bounding box center [78, 109] width 157 height 20
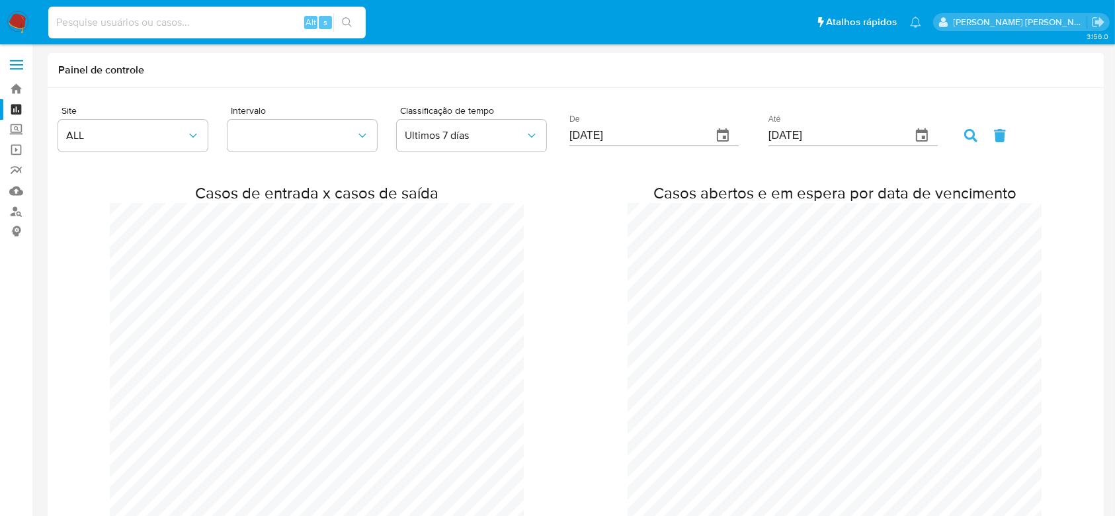
click at [162, 26] on input at bounding box center [206, 22] width 317 height 17
paste input "2402347995"
type input "2402347995"
click at [346, 24] on icon "search-icon" at bounding box center [347, 22] width 10 height 10
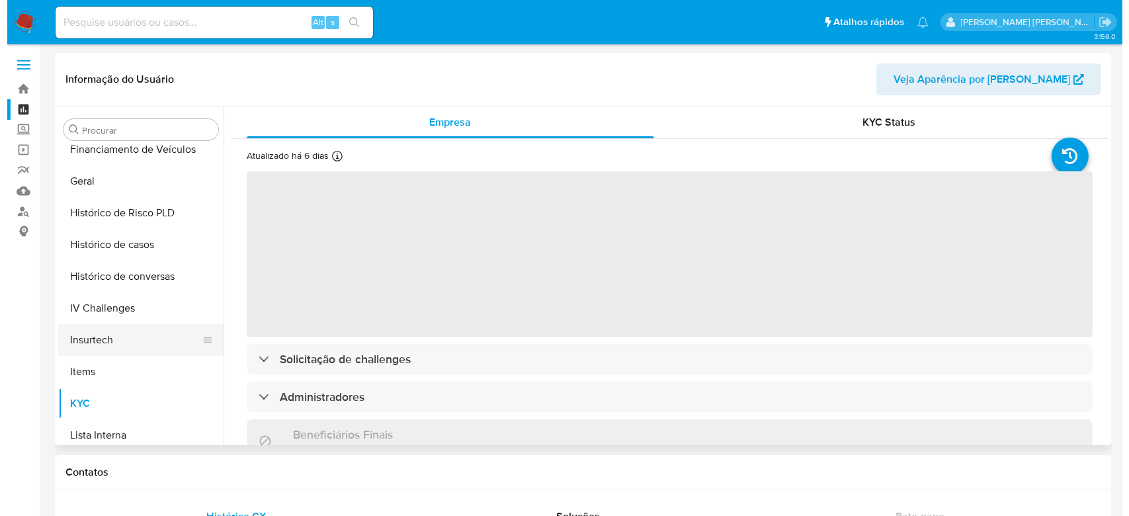
scroll to position [414, 0]
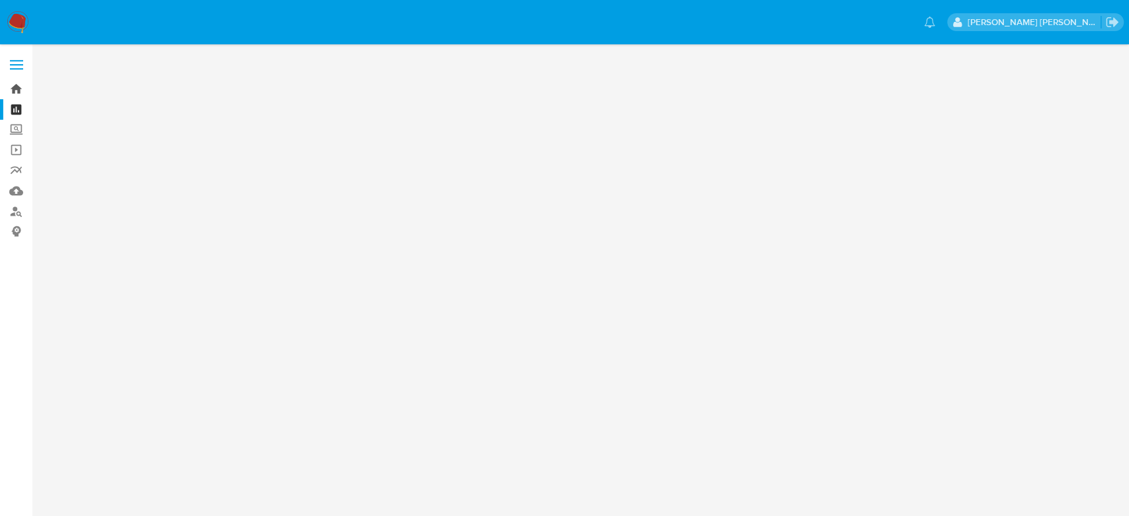
click at [20, 91] on link "Bandeja" at bounding box center [78, 89] width 157 height 20
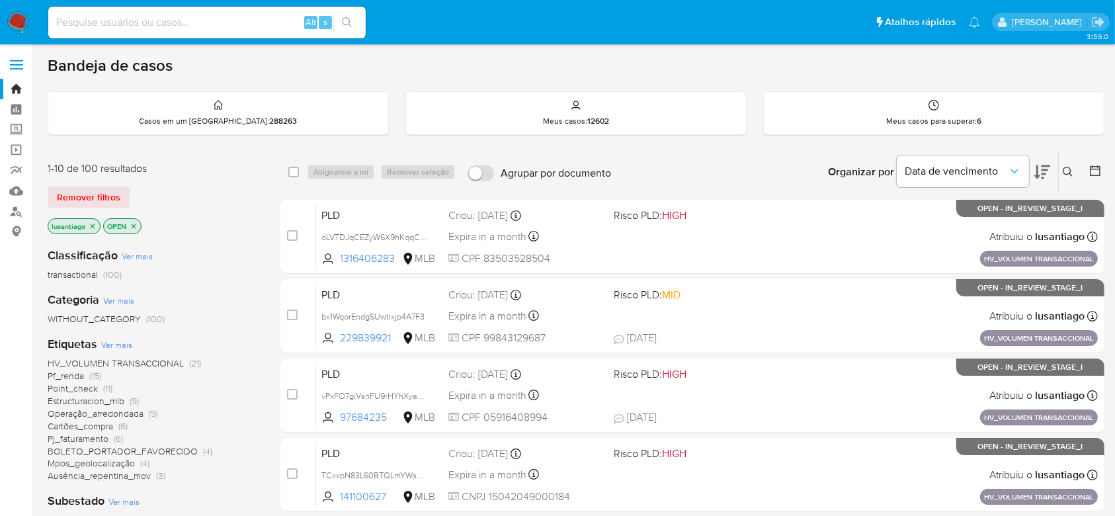
click at [120, 24] on input at bounding box center [206, 22] width 317 height 17
paste input "2402347995"
type input "2402347995"
click at [349, 20] on icon "search-icon" at bounding box center [347, 22] width 11 height 11
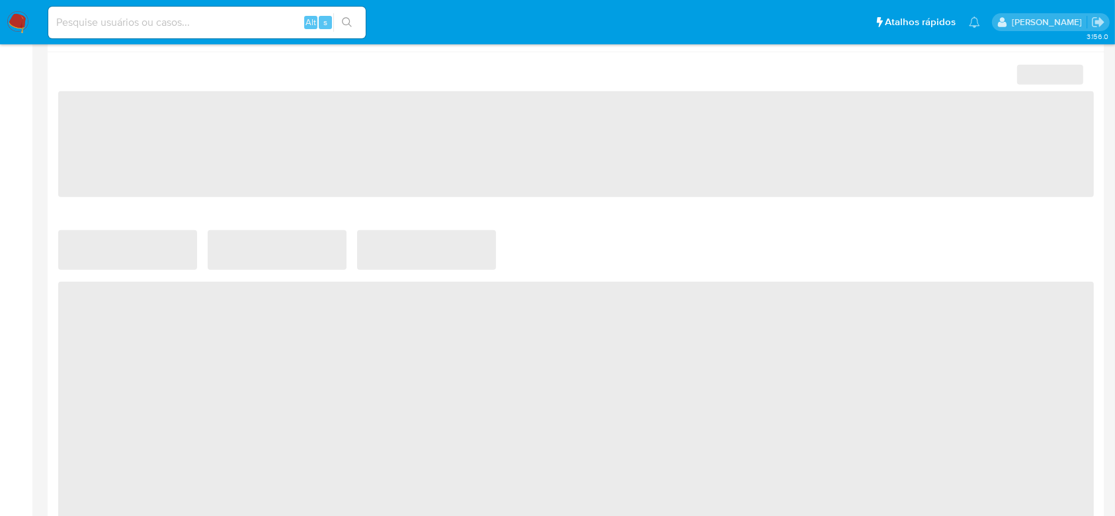
scroll to position [300, 0]
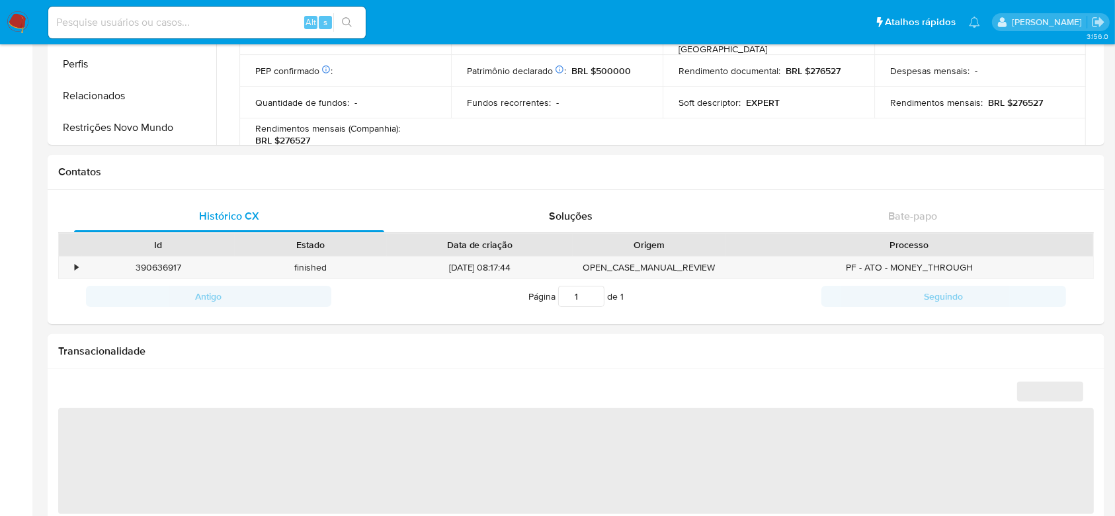
select select "10"
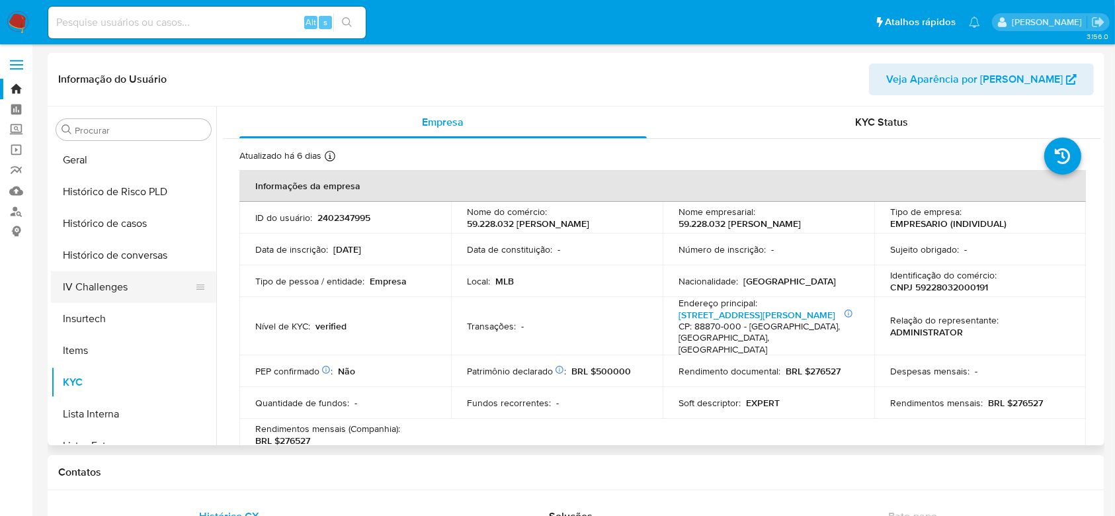
scroll to position [414, 0]
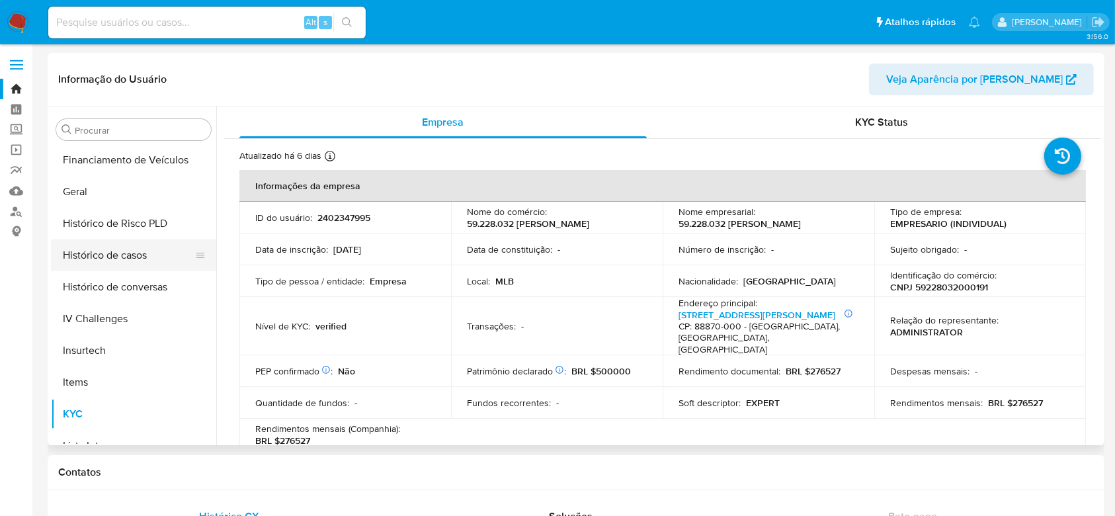
click at [133, 253] on button "Histórico de casos" at bounding box center [128, 255] width 155 height 32
